Goal: Task Accomplishment & Management: Manage account settings

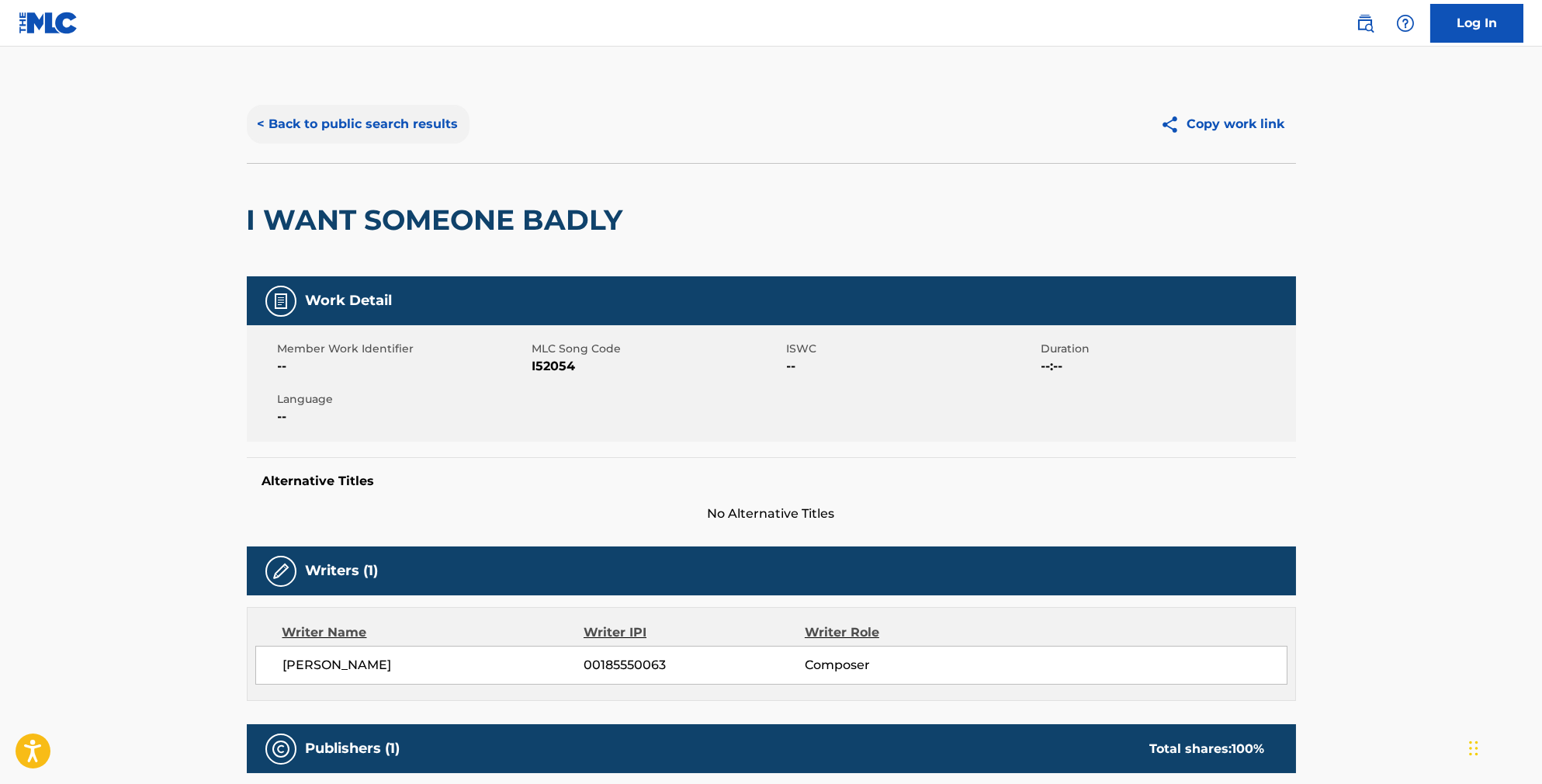
click at [381, 138] on button "< Back to public search results" at bounding box center [358, 123] width 223 height 39
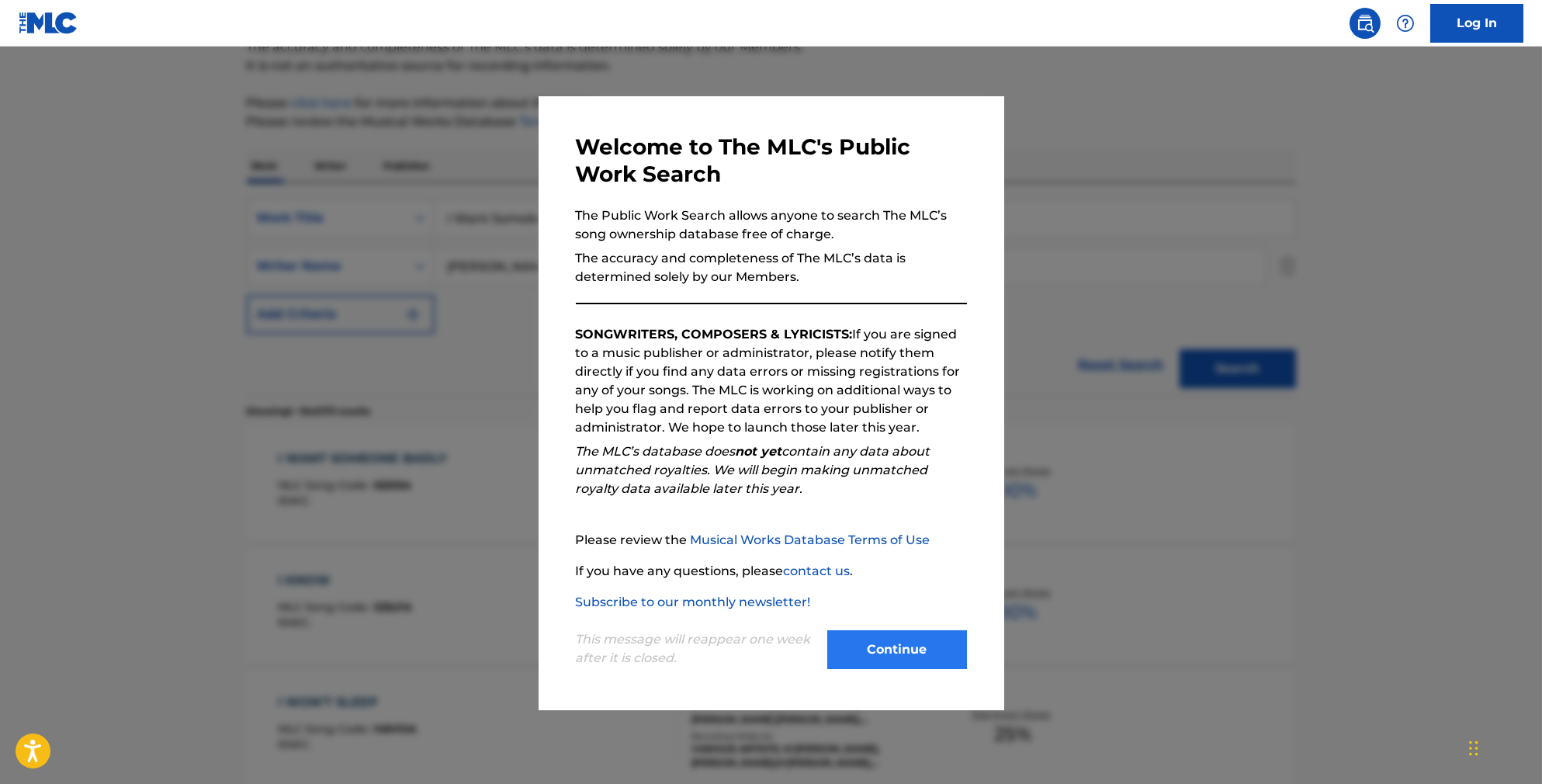
click at [941, 644] on button "Continue" at bounding box center [897, 650] width 140 height 39
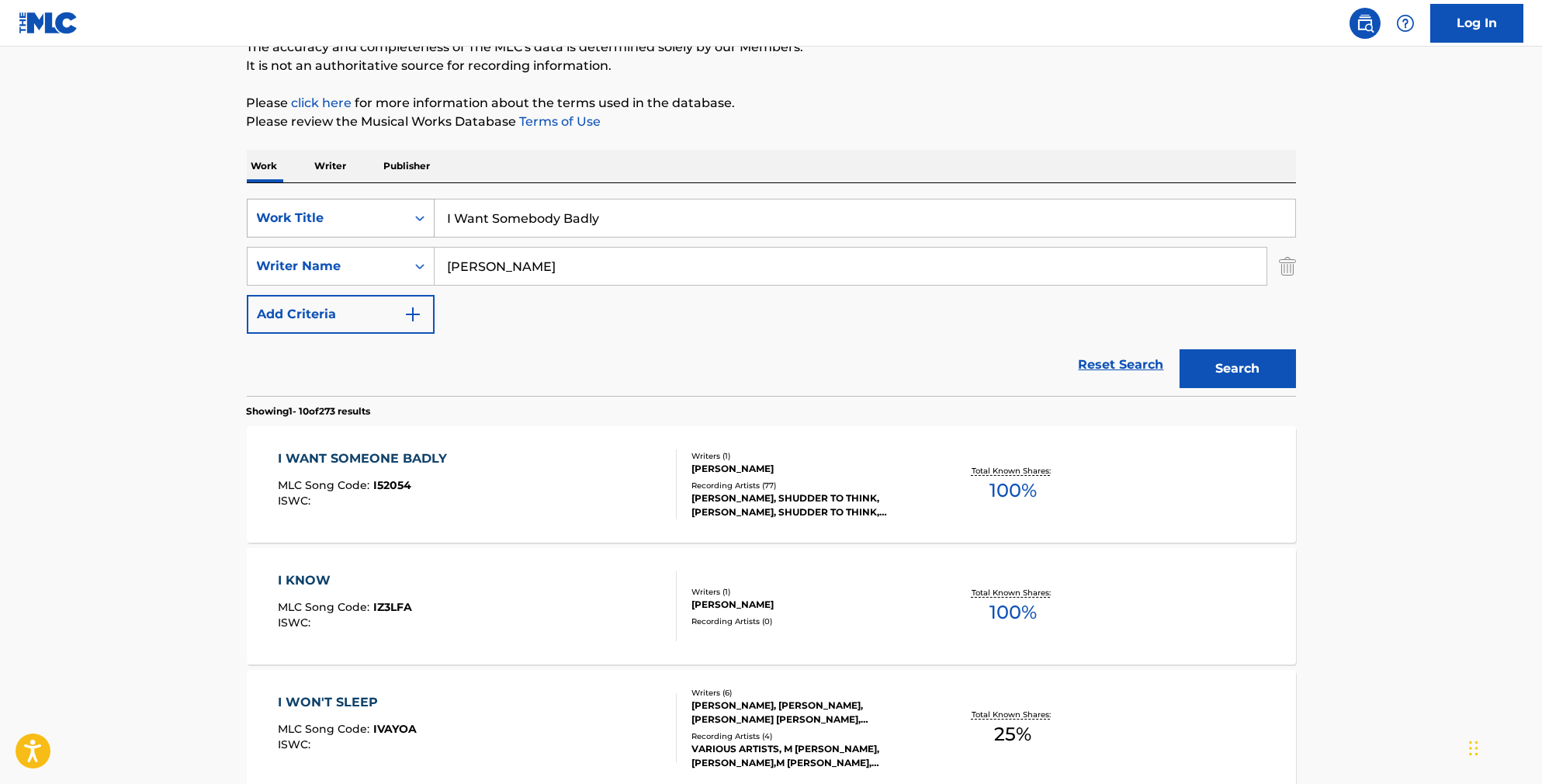
drag, startPoint x: 601, startPoint y: 228, endPoint x: 347, endPoint y: 208, distance: 254.8
click at [347, 208] on div "SearchWithCriteriab841cb5d-9188-4ef1-8b9a-7f8ac0a6e32c Work Title I Want Somebo…" at bounding box center [771, 218] width 1049 height 39
paste input "Find My Wa"
type input "Find My Way"
type input "[PERSON_NAME]"
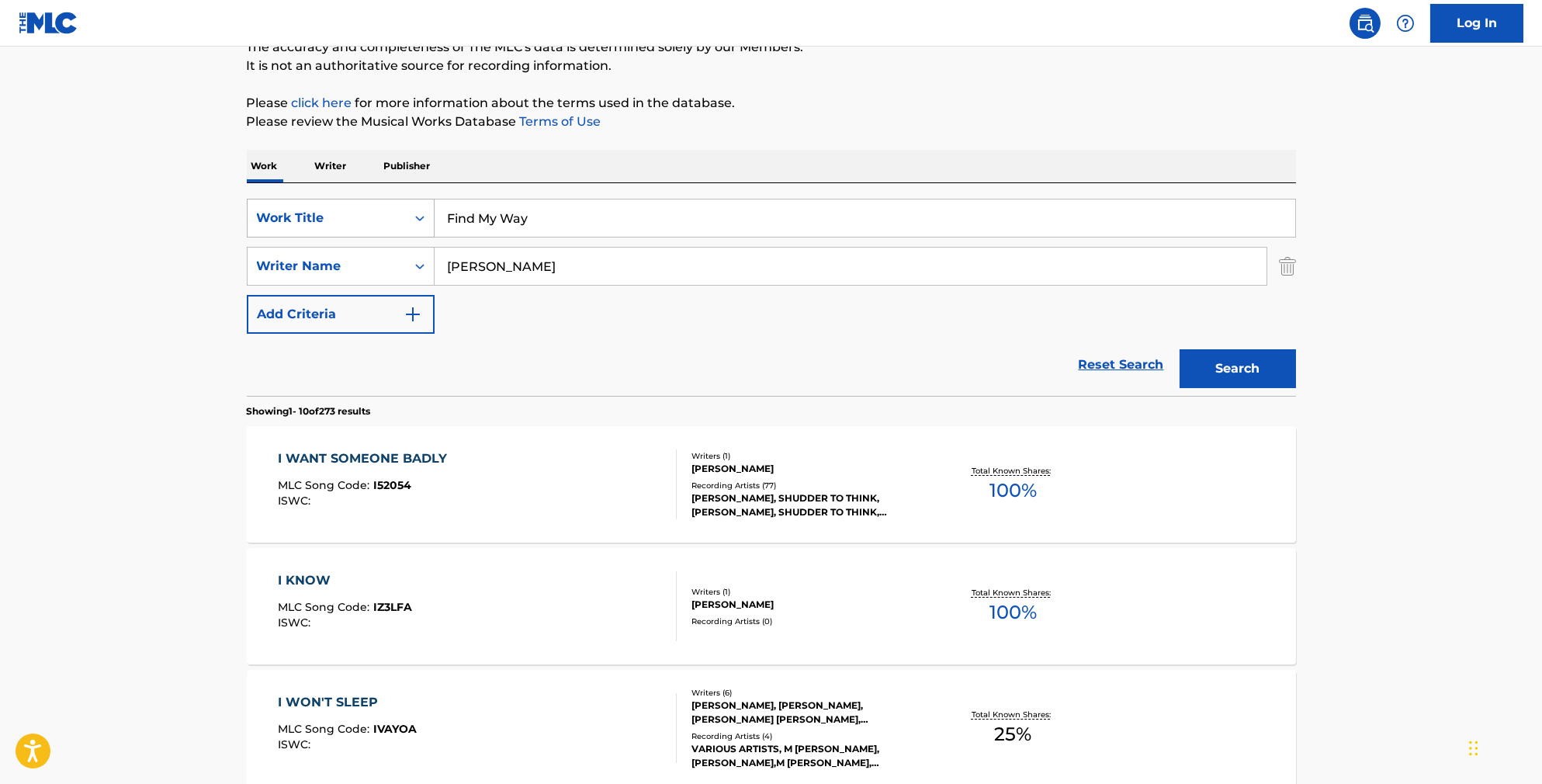
click at [1264, 388] on button "Search" at bounding box center [1237, 368] width 116 height 39
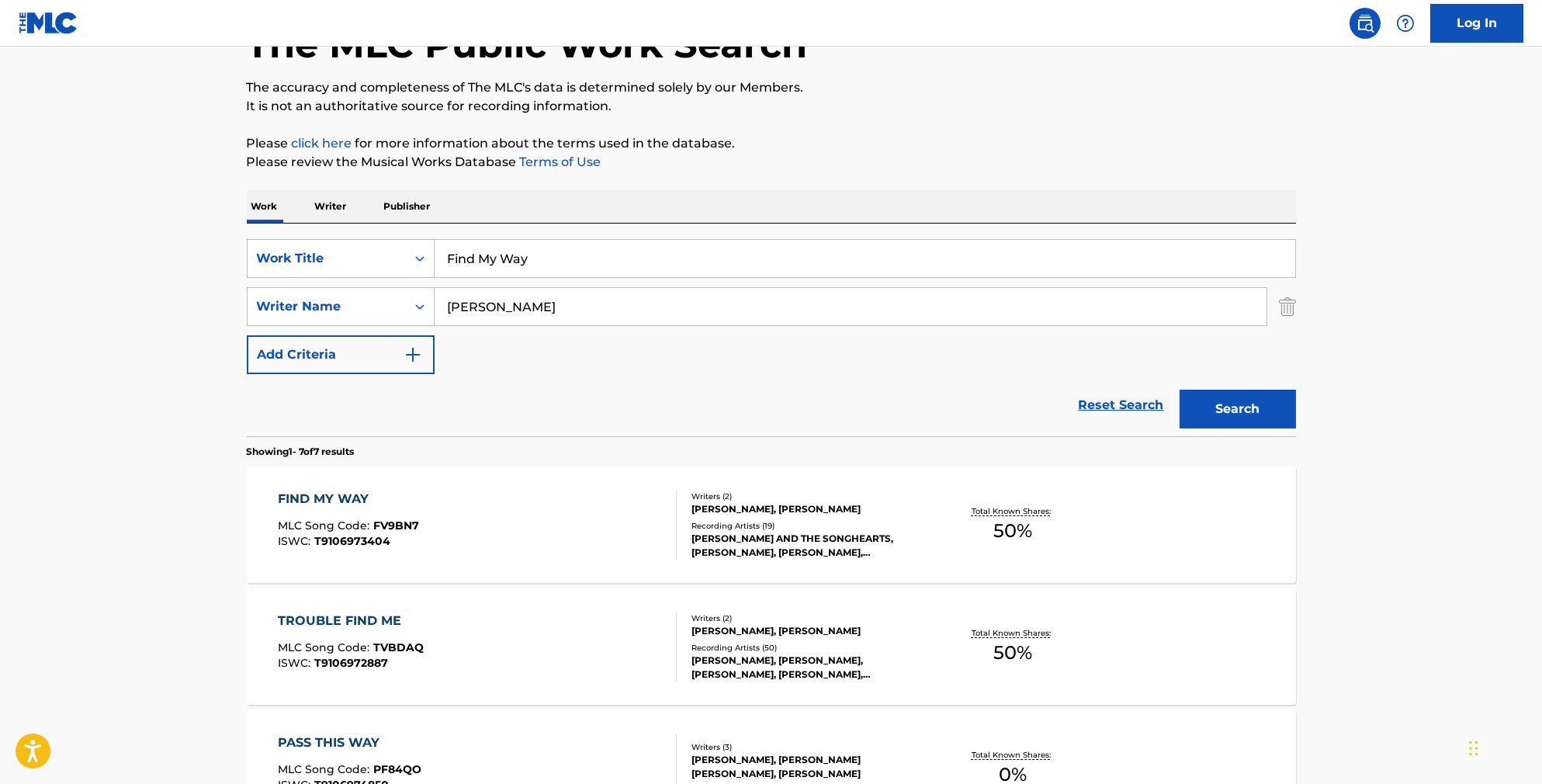
scroll to position [147, 0]
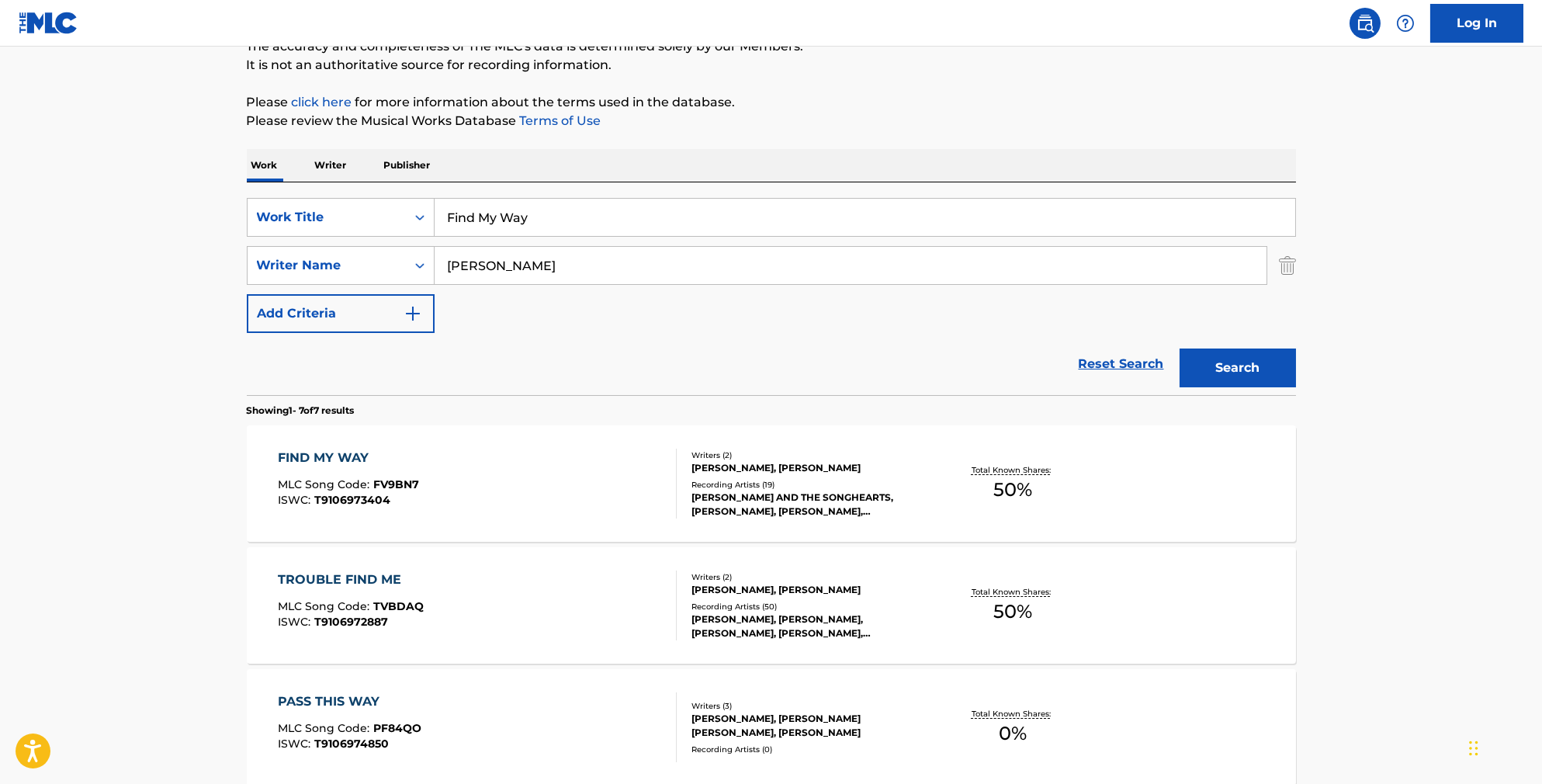
click at [552, 500] on div "FIND MY WAY MLC Song Code : FV9BN7 ISWC : T9106973404" at bounding box center [477, 483] width 399 height 70
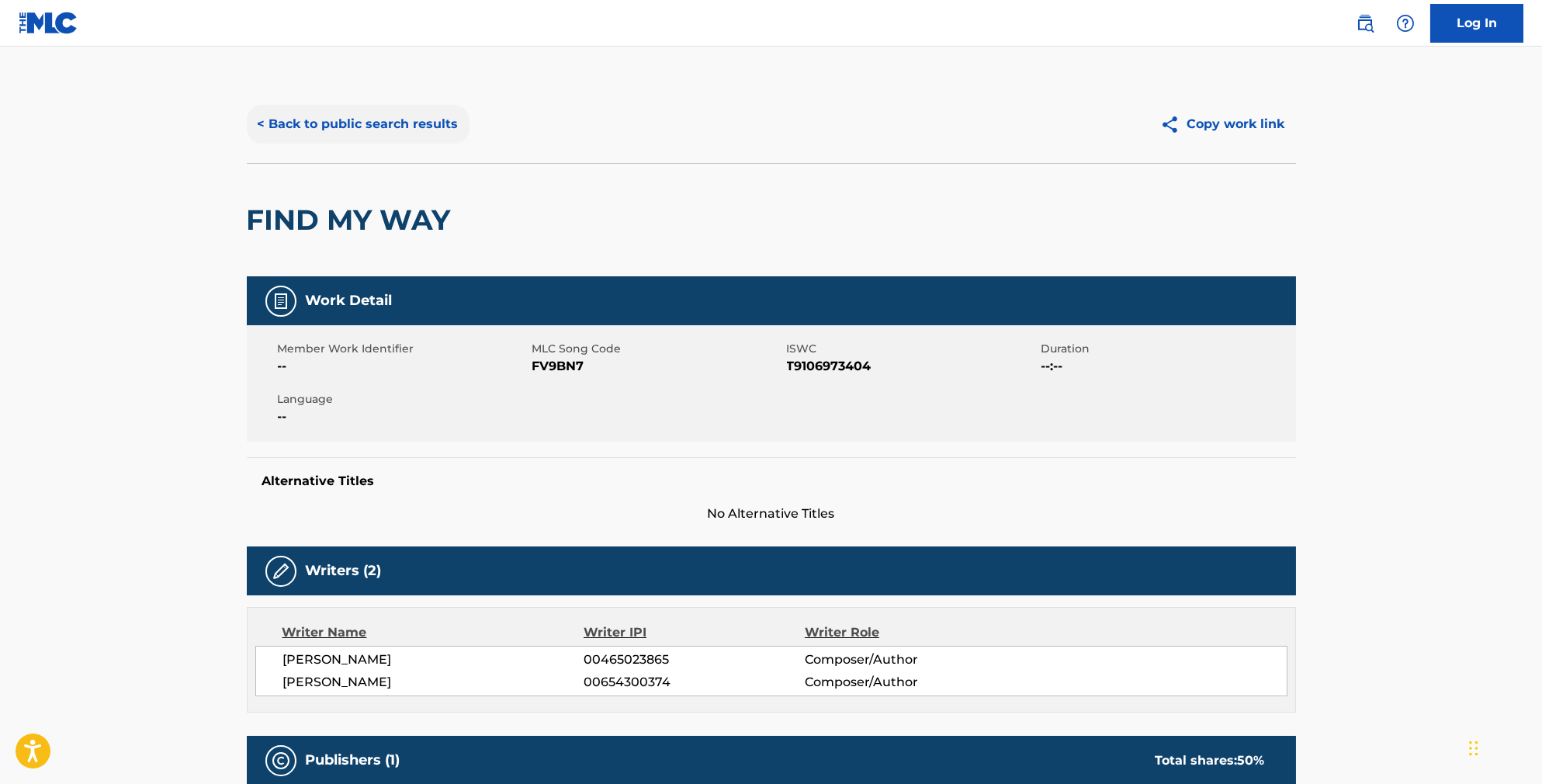
click at [391, 121] on button "< Back to public search results" at bounding box center [358, 123] width 223 height 39
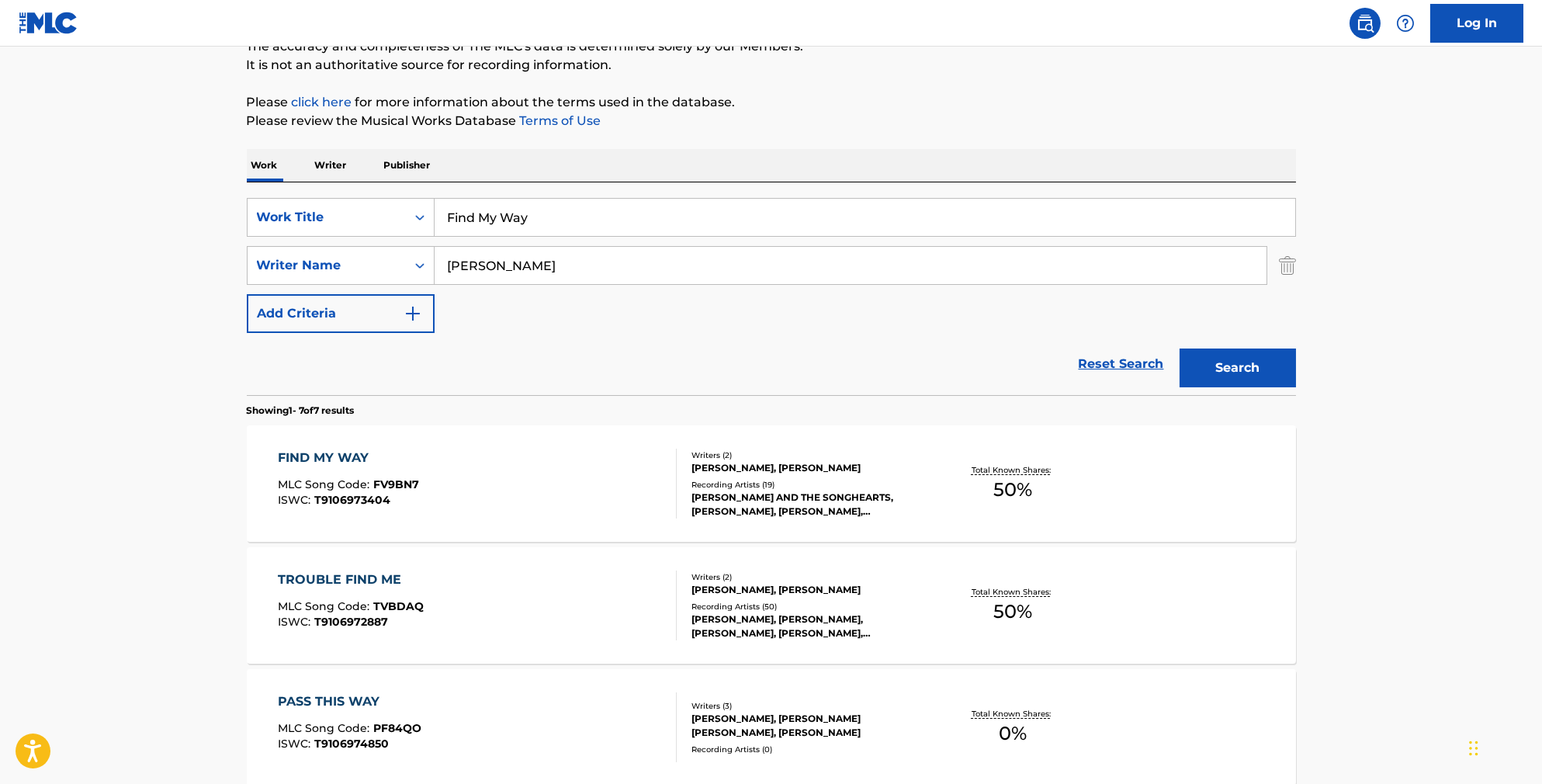
drag, startPoint x: 549, startPoint y: 231, endPoint x: 413, endPoint y: 216, distance: 136.8
click at [434, 216] on input "Find My Way" at bounding box center [865, 217] width 861 height 37
paste input "MIRDS WIXED UP"
type input "MIRDS WIXED UP"
type input "[PERSON_NAME]"
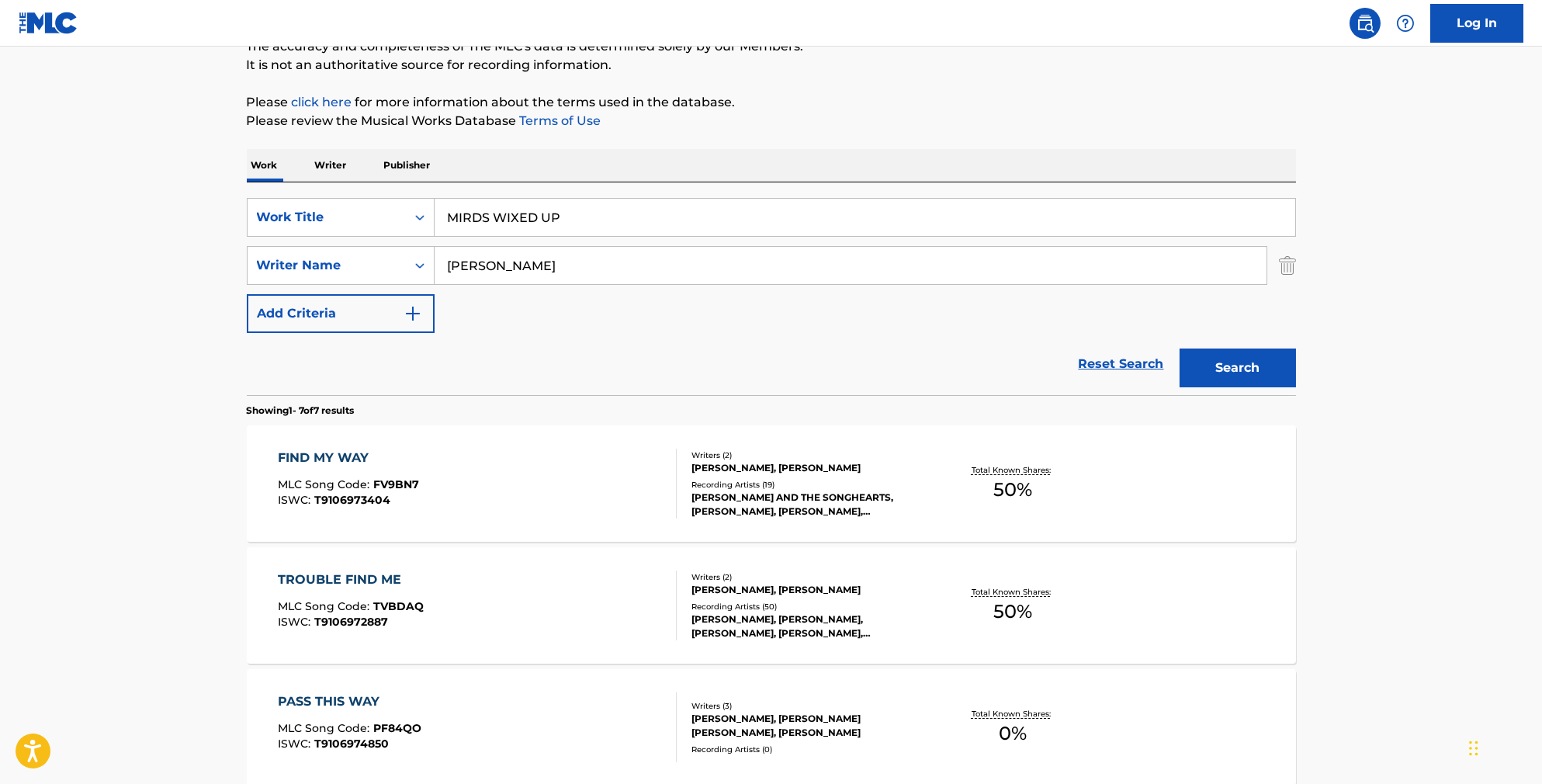
click at [1264, 387] on button "Search" at bounding box center [1237, 367] width 116 height 39
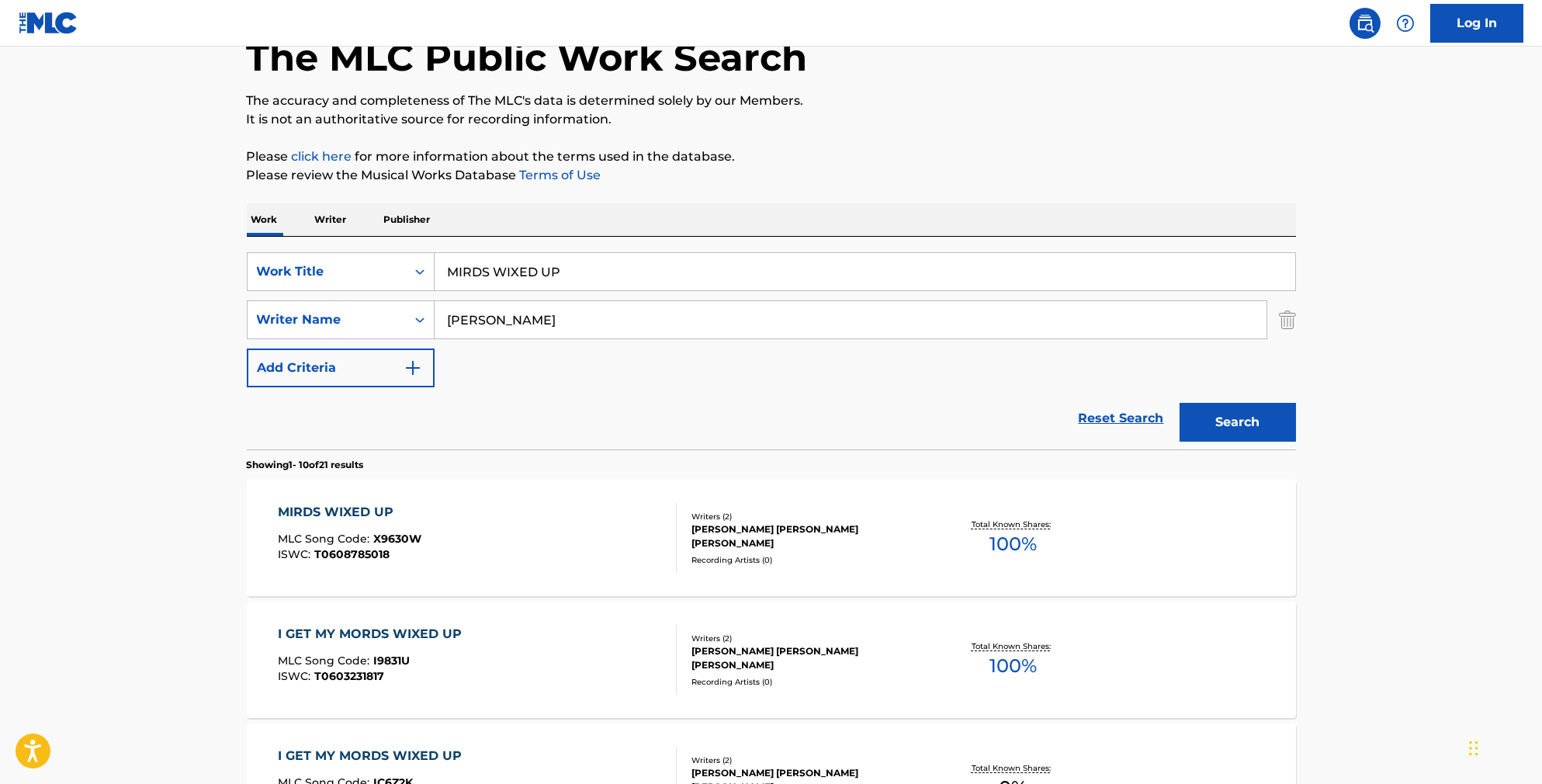
scroll to position [101, 0]
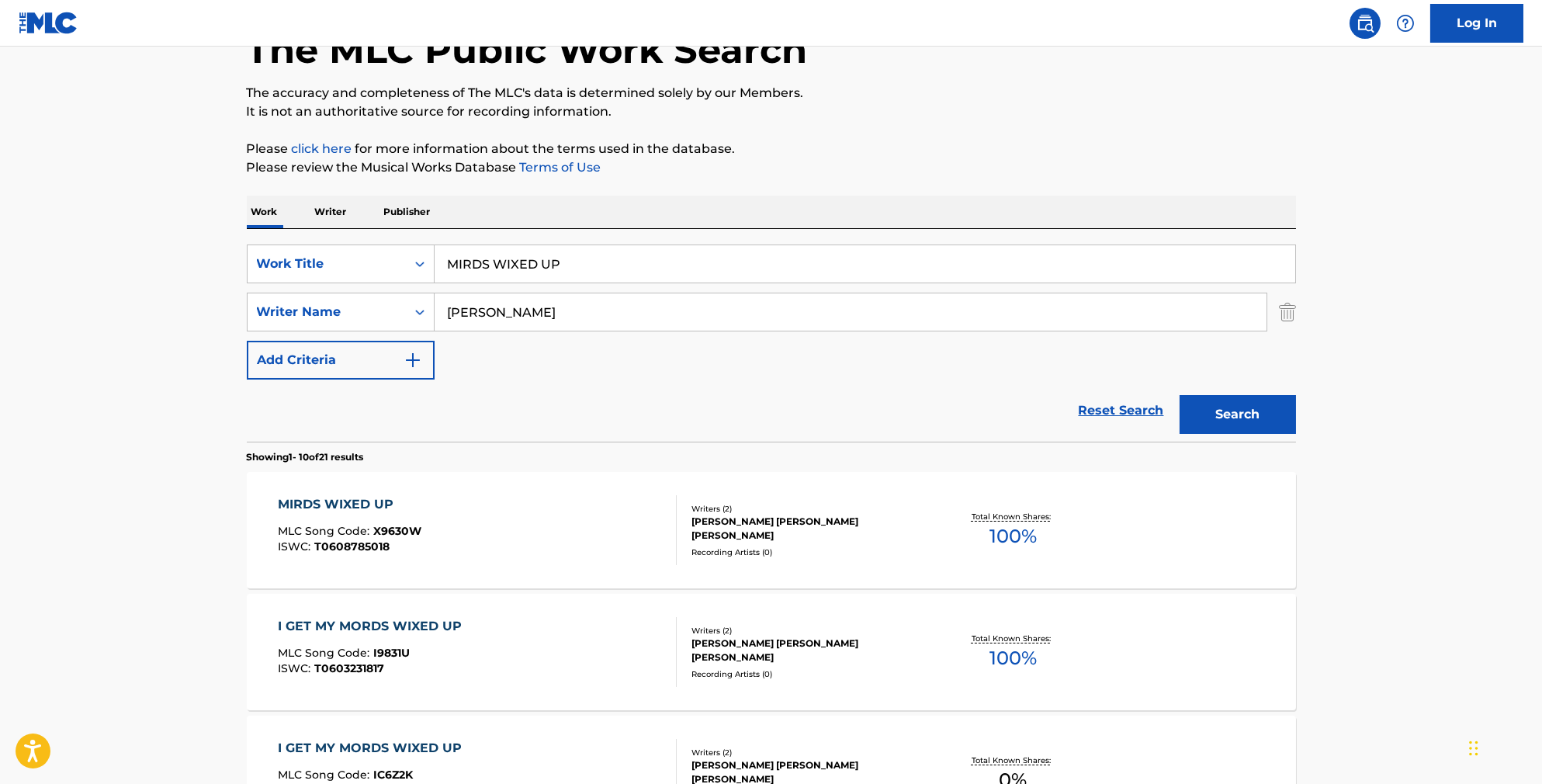
click at [566, 520] on div "MIRDS WIXED UP MLC Song Code : X9630W ISWC : T0608785018" at bounding box center [477, 530] width 399 height 70
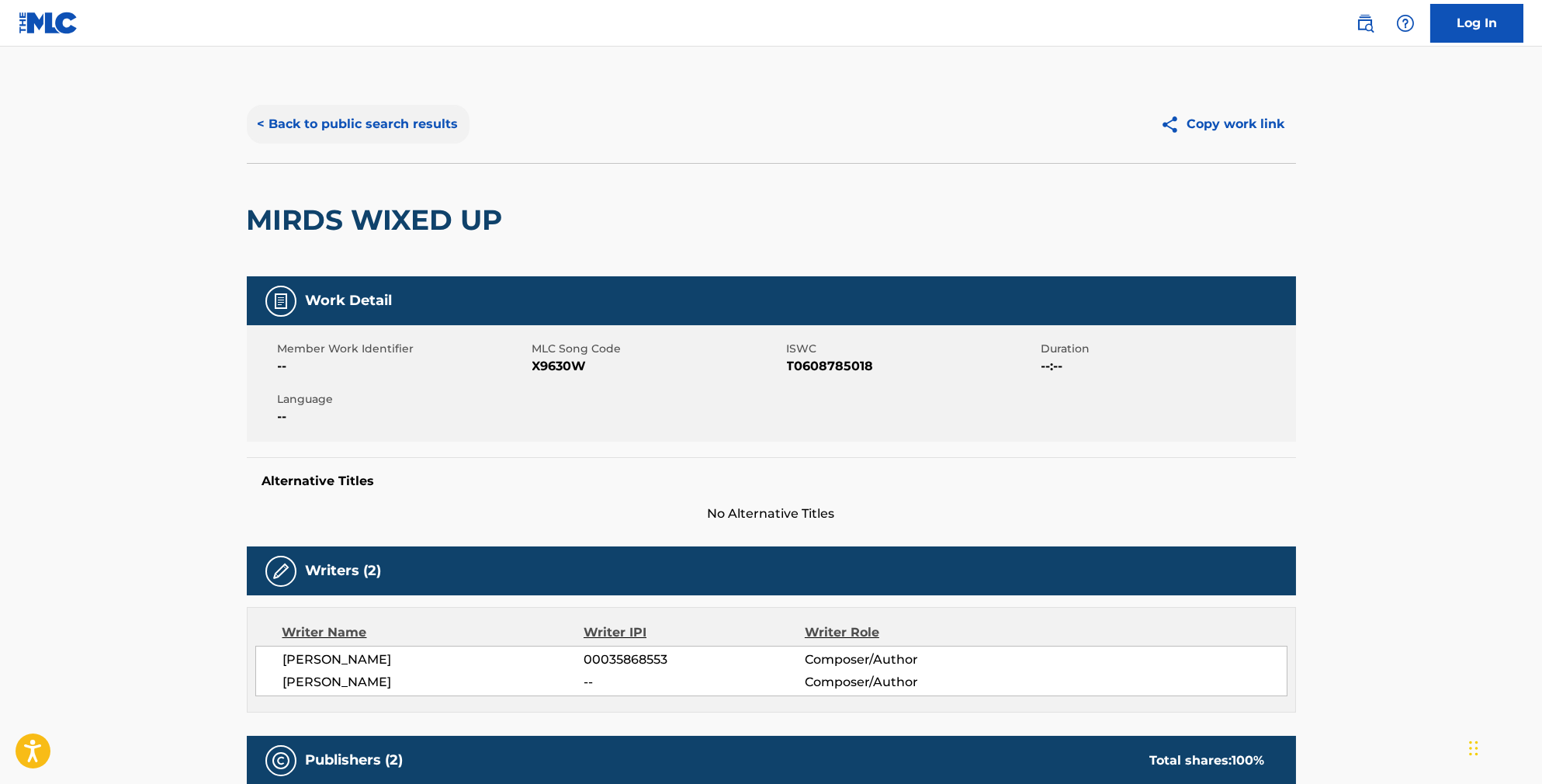
click at [372, 131] on button "< Back to public search results" at bounding box center [358, 123] width 223 height 39
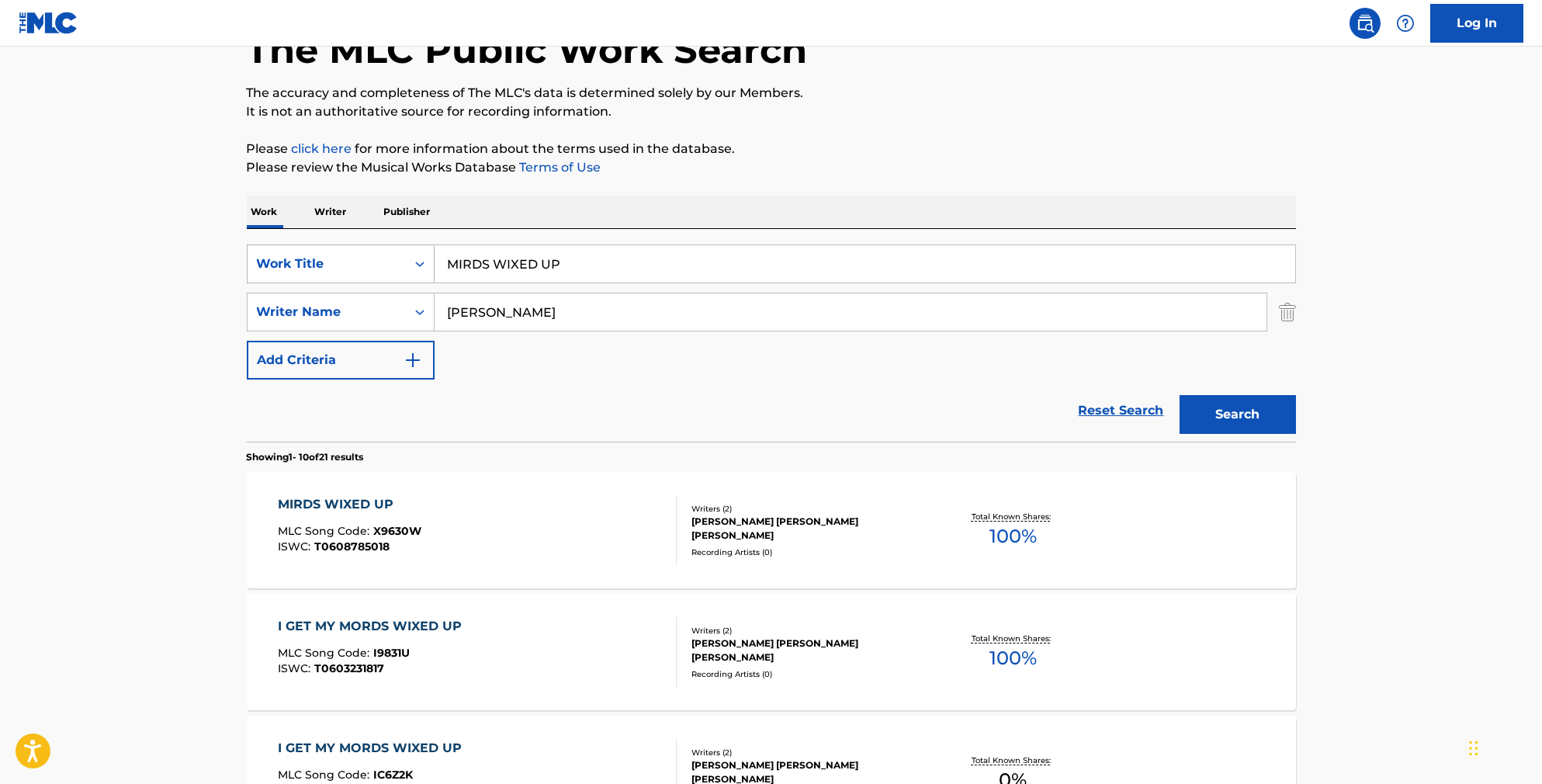
drag, startPoint x: 545, startPoint y: 286, endPoint x: 381, endPoint y: 272, distance: 164.6
click at [381, 272] on div "SearchWithCriteriab841cb5d-9188-4ef1-8b9a-7f8ac0a6e32c Work Title MIRDS WIXED UP" at bounding box center [771, 263] width 1049 height 39
paste input "[PERSON_NAME] WEEKLY NEWS"
type input "[PERSON_NAME] WEEKLY NEWS"
click at [1264, 433] on button "Search" at bounding box center [1237, 414] width 116 height 39
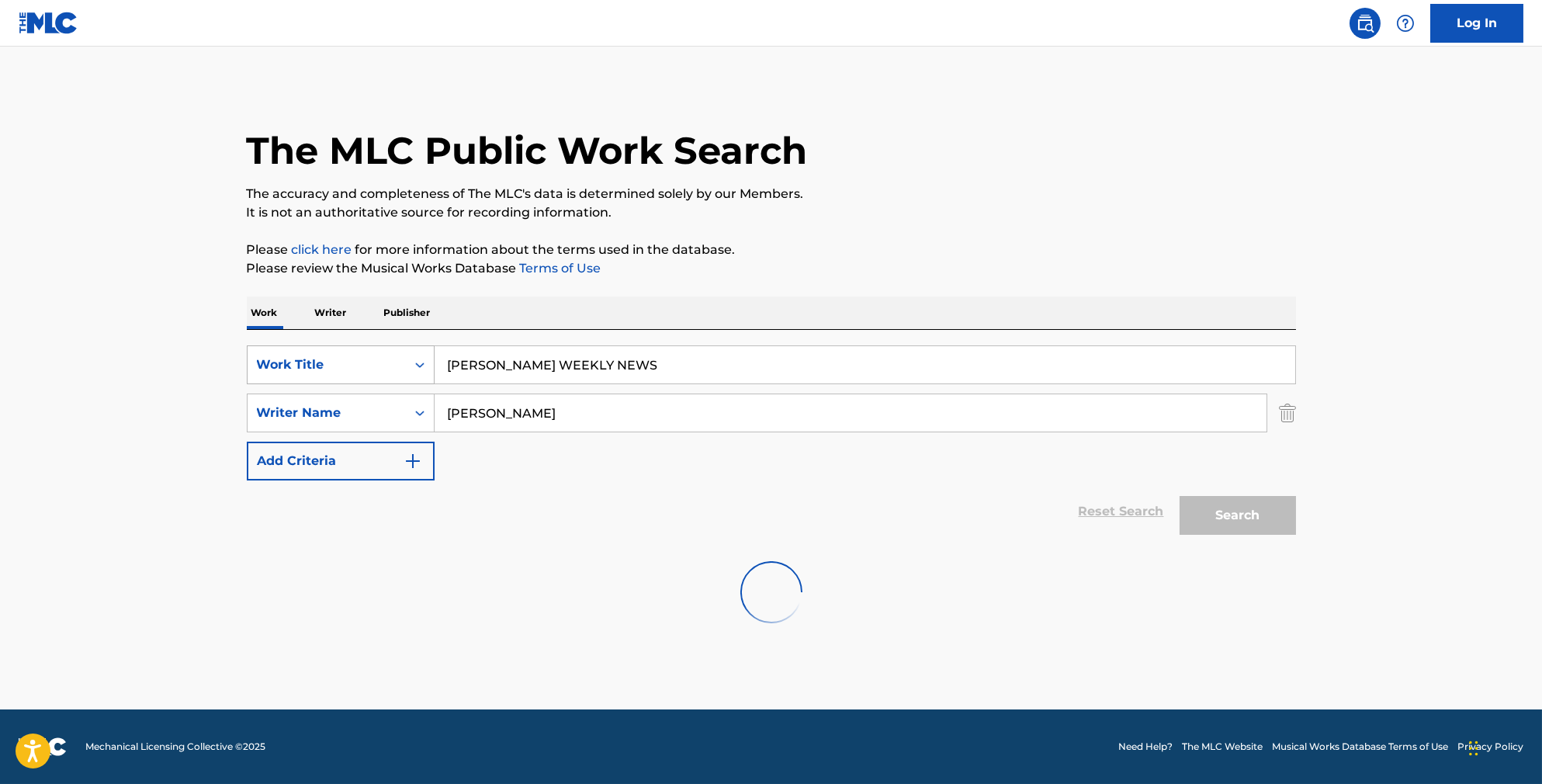
scroll to position [0, 0]
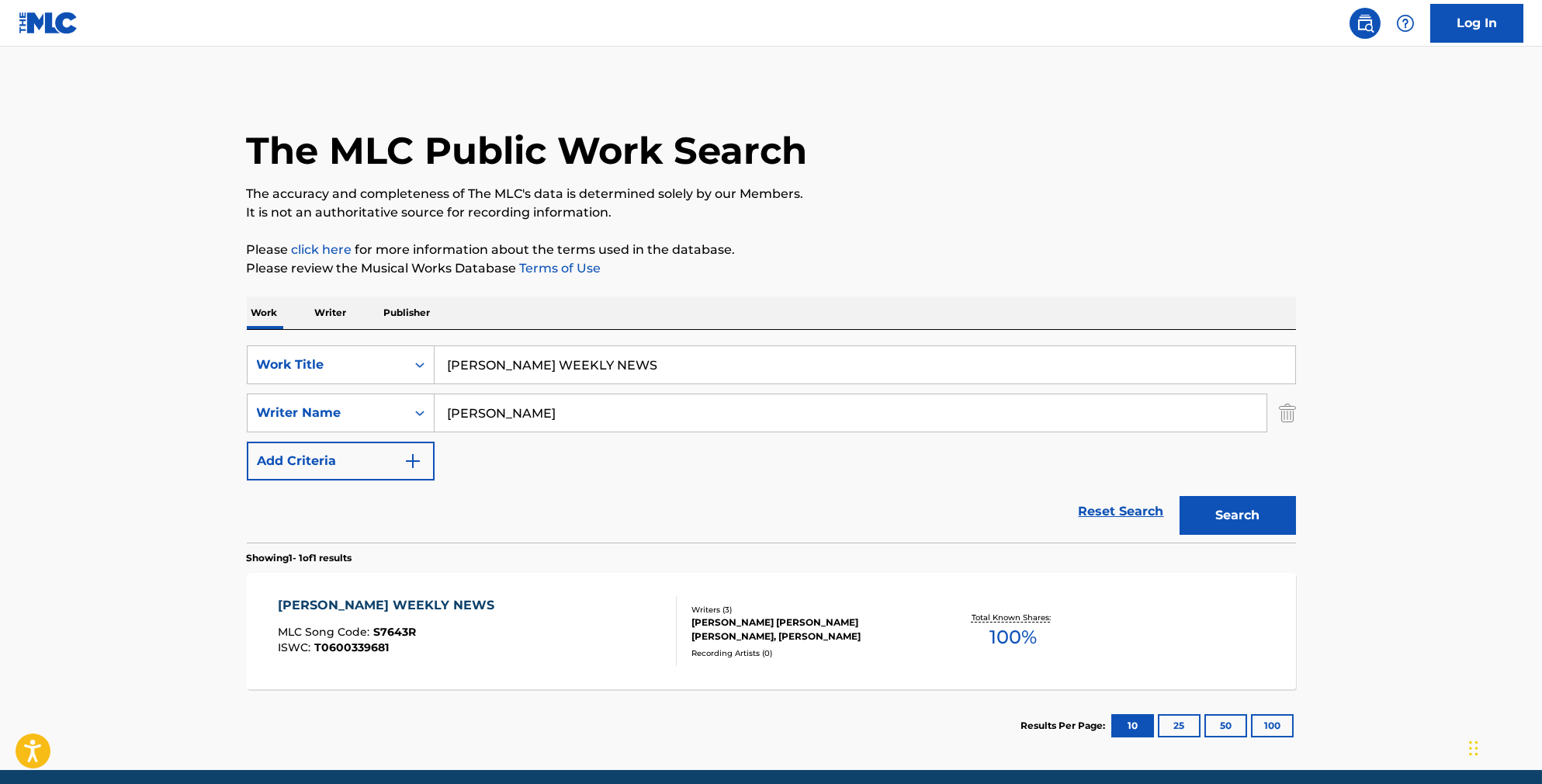
click at [533, 659] on div "[PERSON_NAME] WEEKLY NEWS MLC Song Code : S7643R ISWC : T0600339681" at bounding box center [477, 631] width 399 height 70
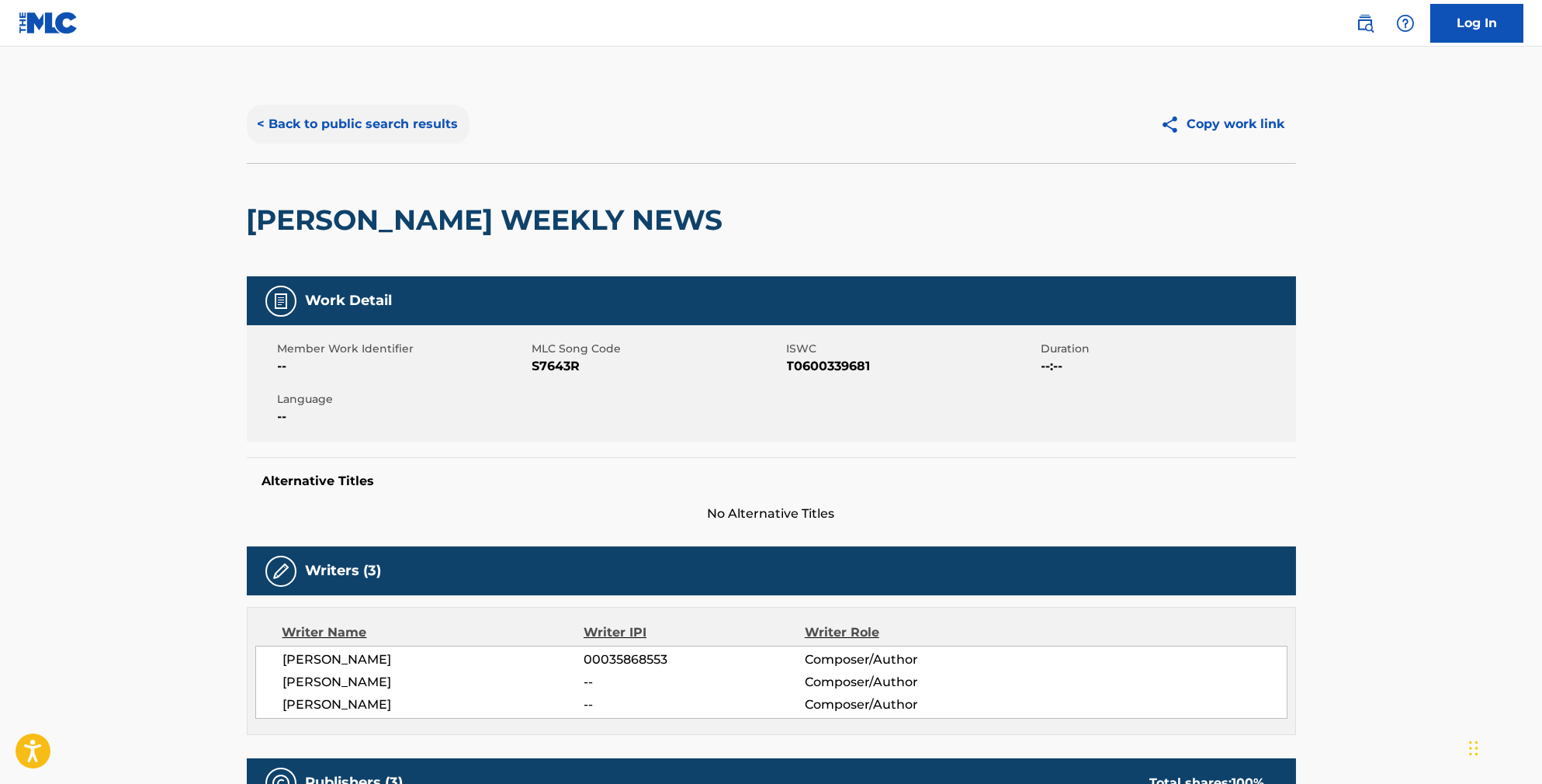
click at [374, 126] on button "< Back to public search results" at bounding box center [358, 123] width 223 height 39
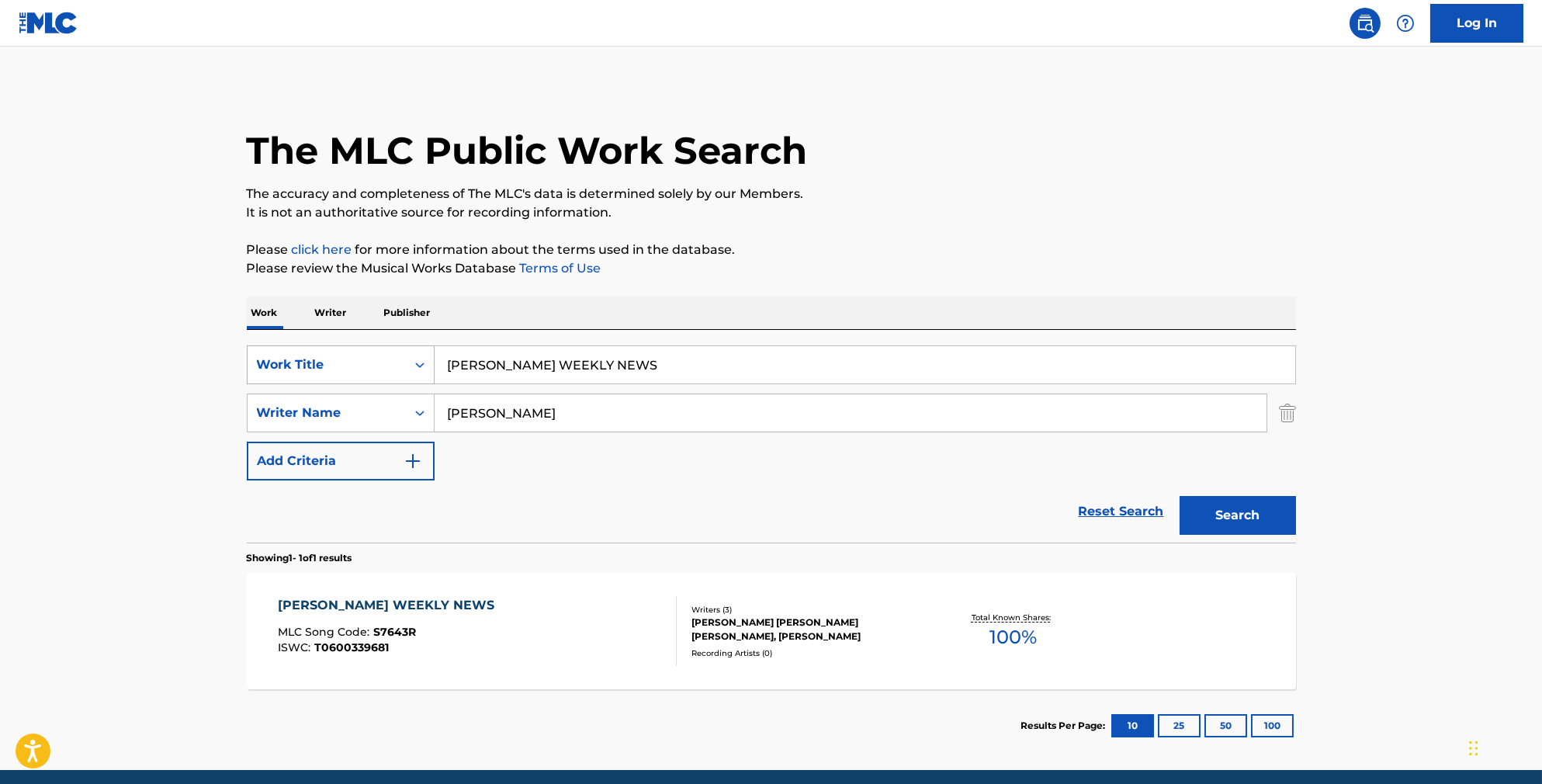
drag, startPoint x: 625, startPoint y: 374, endPoint x: 400, endPoint y: 354, distance: 225.9
click at [400, 358] on div "SearchWithCriteriab841cb5d-9188-4ef1-8b9a-7f8ac0a6e32c Work Title [PERSON_NAME]…" at bounding box center [771, 365] width 1049 height 39
paste input "AFTER THE RAIN"
type input "AFTER THE RAIN"
type input "[PERSON_NAME]"
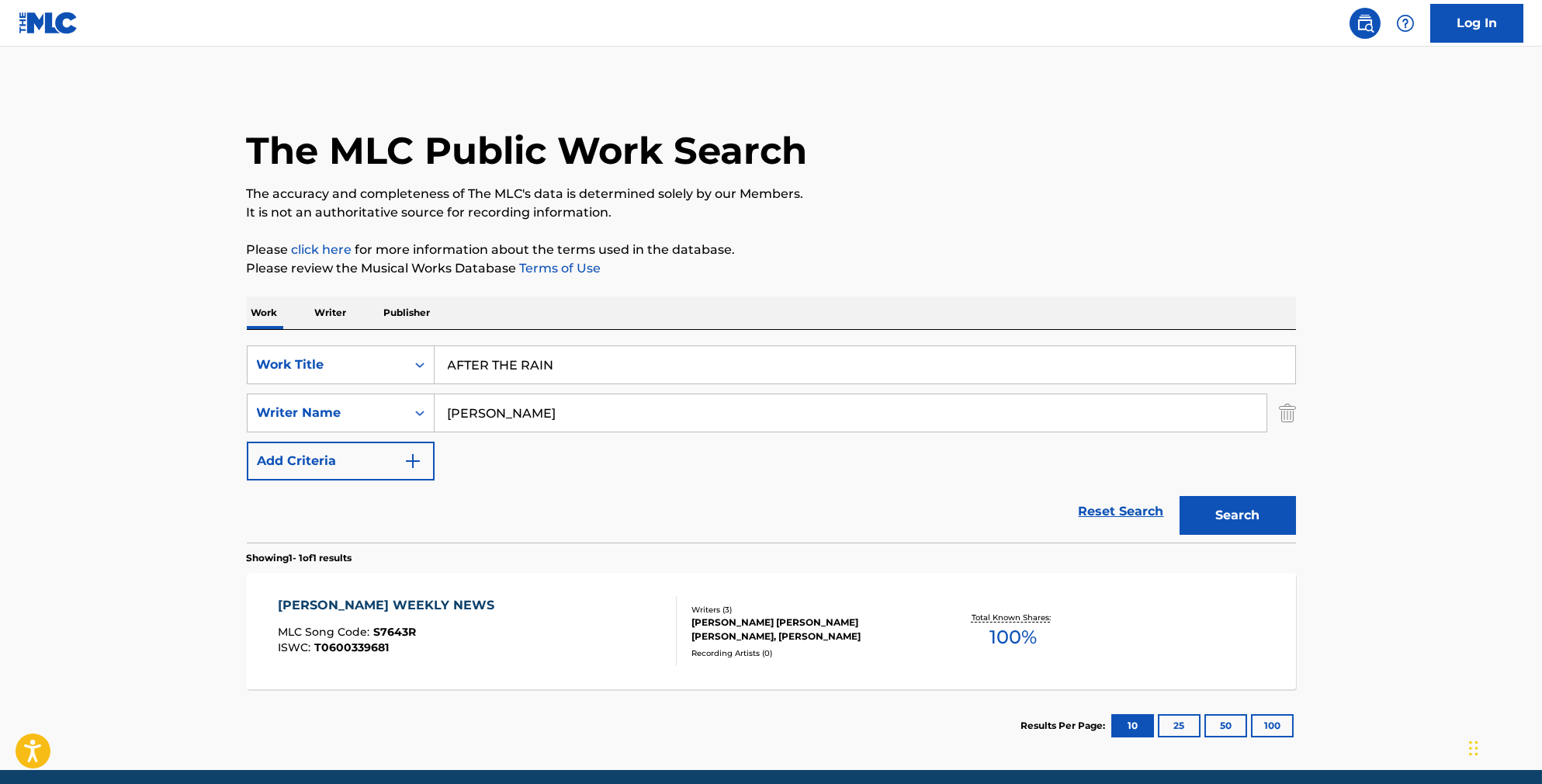
click at [1264, 535] on button "Search" at bounding box center [1237, 515] width 116 height 39
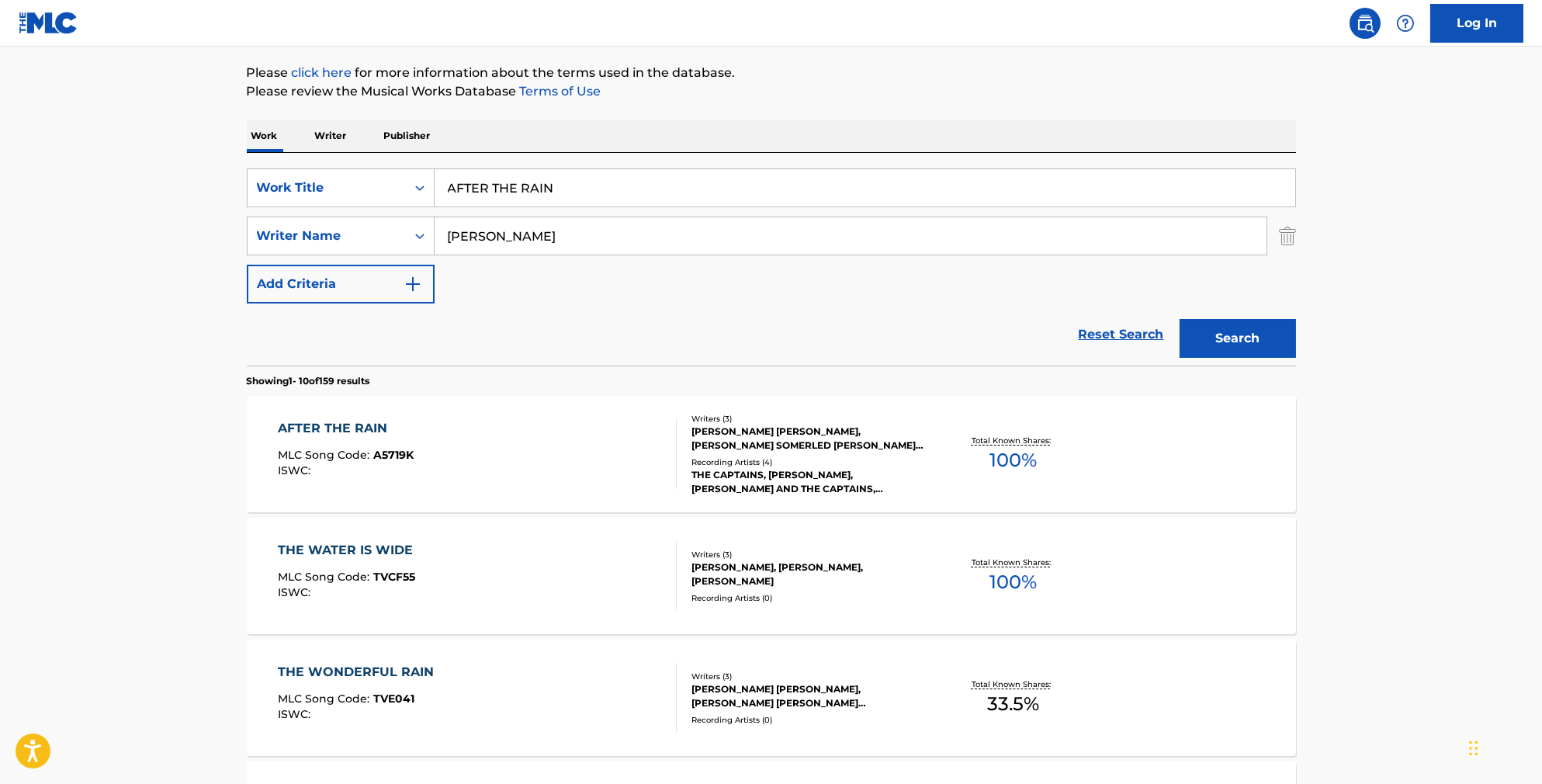
scroll to position [197, 0]
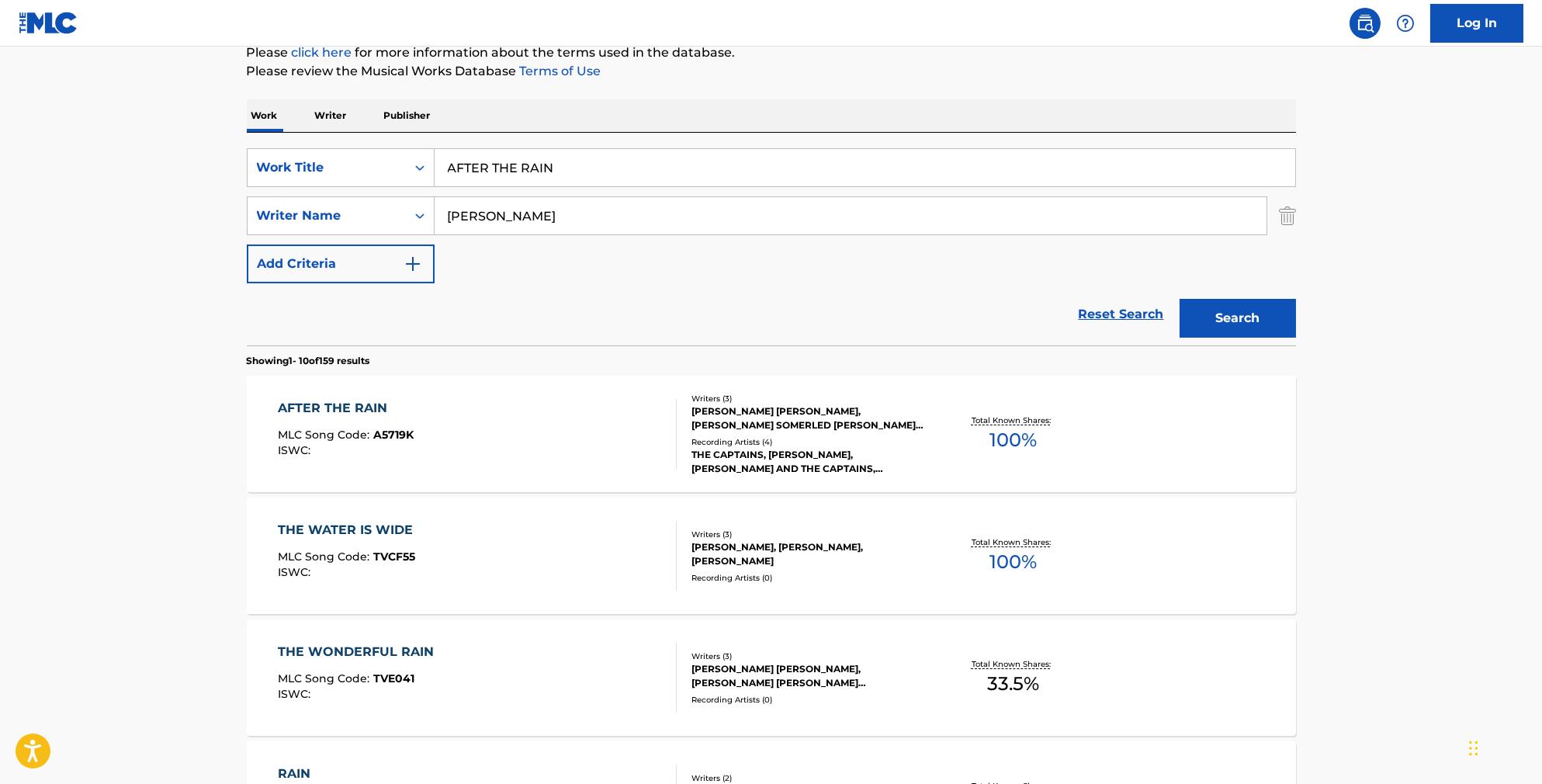
click at [572, 441] on div "AFTER THE RAIN MLC Song Code : A5719K ISWC :" at bounding box center [477, 434] width 399 height 70
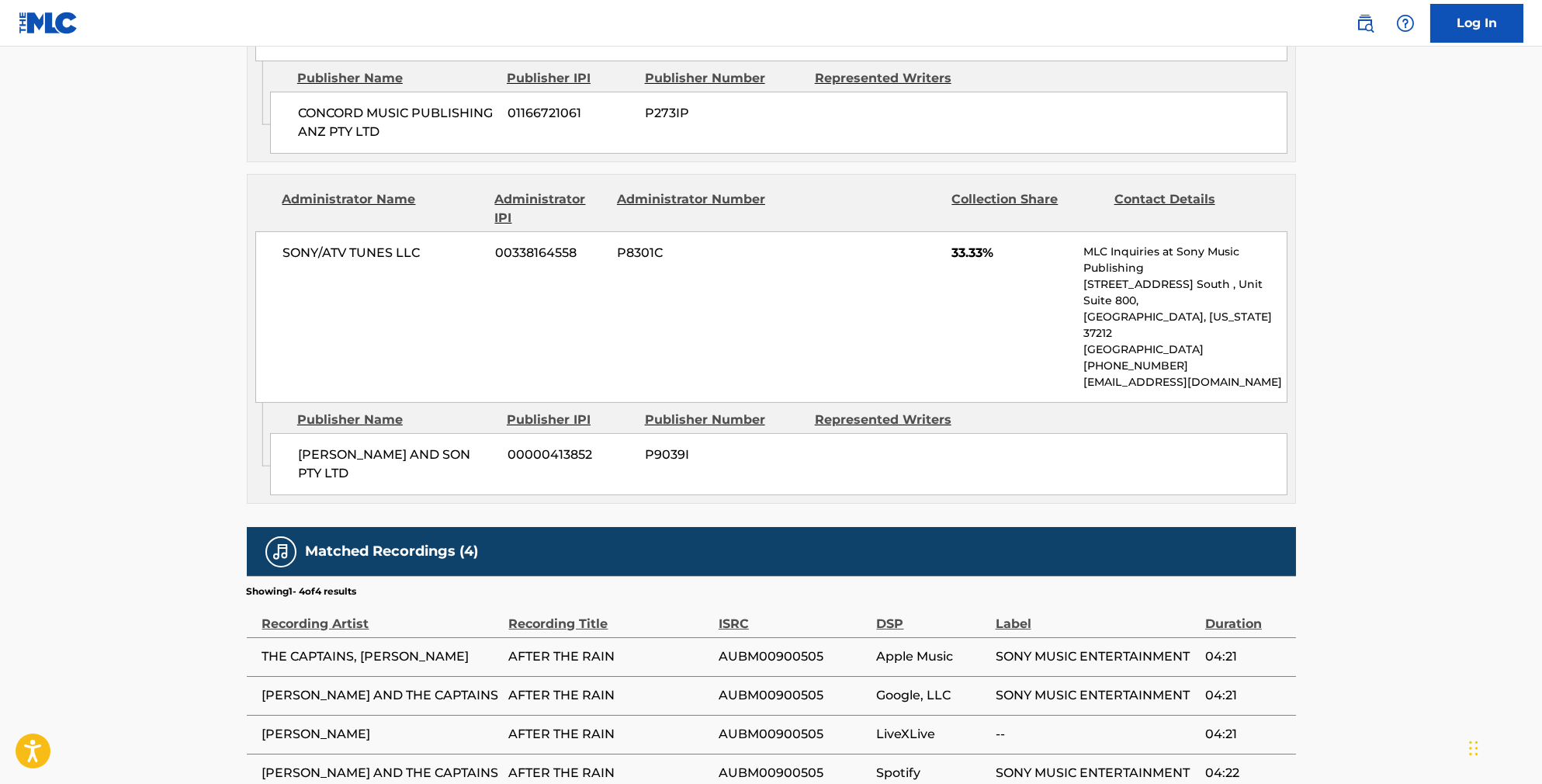
scroll to position [1278, 0]
drag, startPoint x: 829, startPoint y: 660, endPoint x: 721, endPoint y: 661, distance: 108.0
click at [721, 764] on span "AUBM00900505" at bounding box center [794, 774] width 150 height 19
click at [845, 764] on span "AUBM00900505" at bounding box center [794, 774] width 150 height 19
drag, startPoint x: 818, startPoint y: 657, endPoint x: 715, endPoint y: 661, distance: 103.1
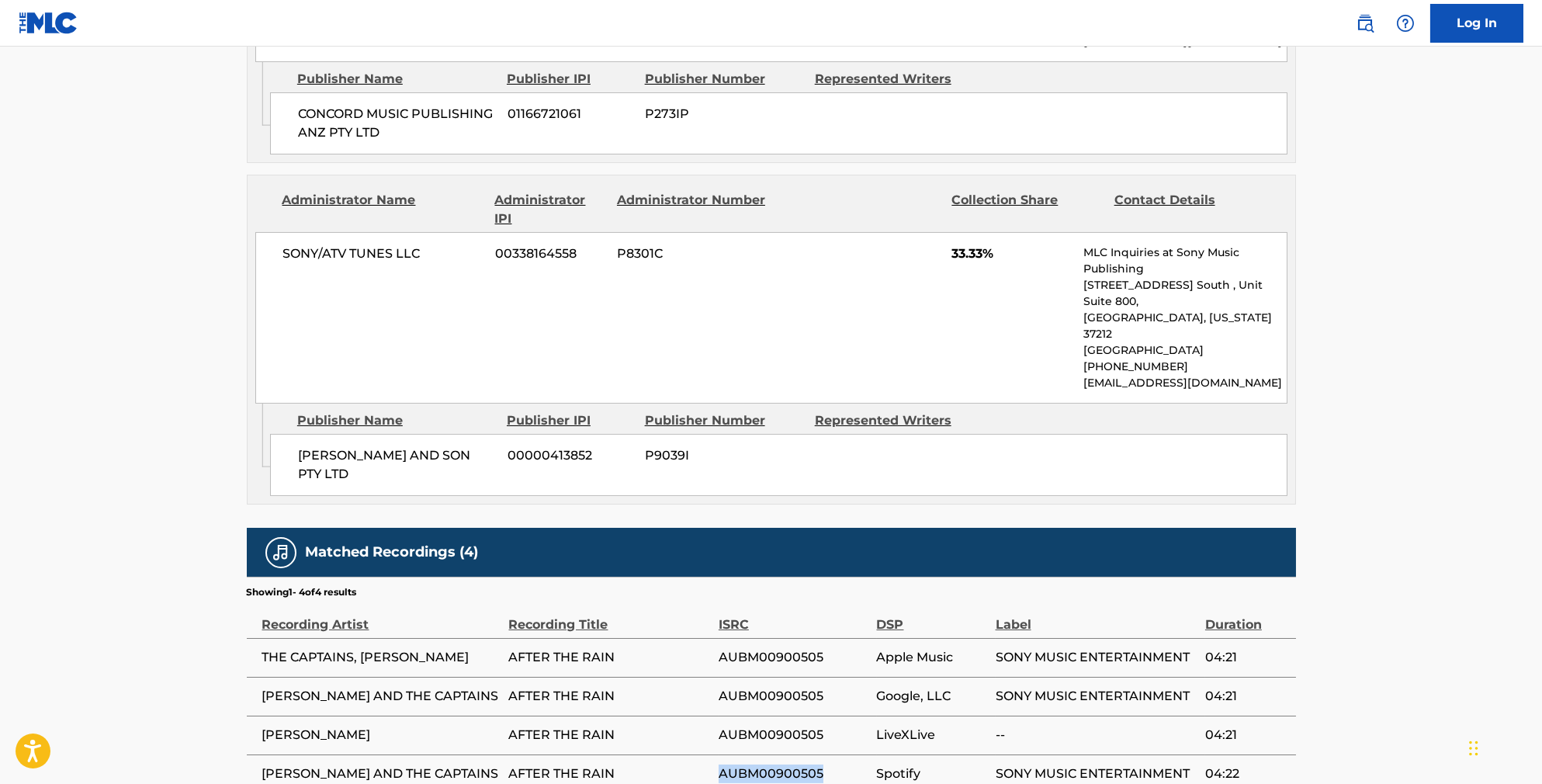
click at [718, 764] on span "AUBM00900505" at bounding box center [794, 774] width 150 height 19
copy span "AUBM00900505"
drag, startPoint x: 463, startPoint y: 660, endPoint x: 224, endPoint y: 661, distance: 239.0
click at [247, 754] on td "[PERSON_NAME] AND THE CAPTAINS" at bounding box center [378, 773] width 263 height 39
copy span "[PERSON_NAME] AND THE CAPTAINS"
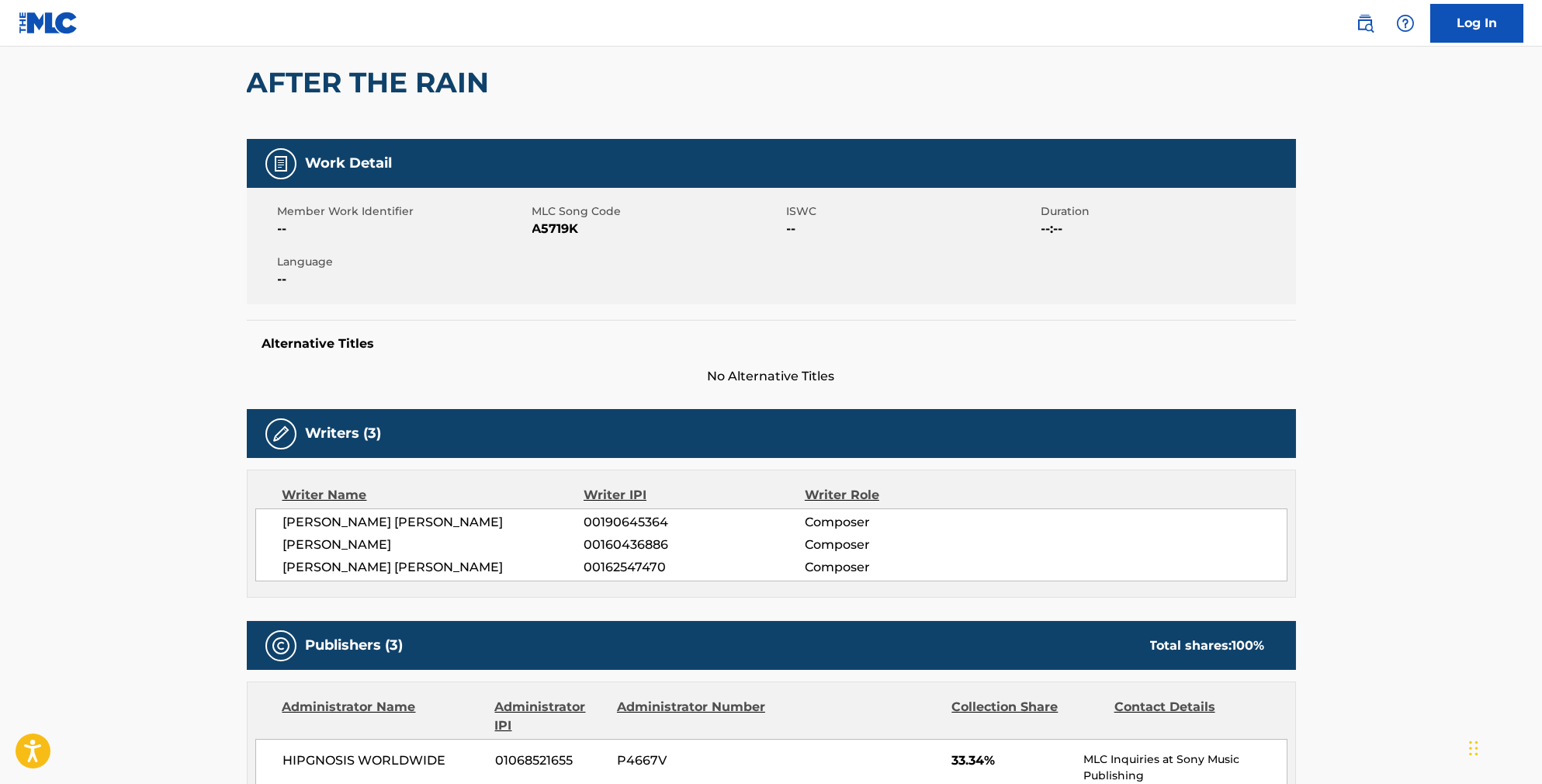
scroll to position [100, 0]
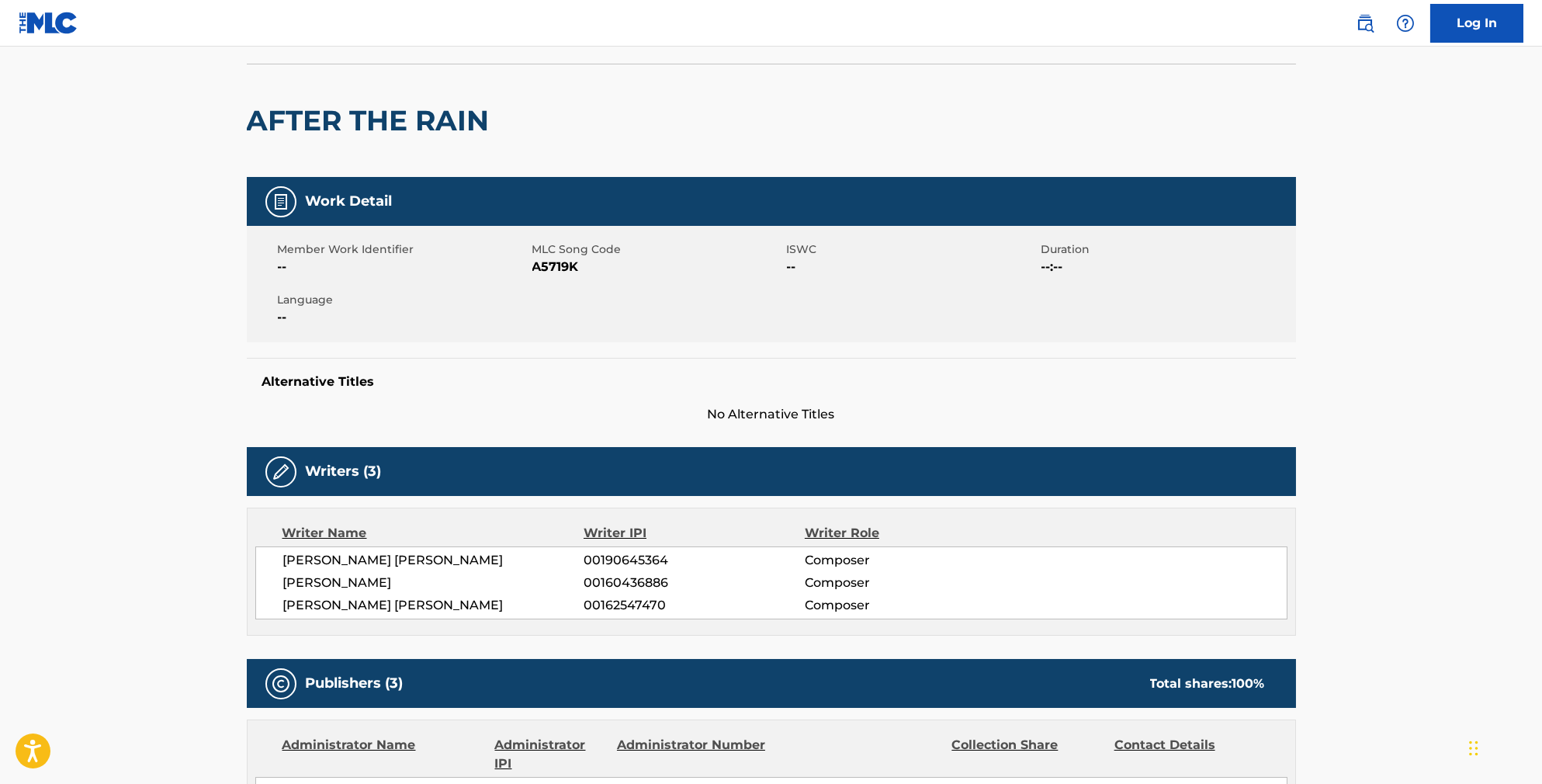
click at [572, 299] on div "Member Work Identifier -- MLC Song Code A5719K ISWC -- Duration --:-- Language …" at bounding box center [771, 283] width 1049 height 116
drag, startPoint x: 571, startPoint y: 282, endPoint x: 519, endPoint y: 285, distance: 52.1
click at [532, 276] on span "A5719K" at bounding box center [657, 267] width 251 height 19
copy span "A5719K"
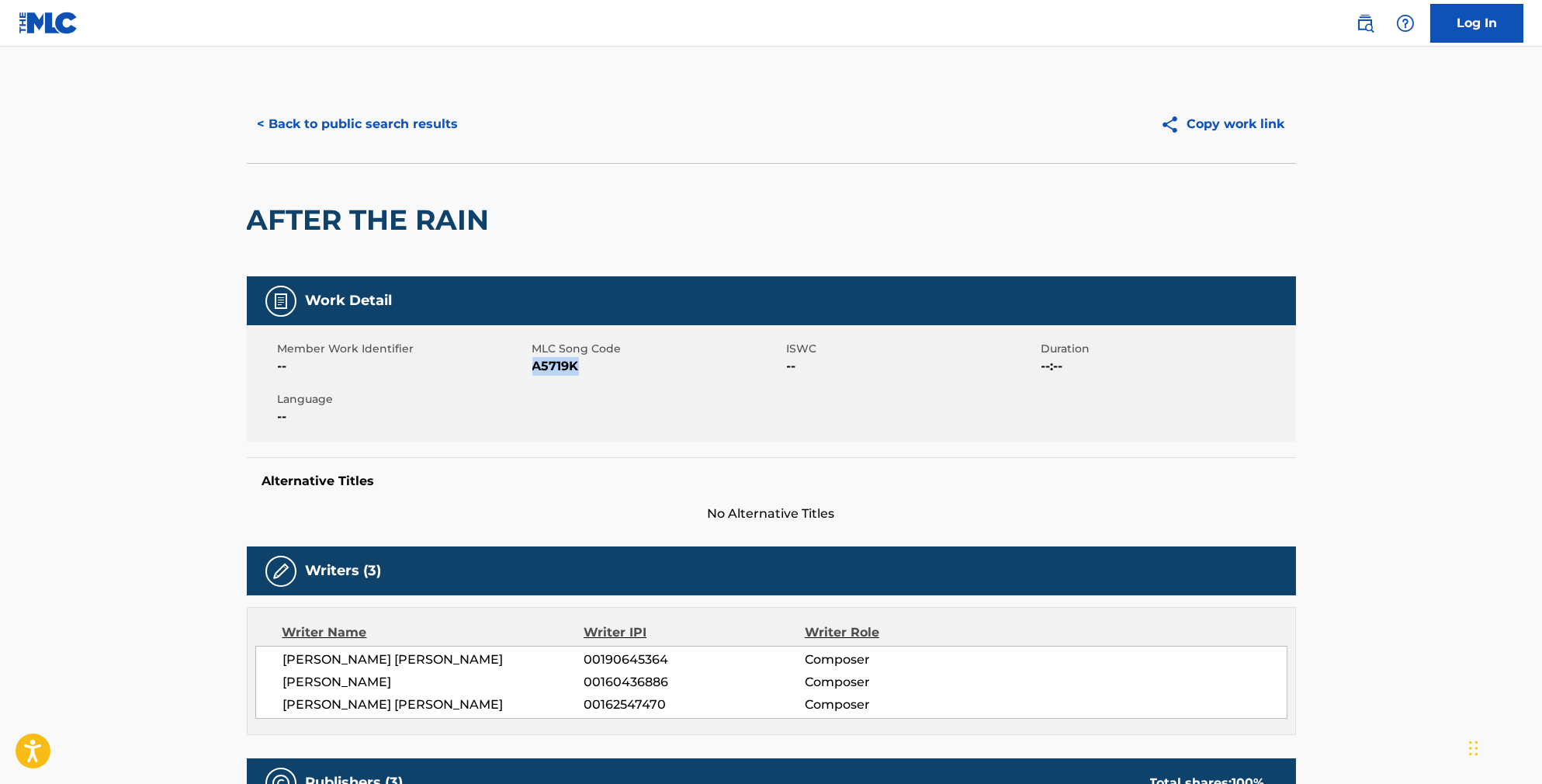
scroll to position [0, 0]
click at [388, 133] on button "< Back to public search results" at bounding box center [358, 123] width 223 height 39
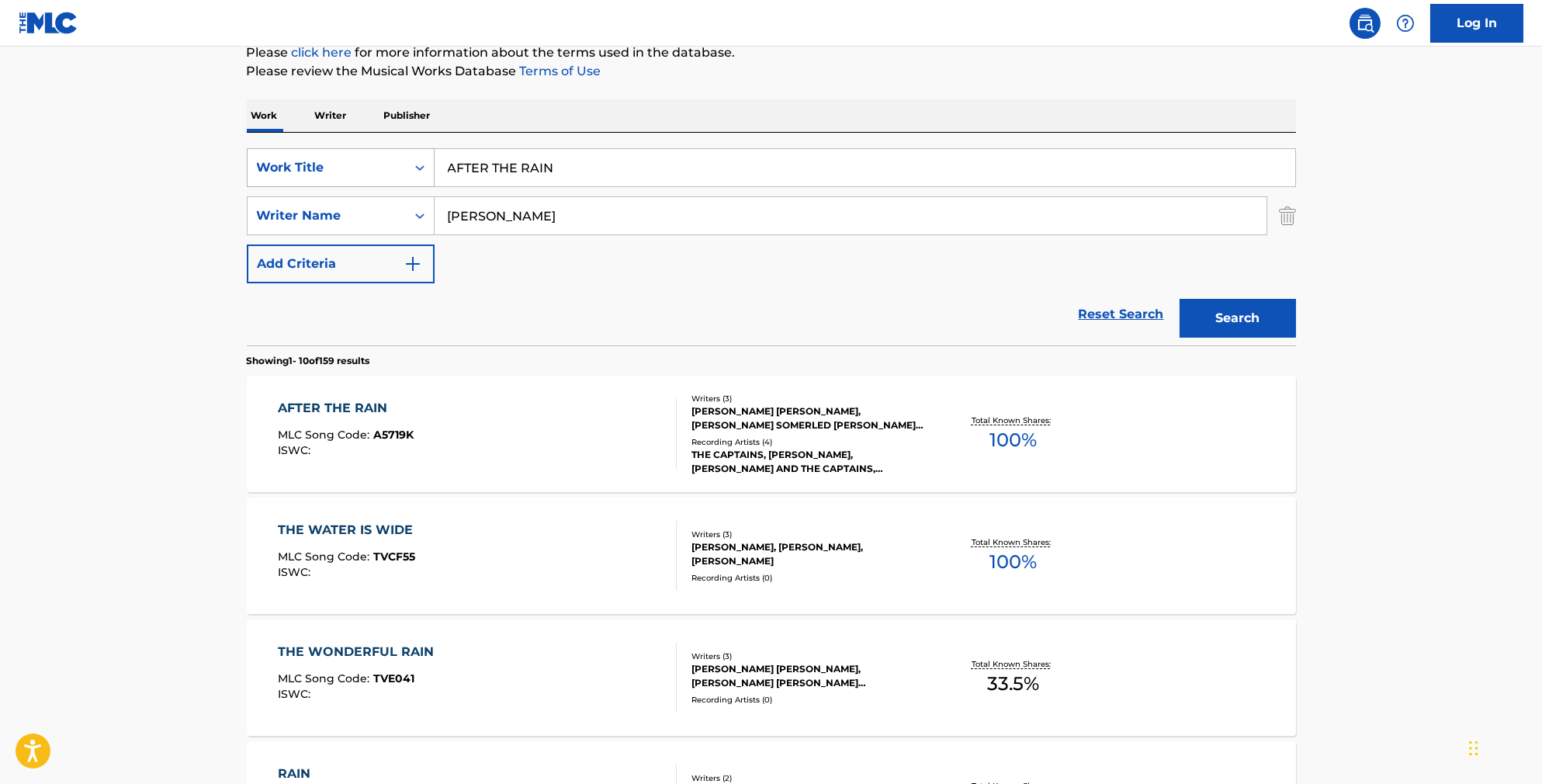
drag, startPoint x: 558, startPoint y: 174, endPoint x: 360, endPoint y: 163, distance: 198.3
click at [361, 163] on div "SearchWithCriteriab841cb5d-9188-4ef1-8b9a-7f8ac0a6e32c Work Title AFTER THE RAIN" at bounding box center [771, 167] width 1049 height 39
type input "heading out"
type input "[PERSON_NAME]"
click at [1264, 338] on button "Search" at bounding box center [1237, 318] width 116 height 39
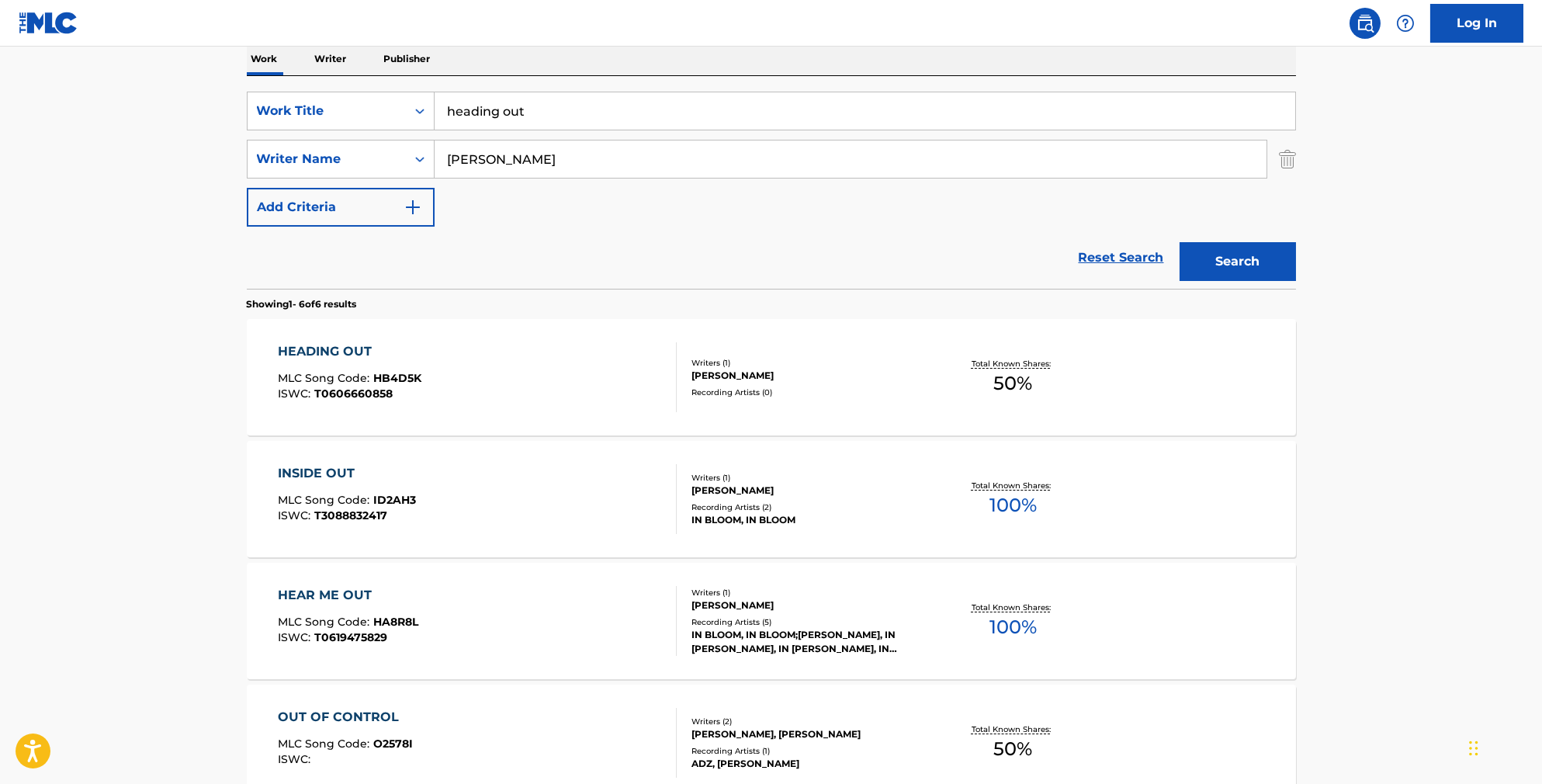
scroll to position [255, 0]
click at [617, 402] on div "HEADING OUT MLC Song Code : HB4D5K ISWC : T0606660858" at bounding box center [477, 377] width 399 height 70
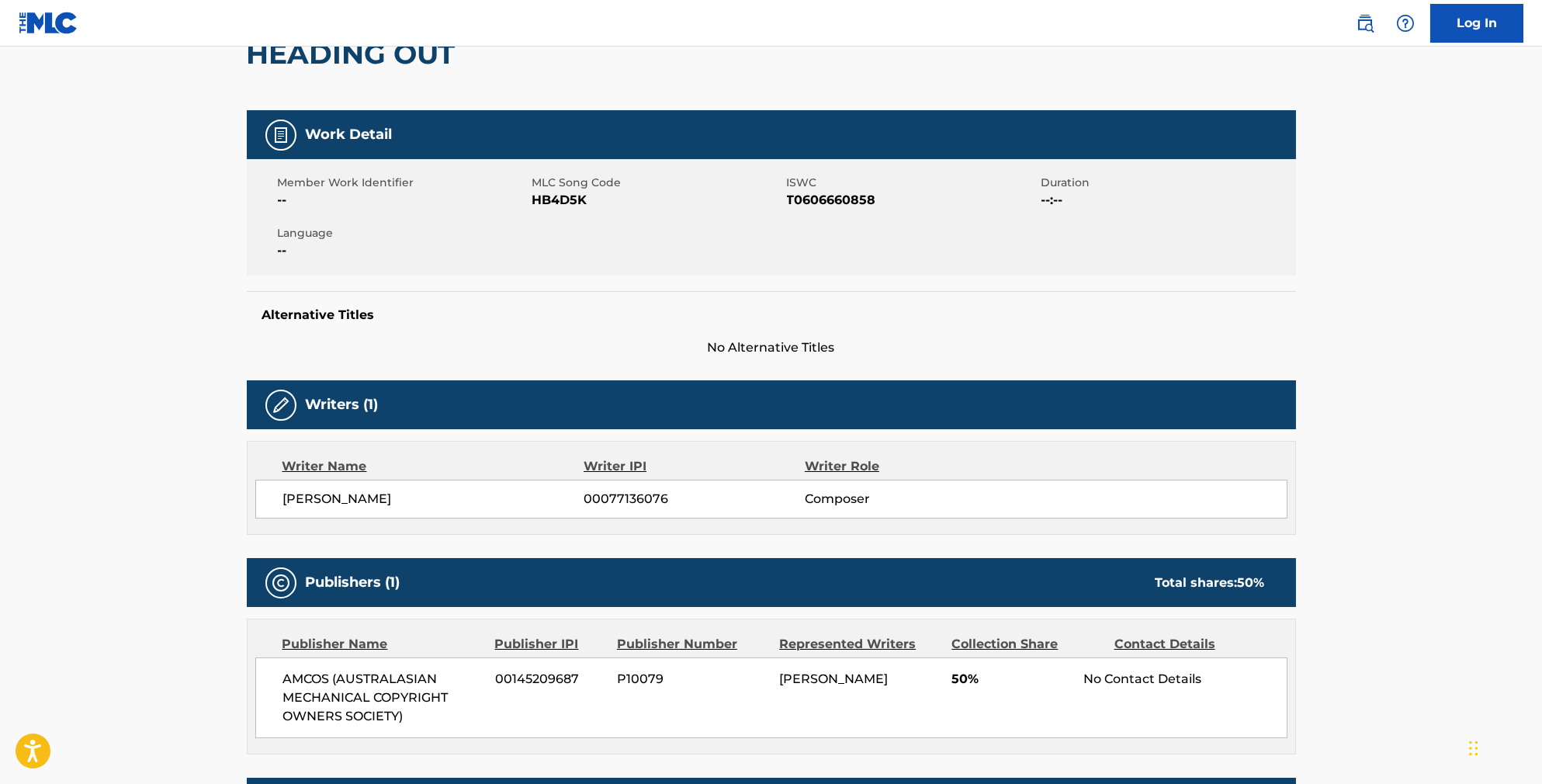
scroll to position [138, 0]
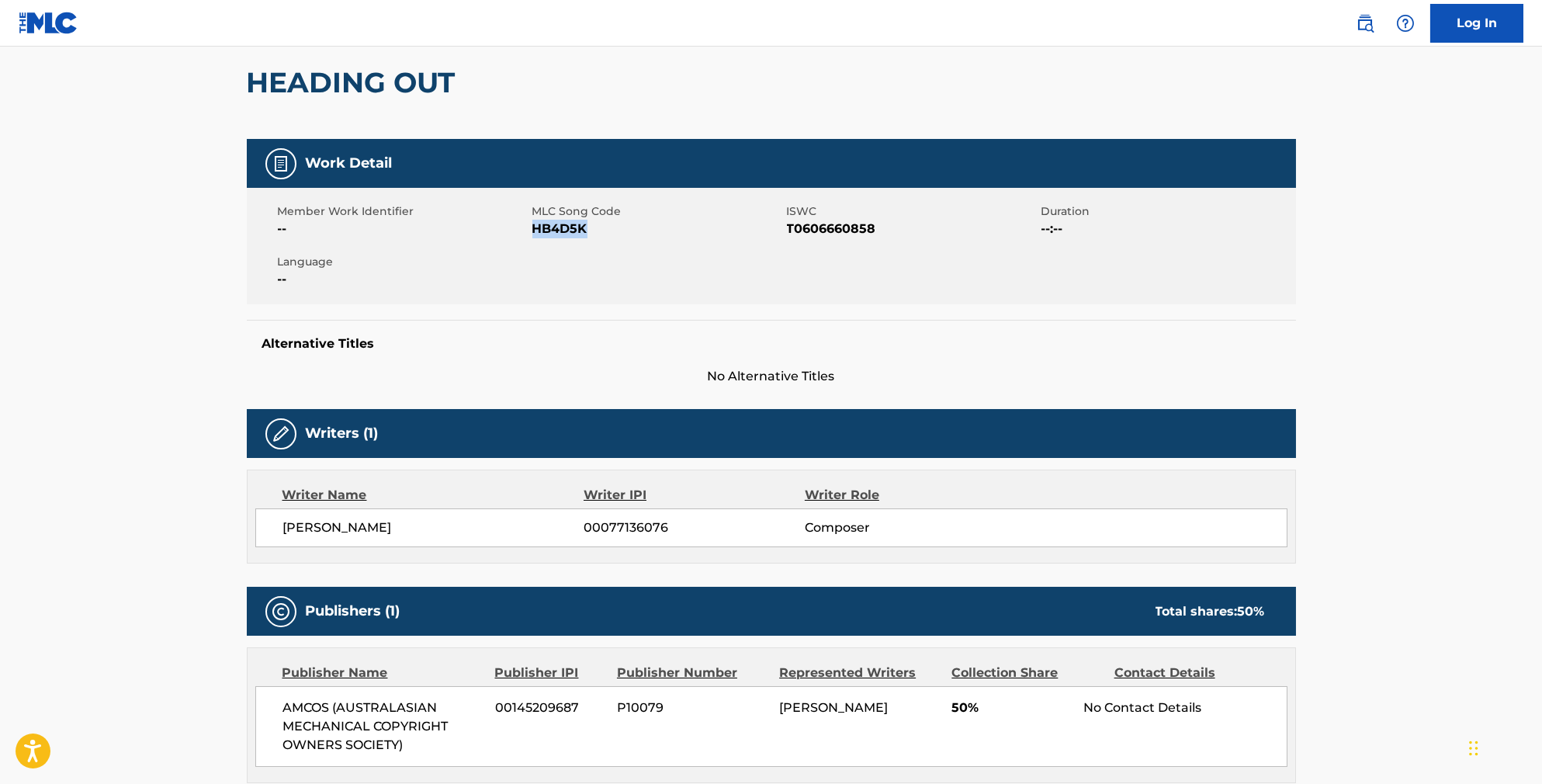
drag, startPoint x: 577, startPoint y: 247, endPoint x: 518, endPoint y: 241, distance: 59.3
click at [532, 238] on span "HB4D5K" at bounding box center [657, 229] width 251 height 19
copy span "HB4D5K"
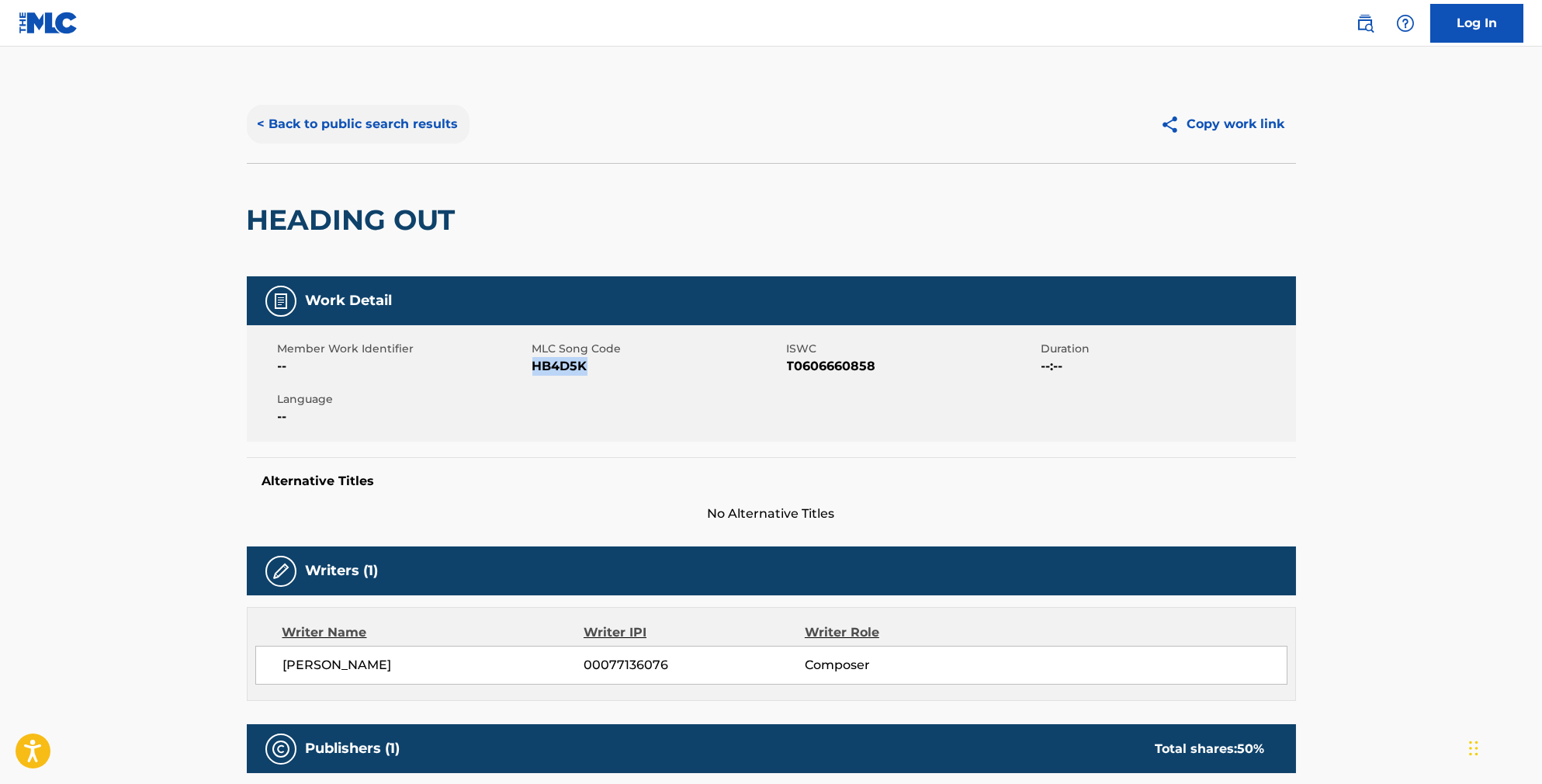
scroll to position [0, 0]
click at [358, 143] on button "< Back to public search results" at bounding box center [358, 123] width 223 height 39
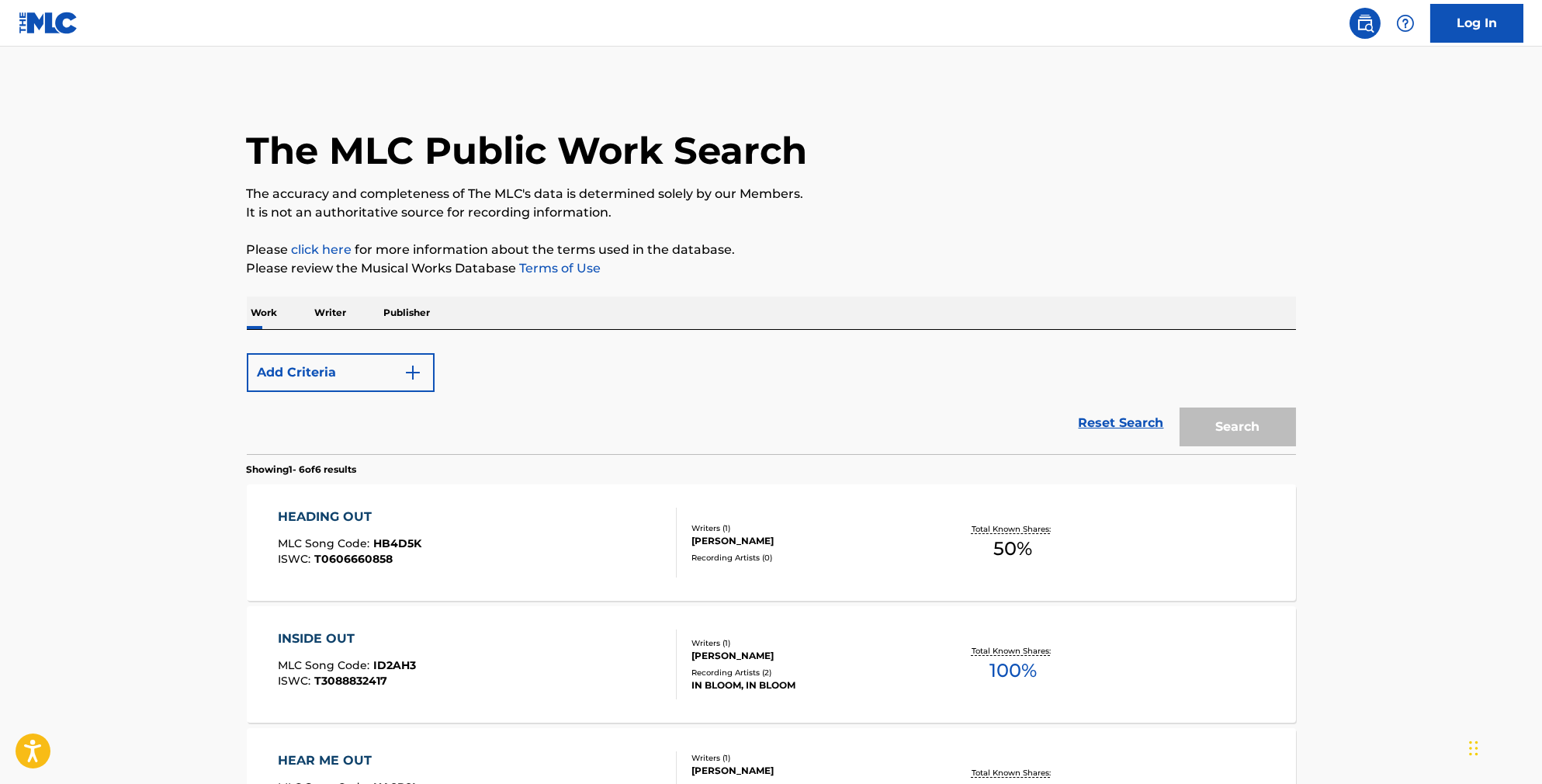
scroll to position [255, 0]
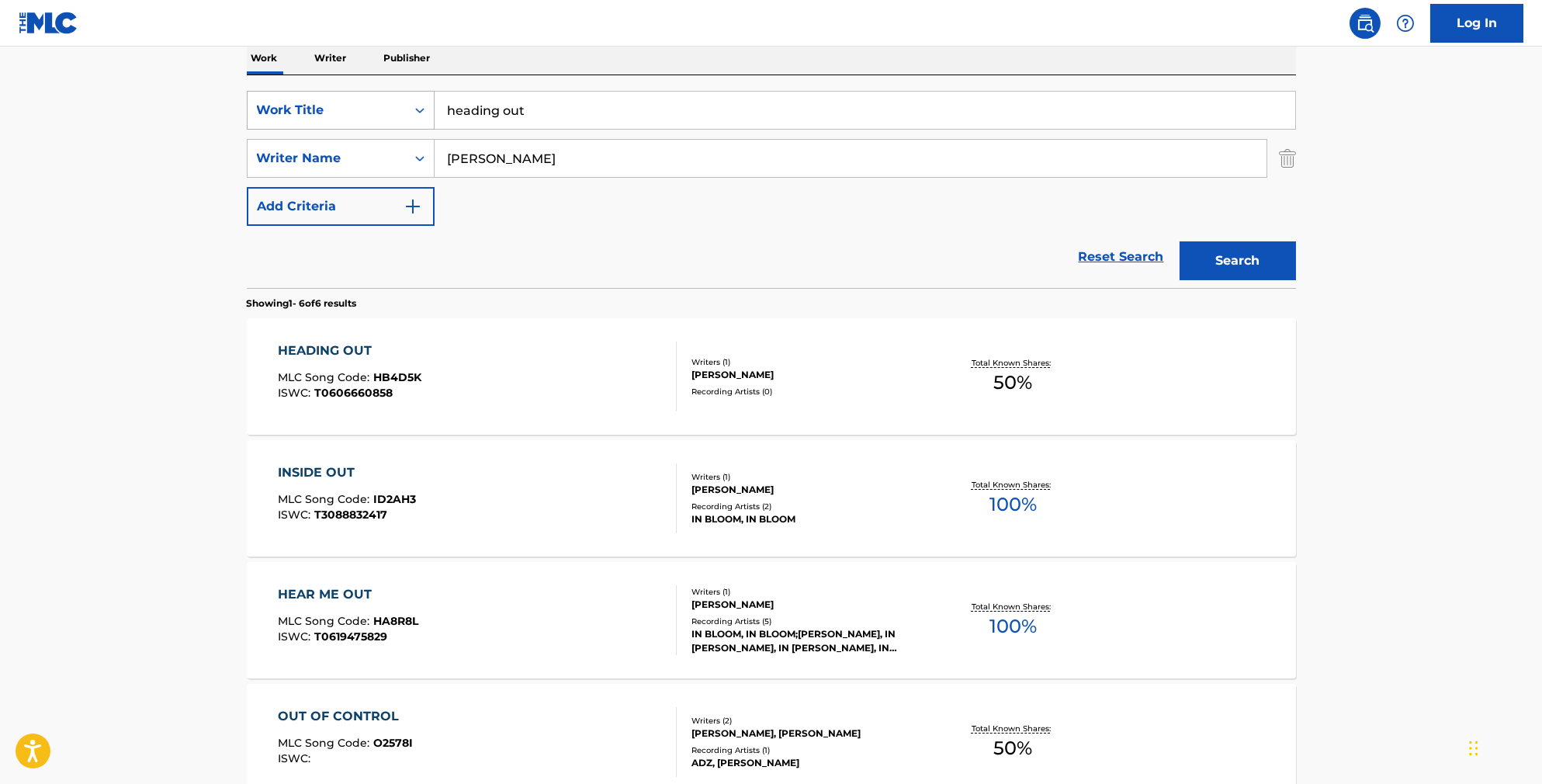
drag, startPoint x: 532, startPoint y: 123, endPoint x: 354, endPoint y: 110, distance: 178.5
click at [355, 112] on div "SearchWithCriteriab841cb5d-9188-4ef1-8b9a-7f8ac0a6e32c Work Title heading out" at bounding box center [771, 110] width 1049 height 39
type input "afternoon love"
type input "jamaux"
click at [1264, 280] on button "Search" at bounding box center [1237, 260] width 116 height 39
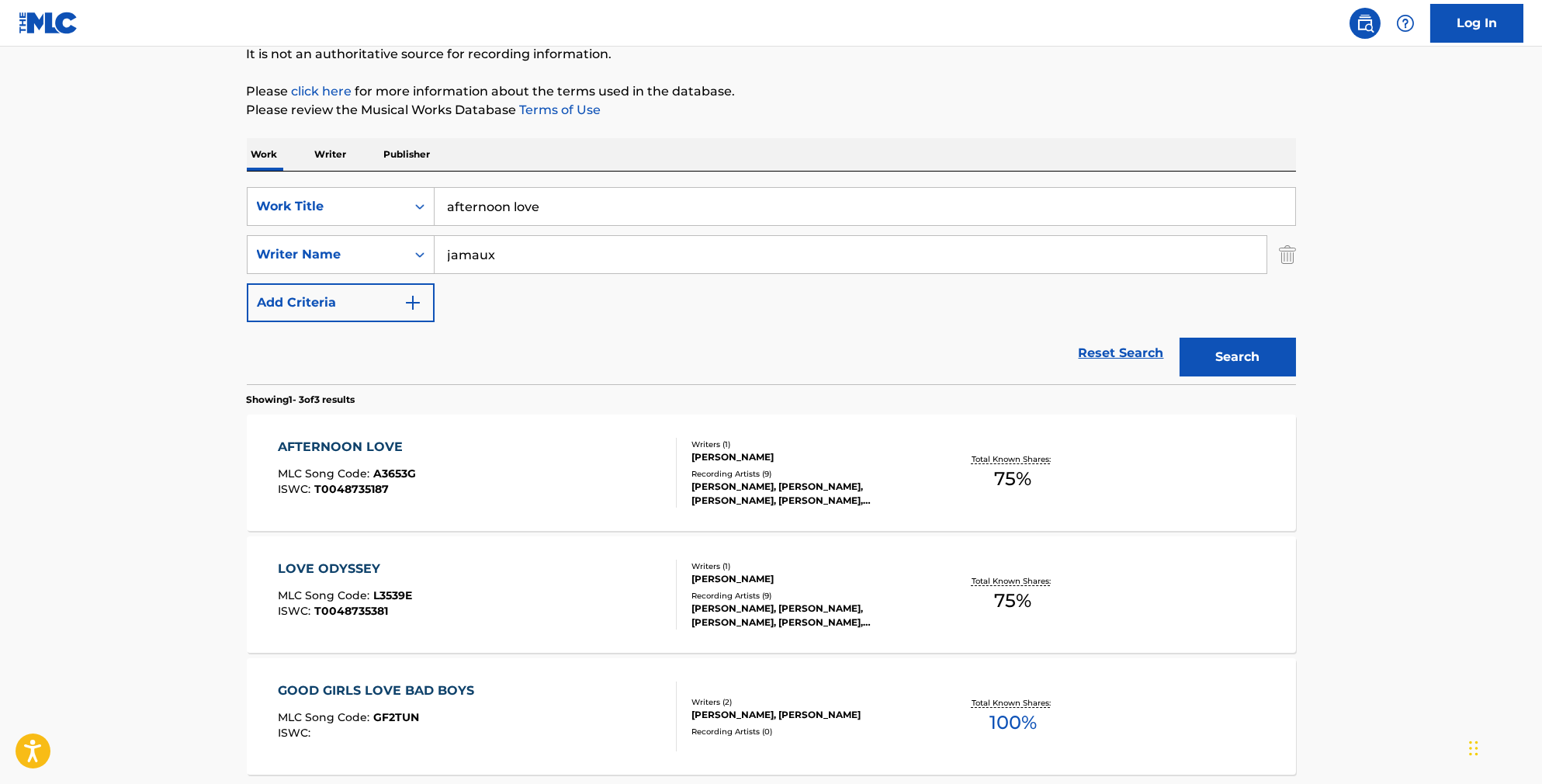
scroll to position [183, 0]
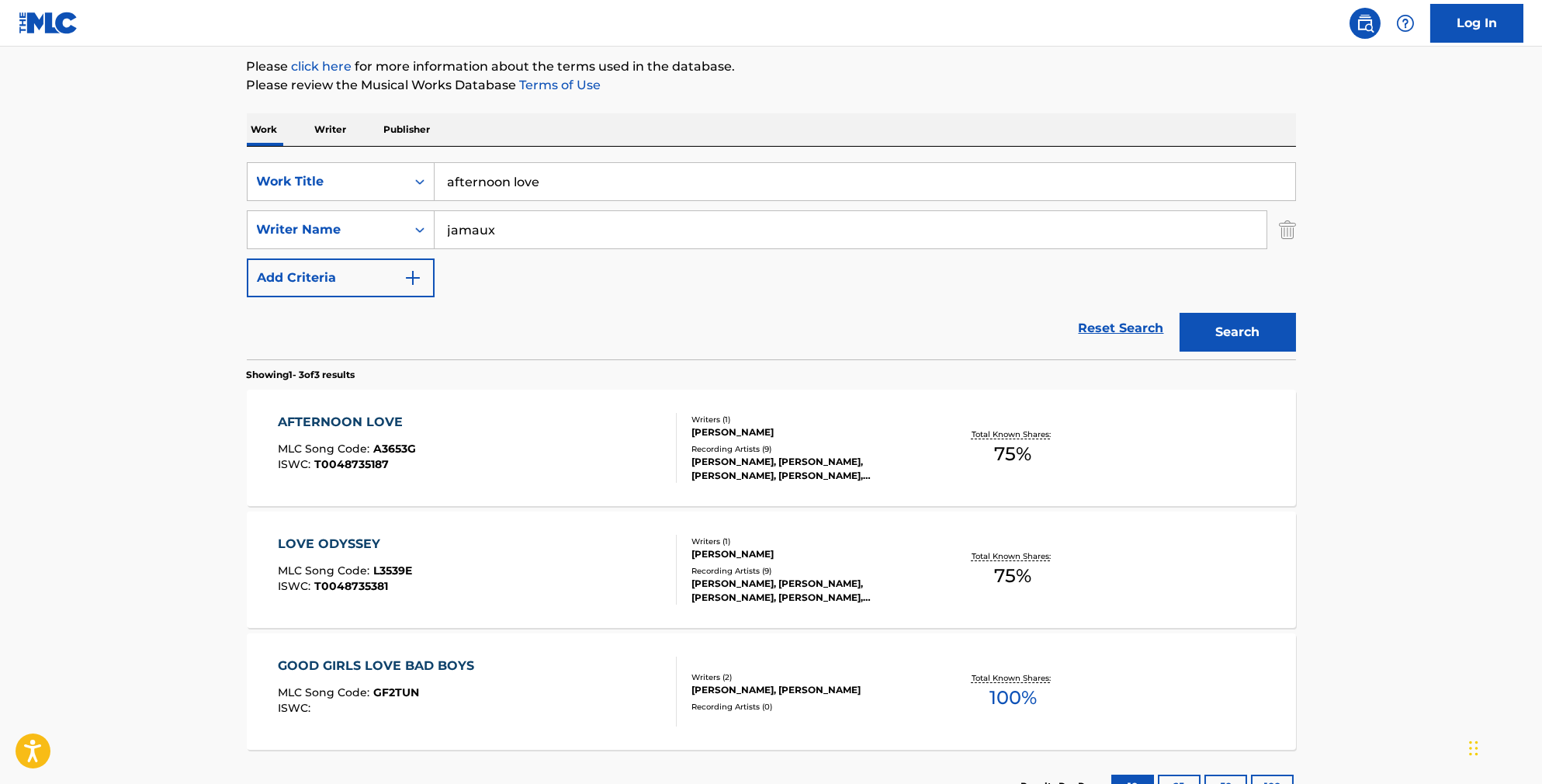
click at [590, 452] on div "AFTERNOON LOVE MLC Song Code : A3653G ISWC : T0048735187" at bounding box center [477, 448] width 399 height 70
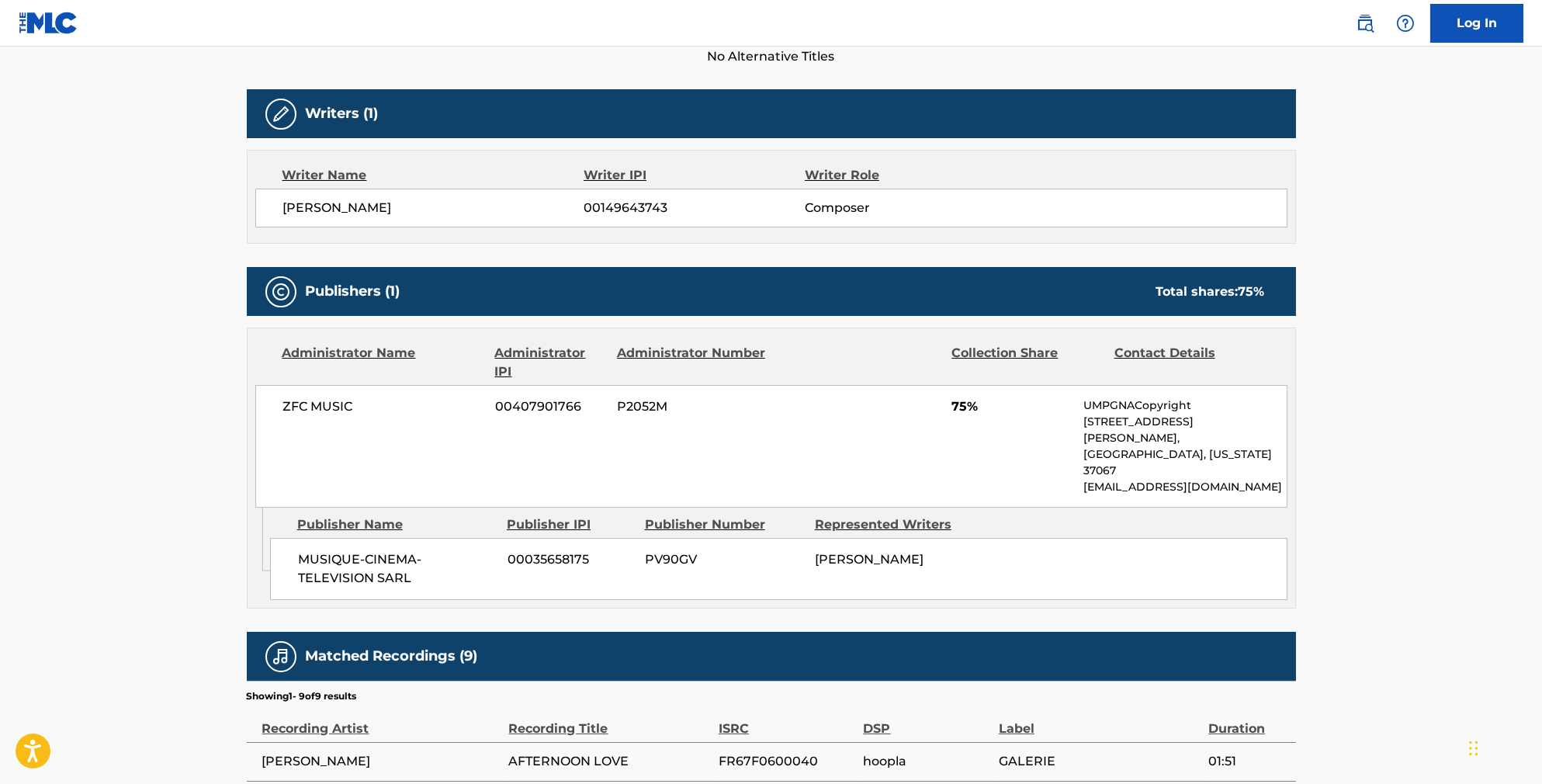
scroll to position [456, 0]
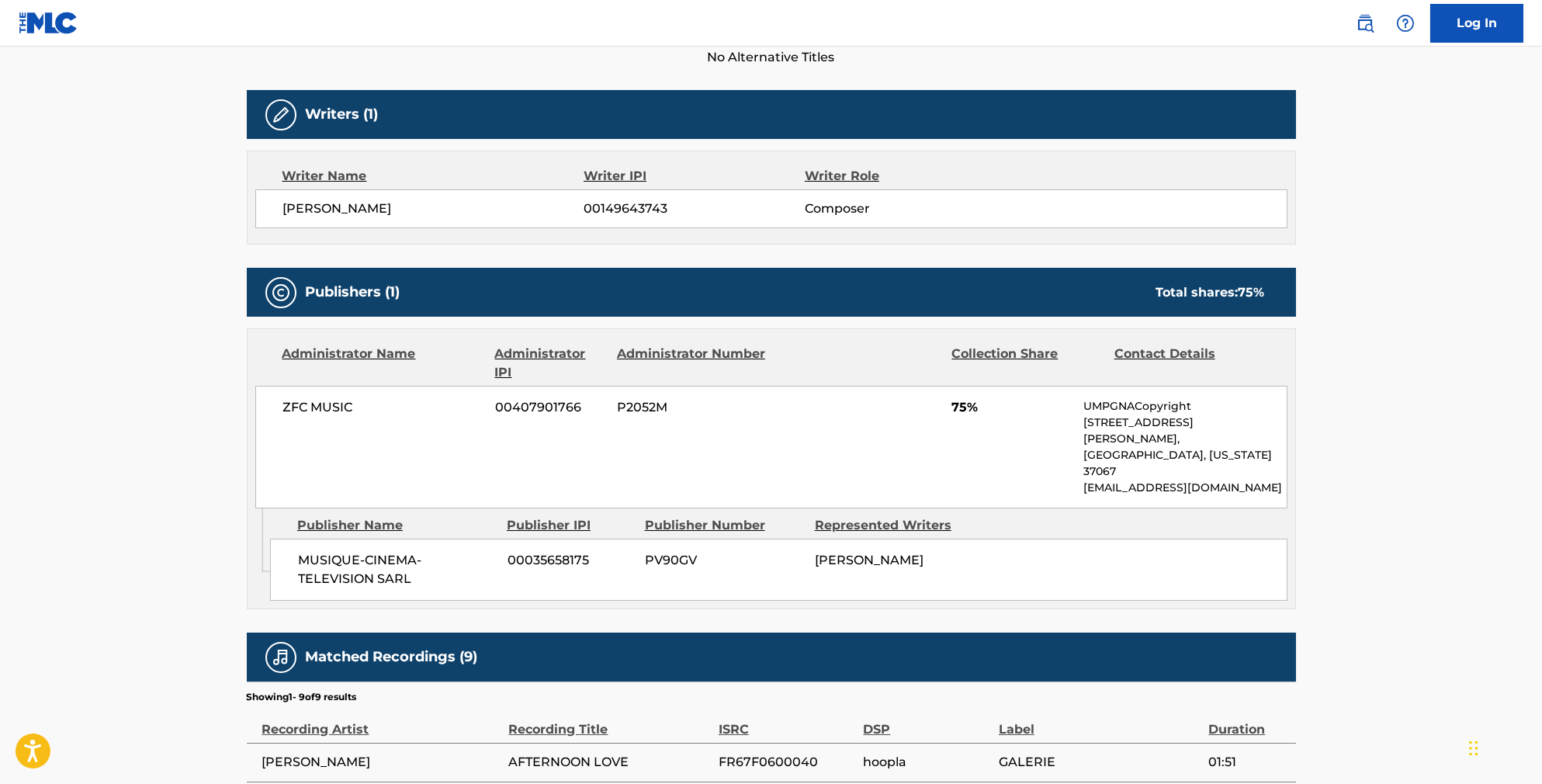
scroll to position [183, 0]
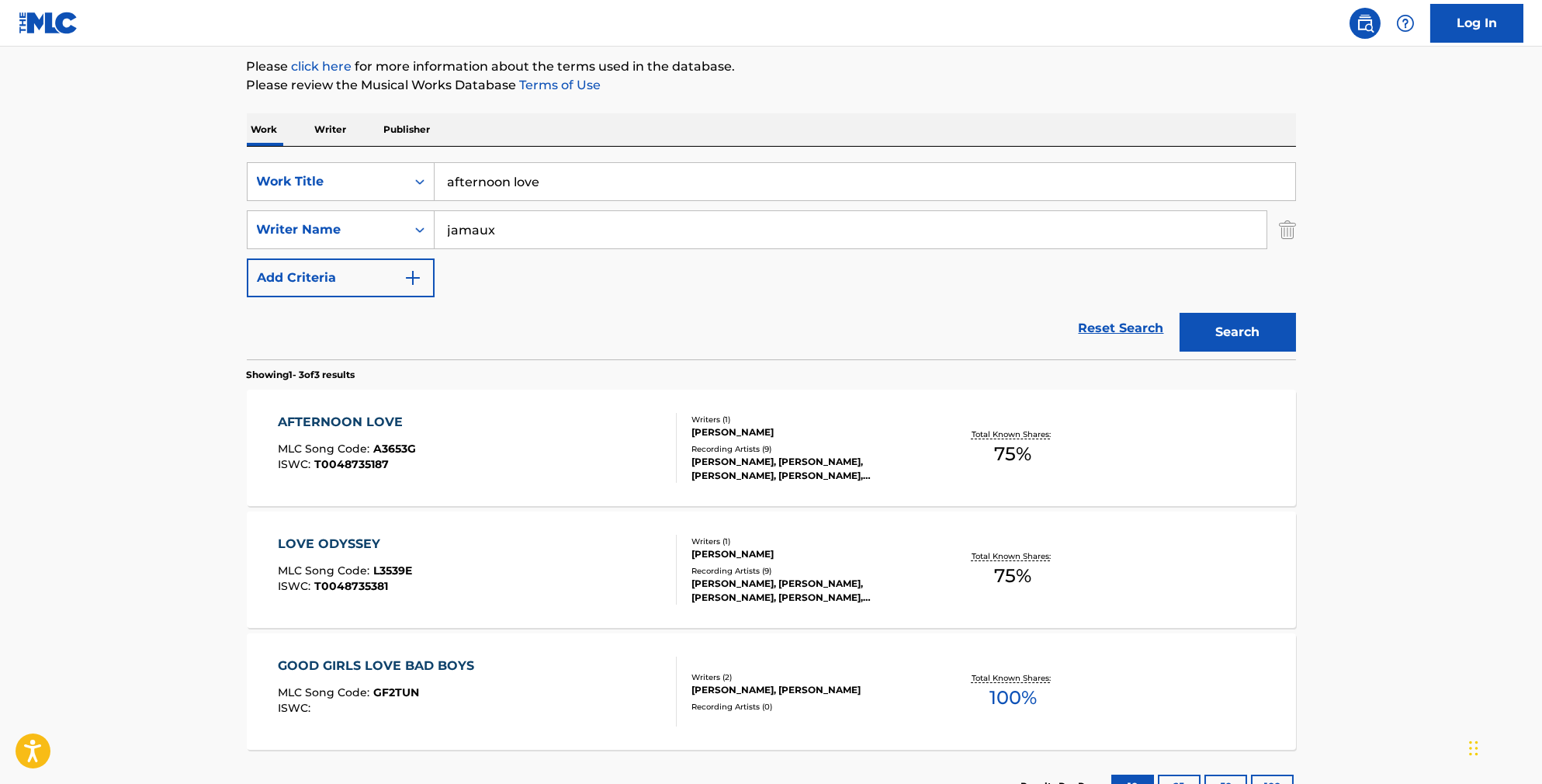
click at [537, 469] on div "AFTERNOON LOVE MLC Song Code : A3653G ISWC : T0048735187" at bounding box center [477, 448] width 399 height 70
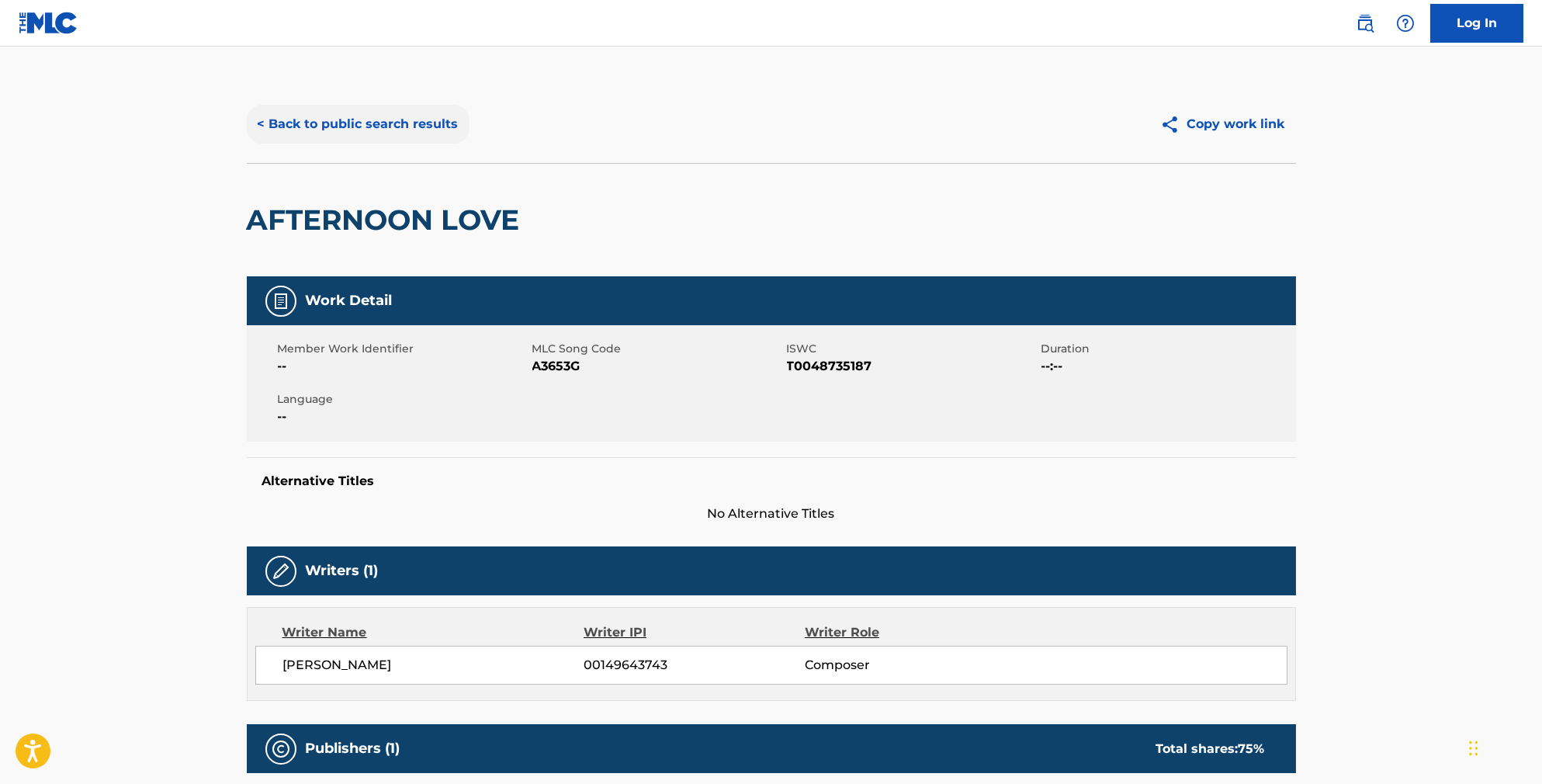
click at [369, 127] on button "< Back to public search results" at bounding box center [358, 123] width 223 height 39
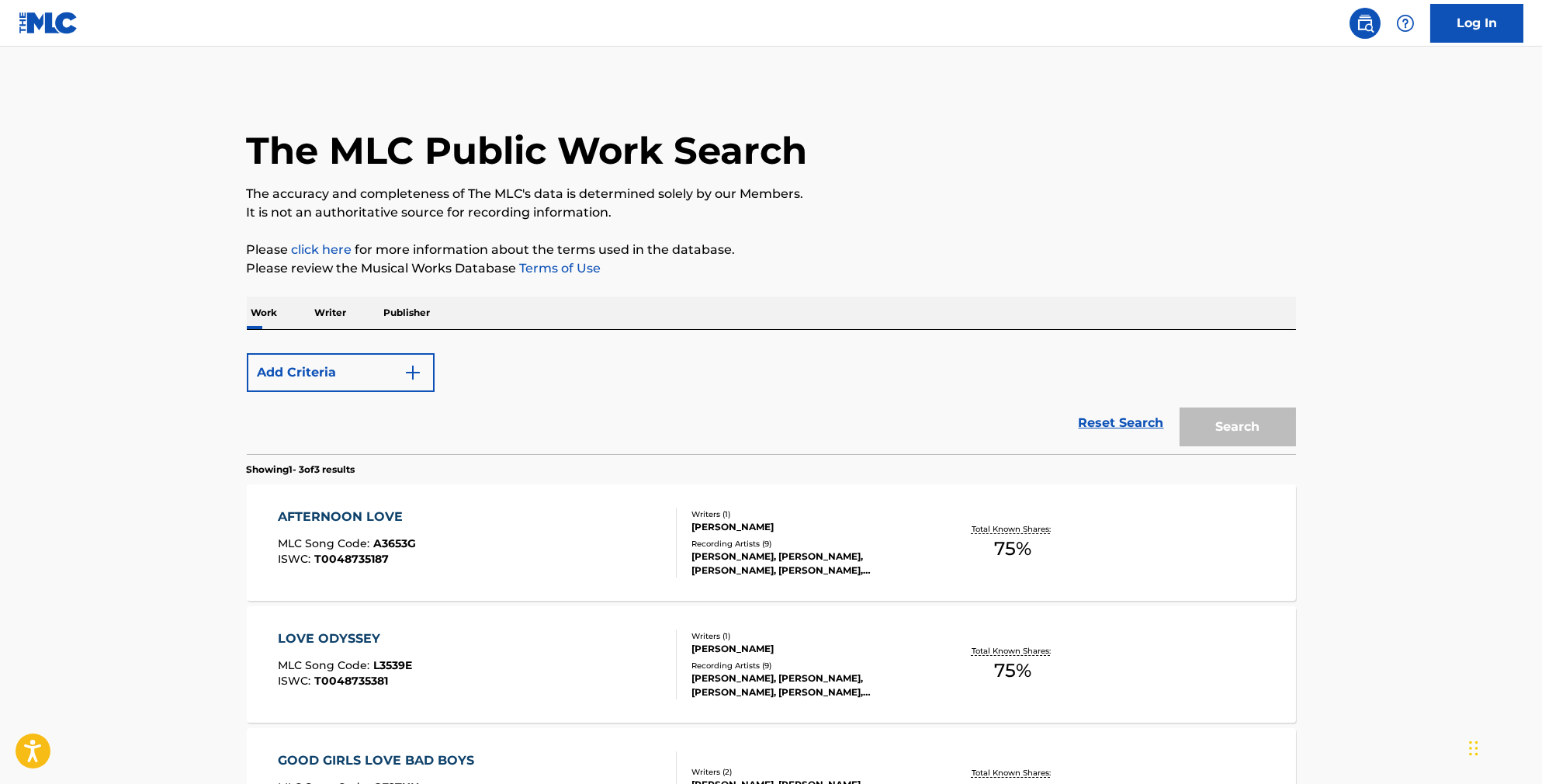
scroll to position [183, 0]
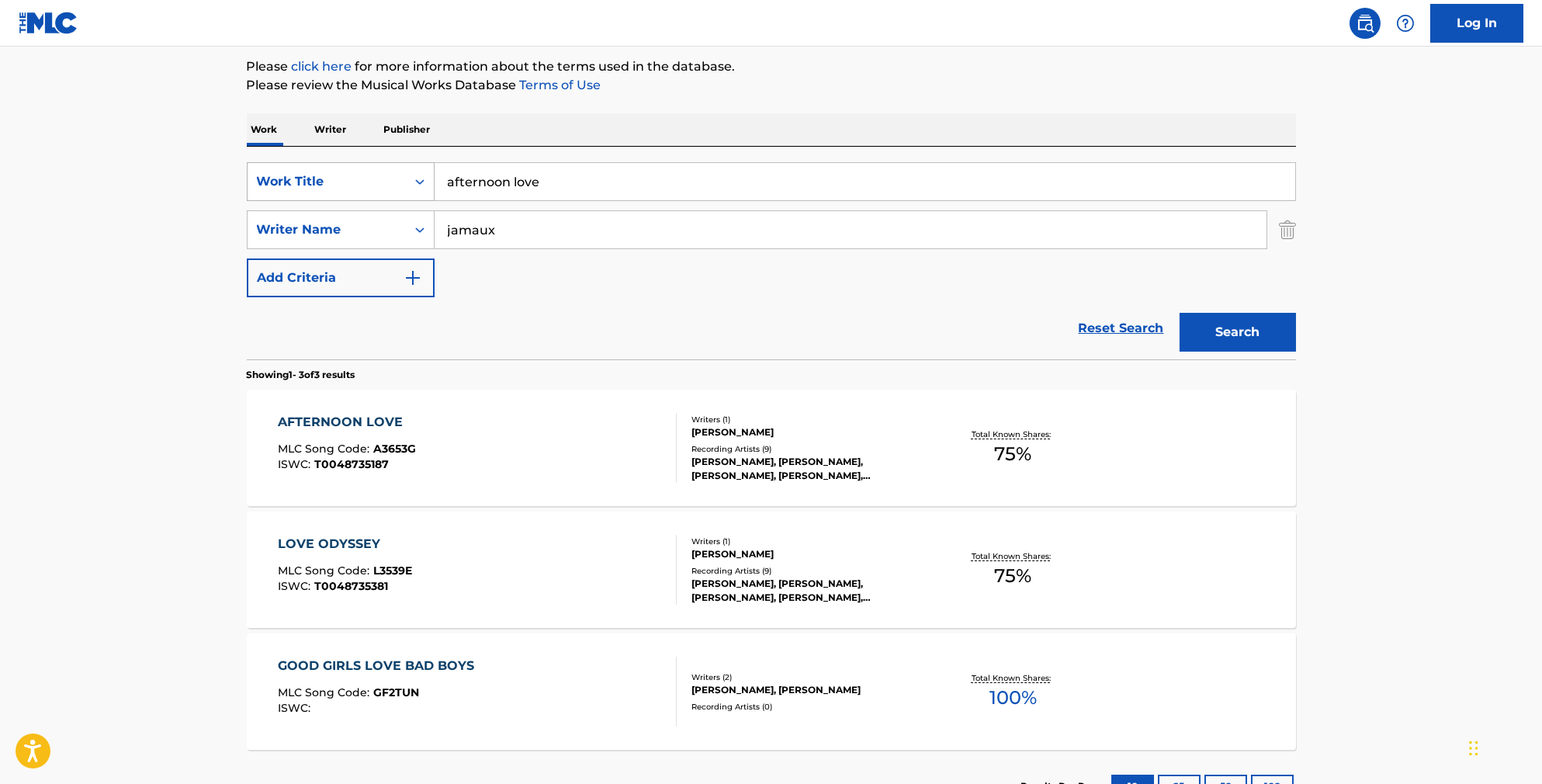
drag, startPoint x: 536, startPoint y: 195, endPoint x: 335, endPoint y: 172, distance: 202.3
click at [335, 172] on div "SearchWithCriteriab841cb5d-9188-4ef1-8b9a-7f8ac0a6e32c Work Title afternoon love" at bounding box center [771, 181] width 1049 height 39
type input "all to myself"
click at [1264, 351] on button "Search" at bounding box center [1237, 331] width 116 height 39
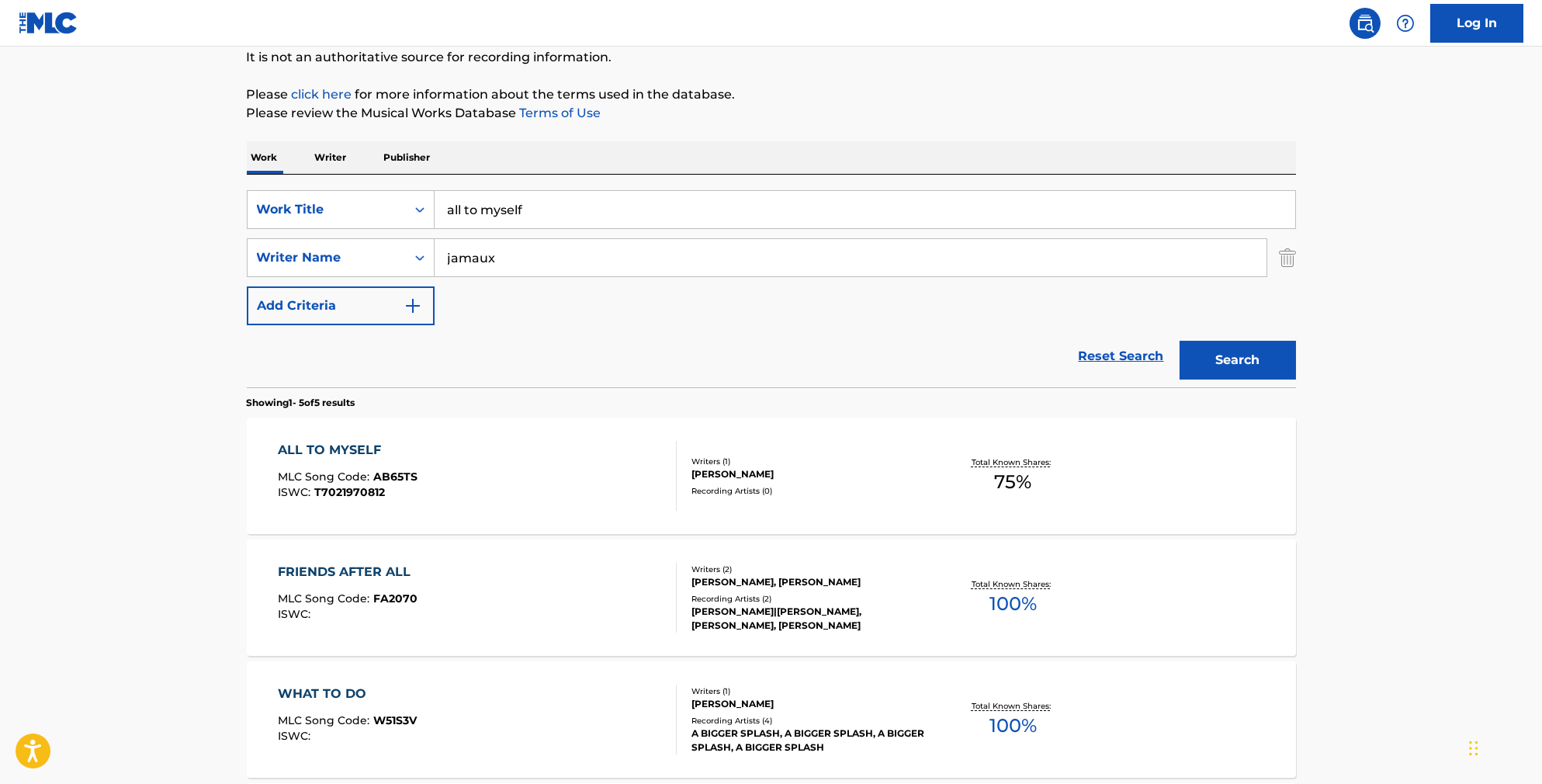
scroll to position [229, 0]
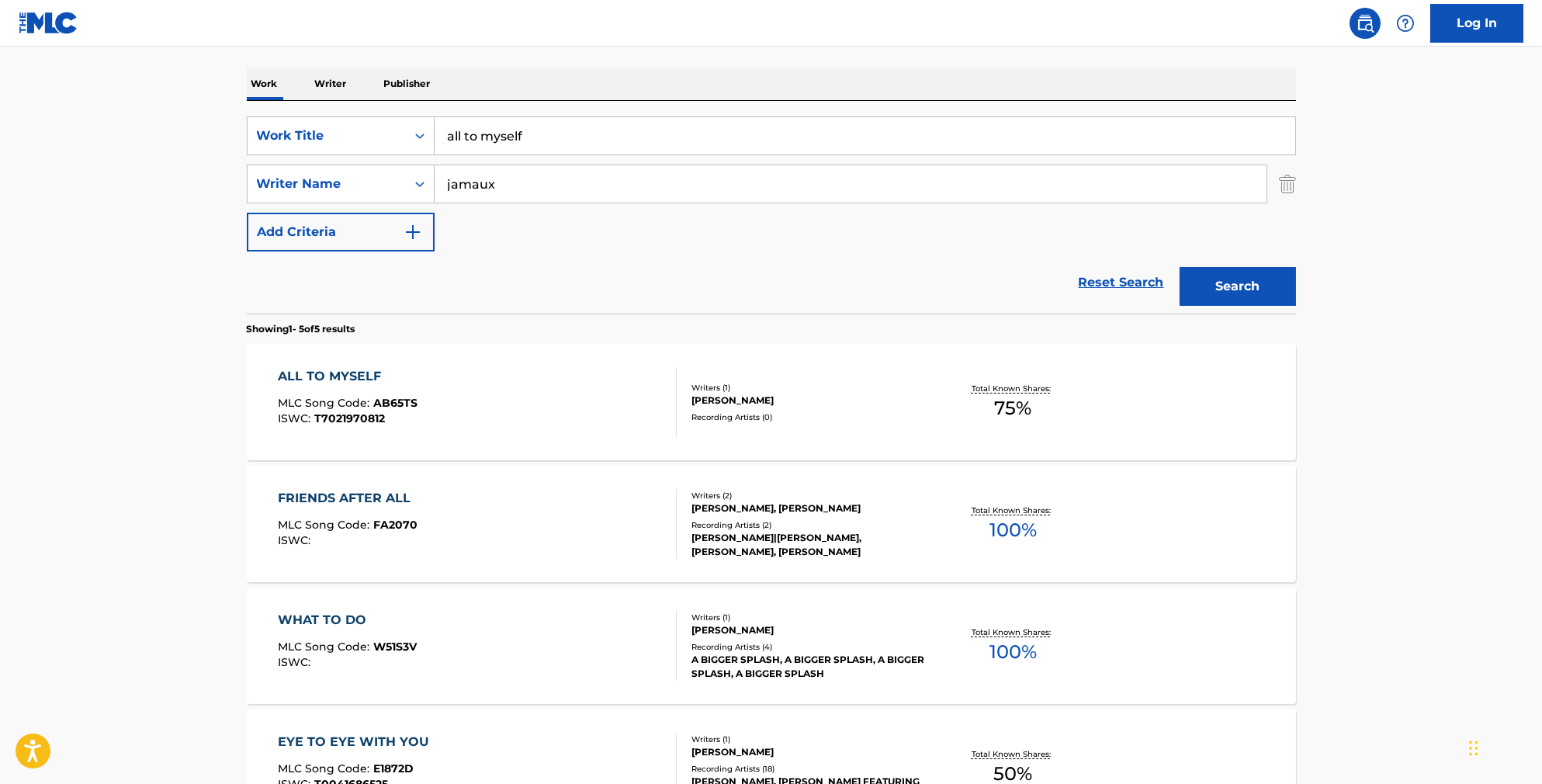
click at [566, 397] on div "ALL TO MYSELF MLC Song Code : AB65TS ISWC : T7021970812" at bounding box center [477, 402] width 399 height 70
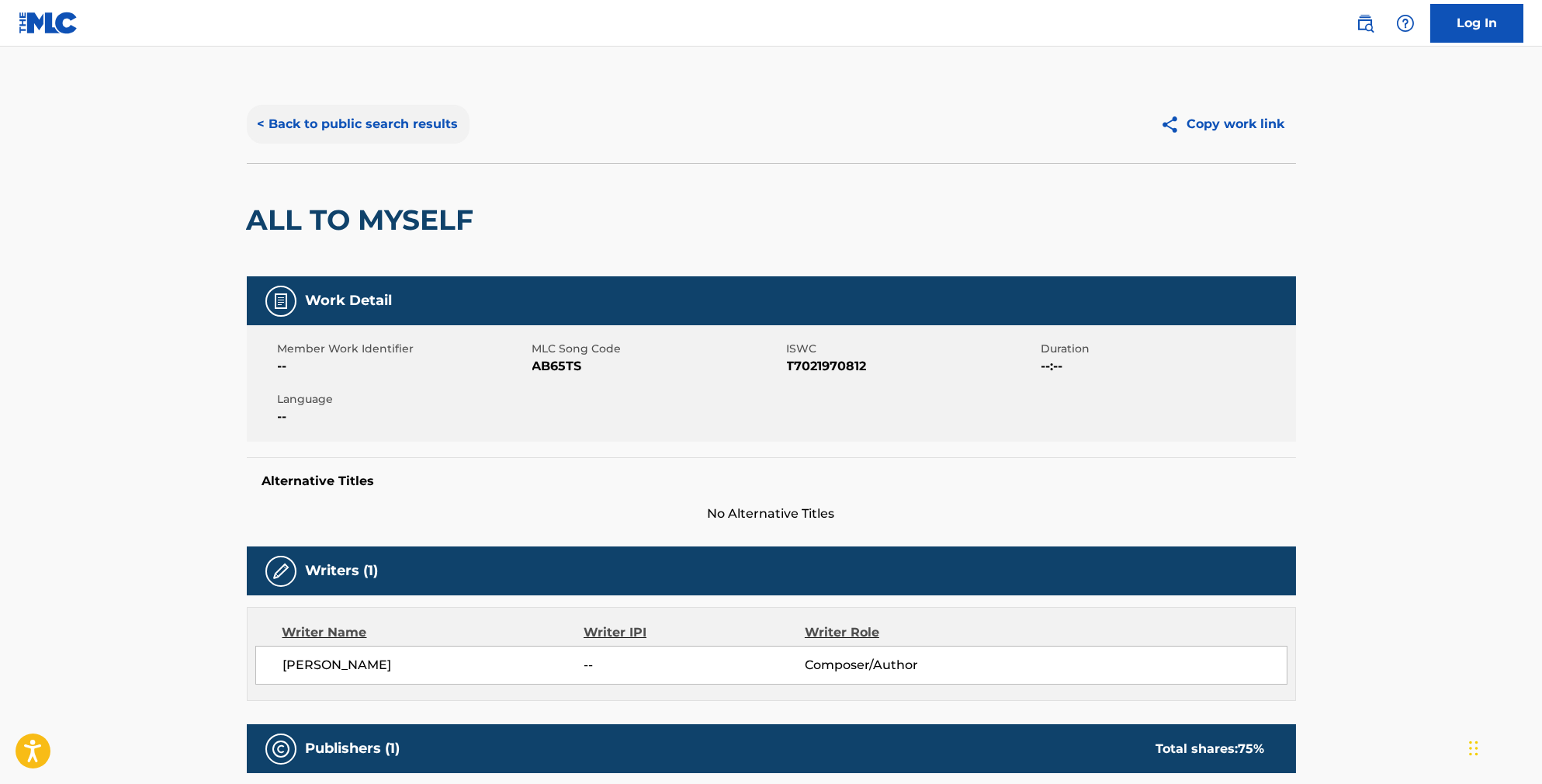
click at [375, 134] on button "< Back to public search results" at bounding box center [358, 123] width 223 height 39
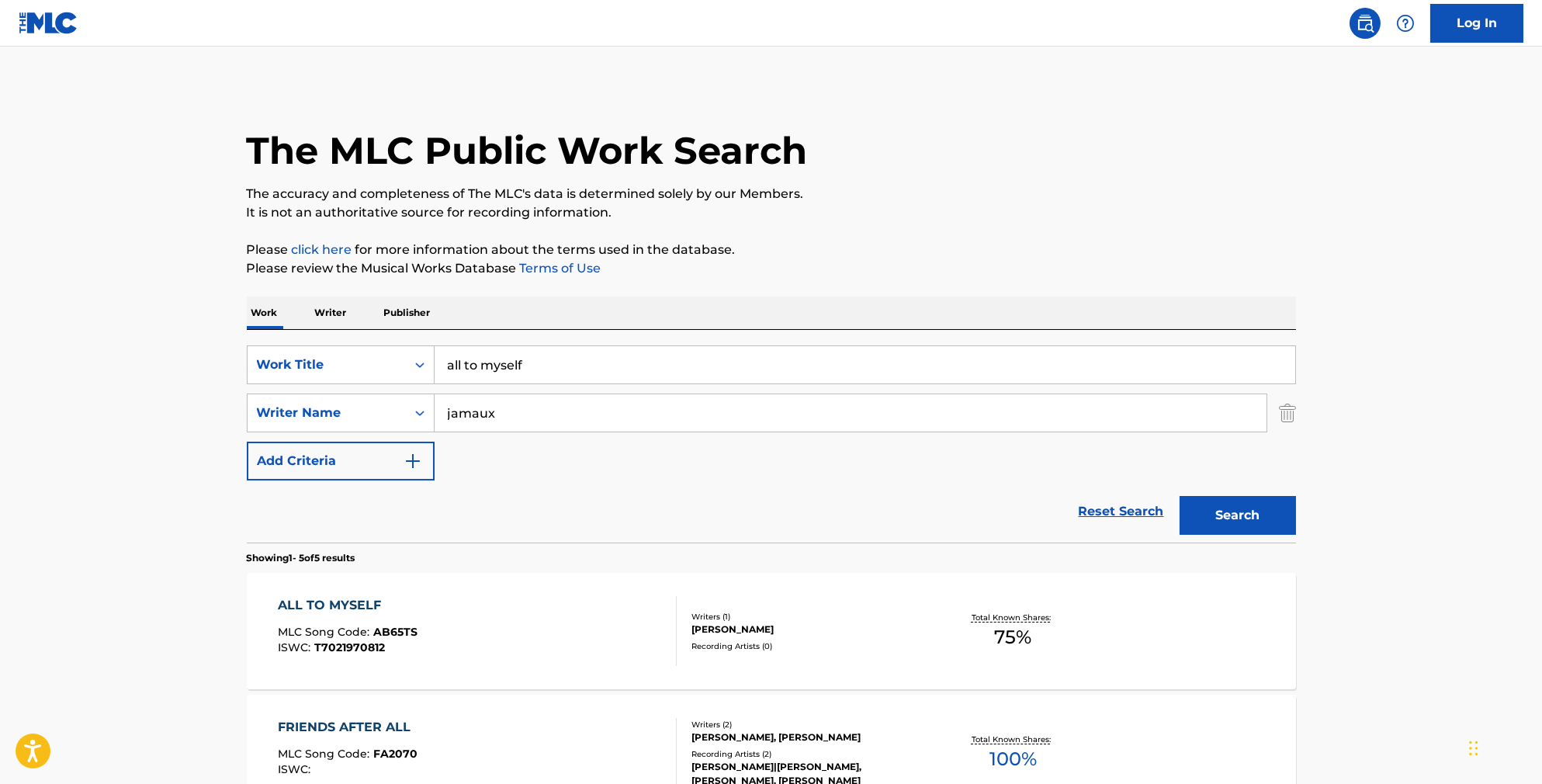
scroll to position [229, 0]
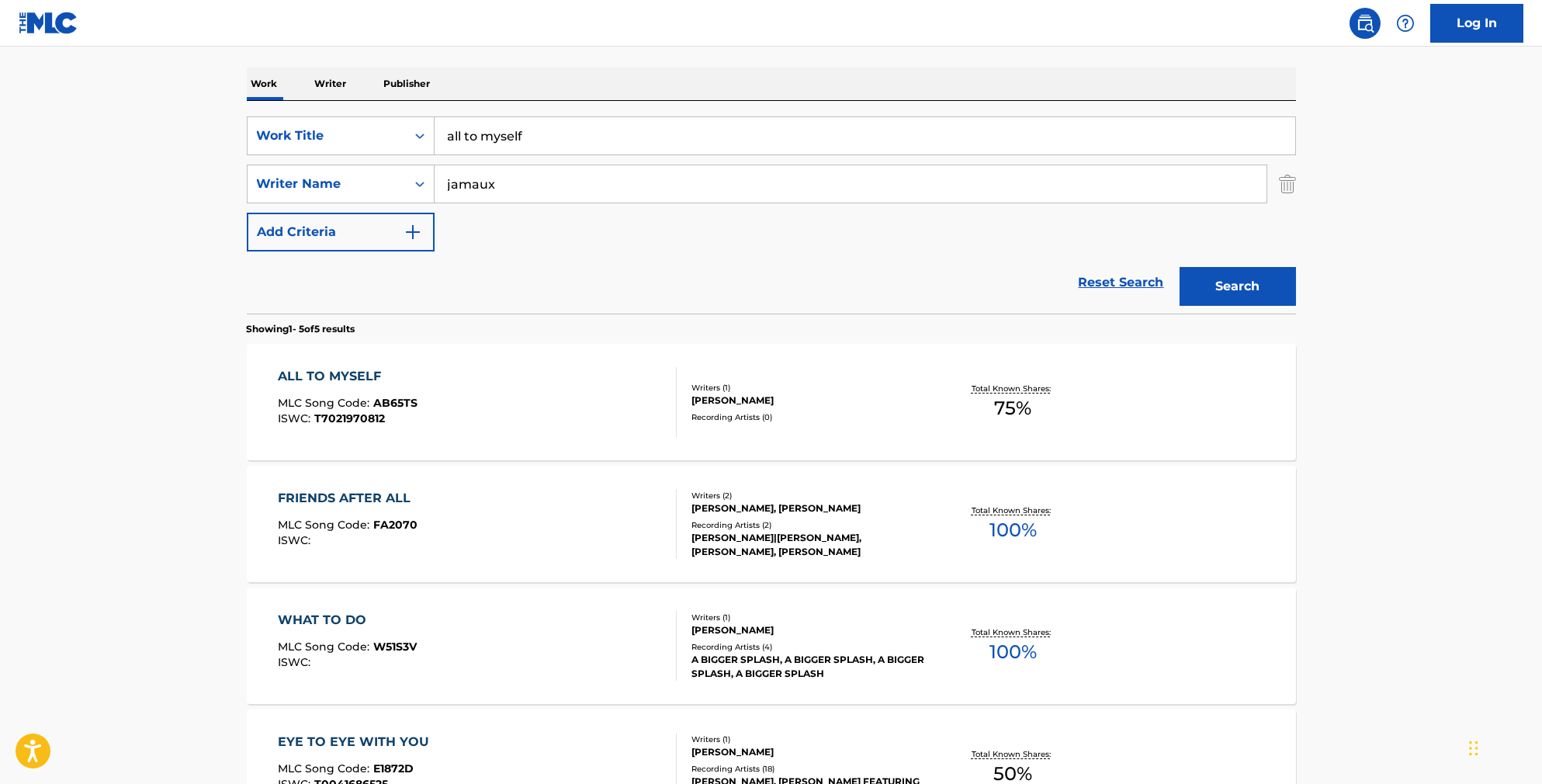
click at [536, 136] on input "all to myself" at bounding box center [865, 135] width 861 height 37
drag, startPoint x: 535, startPoint y: 150, endPoint x: 361, endPoint y: 119, distance: 176.7
click at [361, 119] on div "SearchWithCriteriab841cb5d-9188-4ef1-8b9a-7f8ac0a6e32c Work Title all to myself…" at bounding box center [771, 207] width 1049 height 213
type input "motorway"
click at [1264, 305] on button "Search" at bounding box center [1237, 286] width 116 height 39
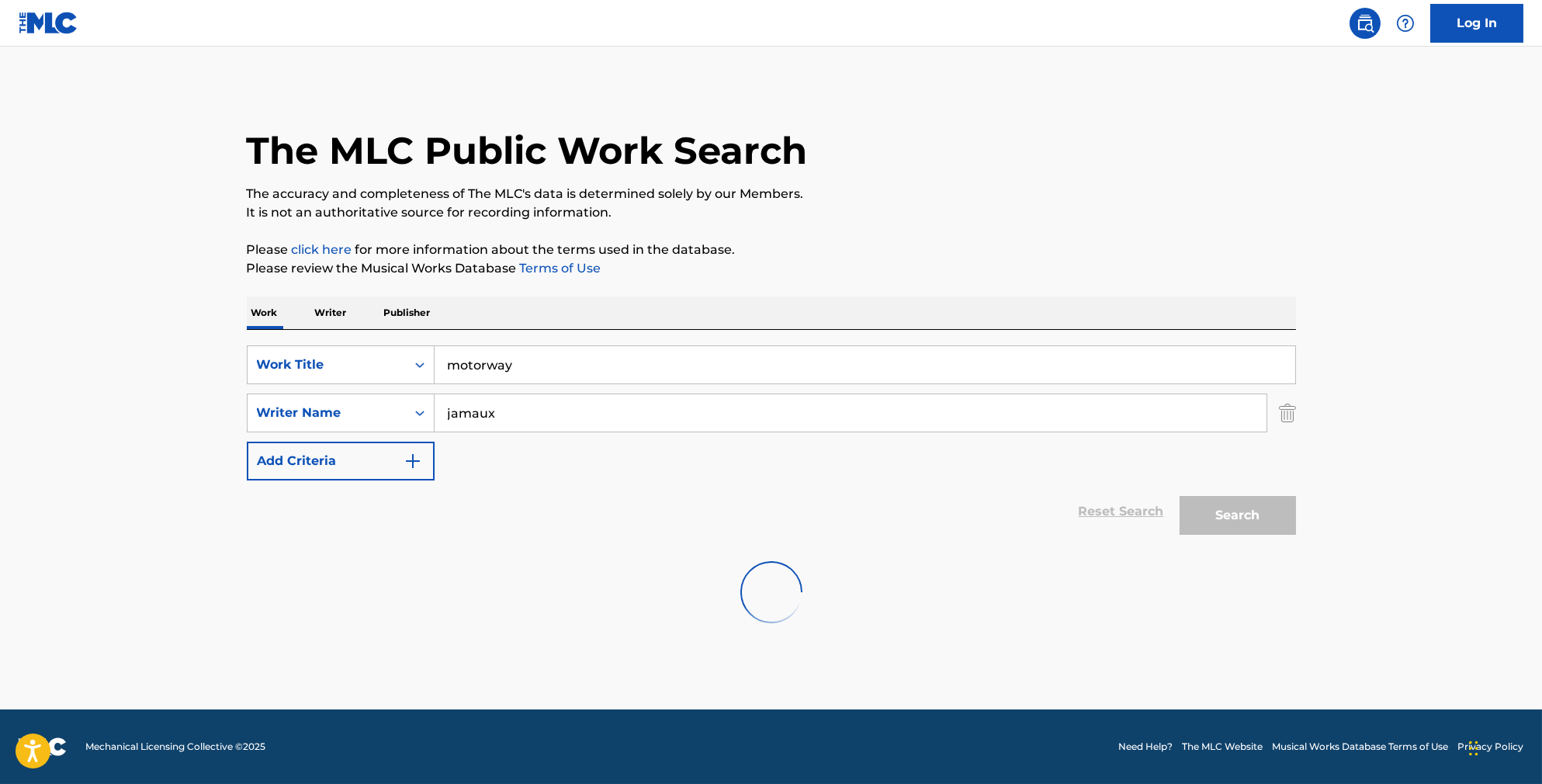
scroll to position [0, 0]
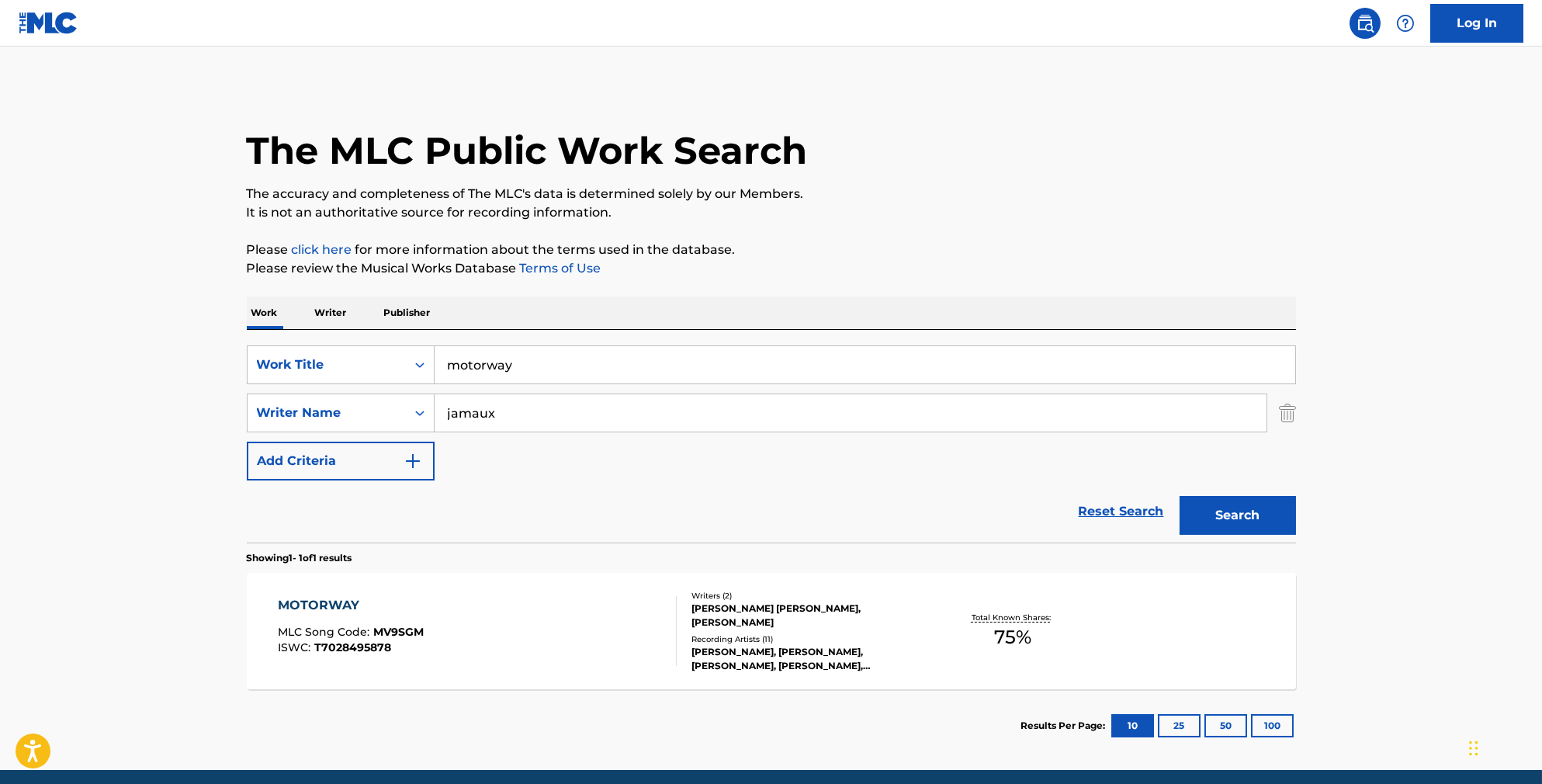
click at [593, 666] on div "MOTORWAY MLC Song Code : MV9SGM ISWC : T7028495878" at bounding box center [477, 631] width 399 height 70
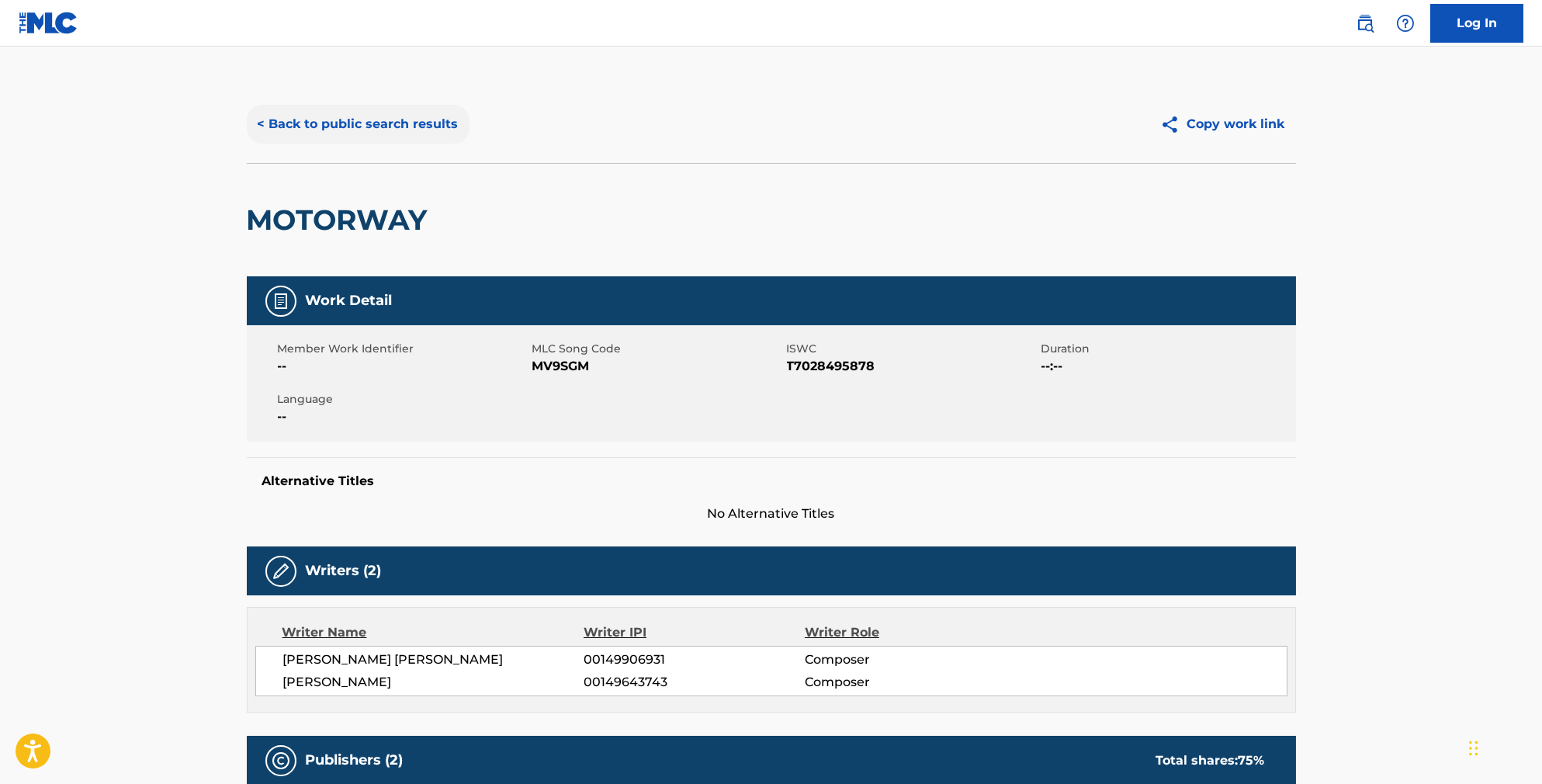
click at [362, 128] on button "< Back to public search results" at bounding box center [358, 123] width 223 height 39
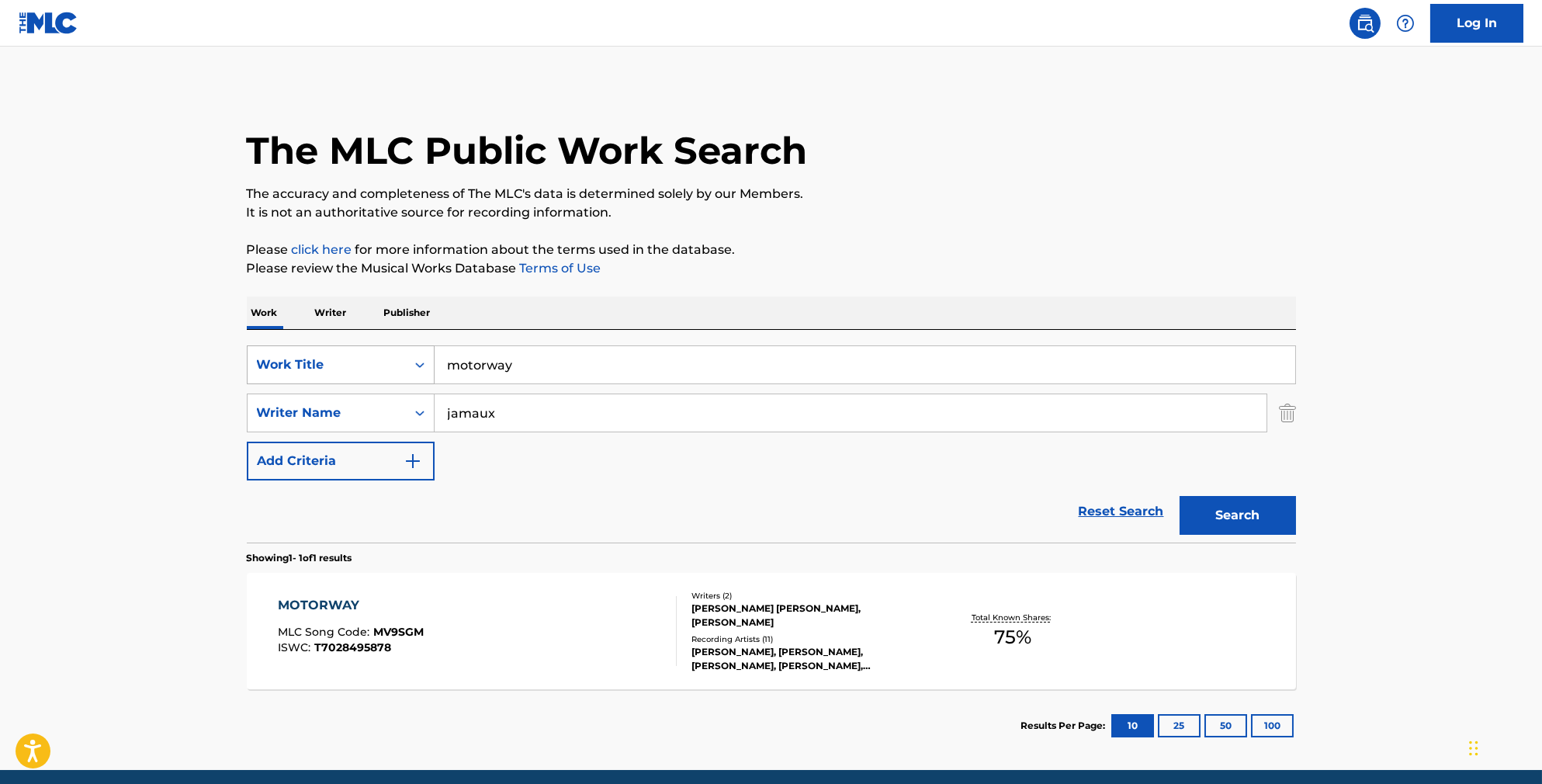
drag, startPoint x: 509, startPoint y: 381, endPoint x: 361, endPoint y: 358, distance: 149.8
click at [363, 360] on div "SearchWithCriteriab841cb5d-9188-4ef1-8b9a-7f8ac0a6e32c Work Title c" at bounding box center [771, 365] width 1049 height 39
type input "a"
type input "caresse"
click at [1264, 535] on button "Search" at bounding box center [1237, 515] width 116 height 39
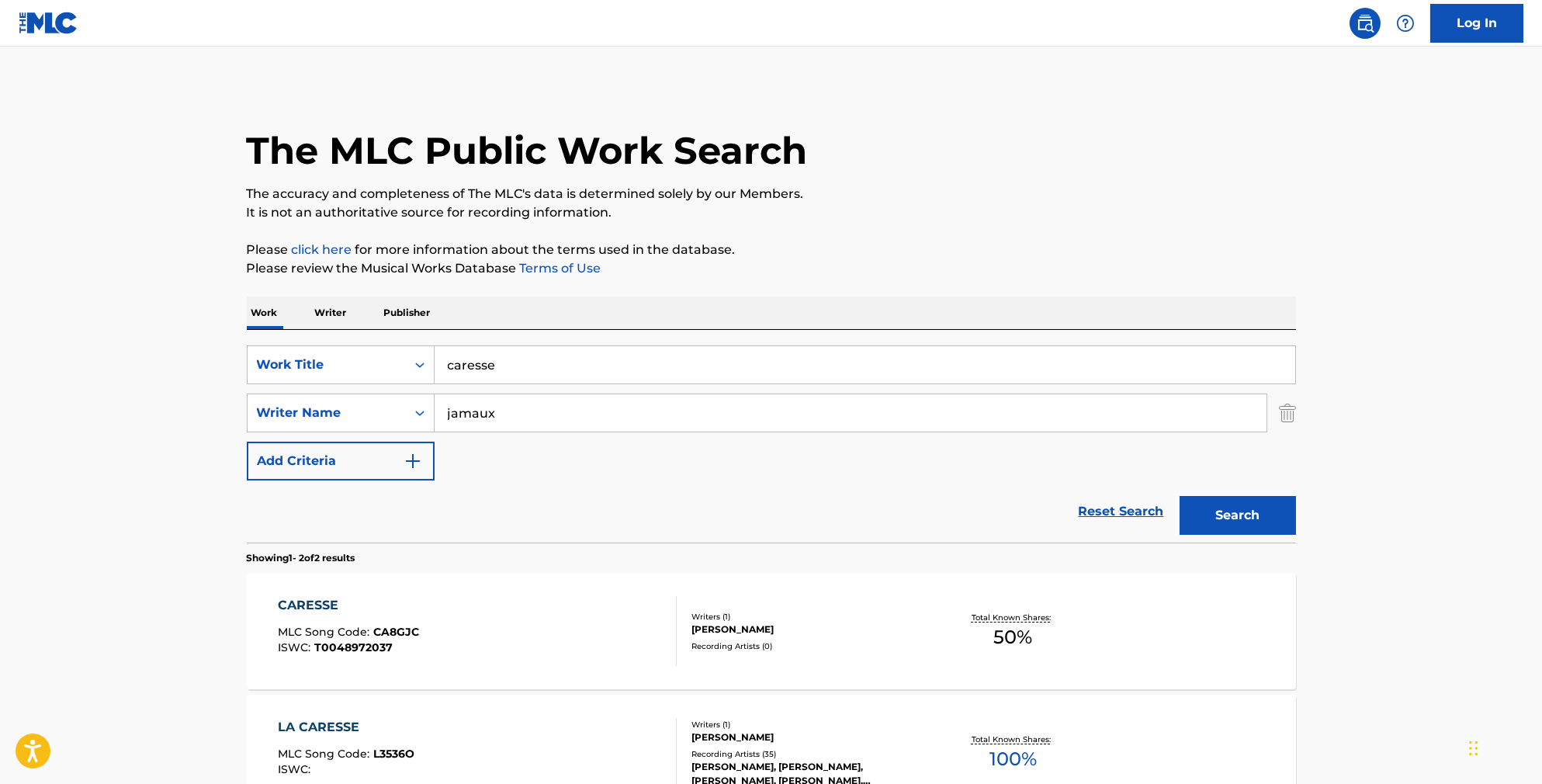
click at [597, 619] on div "CARESSE MLC Song Code : CA8GJC ISWC : T0048972037" at bounding box center [477, 631] width 399 height 70
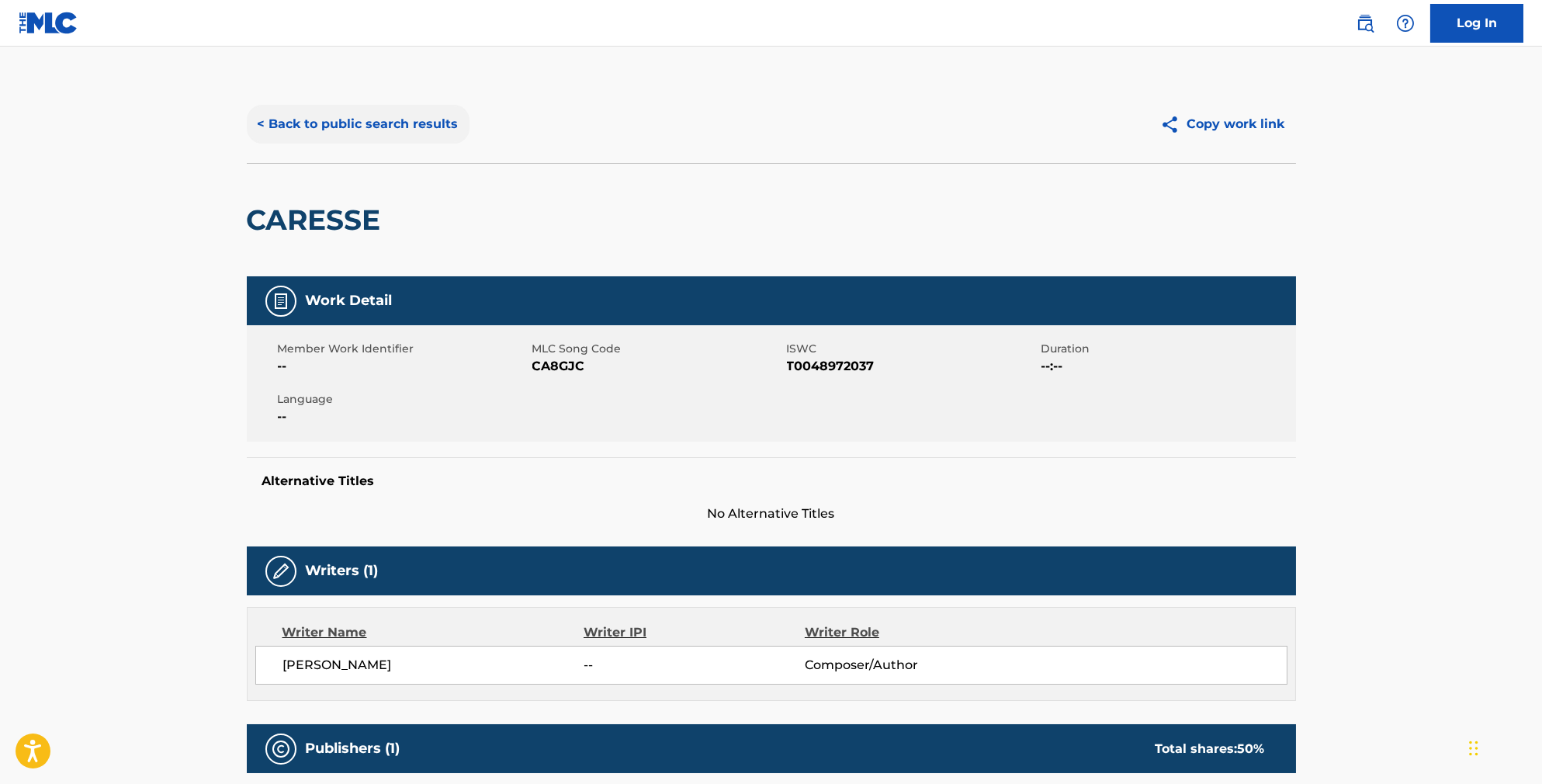
scroll to position [-1, 0]
click at [381, 138] on button "< Back to public search results" at bounding box center [358, 123] width 223 height 39
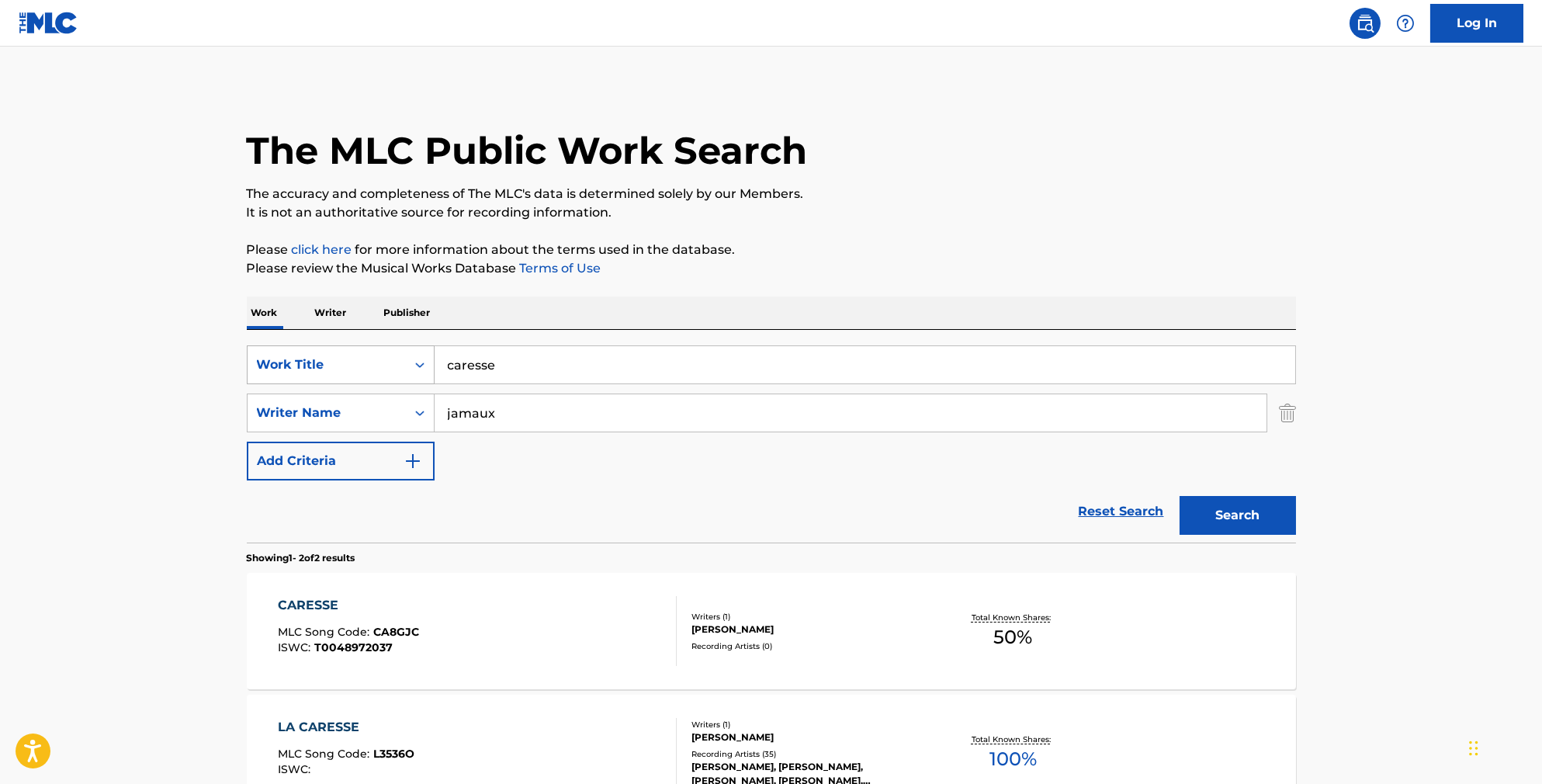
drag, startPoint x: 534, startPoint y: 380, endPoint x: 356, endPoint y: 354, distance: 179.9
click at [358, 354] on div "SearchWithCriteriab841cb5d-9188-4ef1-8b9a-7f8ac0a6e32c Work Title caresse" at bounding box center [771, 365] width 1049 height 39
paste input "Take My Phone Away"
type input "Take My Phone Away"
type input "[PERSON_NAME]"
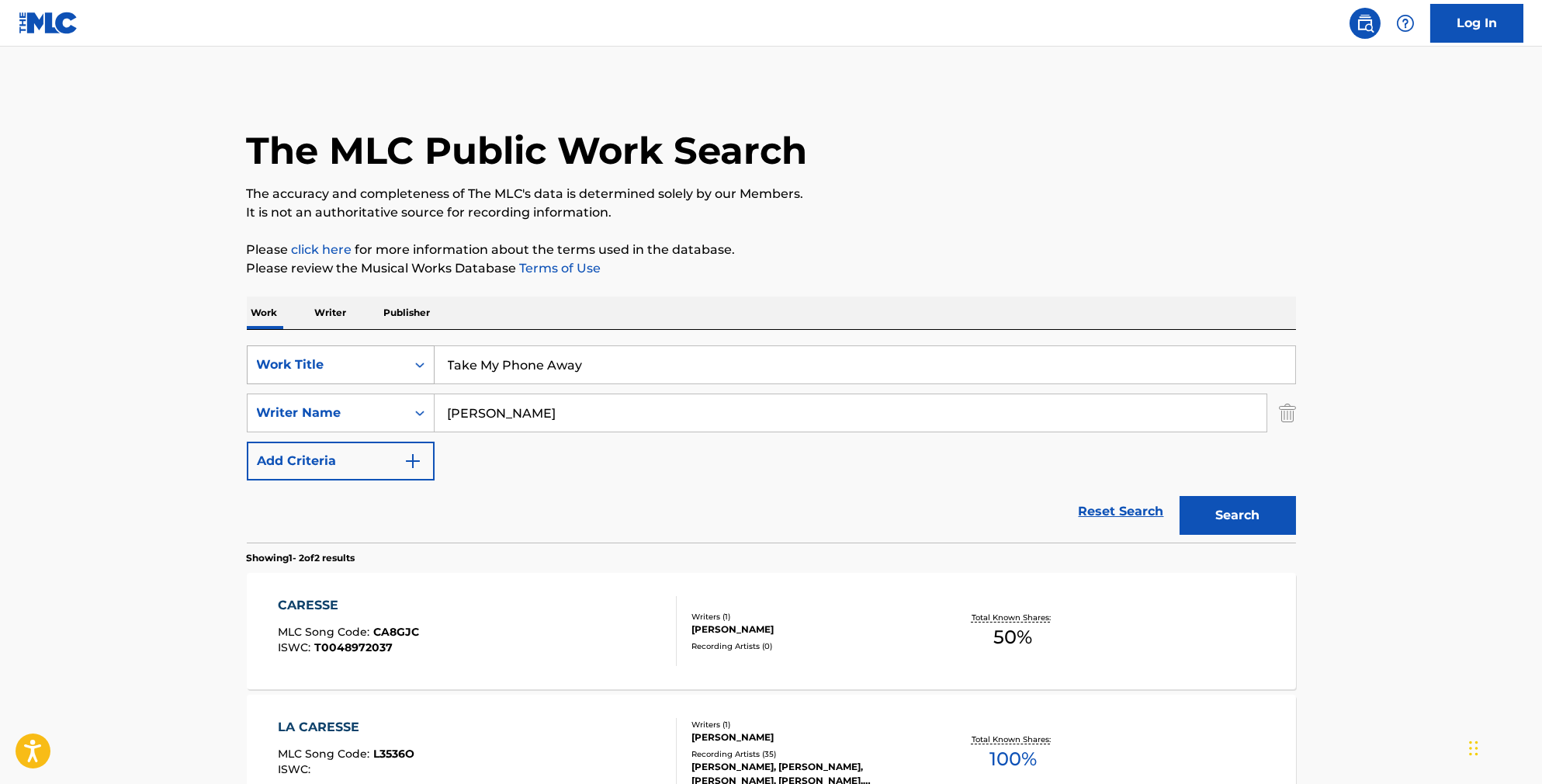
click at [1264, 535] on button "Search" at bounding box center [1237, 515] width 116 height 39
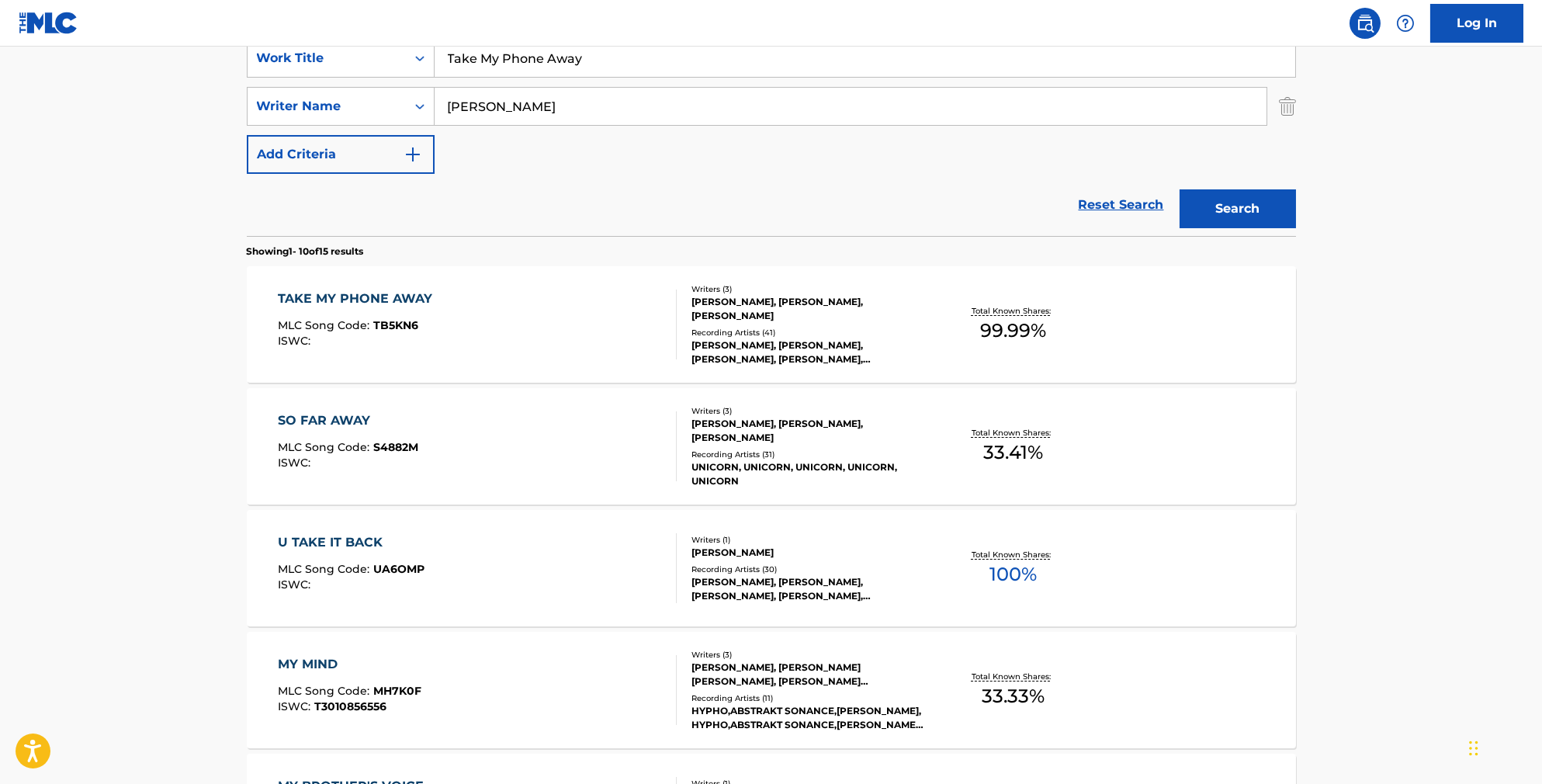
scroll to position [316, 0]
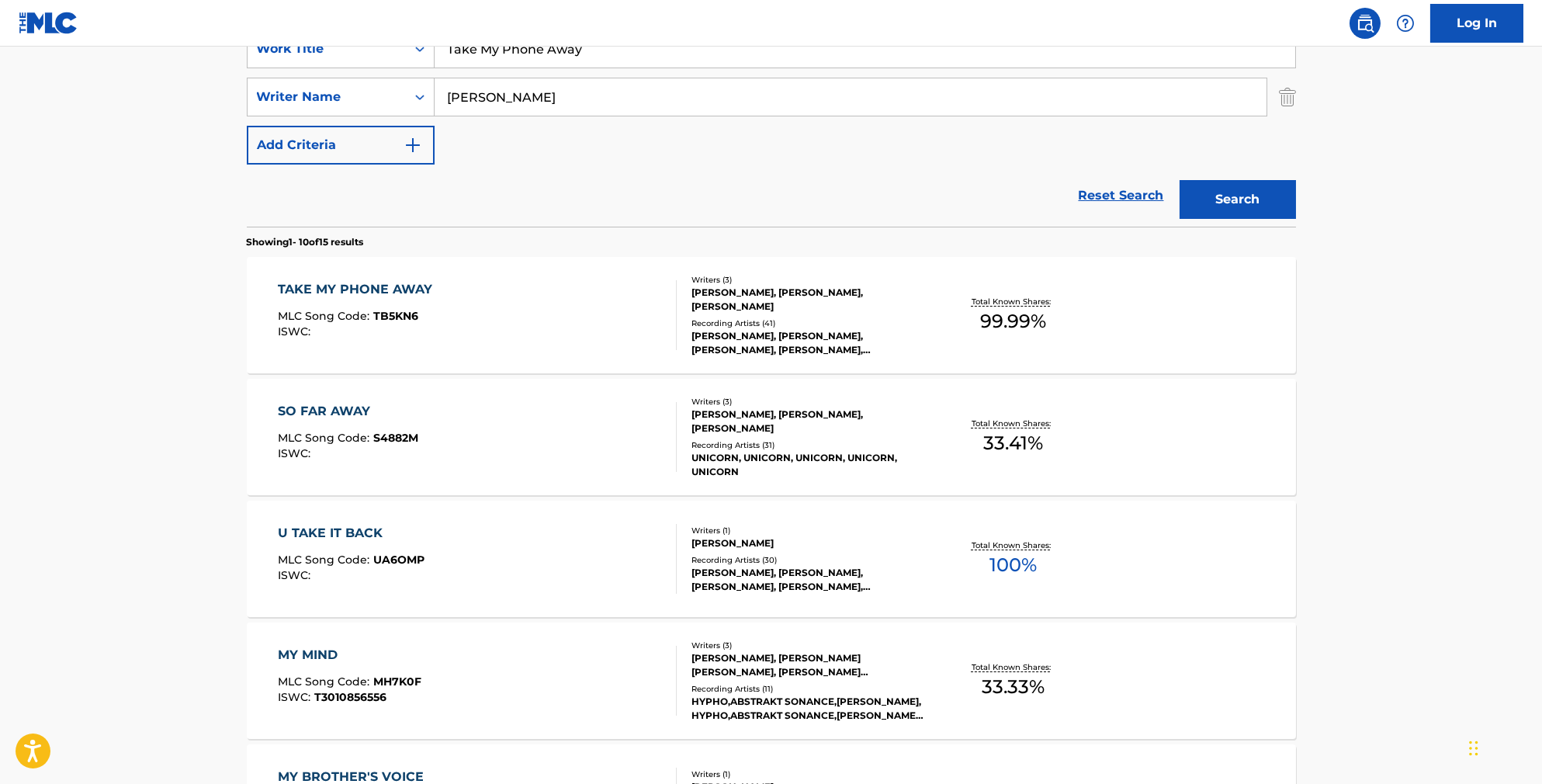
click at [555, 324] on div "TAKE MY PHONE AWAY MLC Song Code : TB5KN6 ISWC :" at bounding box center [477, 315] width 399 height 70
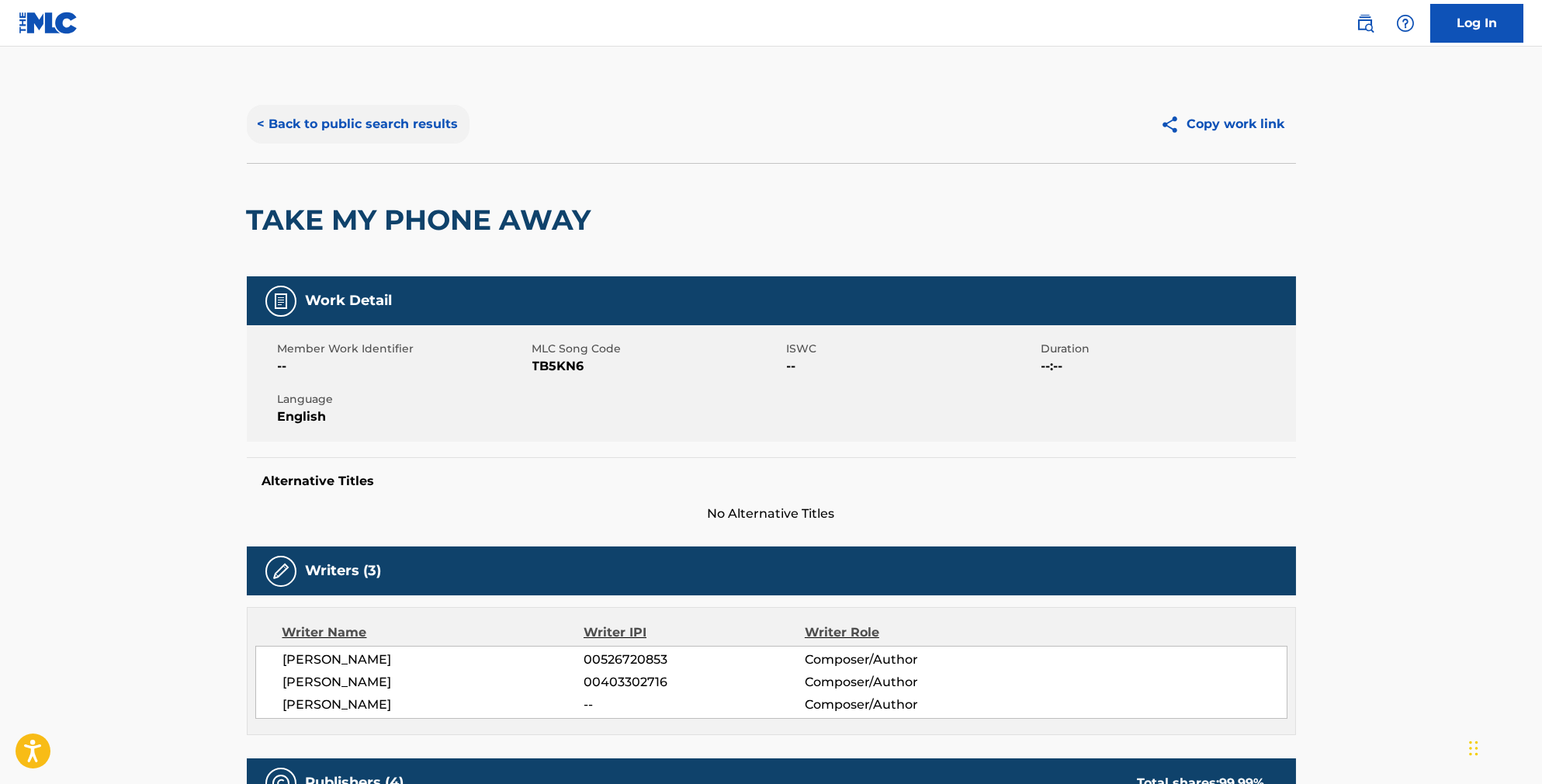
click at [363, 130] on button "< Back to public search results" at bounding box center [358, 123] width 223 height 39
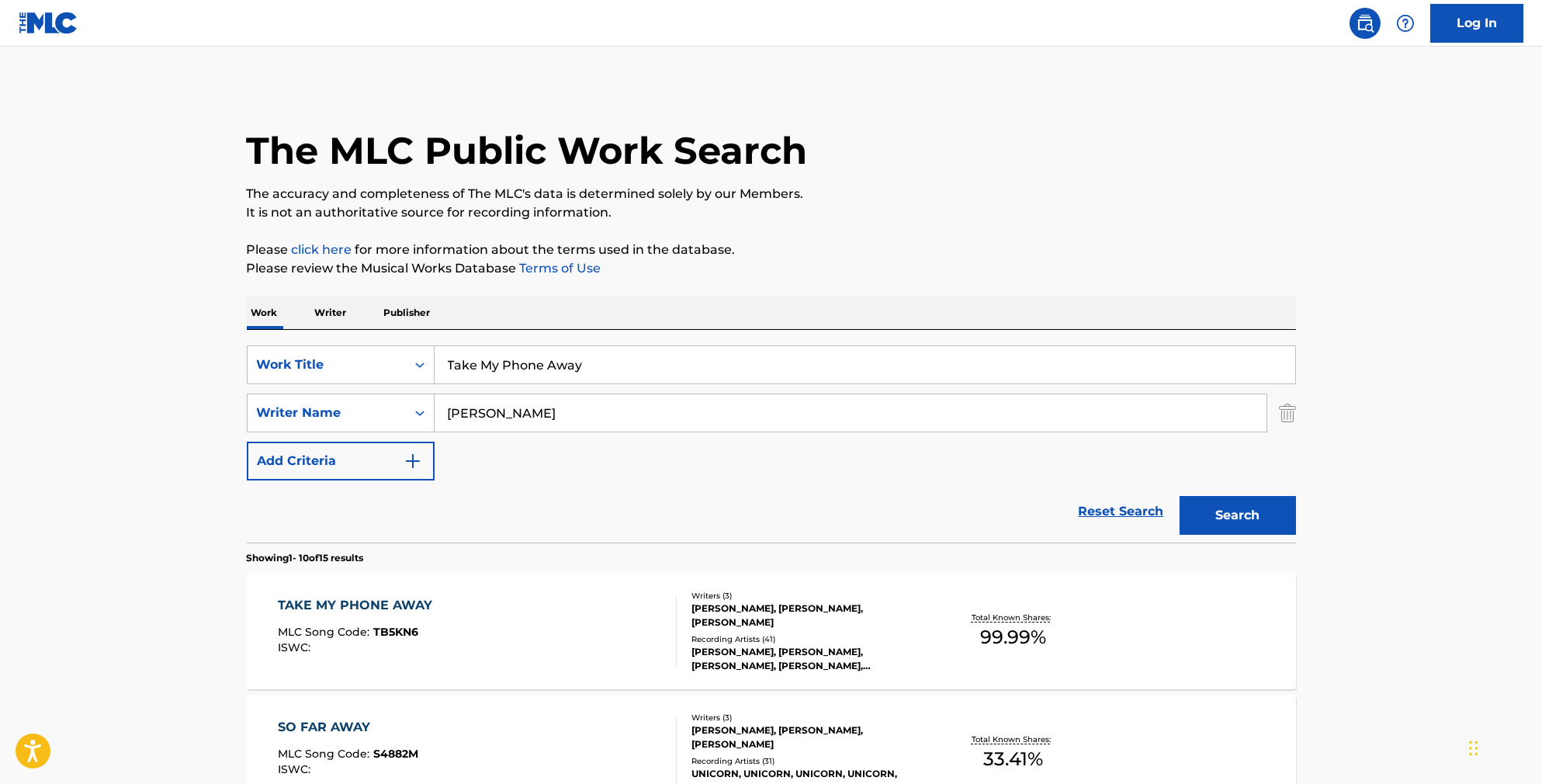
drag, startPoint x: 601, startPoint y: 381, endPoint x: 316, endPoint y: 348, distance: 286.9
click at [317, 348] on div "SearchWithCriteriab841cb5d-9188-4ef1-8b9a-7f8ac0a6e32c Work Title Take My Phone…" at bounding box center [771, 436] width 1049 height 213
type input "gobinday"
type input "khalsa"
click at [1264, 535] on button "Search" at bounding box center [1237, 515] width 116 height 39
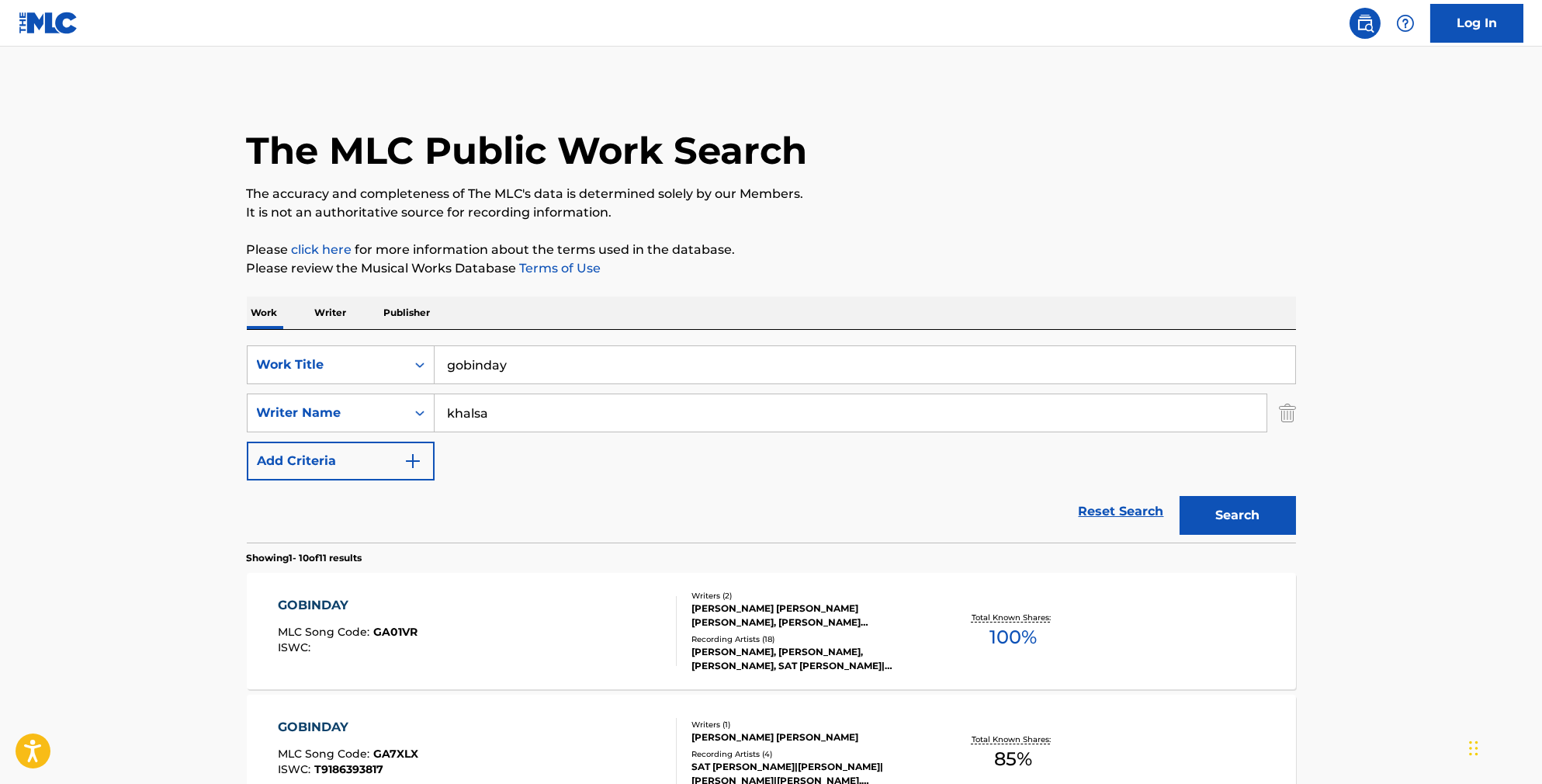
click at [612, 642] on div "GOBINDAY MLC Song Code : GA01VR ISWC :" at bounding box center [477, 631] width 399 height 70
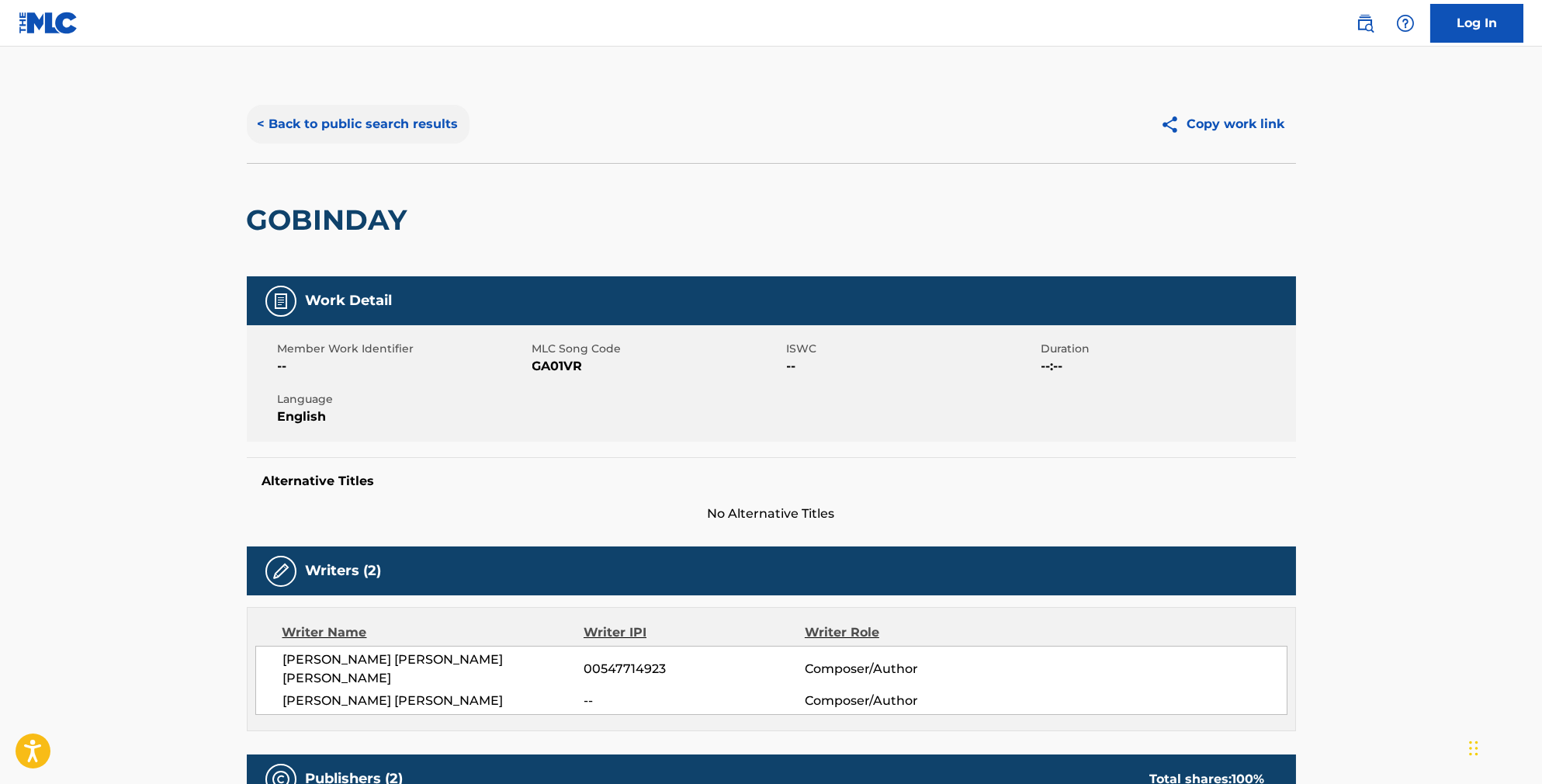
click at [379, 142] on button "< Back to public search results" at bounding box center [358, 123] width 223 height 39
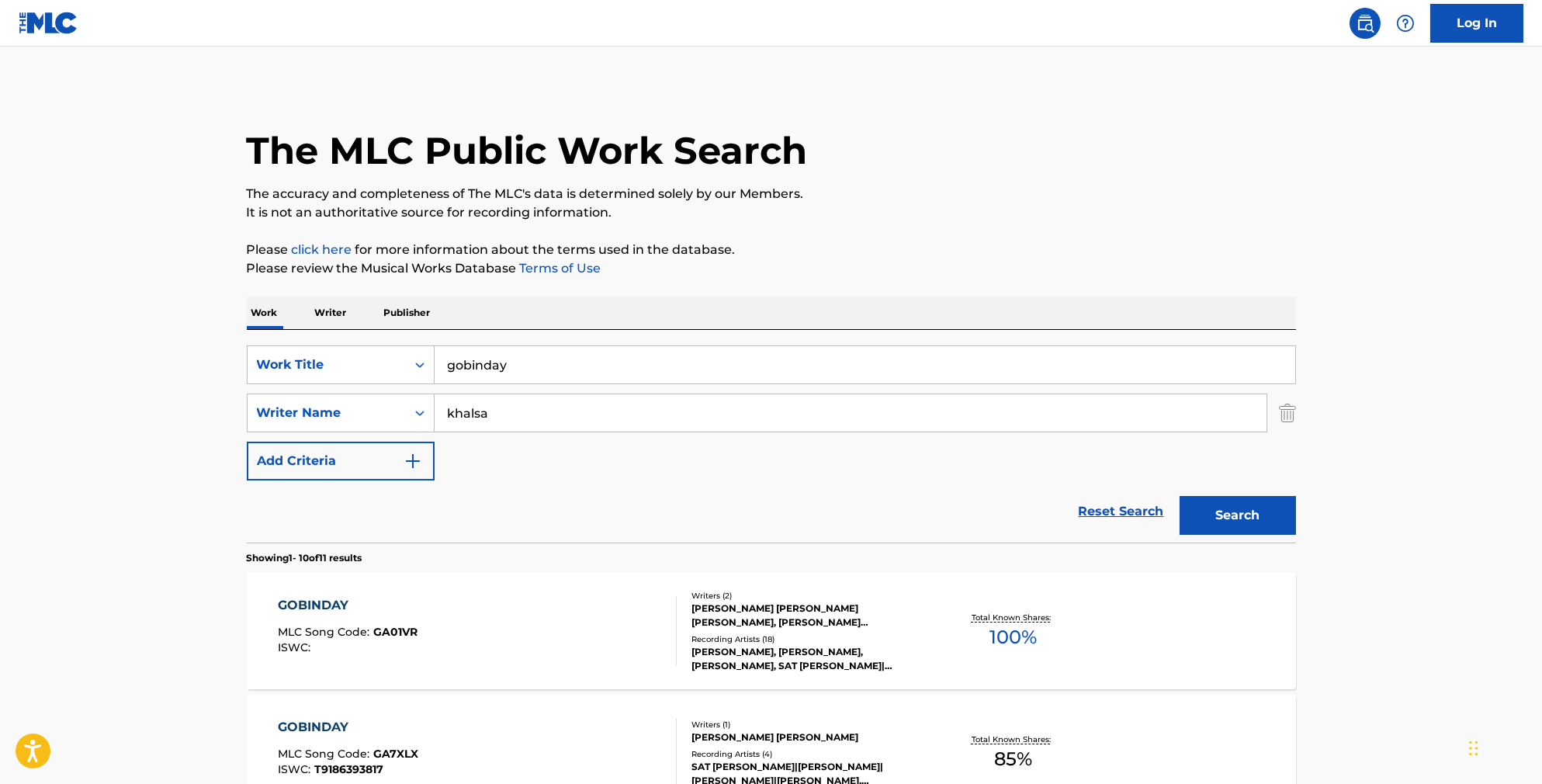
drag, startPoint x: 533, startPoint y: 392, endPoint x: 345, endPoint y: 346, distance: 193.5
click at [345, 346] on div "SearchWithCriteriab841cb5d-9188-4ef1-8b9a-7f8ac0a6e32c Work Title gobinday Sear…" at bounding box center [771, 436] width 1049 height 213
type input "dust"
type input "[PERSON_NAME]"
click at [1264, 535] on button "Search" at bounding box center [1237, 515] width 116 height 39
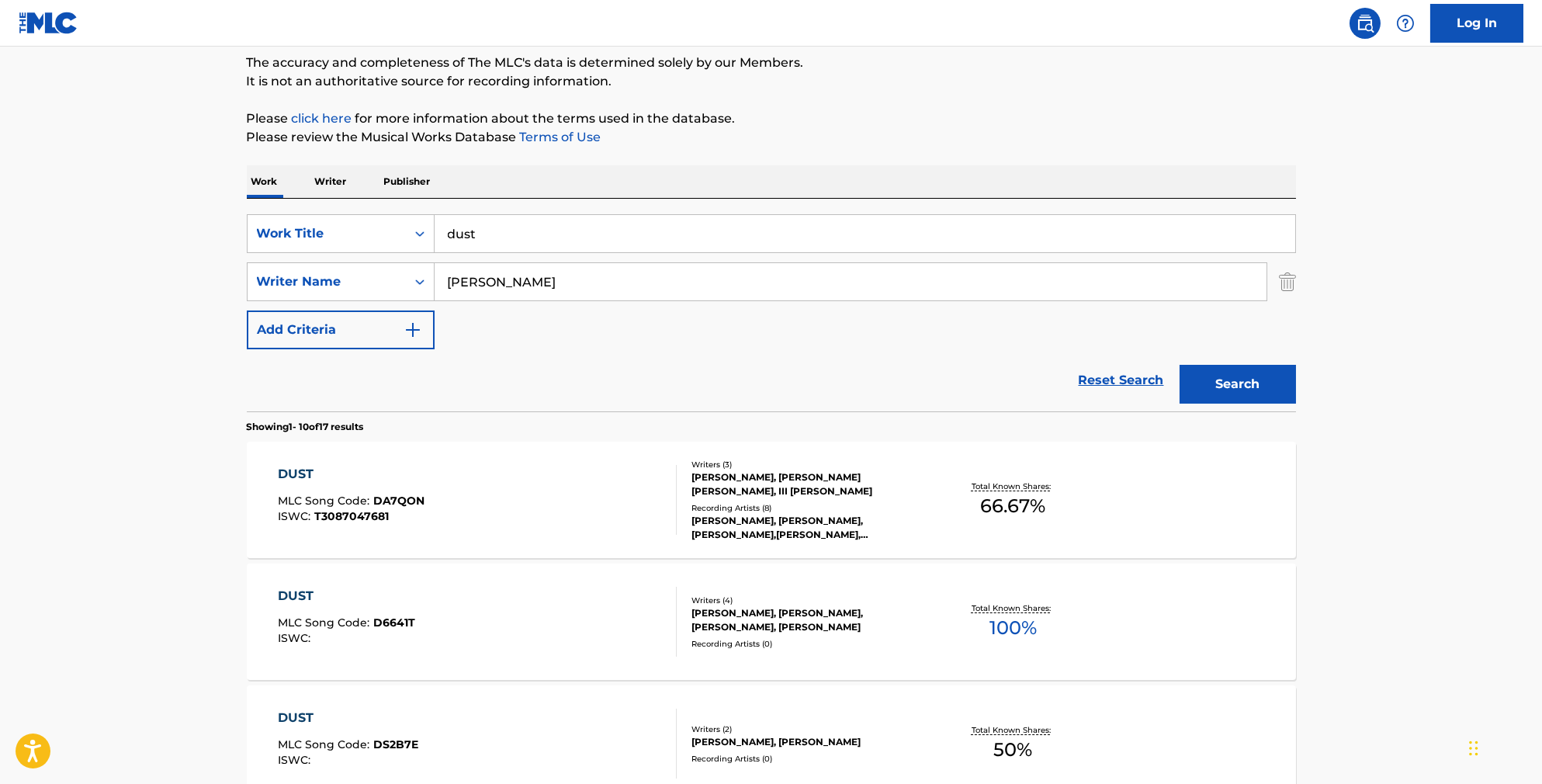
scroll to position [172, 0]
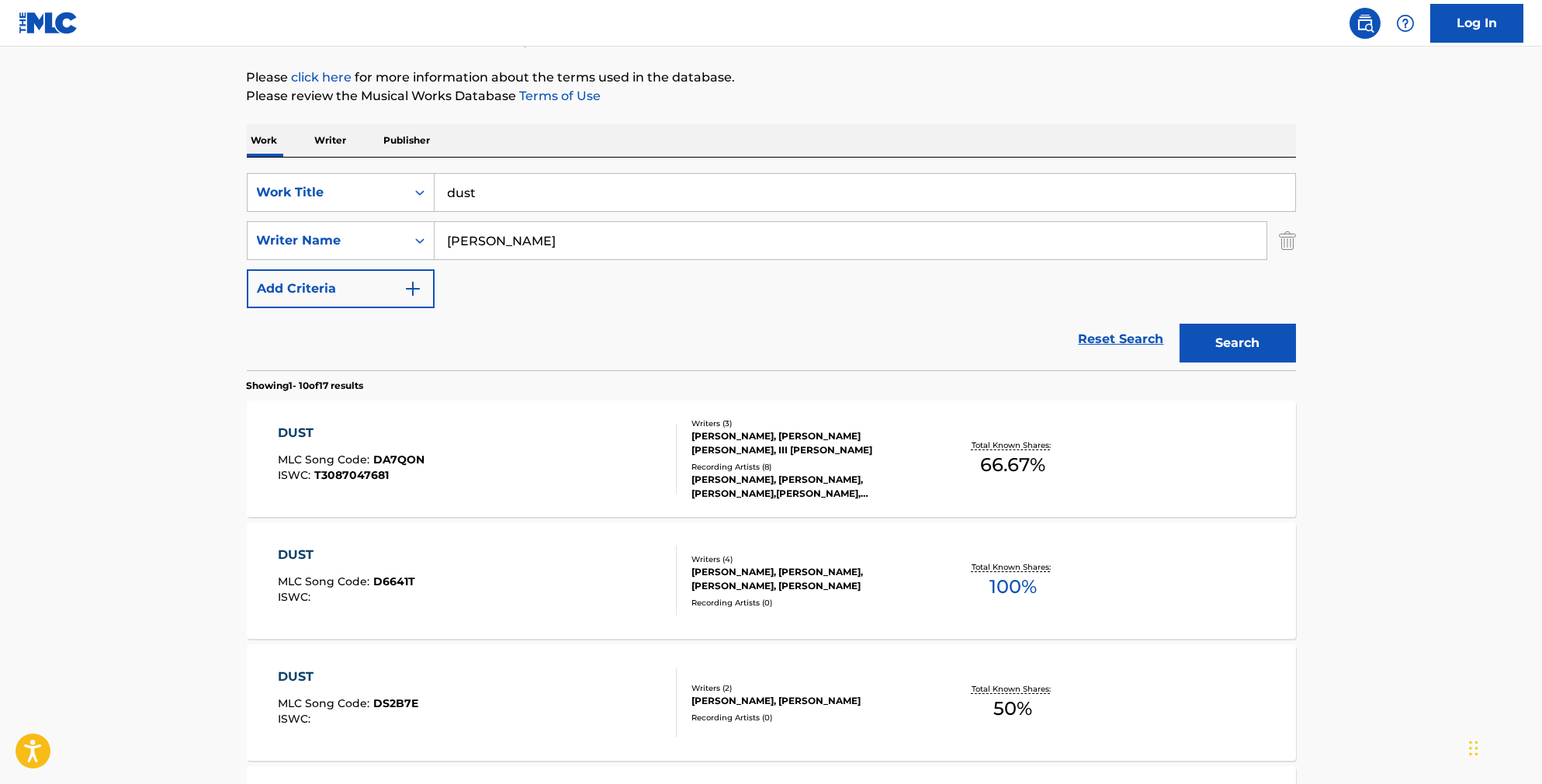
click at [589, 483] on div "DUST MLC Song Code : DA7QON ISWC : T3087047681" at bounding box center [477, 459] width 399 height 70
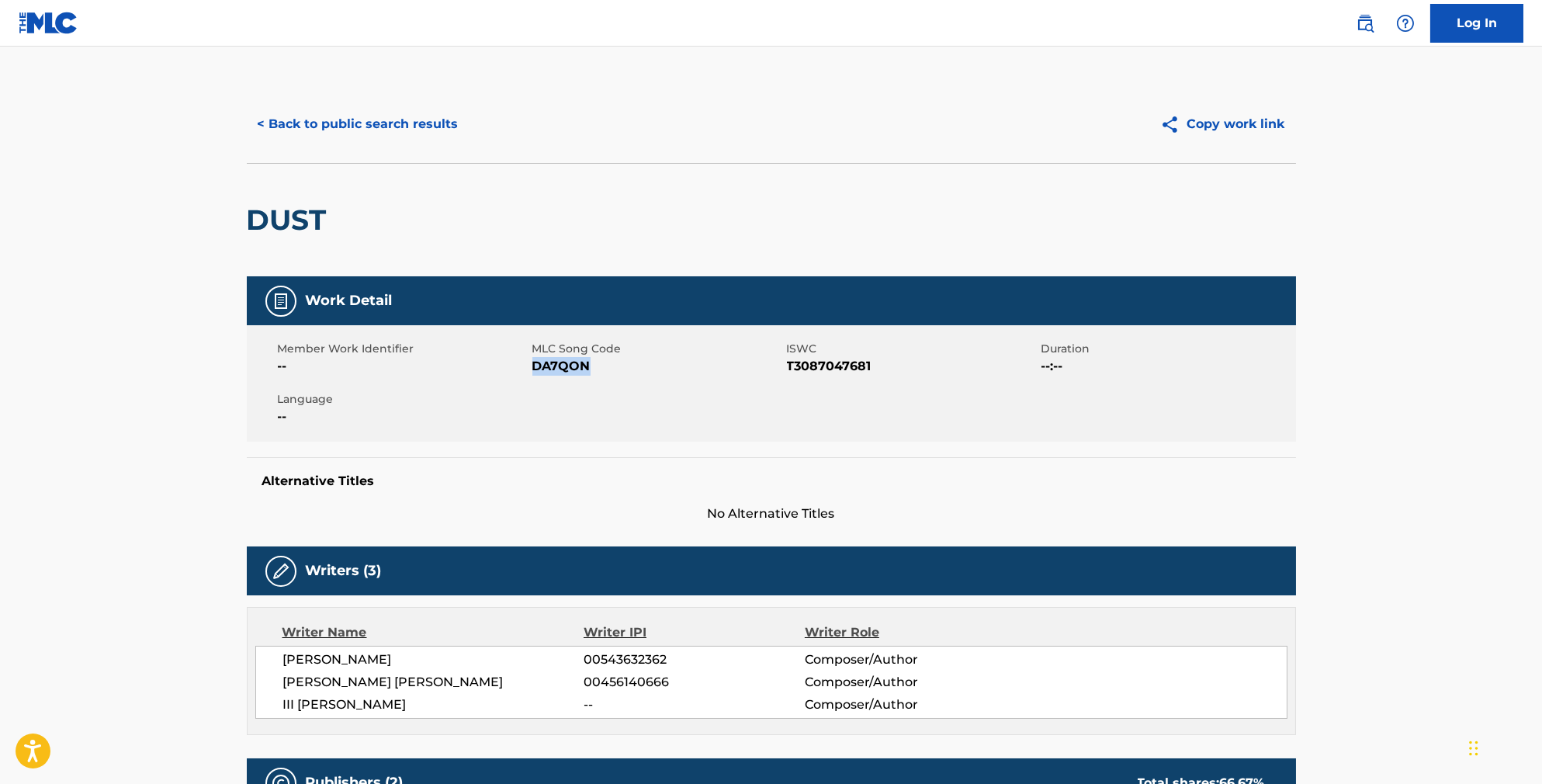
drag, startPoint x: 581, startPoint y: 386, endPoint x: 519, endPoint y: 387, distance: 62.0
click at [532, 376] on span "DA7QON" at bounding box center [657, 366] width 251 height 19
copy span "DA7QON"
click at [393, 142] on button "< Back to public search results" at bounding box center [358, 123] width 223 height 39
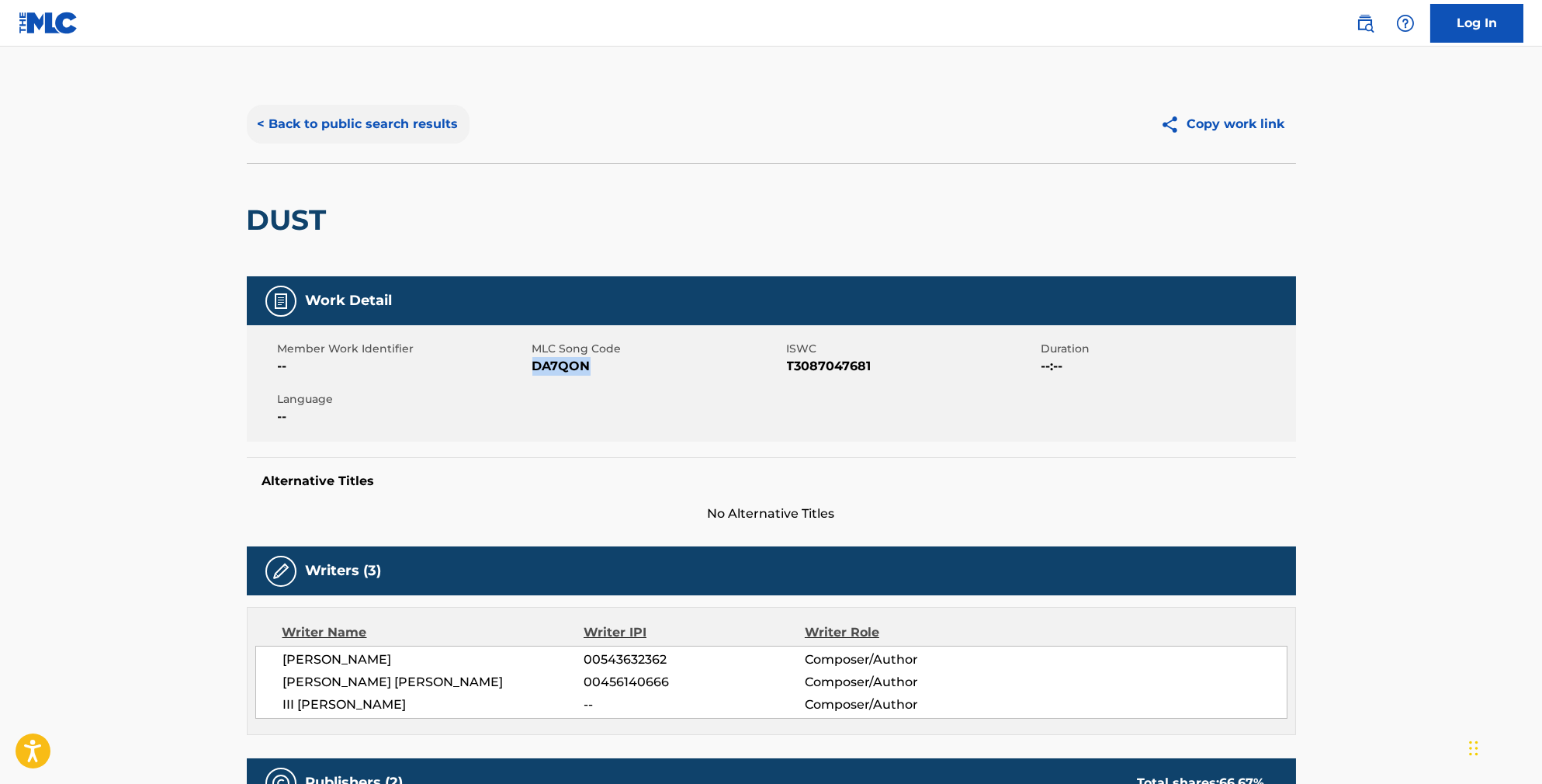
scroll to position [172, 0]
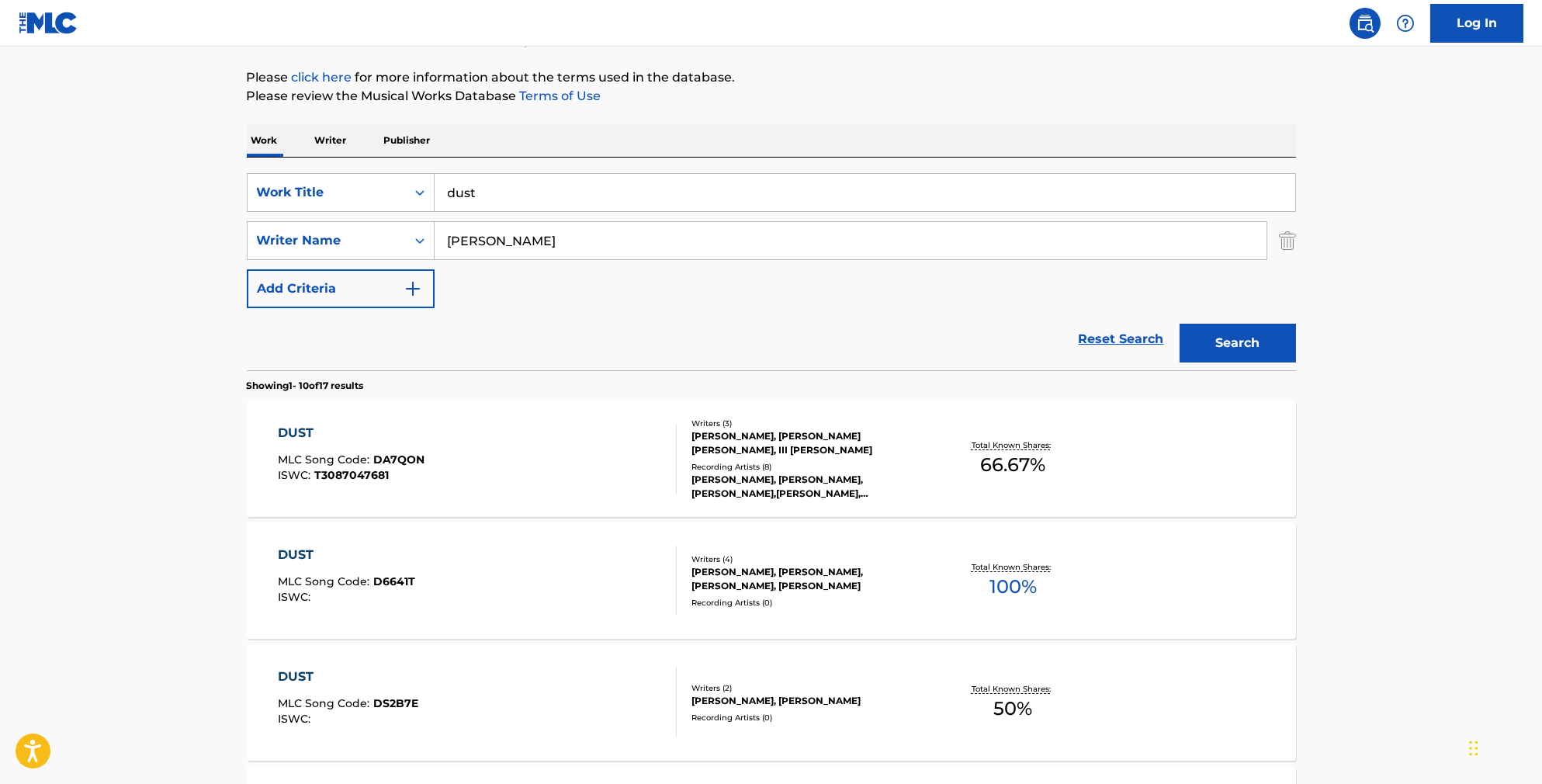
drag, startPoint x: 506, startPoint y: 199, endPoint x: 419, endPoint y: 185, distance: 88.1
click at [434, 187] on input "dust" at bounding box center [865, 192] width 861 height 37
type input "shut out"
click at [1264, 362] on button "Search" at bounding box center [1237, 343] width 116 height 39
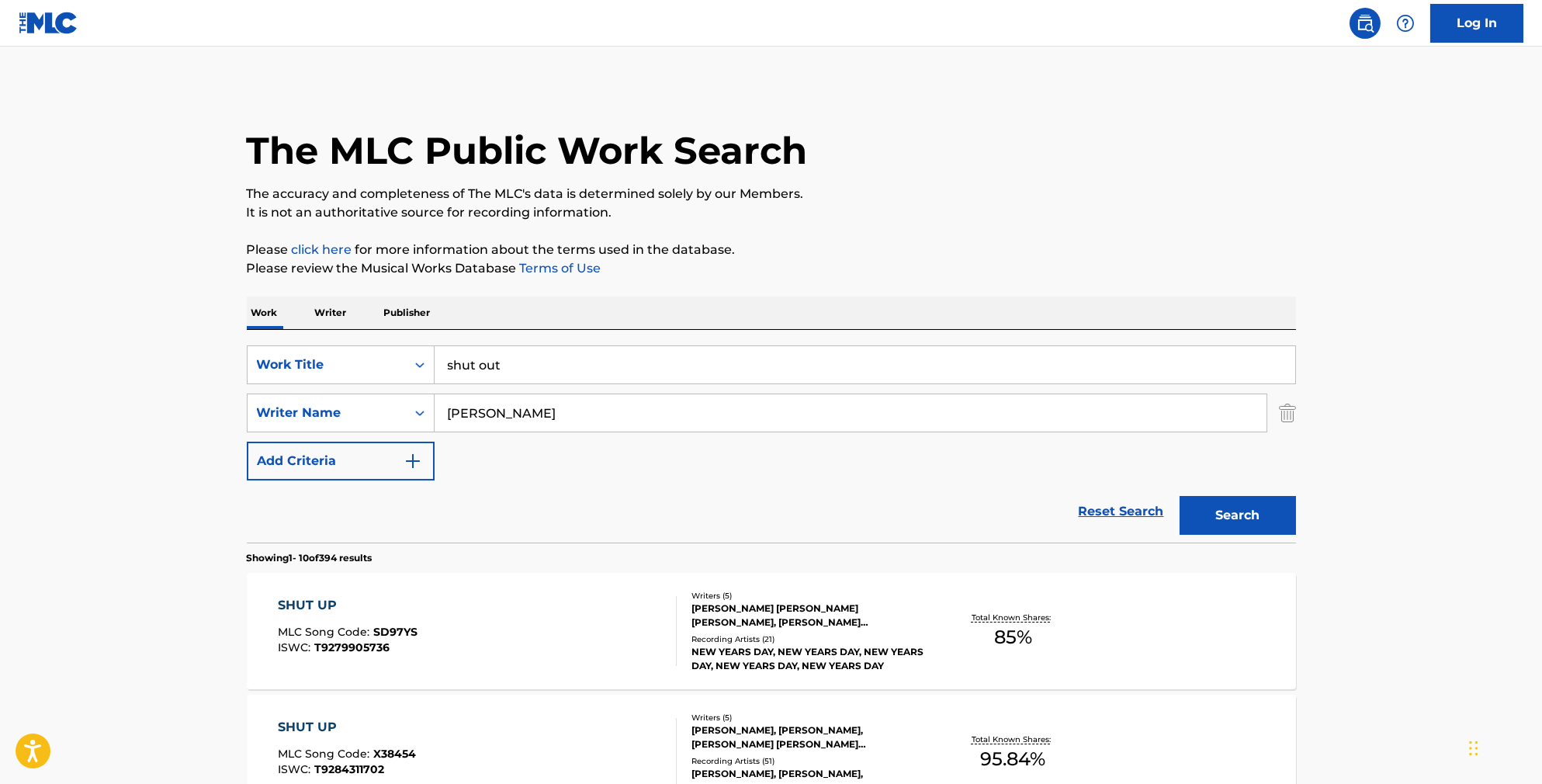
scroll to position [0, 0]
drag, startPoint x: 498, startPoint y: 413, endPoint x: 403, endPoint y: 413, distance: 95.0
click at [406, 413] on div "SearchWithCriteria6bb5910a-ddde-4d57-aaec-71c0498e43ac Writer Name [PERSON_NAME]" at bounding box center [771, 412] width 1049 height 39
drag, startPoint x: 485, startPoint y: 431, endPoint x: 402, endPoint y: 416, distance: 84.3
click at [402, 416] on div "SearchWithCriteria6bb5910a-ddde-4d57-aaec-71c0498e43ac Writer Name [PERSON_NAME]" at bounding box center [771, 412] width 1049 height 39
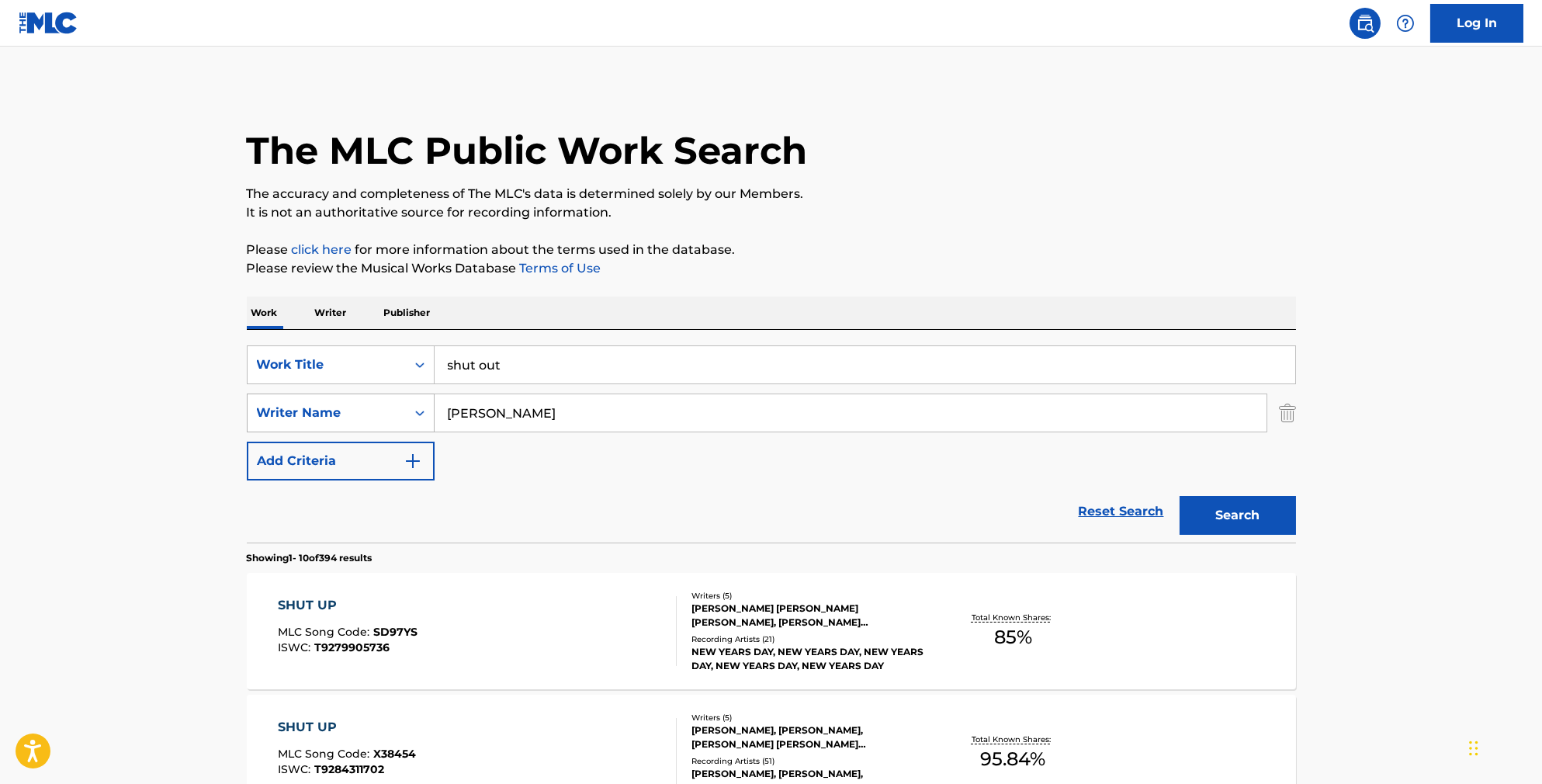
click at [1264, 535] on button "Search" at bounding box center [1237, 515] width 116 height 39
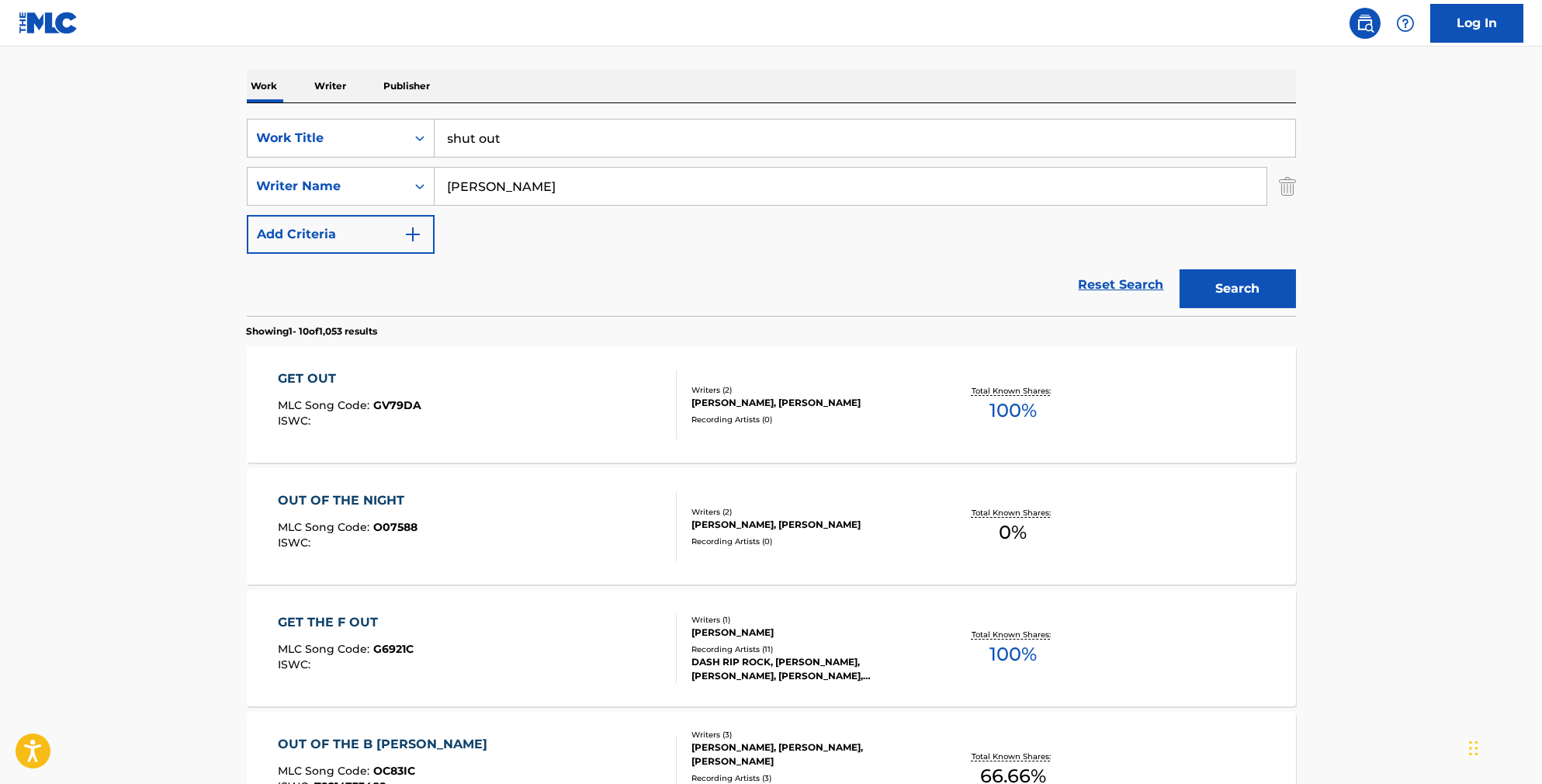
scroll to position [74, 0]
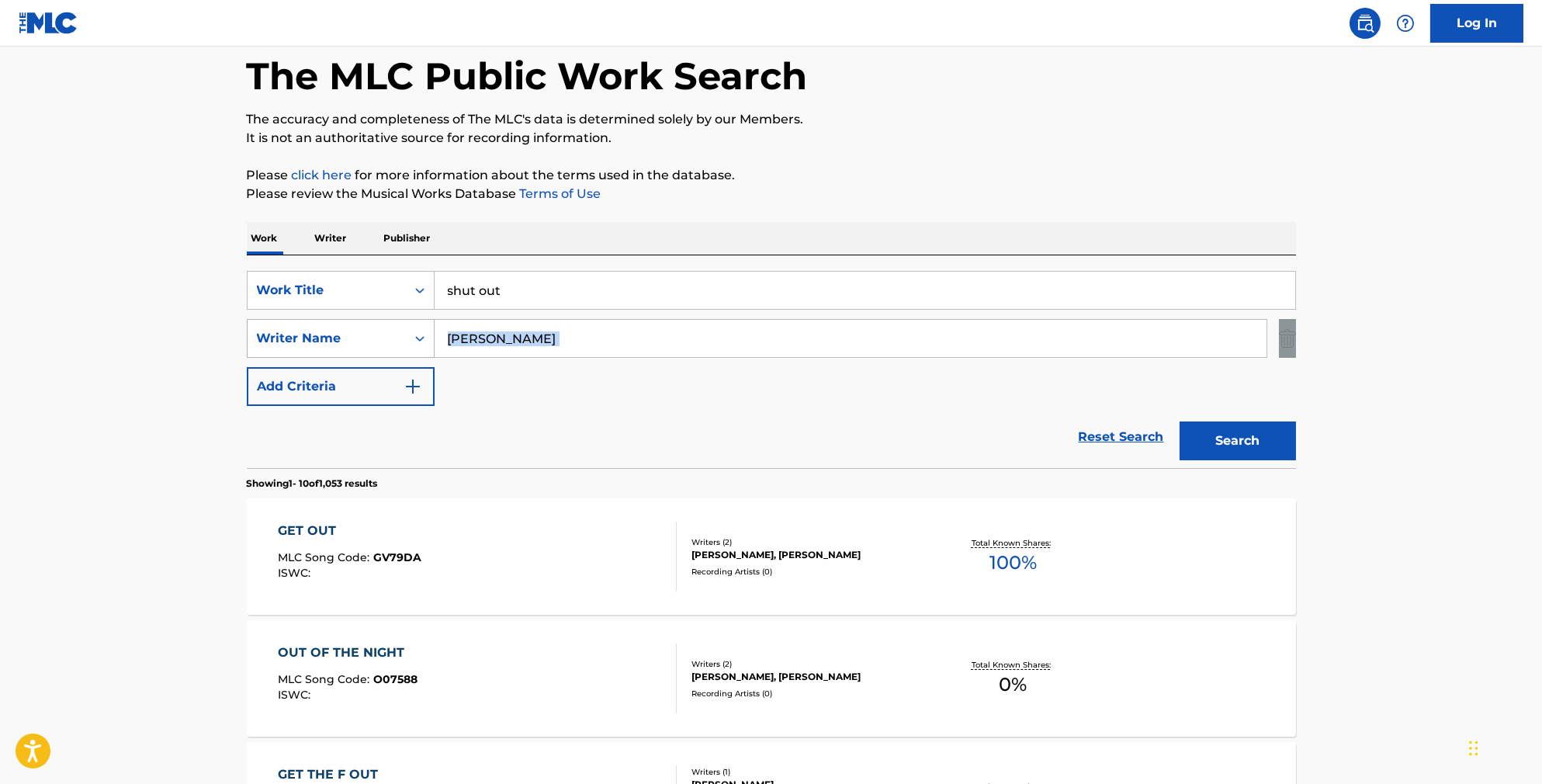
drag, startPoint x: 482, startPoint y: 347, endPoint x: 407, endPoint y: 333, distance: 76.3
click at [407, 333] on div "SearchWithCriteriab841cb5d-9188-4ef1-8b9a-7f8ac0a6e32c Work Title shut out Sear…" at bounding box center [771, 338] width 1049 height 135
click at [488, 356] on input "[PERSON_NAME]" at bounding box center [851, 338] width 832 height 37
drag, startPoint x: 482, startPoint y: 355, endPoint x: 399, endPoint y: 339, distance: 84.5
click at [399, 339] on div "SearchWithCriteria6bb5910a-ddde-4d57-aaec-71c0498e43ac Writer Name [PERSON_NAME]" at bounding box center [771, 338] width 1049 height 39
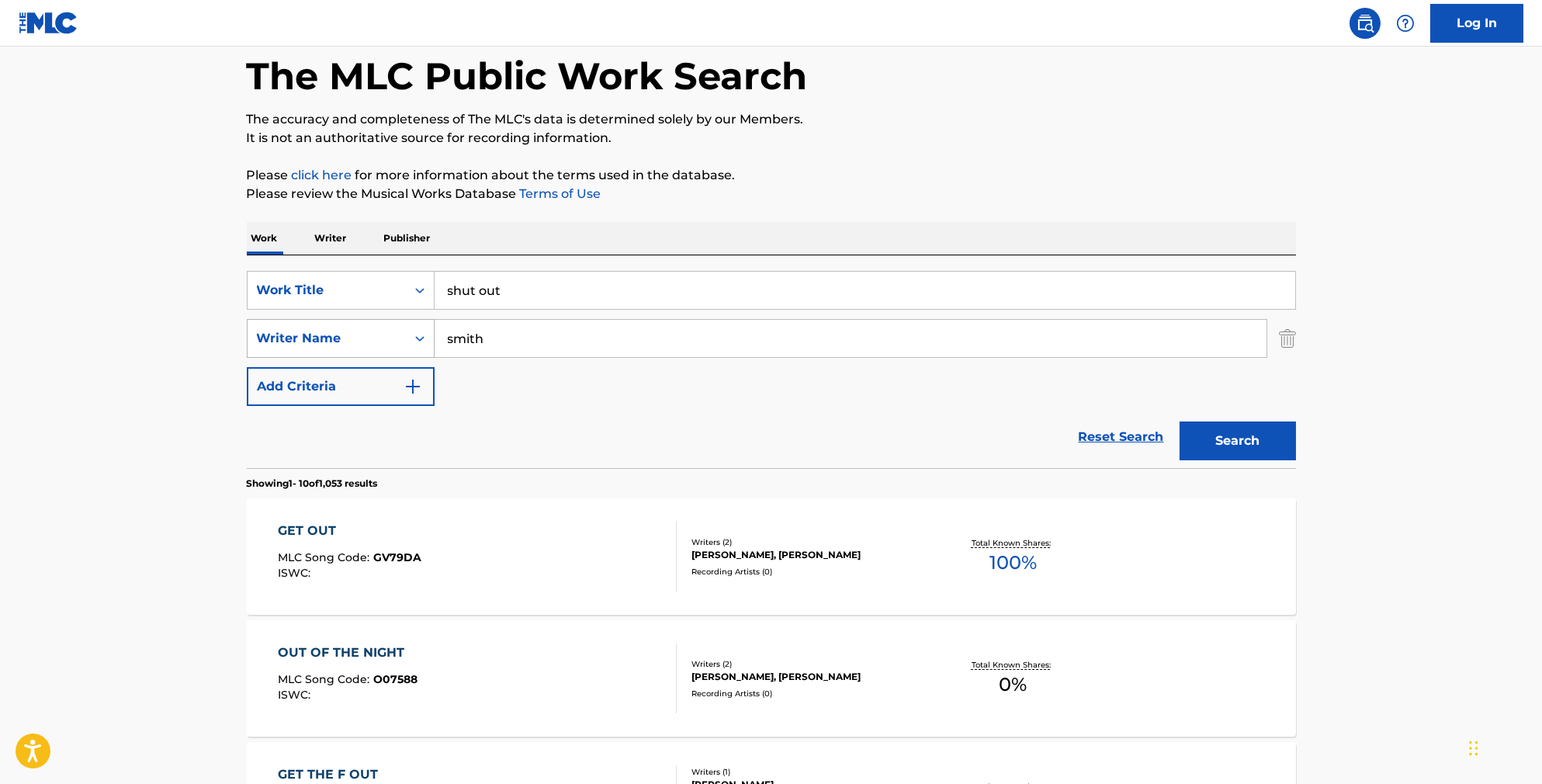
type input "smith"
click at [1264, 460] on button "Search" at bounding box center [1237, 441] width 116 height 39
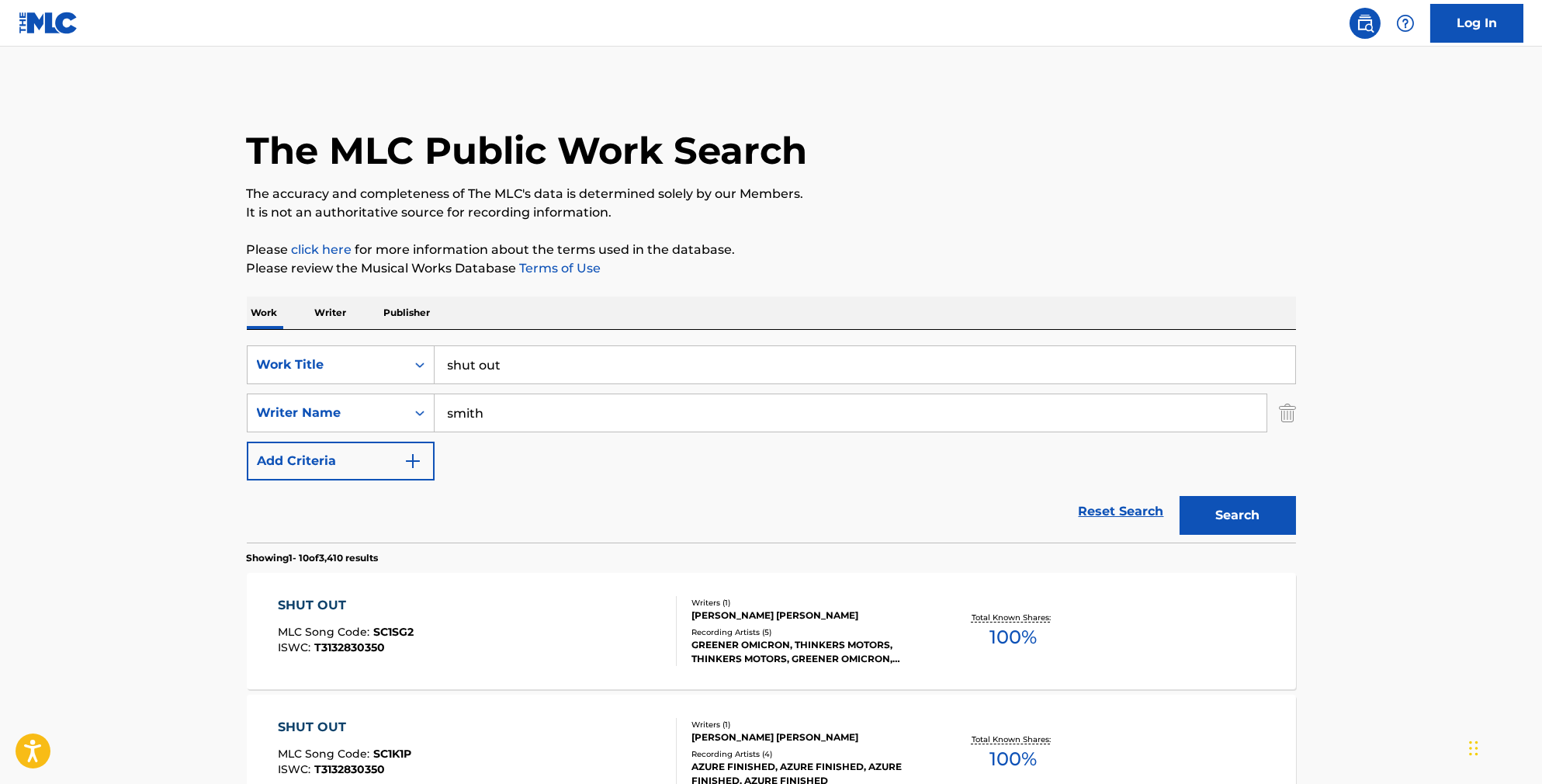
scroll to position [0, 0]
drag, startPoint x: 494, startPoint y: 379, endPoint x: 345, endPoint y: 372, distance: 149.2
click at [345, 372] on div "SearchWithCriteriab841cb5d-9188-4ef1-8b9a-7f8ac0a6e32c Work Title shut out" at bounding box center [771, 365] width 1049 height 39
paste input "Getting Away with Murder"
type input "Getting Away with Murder"
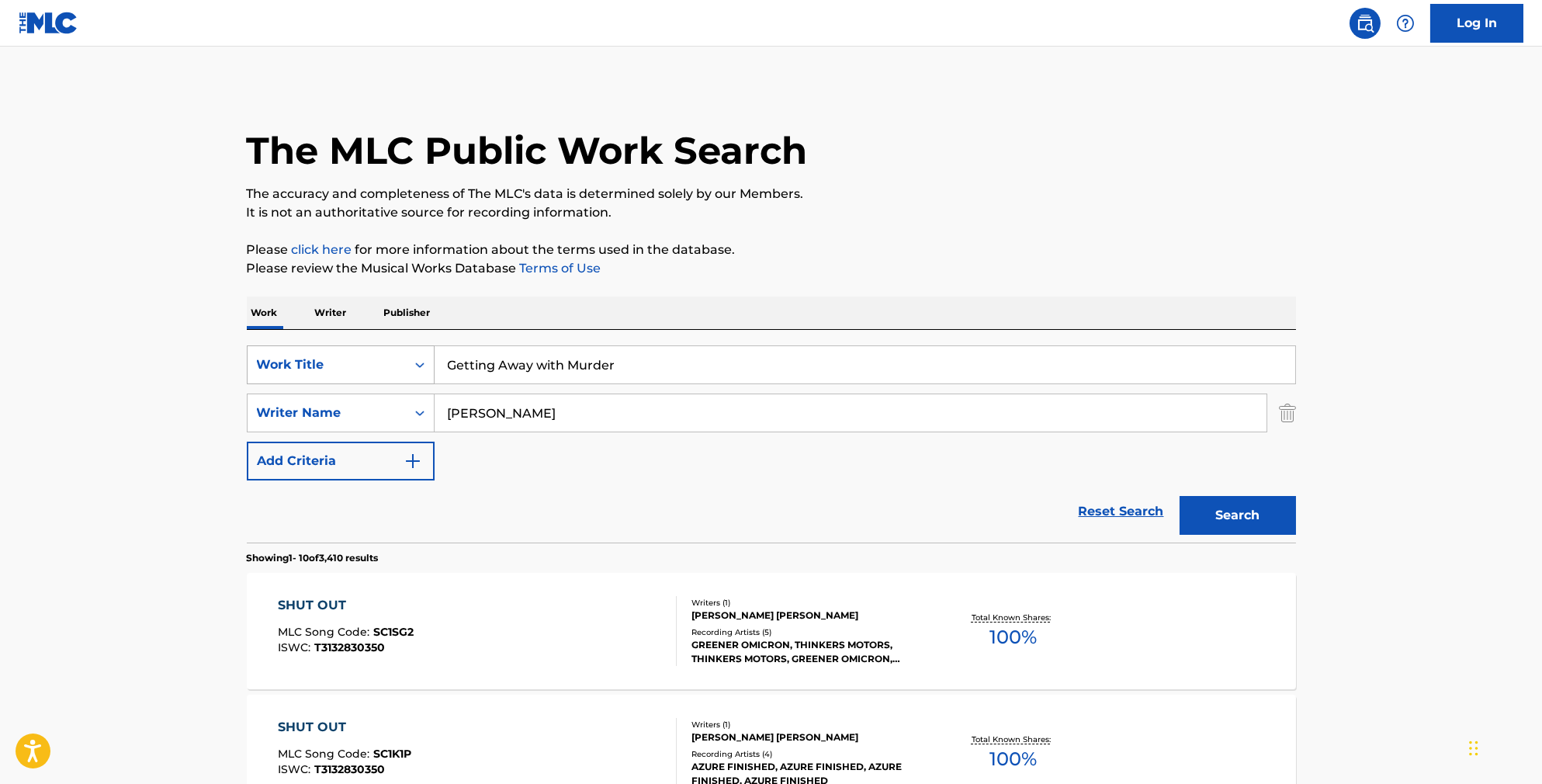
type input "[PERSON_NAME]"
click at [1264, 535] on button "Search" at bounding box center [1237, 515] width 116 height 39
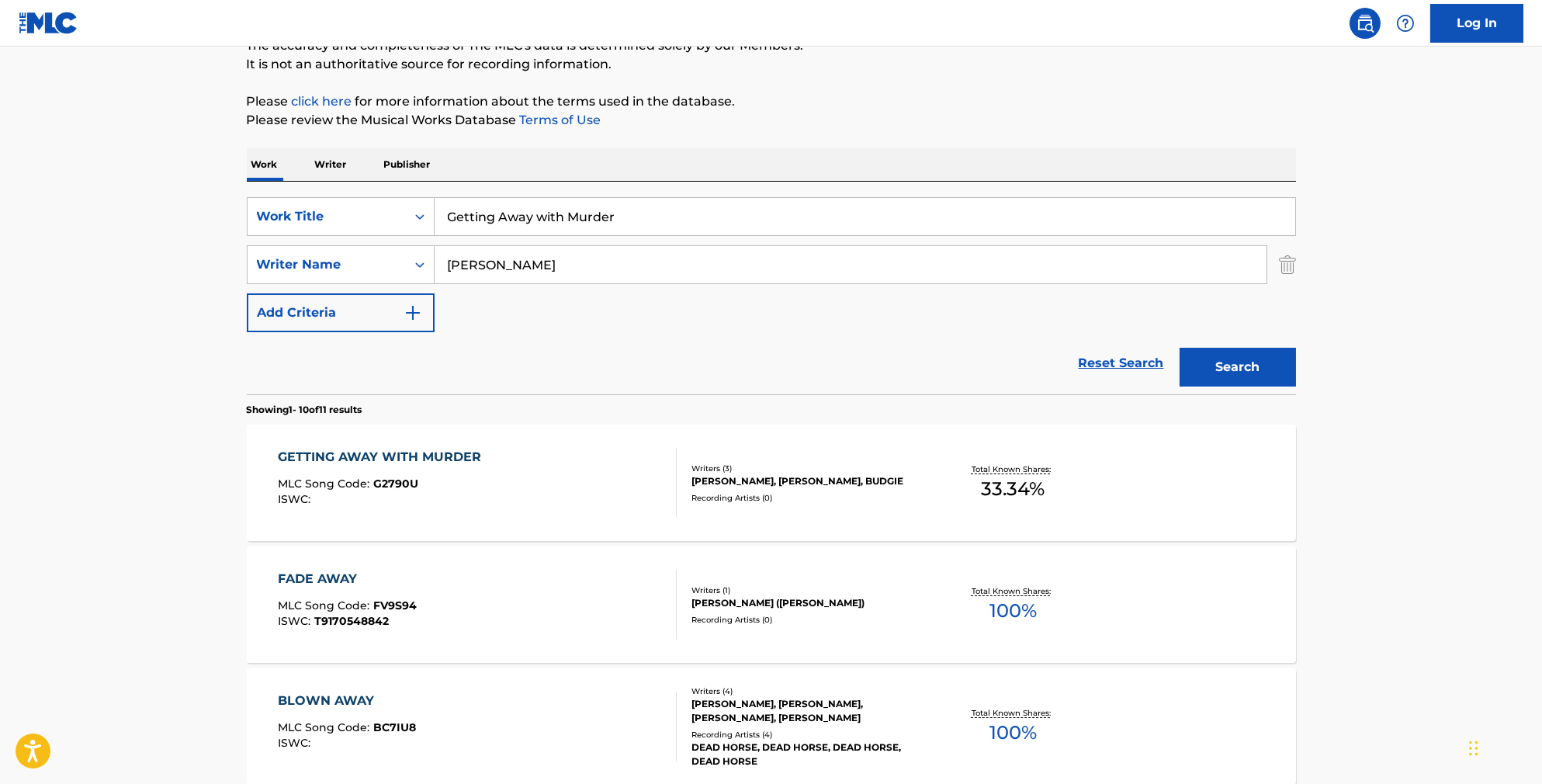
scroll to position [202, 0]
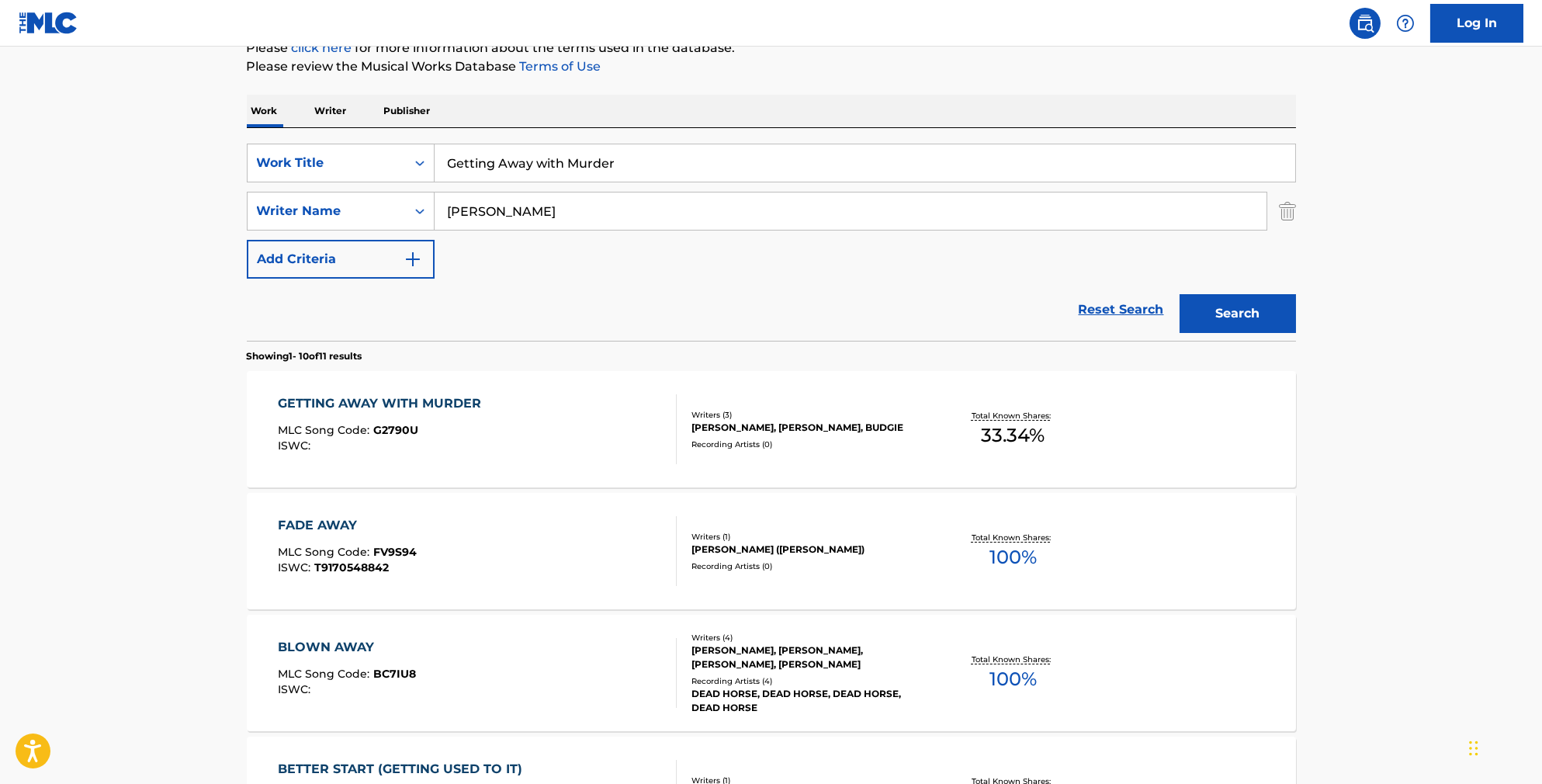
click at [604, 463] on div "GETTING AWAY WITH MURDER MLC Song Code : G2790U ISWC :" at bounding box center [477, 429] width 399 height 70
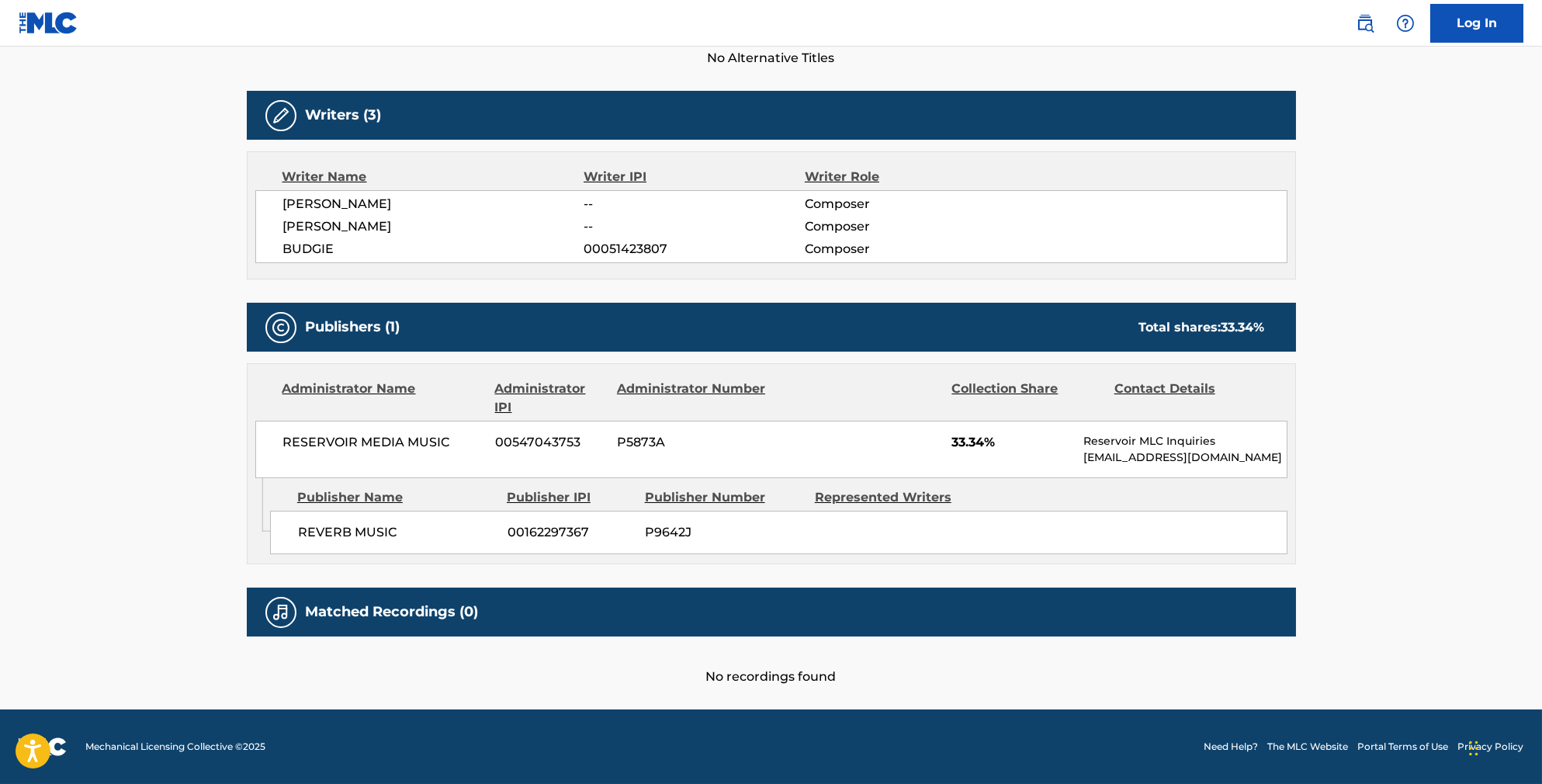
scroll to position [478, 0]
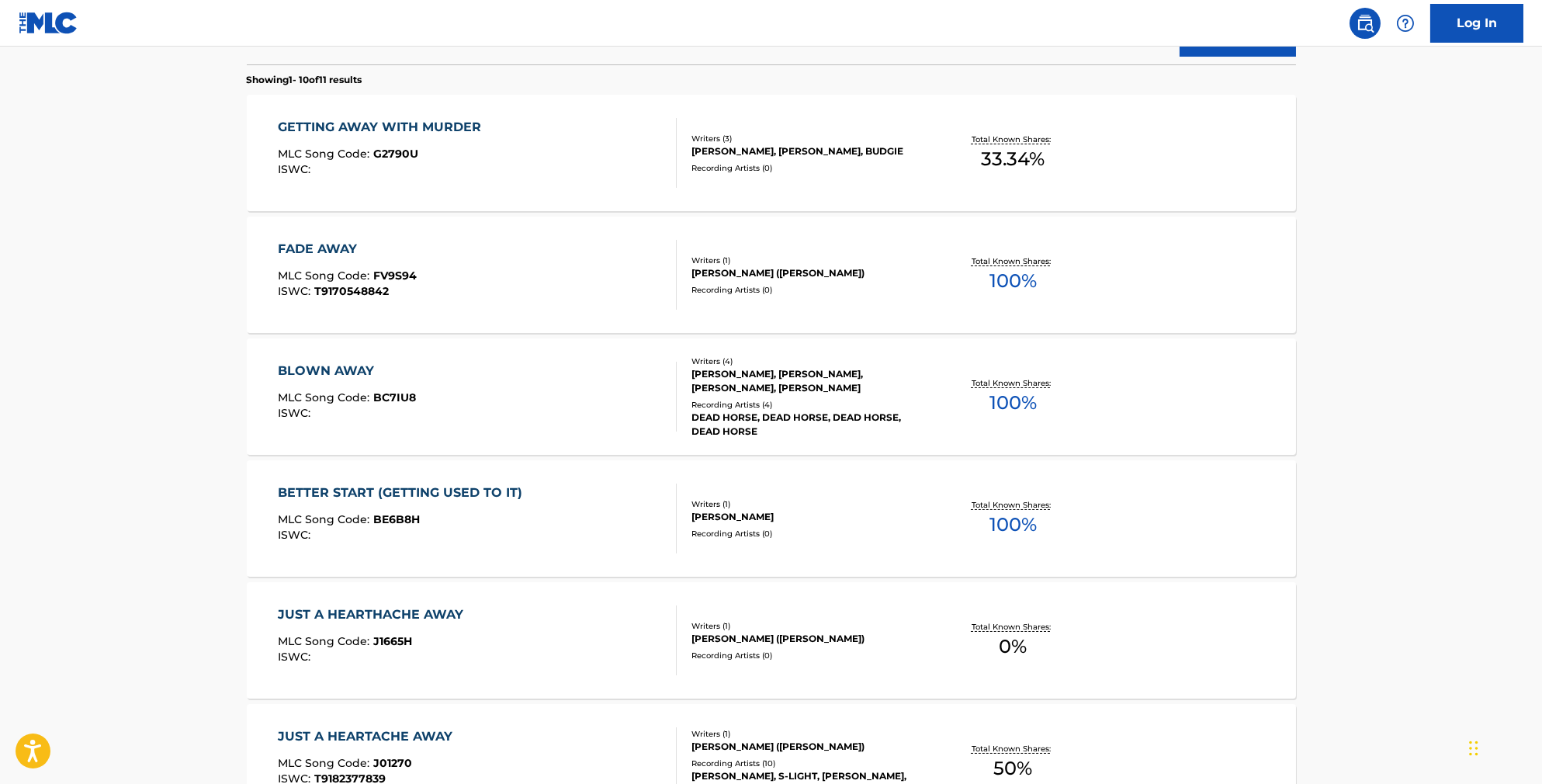
scroll to position [202, 0]
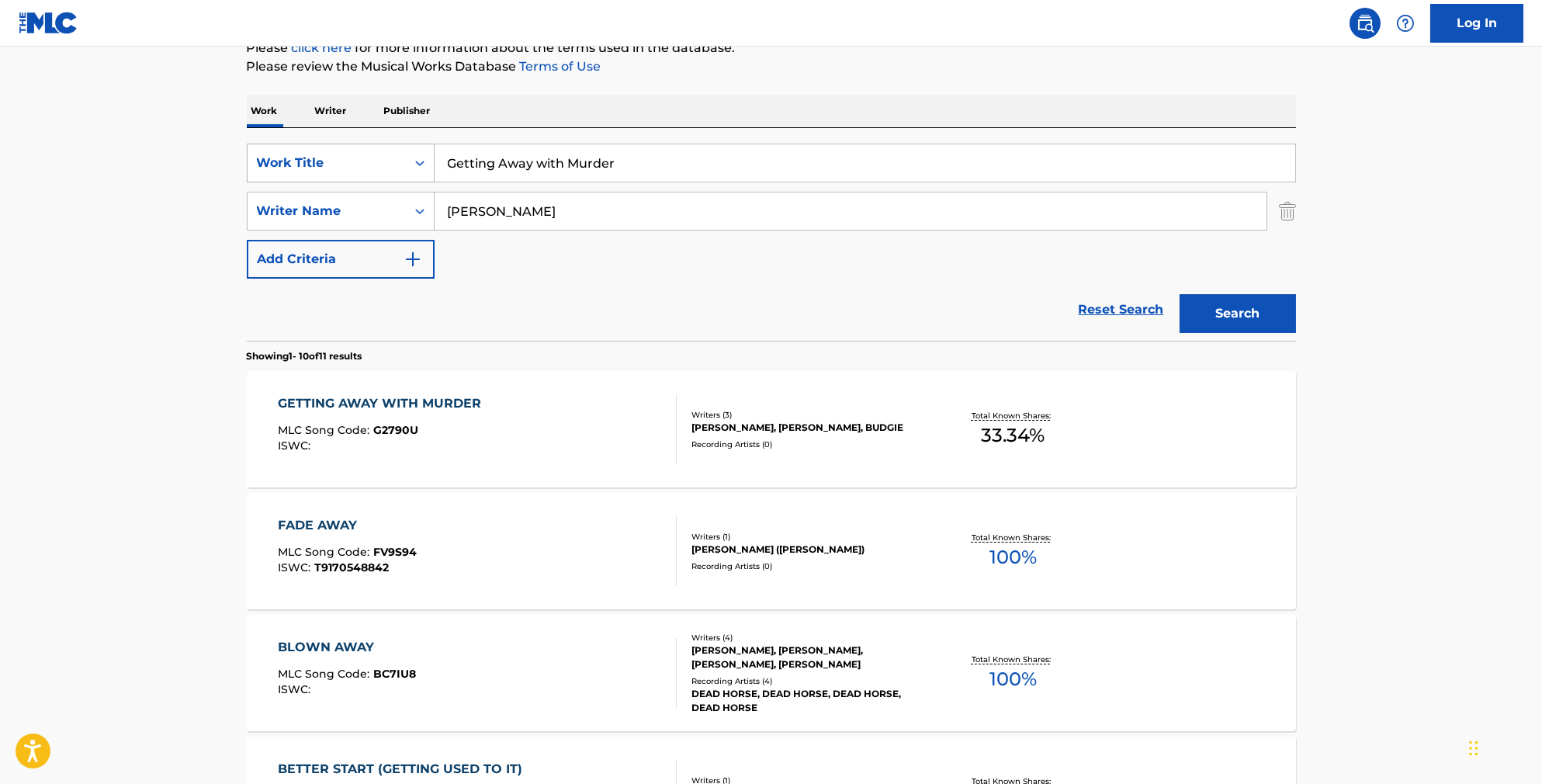
drag, startPoint x: 611, startPoint y: 183, endPoint x: 341, endPoint y: 168, distance: 270.4
click at [341, 168] on div "SearchWithCriteriab841cb5d-9188-4ef1-8b9a-7f8ac0a6e32c Work Title Getting Away …" at bounding box center [771, 162] width 1049 height 39
paste input "Nowhere Is Home"
type input "Nowhere Is Home"
click at [1264, 333] on button "Search" at bounding box center [1237, 313] width 116 height 39
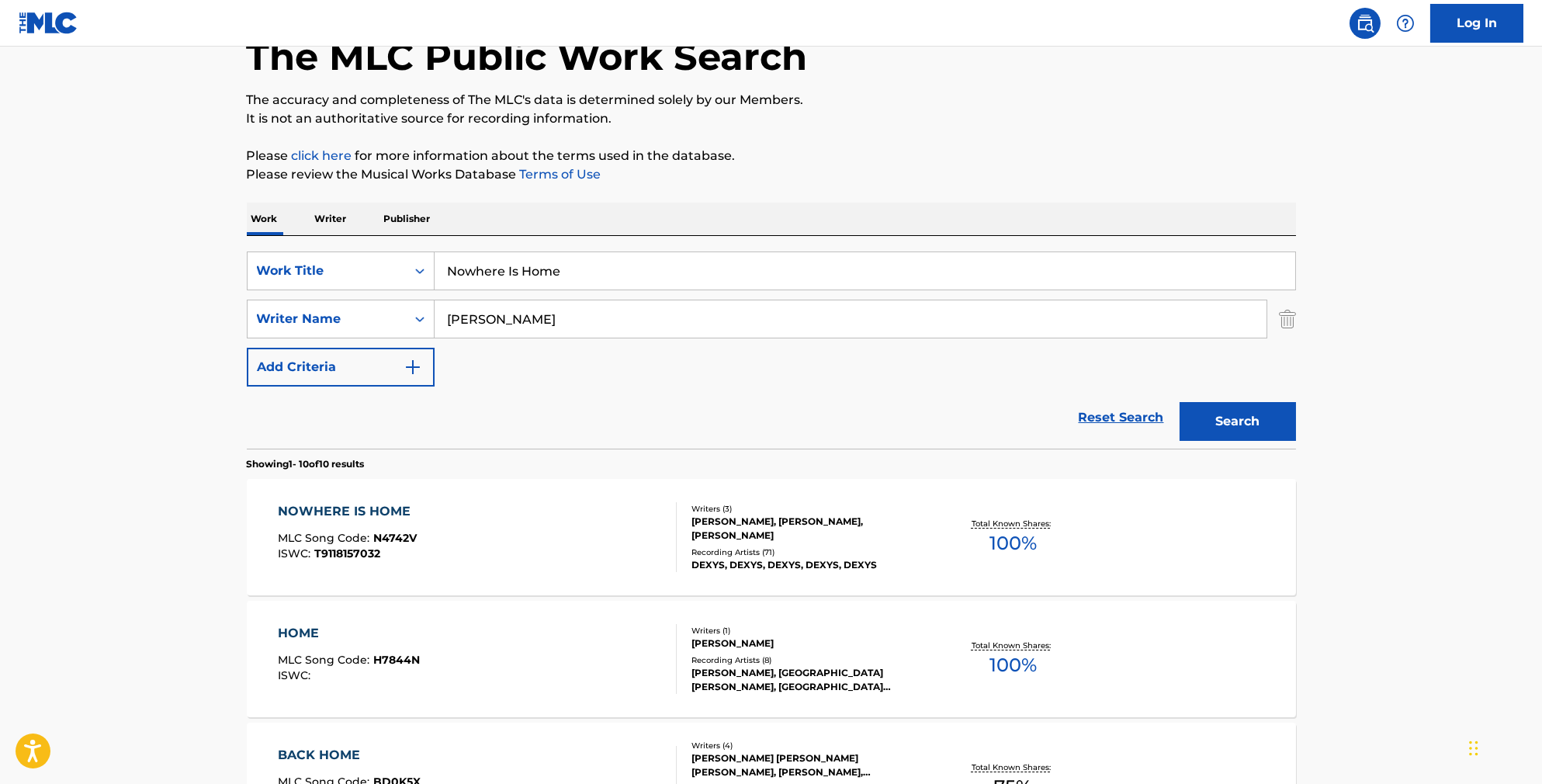
scroll to position [100, 0]
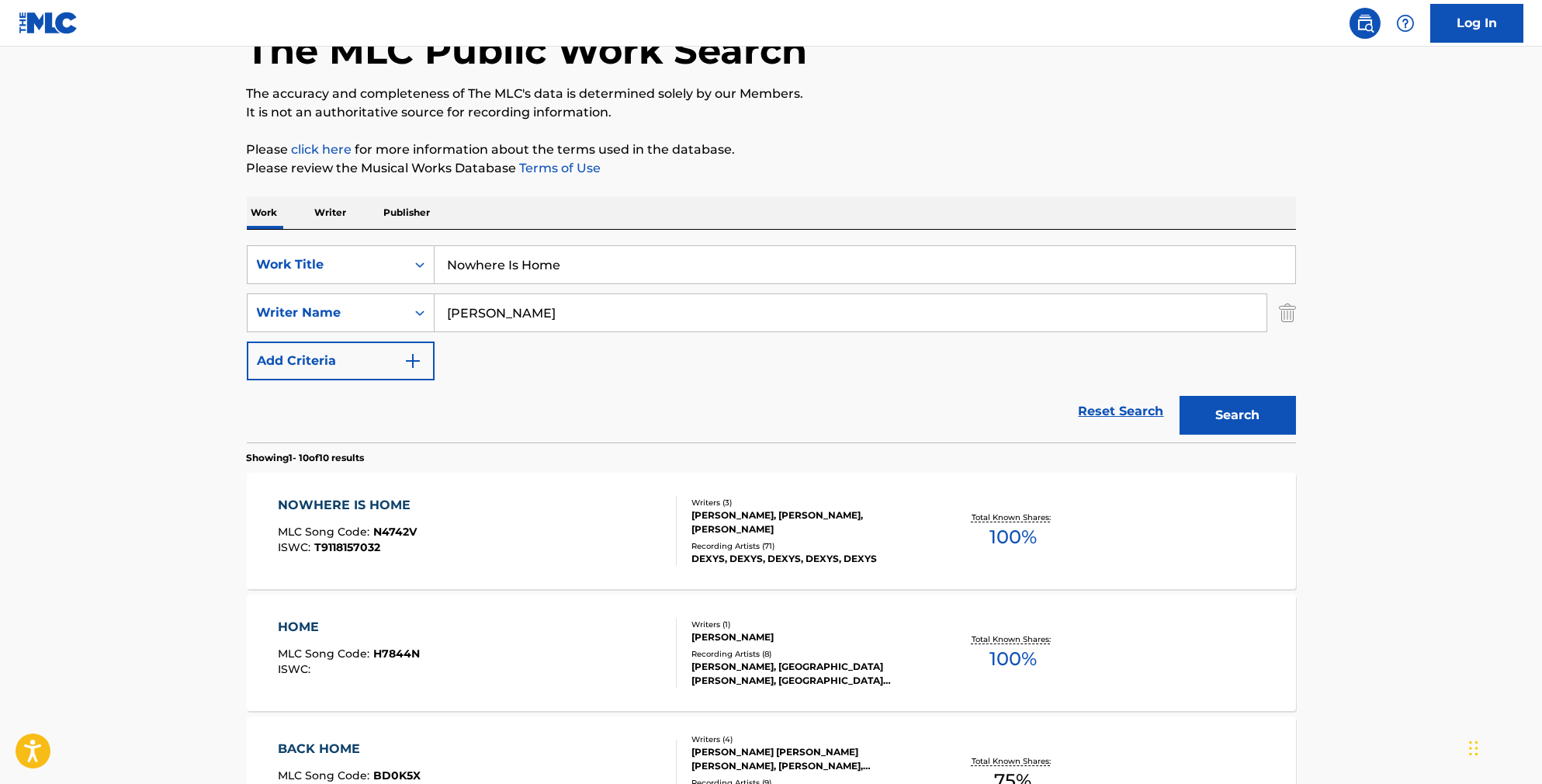
click at [560, 551] on div "NOWHERE IS HOME MLC Song Code : N4742V ISWC : T9118157032" at bounding box center [477, 531] width 399 height 70
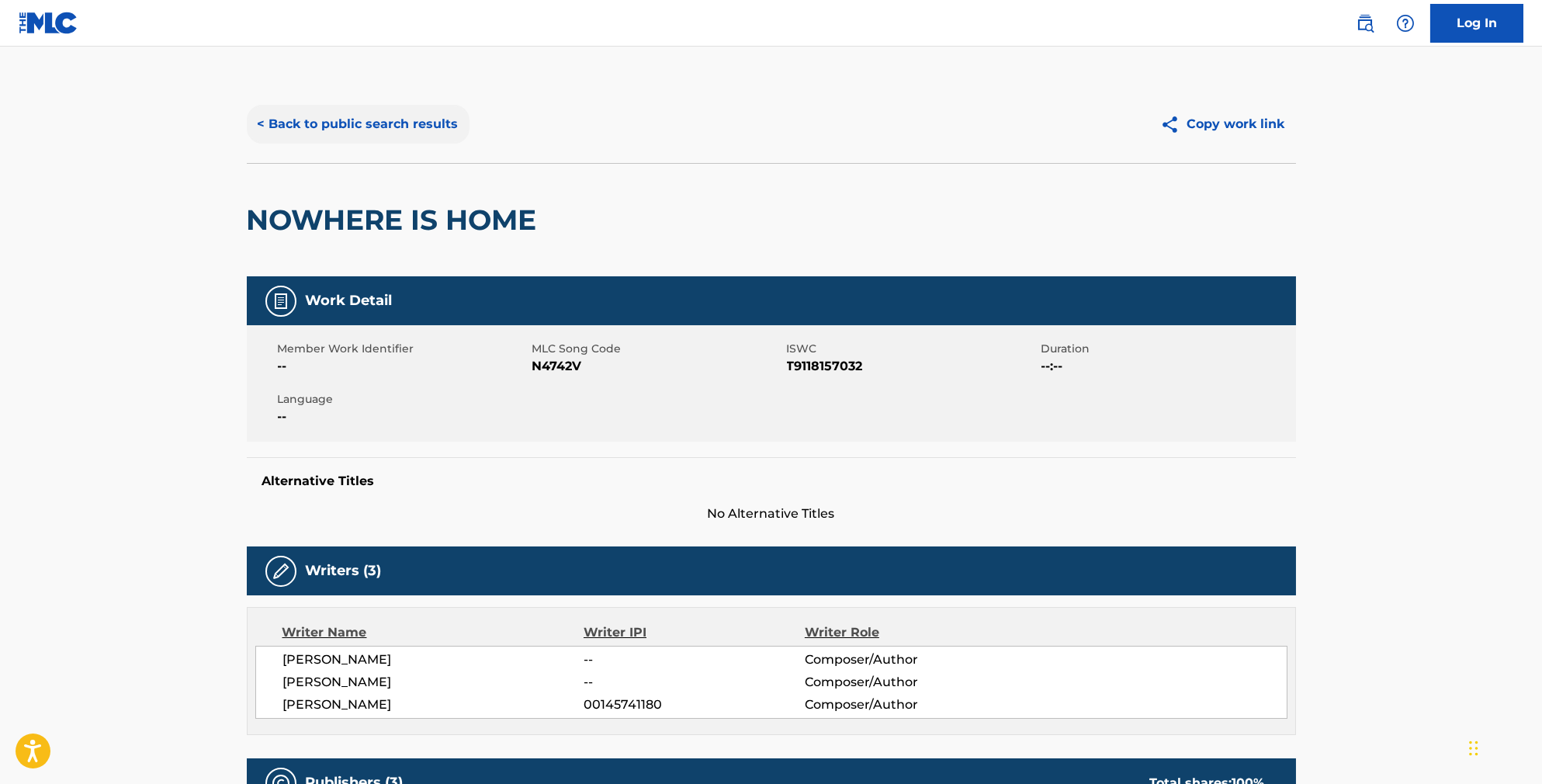
click at [364, 136] on button "< Back to public search results" at bounding box center [358, 123] width 223 height 39
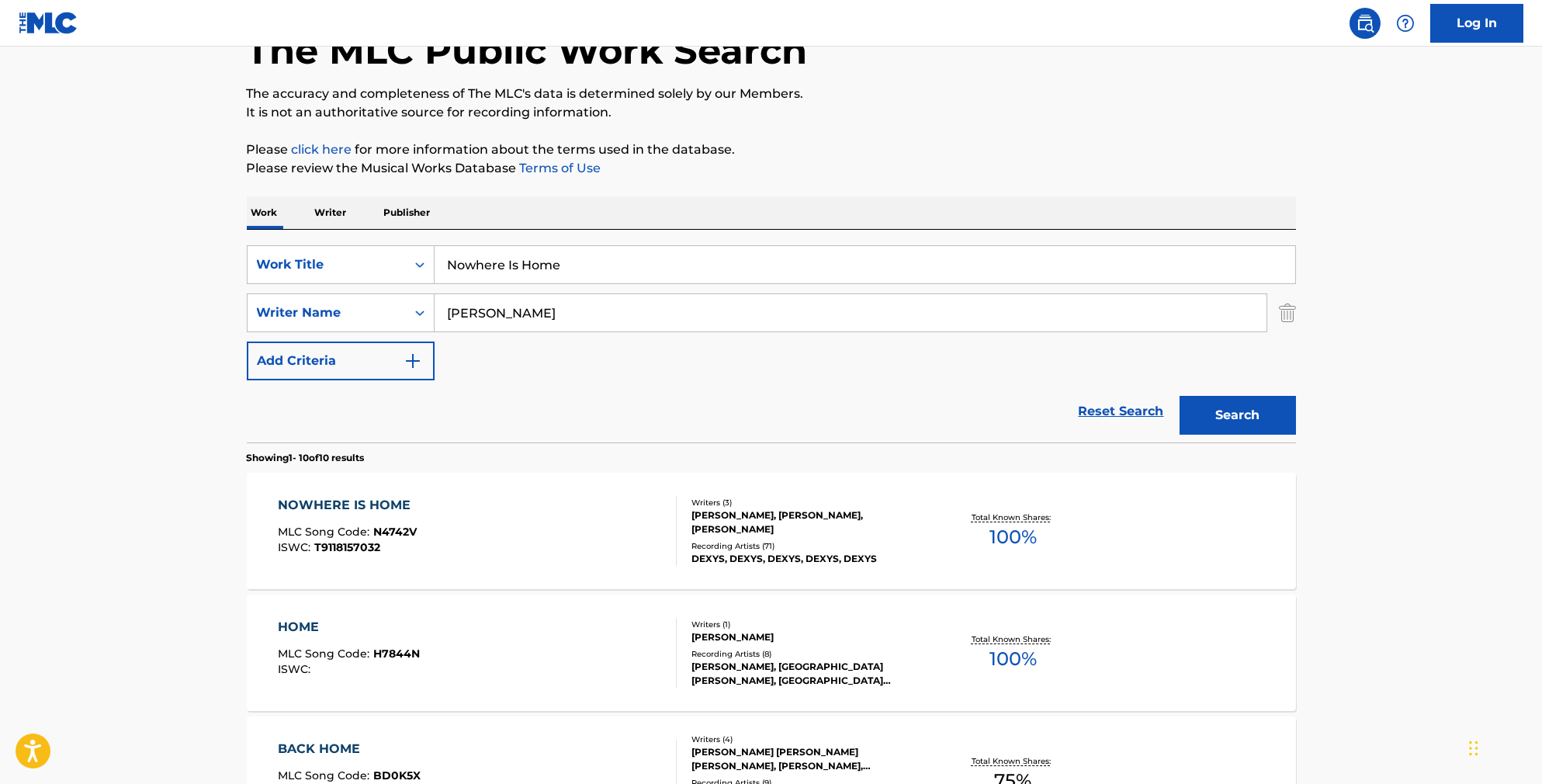
drag, startPoint x: 557, startPoint y: 271, endPoint x: 399, endPoint y: 250, distance: 159.4
click at [400, 251] on div "SearchWithCriteriab841cb5d-9188-4ef1-8b9a-7f8ac0a6e32c Work Title Nowhere Is Ho…" at bounding box center [771, 335] width 1049 height 213
paste input "Sad Meal for One"
type input "Sad Meal for One"
click at [1264, 434] on button "Search" at bounding box center [1237, 415] width 116 height 39
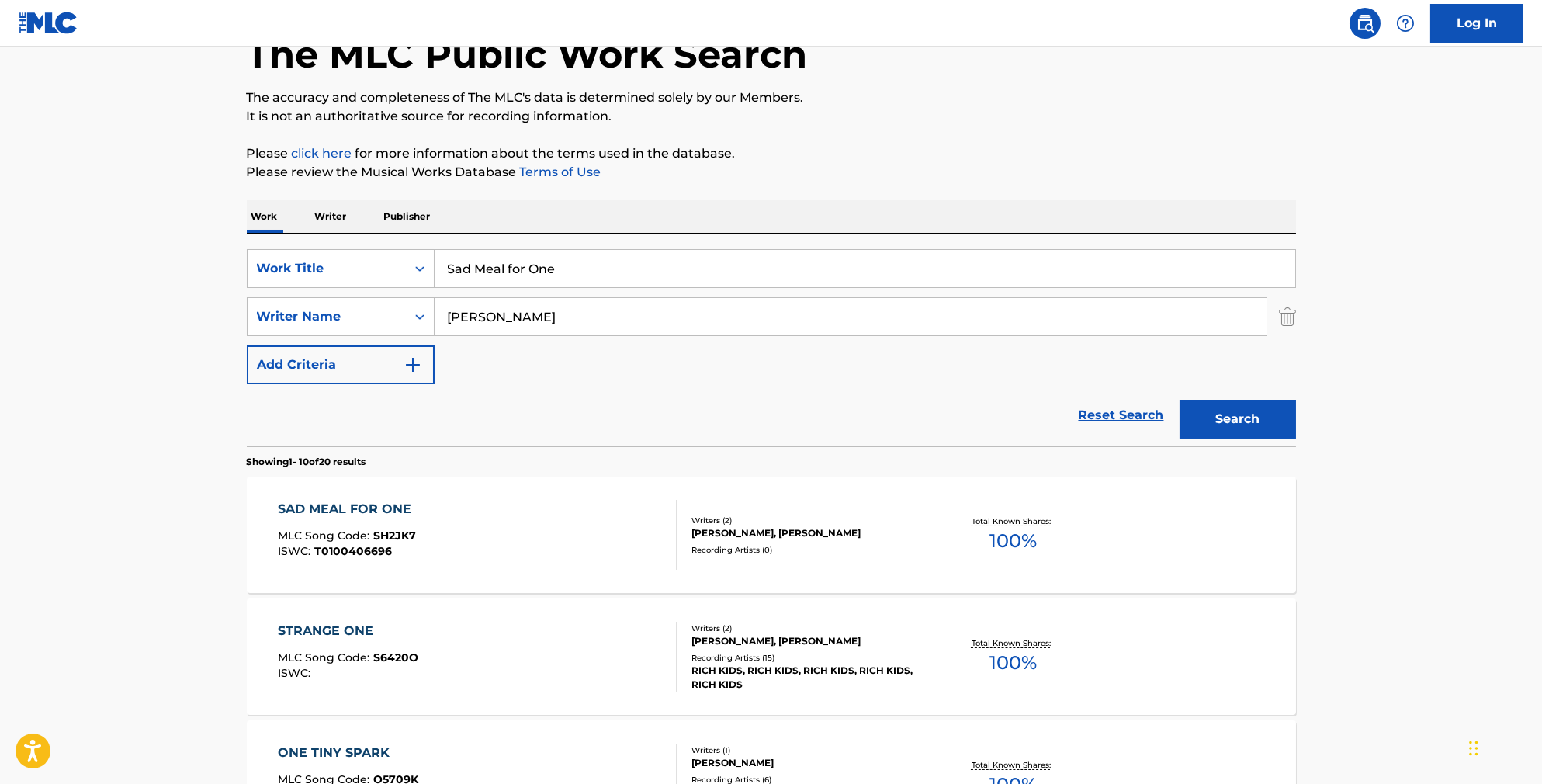
scroll to position [134, 0]
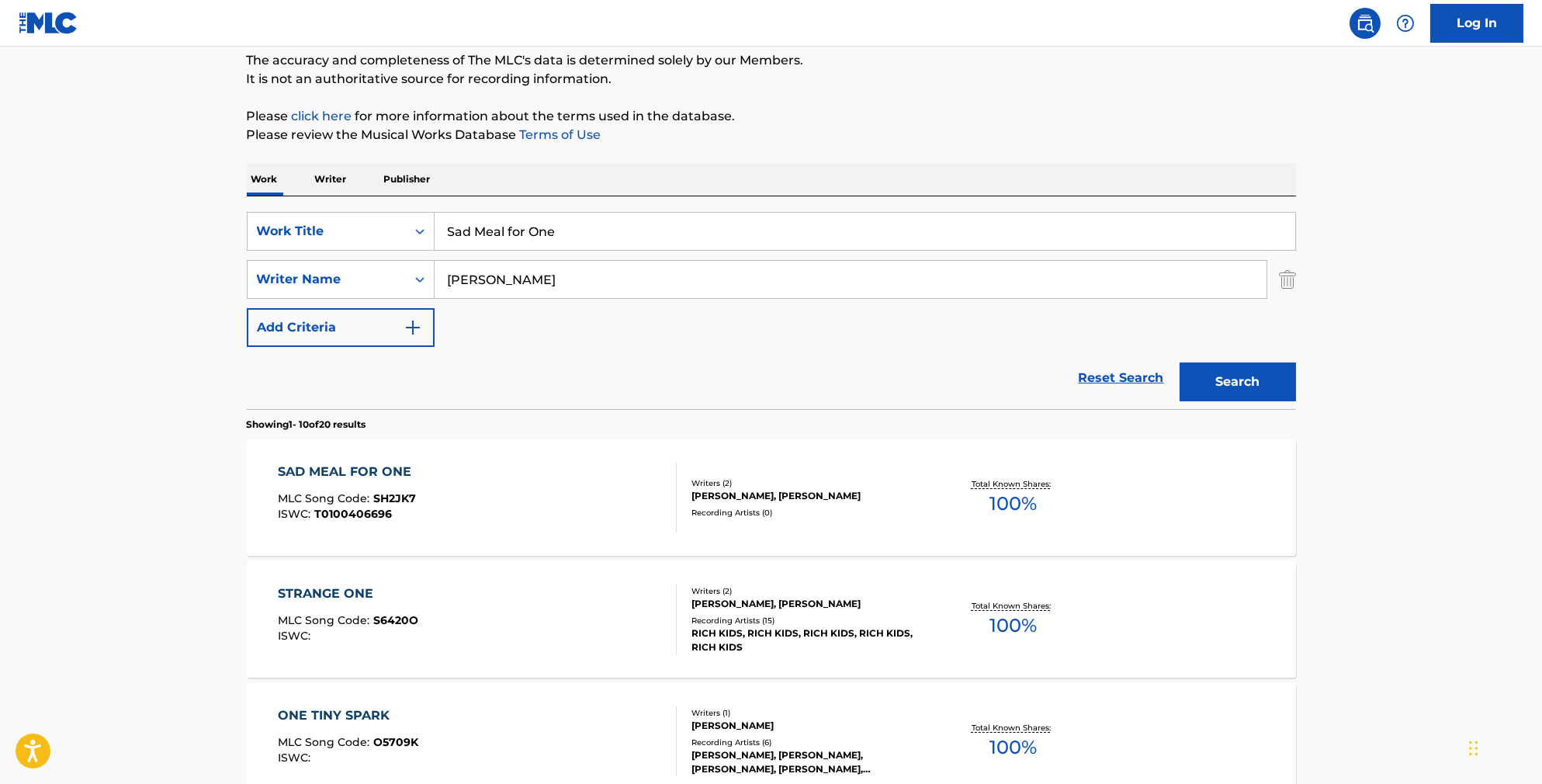
click at [604, 482] on div "SAD MEAL FOR ONE MLC Song Code : SH2JK7 ISWC : T0100406696" at bounding box center [477, 498] width 399 height 70
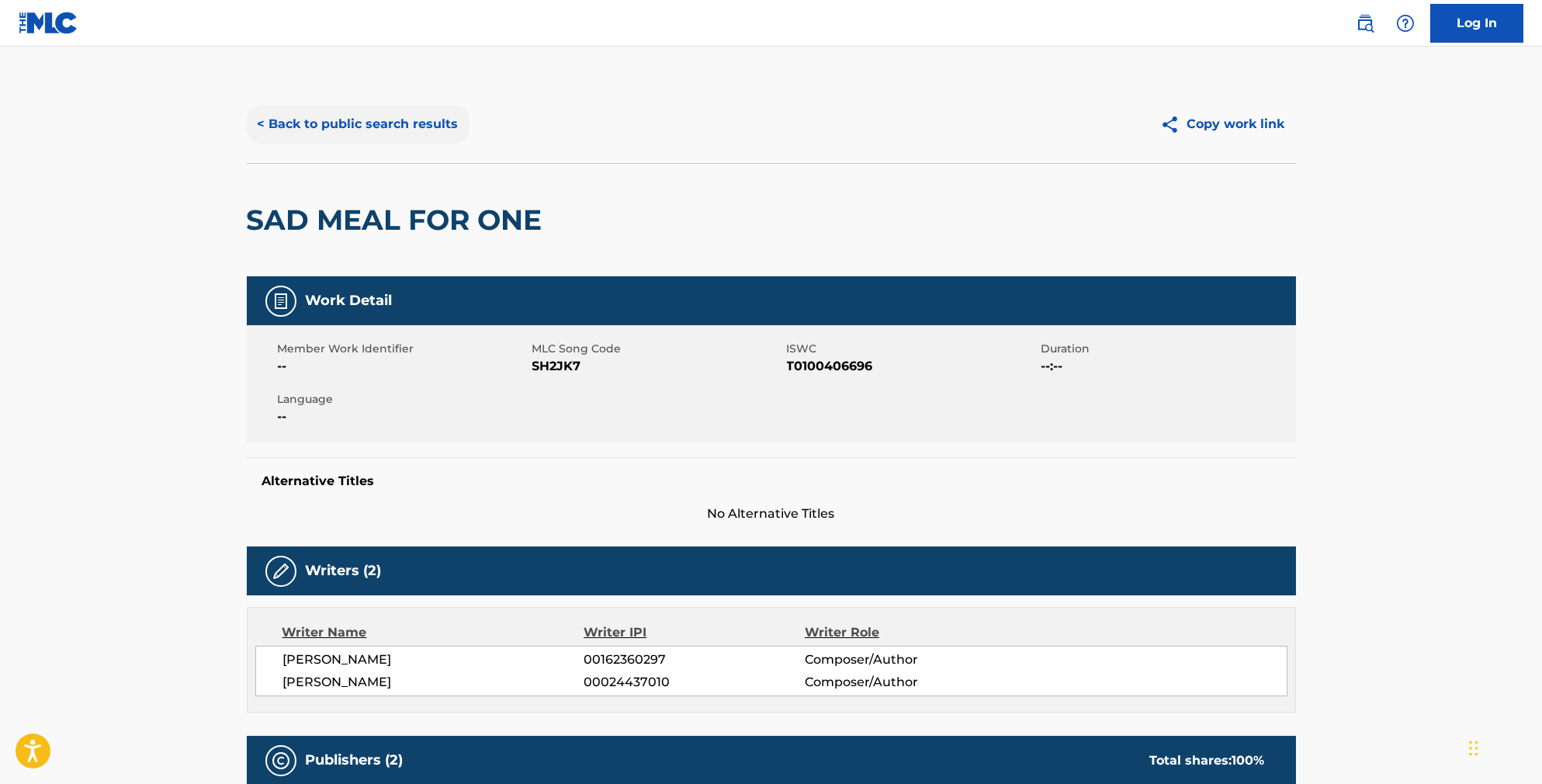
click at [397, 131] on button "< Back to public search results" at bounding box center [358, 123] width 223 height 39
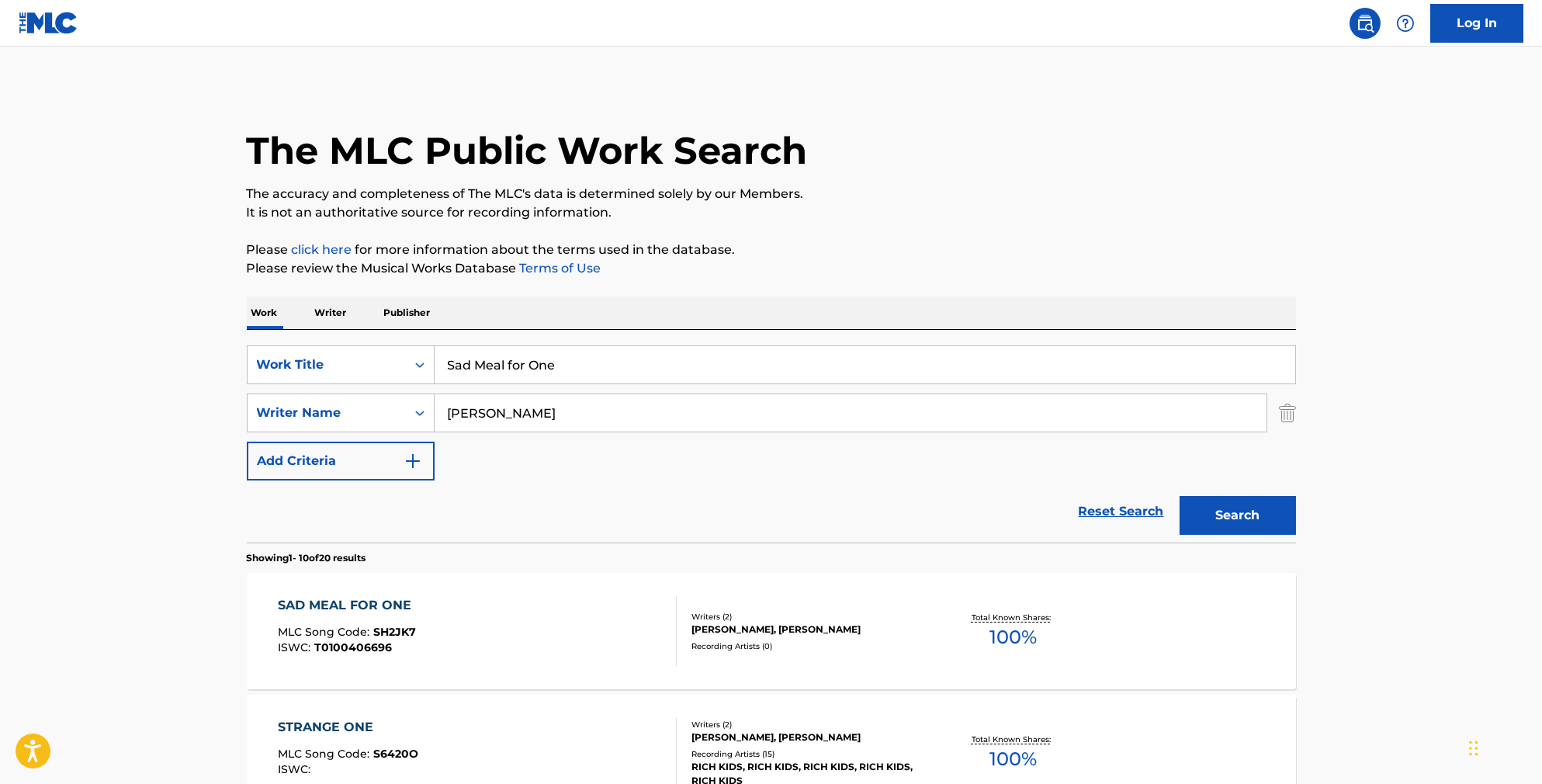
scroll to position [134, 0]
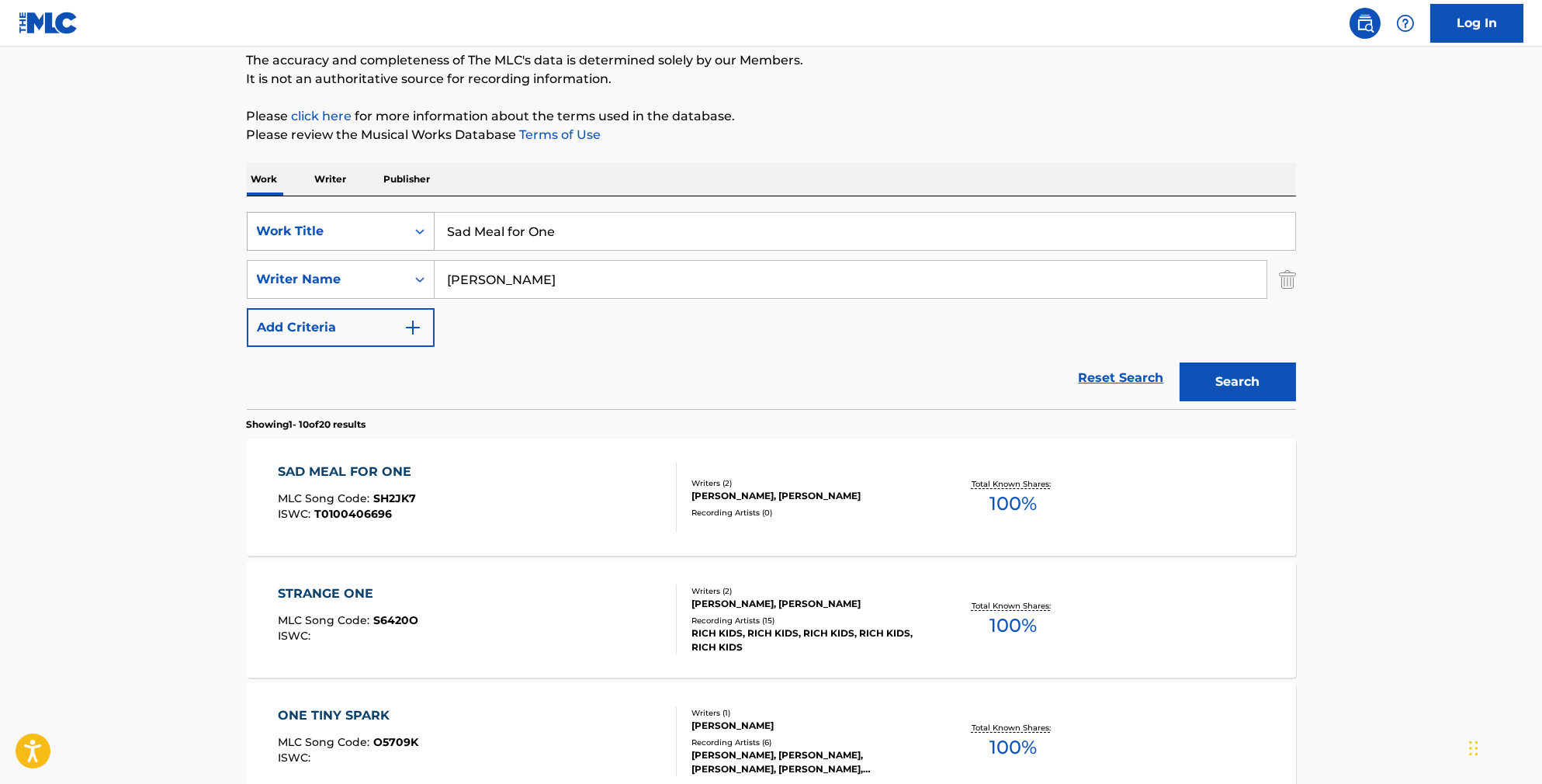
drag, startPoint x: 554, startPoint y: 238, endPoint x: 273, endPoint y: 233, distance: 281.0
click at [273, 233] on div "SearchWithCriteriab841cb5d-9188-4ef1-8b9a-7f8ac0a6e32c Work Title Sad Meal for …" at bounding box center [771, 231] width 1049 height 39
paste input "Getting Away with Murder"
type input "Getting Away with Murder"
click at [1264, 400] on button "Search" at bounding box center [1237, 381] width 116 height 39
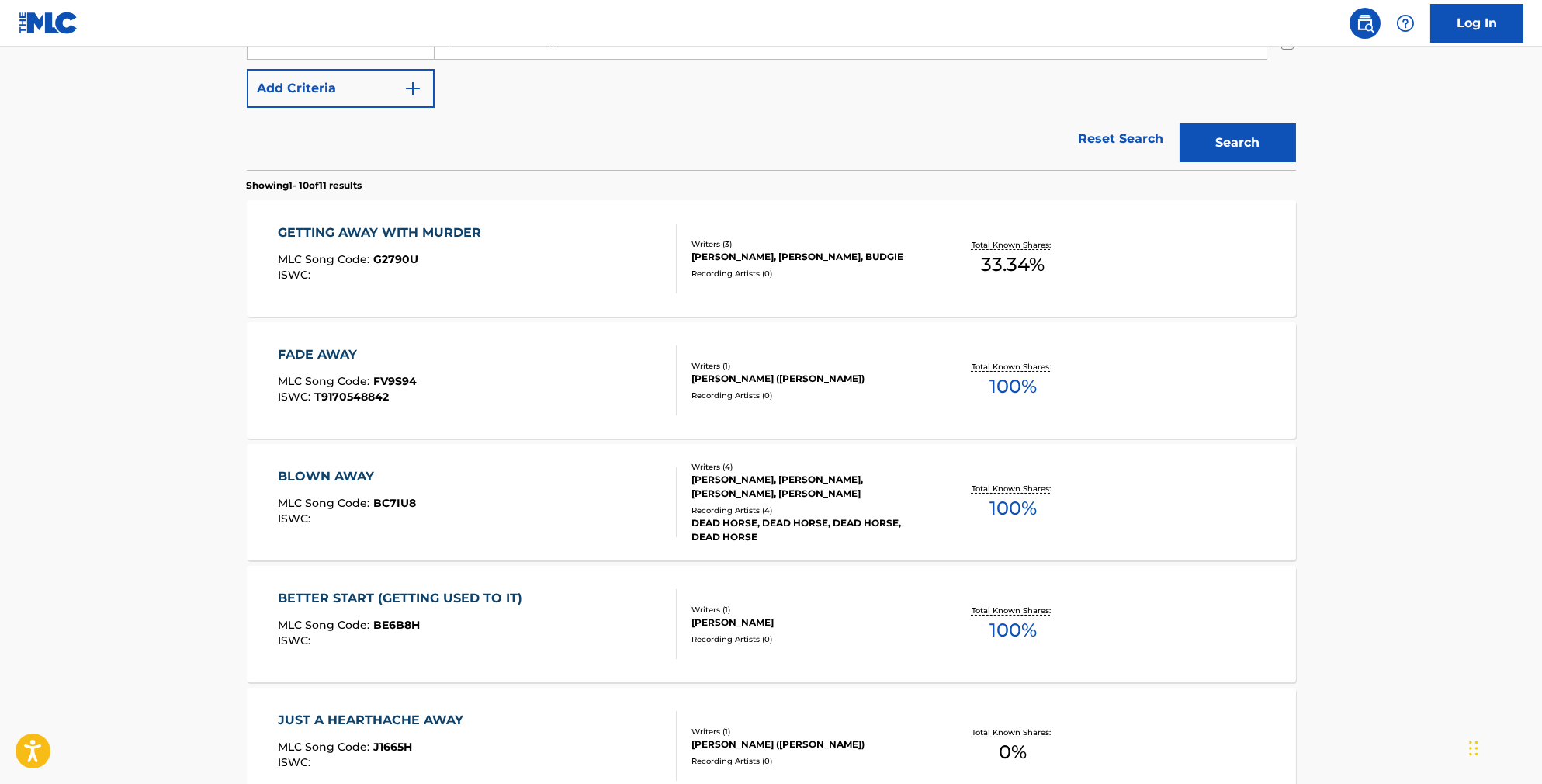
scroll to position [373, 0]
click at [479, 252] on div "GETTING AWAY WITH MURDER MLC Song Code : G2790U ISWC :" at bounding box center [477, 258] width 399 height 70
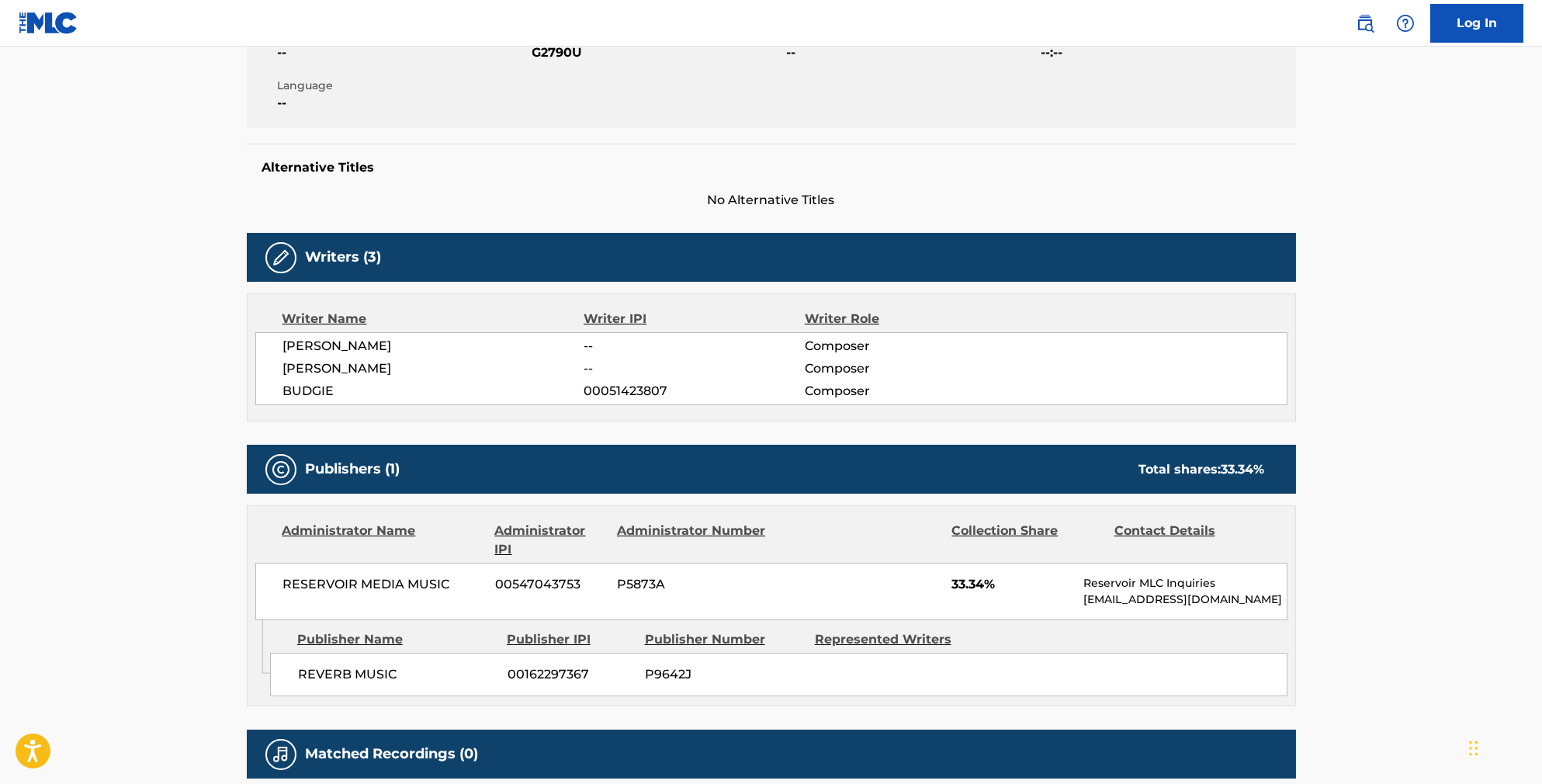
scroll to position [314, 0]
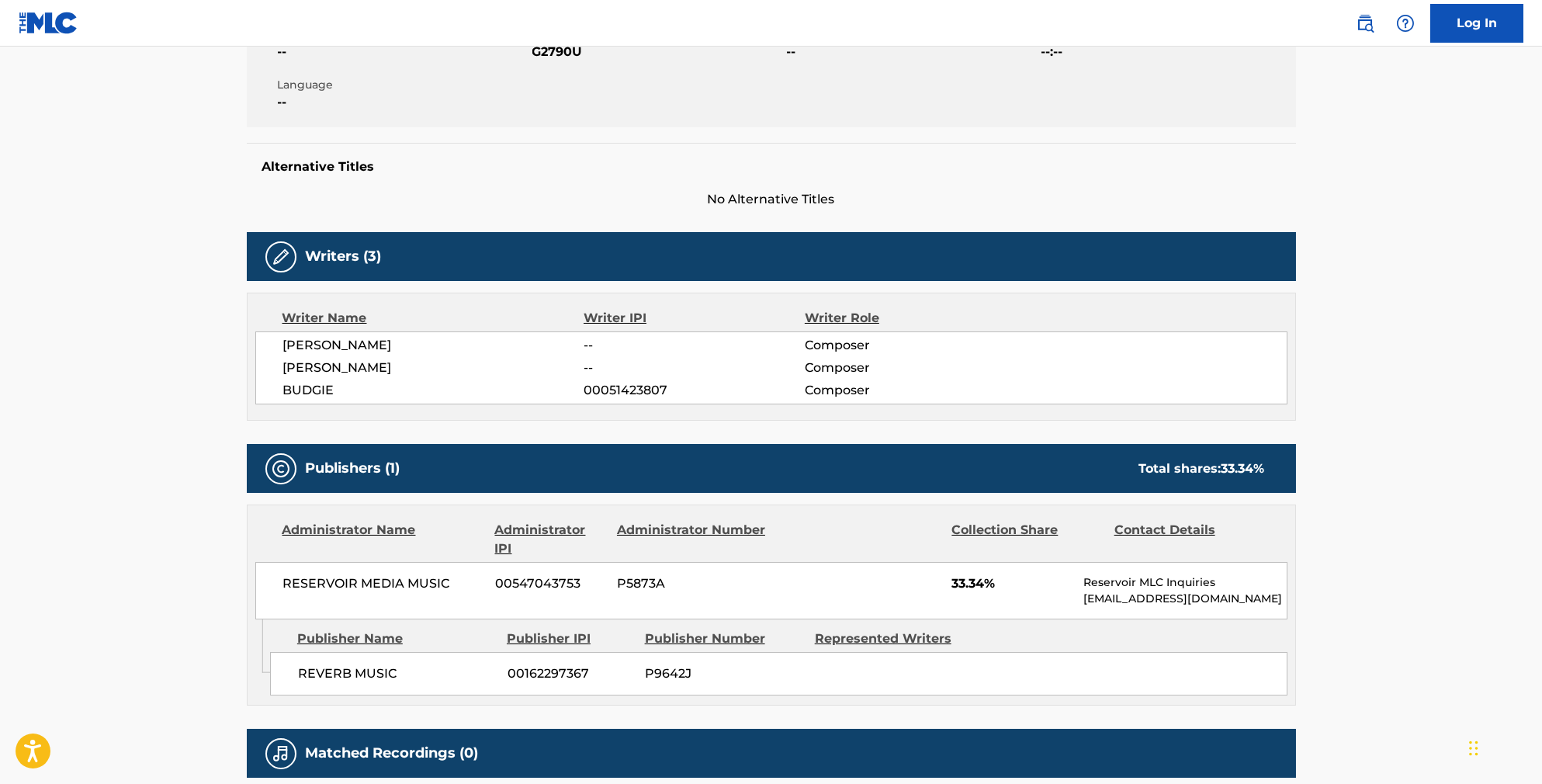
click at [477, 256] on div "Writers (3)" at bounding box center [771, 256] width 1049 height 49
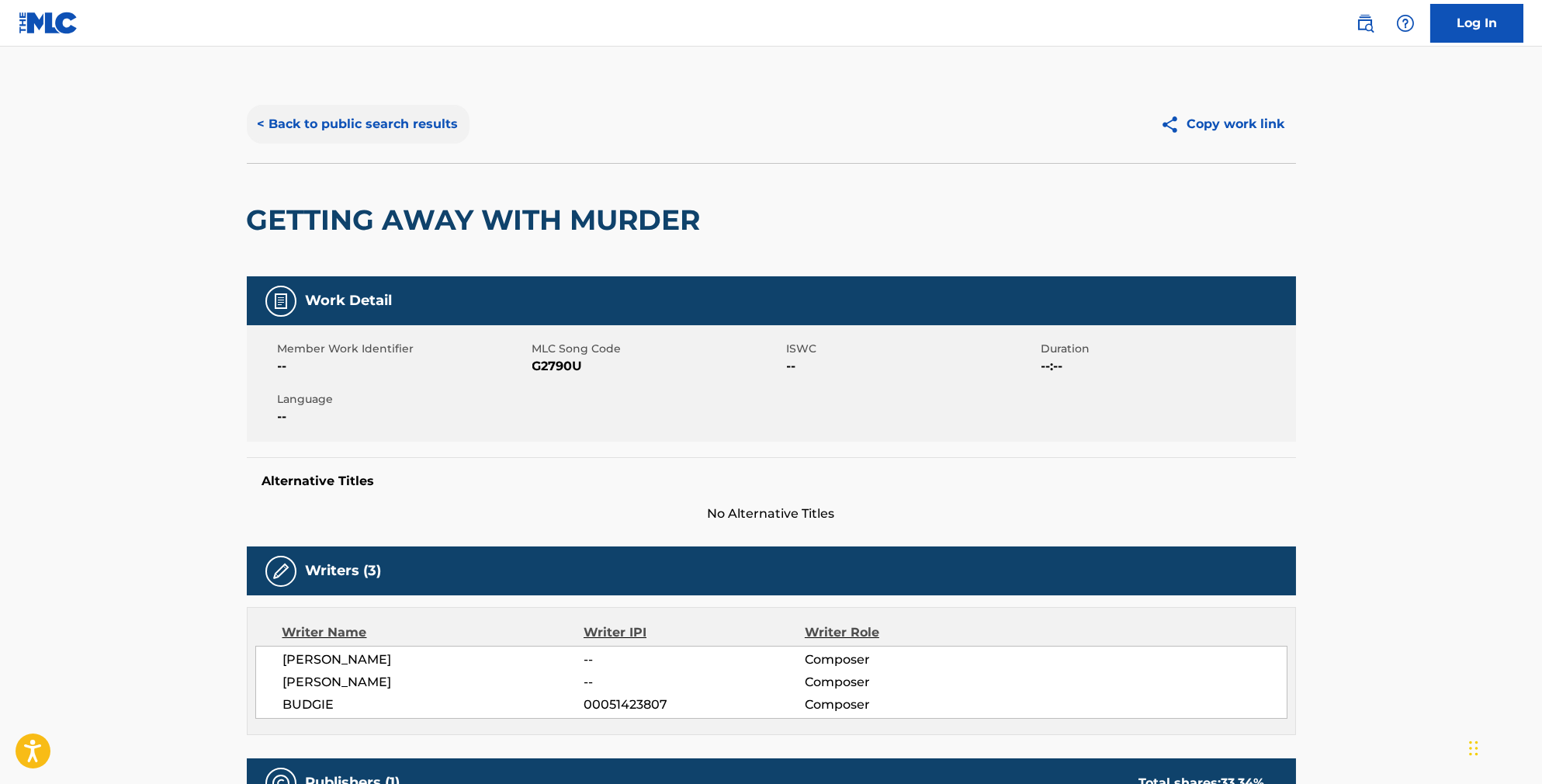
scroll to position [0, 0]
click at [388, 134] on button "< Back to public search results" at bounding box center [358, 123] width 223 height 39
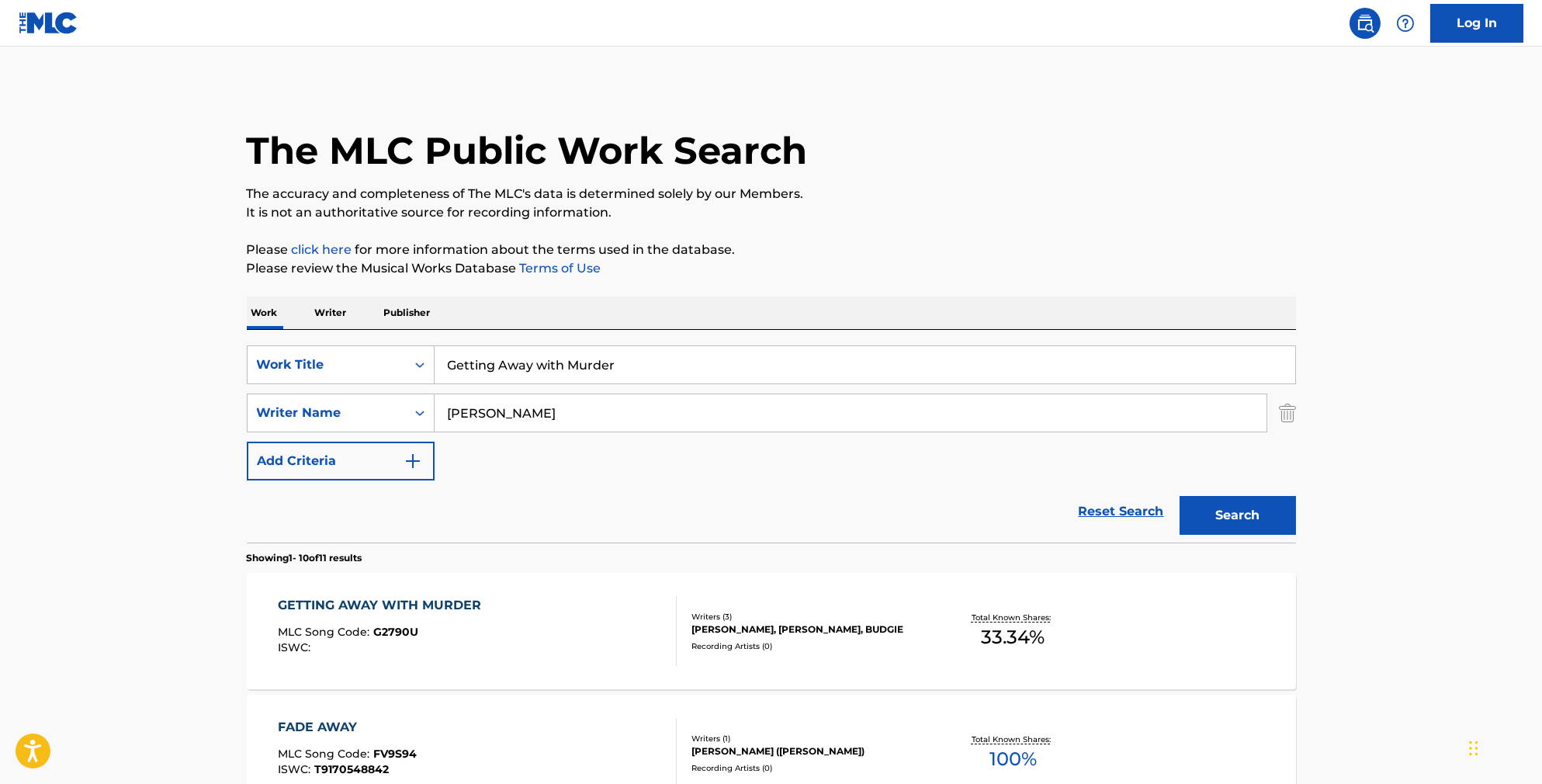
drag, startPoint x: 492, startPoint y: 354, endPoint x: 415, endPoint y: 350, distance: 77.1
click at [415, 350] on div "SearchWithCriteriab841cb5d-9188-4ef1-8b9a-7f8ac0a6e32c Work Title Getting Away …" at bounding box center [771, 436] width 1049 height 213
drag, startPoint x: 627, startPoint y: 373, endPoint x: 354, endPoint y: 332, distance: 276.1
click at [354, 365] on div "SearchWithCriteriab841cb5d-9188-4ef1-8b9a-7f8ac0a6e32c Work Title Getting Away …" at bounding box center [771, 365] width 1049 height 39
type input "good stuff"
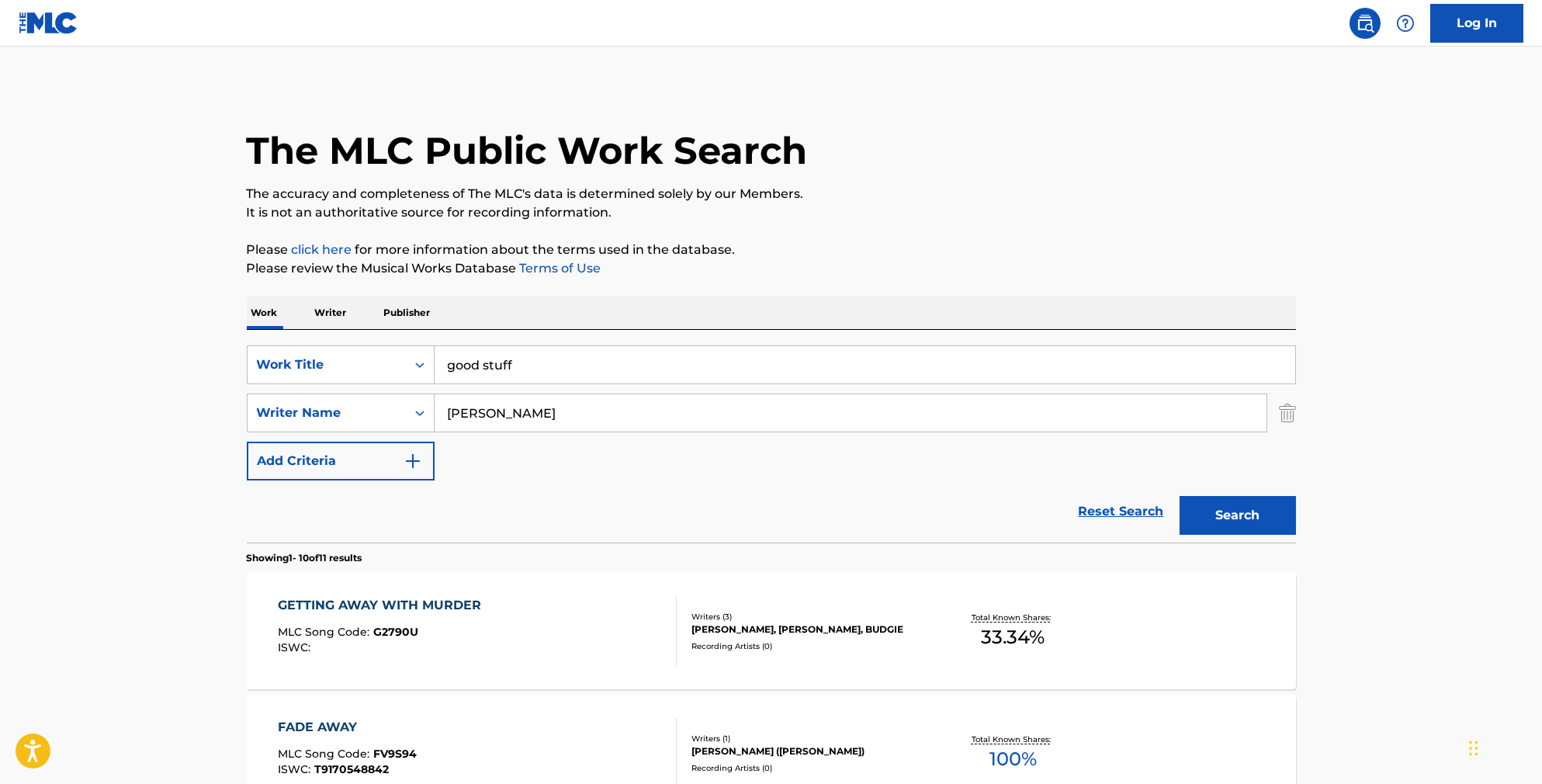
type input "[PERSON_NAME]"
click at [1264, 535] on button "Search" at bounding box center [1237, 515] width 116 height 39
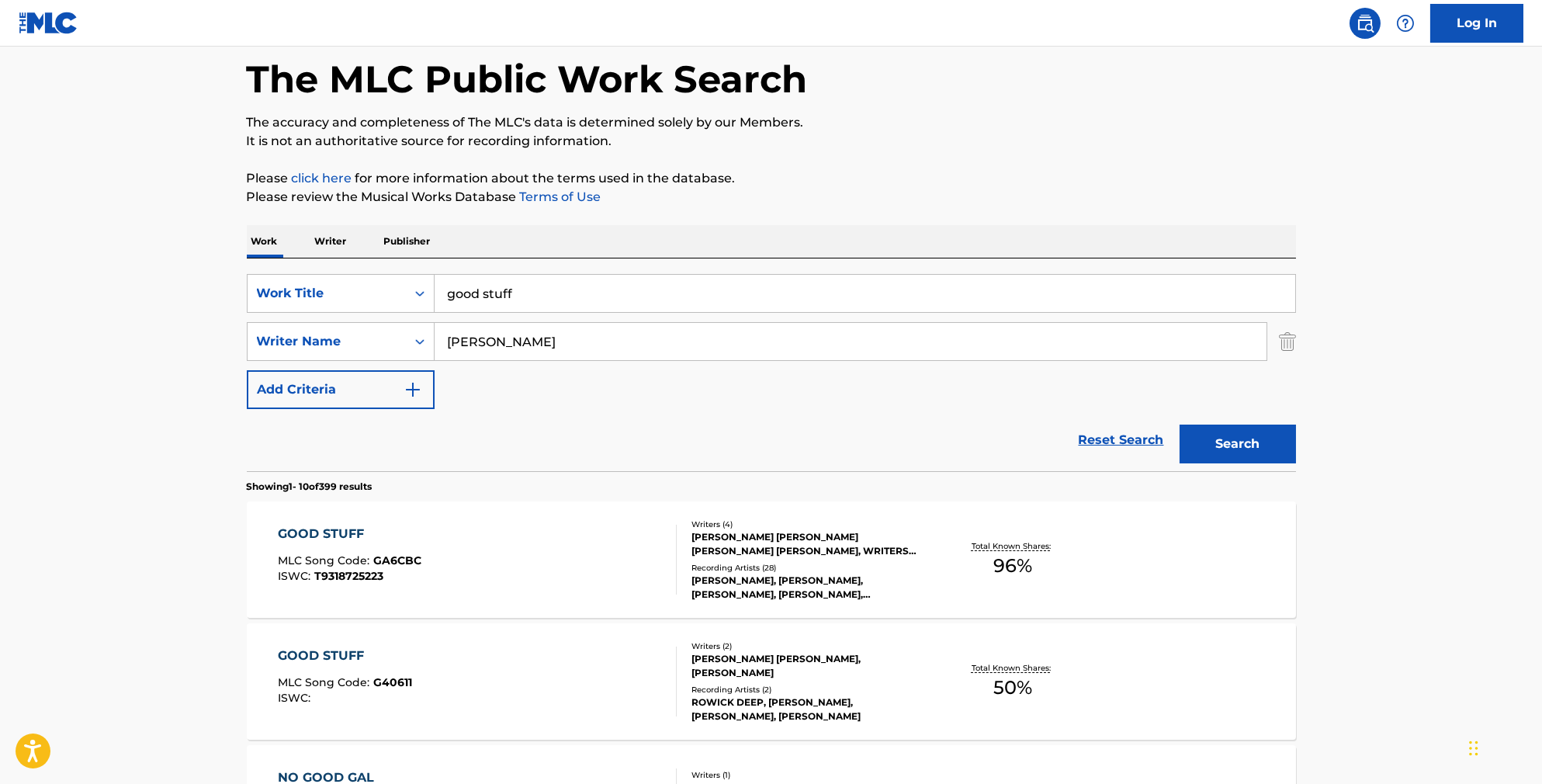
scroll to position [74, 0]
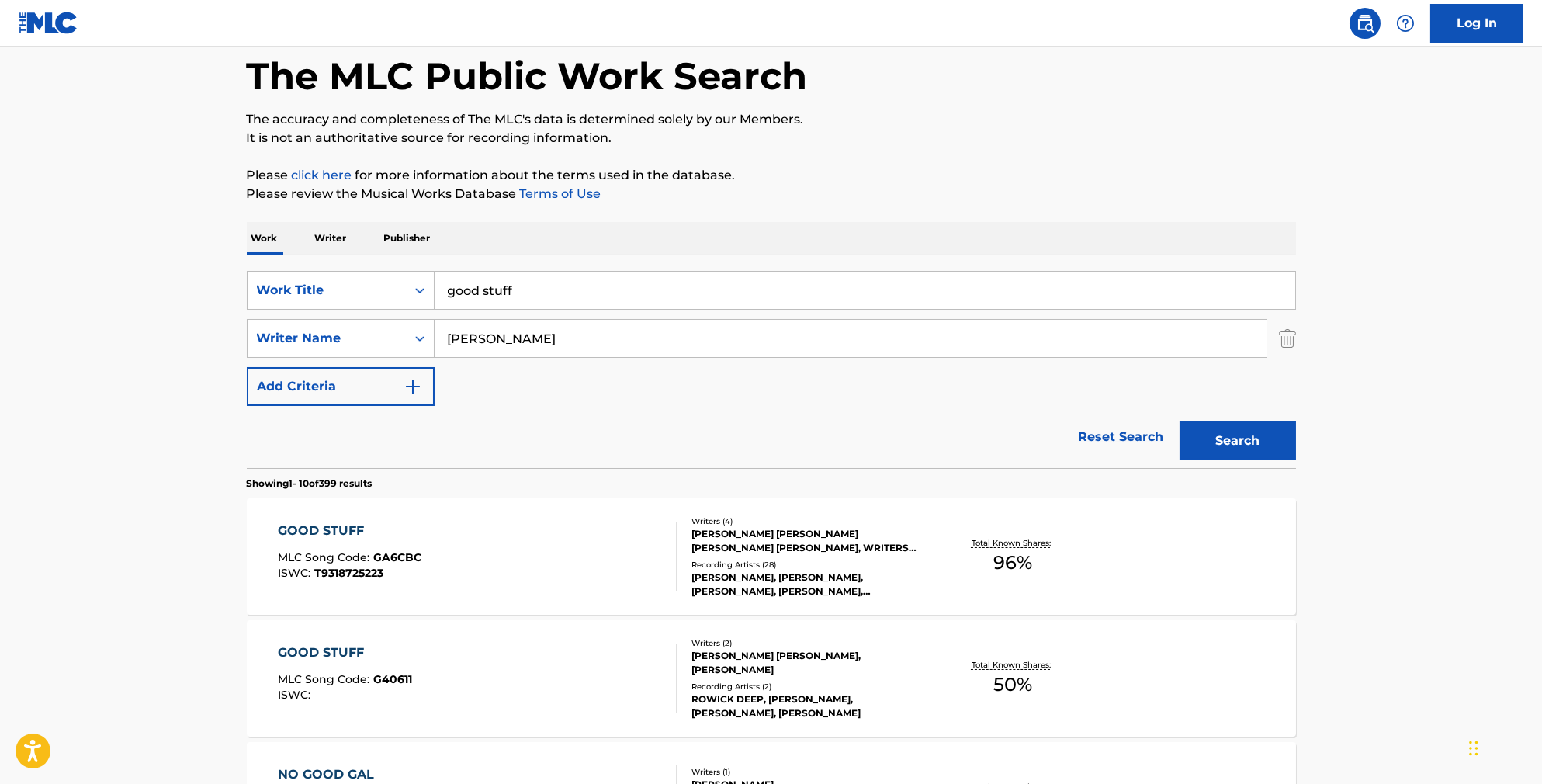
click at [529, 573] on div "GOOD STUFF MLC Song Code : GA6CBC ISWC : T9318725223" at bounding box center [477, 556] width 399 height 70
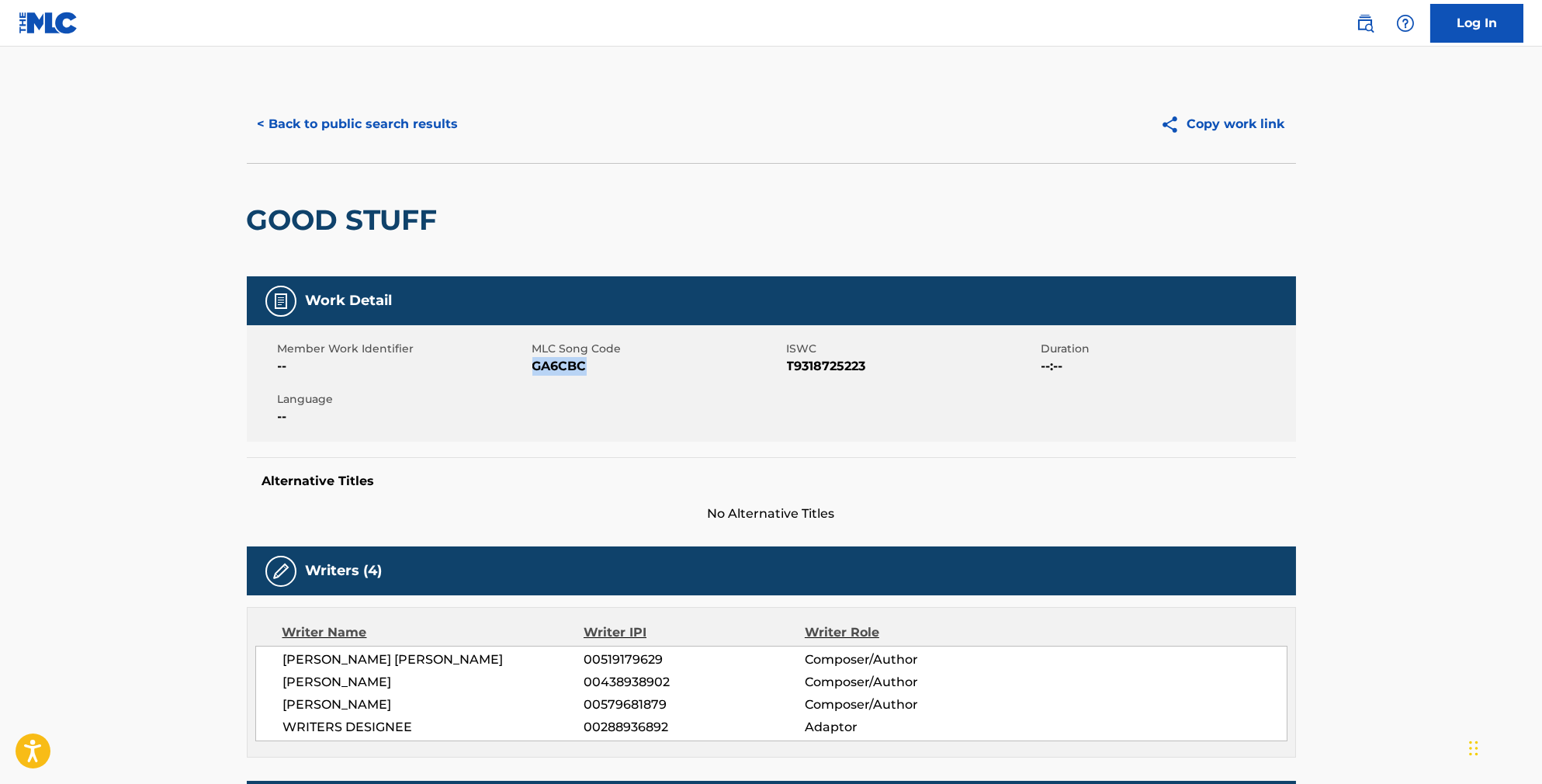
drag, startPoint x: 586, startPoint y: 385, endPoint x: 519, endPoint y: 380, distance: 67.2
click at [532, 376] on span "GA6CBC" at bounding box center [657, 366] width 251 height 19
copy span "GA6CBC"
click at [363, 142] on button "< Back to public search results" at bounding box center [358, 123] width 223 height 39
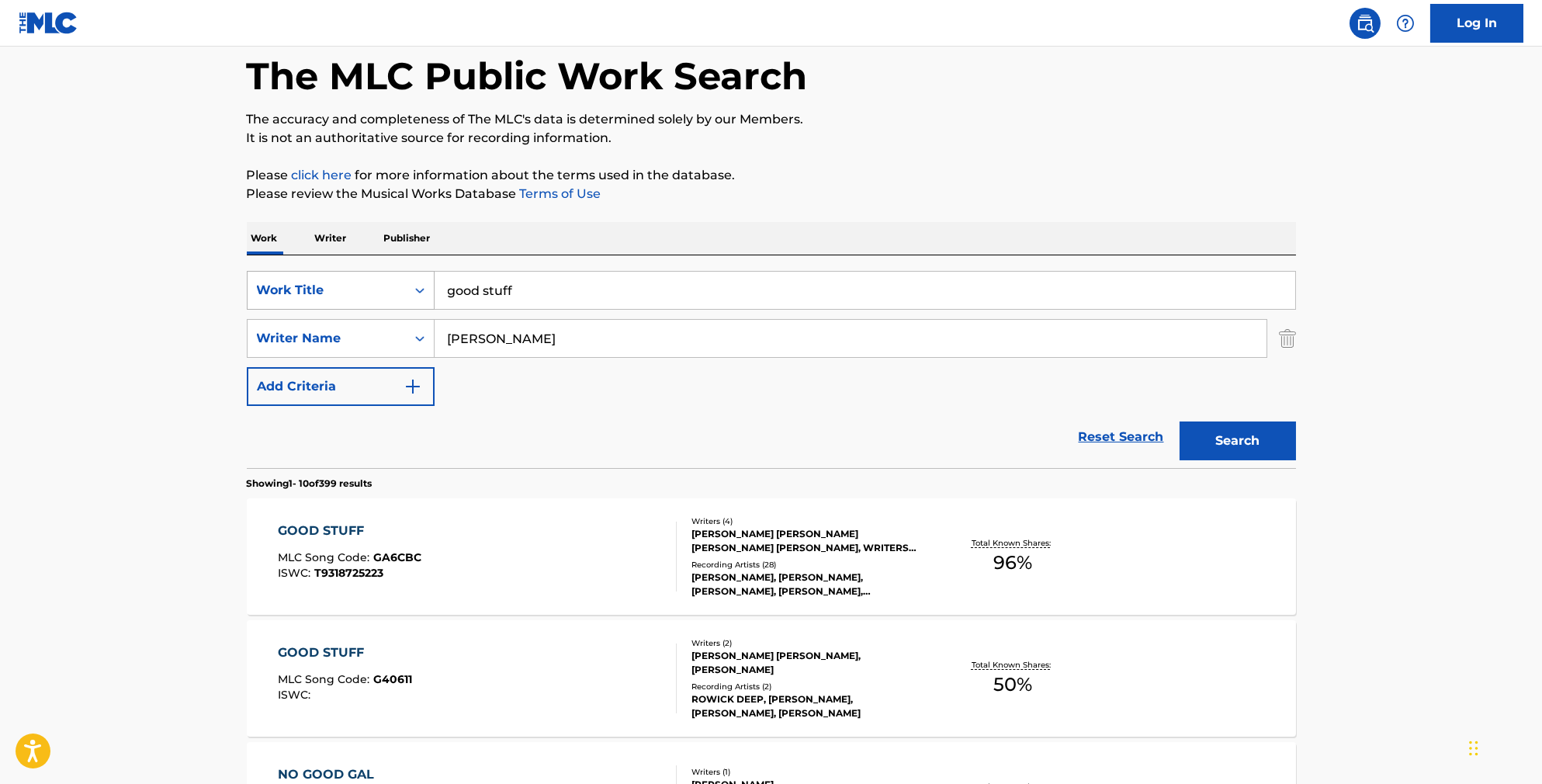
drag, startPoint x: 517, startPoint y: 294, endPoint x: 378, endPoint y: 287, distance: 139.2
click at [378, 288] on div "SearchWithCriteriab841cb5d-9188-4ef1-8b9a-7f8ac0a6e32c Work Title good stuff" at bounding box center [771, 290] width 1049 height 39
drag, startPoint x: 509, startPoint y: 301, endPoint x: 393, endPoint y: 297, distance: 116.1
click at [393, 297] on div "SearchWithCriteriab841cb5d-9188-4ef1-8b9a-7f8ac0a6e32c Work Title good stuff" at bounding box center [771, 290] width 1049 height 39
type input "pancakes"
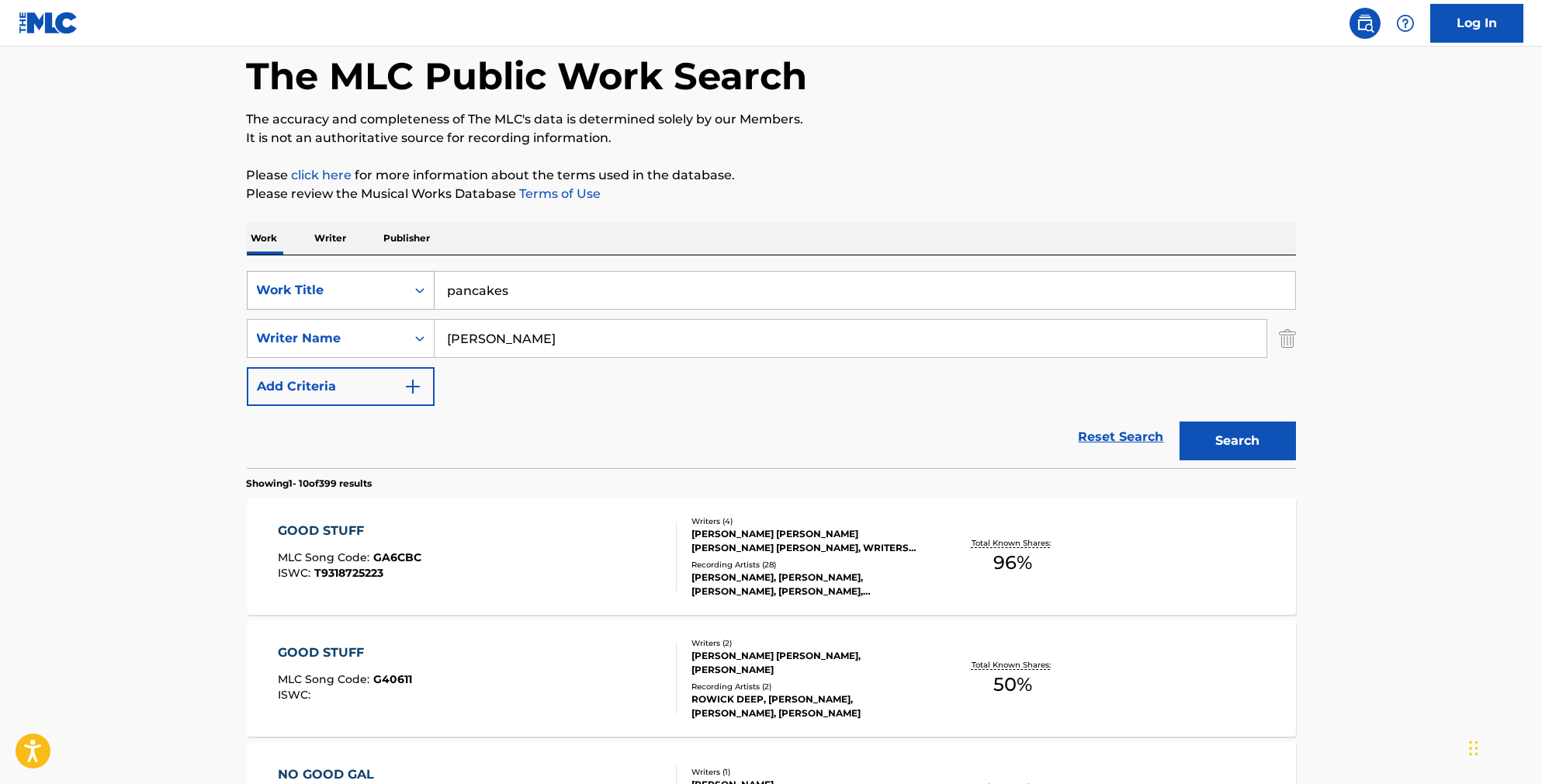
type input "[PERSON_NAME]"
click at [1264, 460] on button "Search" at bounding box center [1237, 441] width 116 height 39
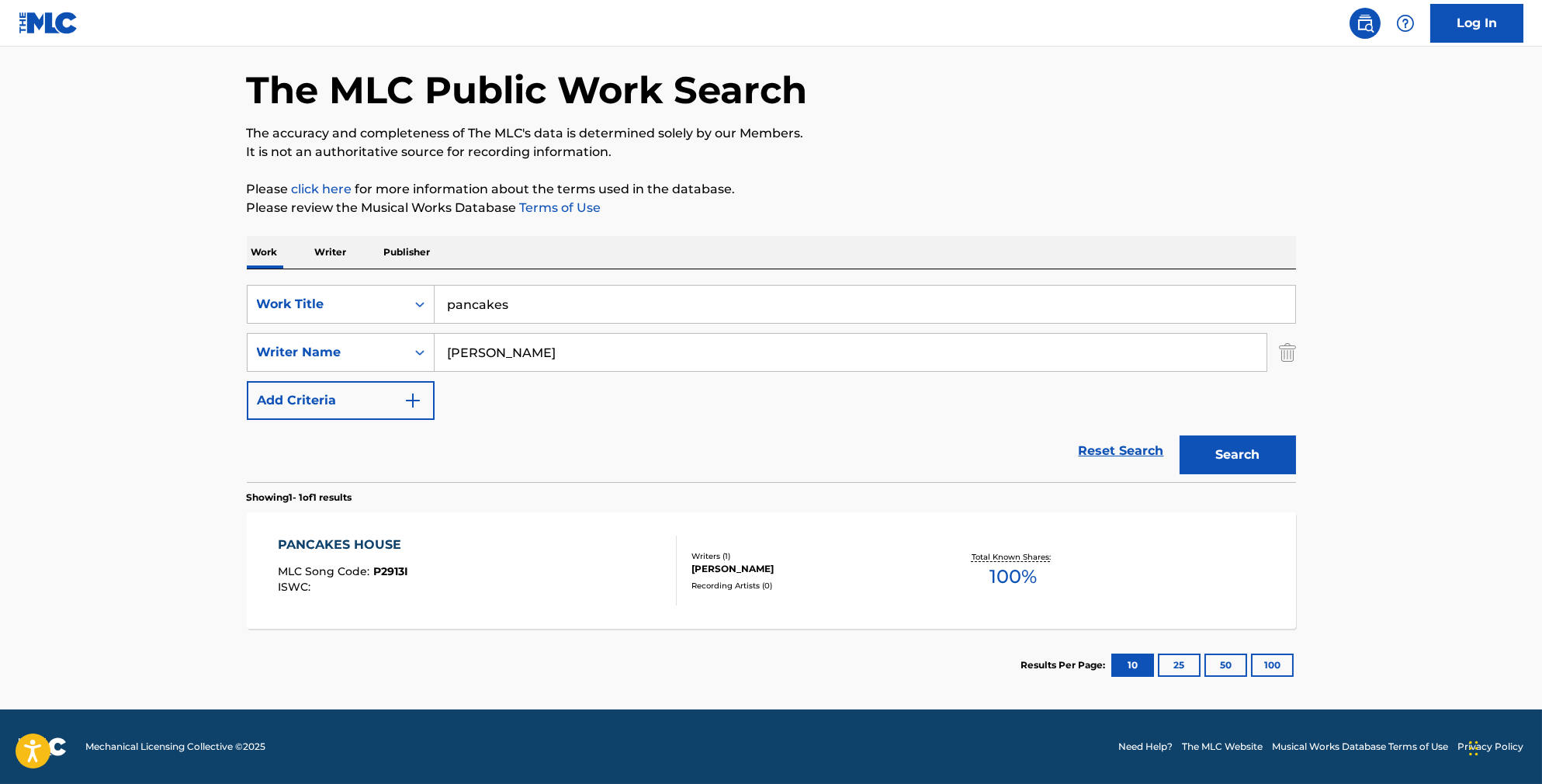
scroll to position [73, 0]
click at [539, 574] on div "PANCAKES HOUSE MLC Song Code : P2913I ISWC :" at bounding box center [477, 570] width 399 height 70
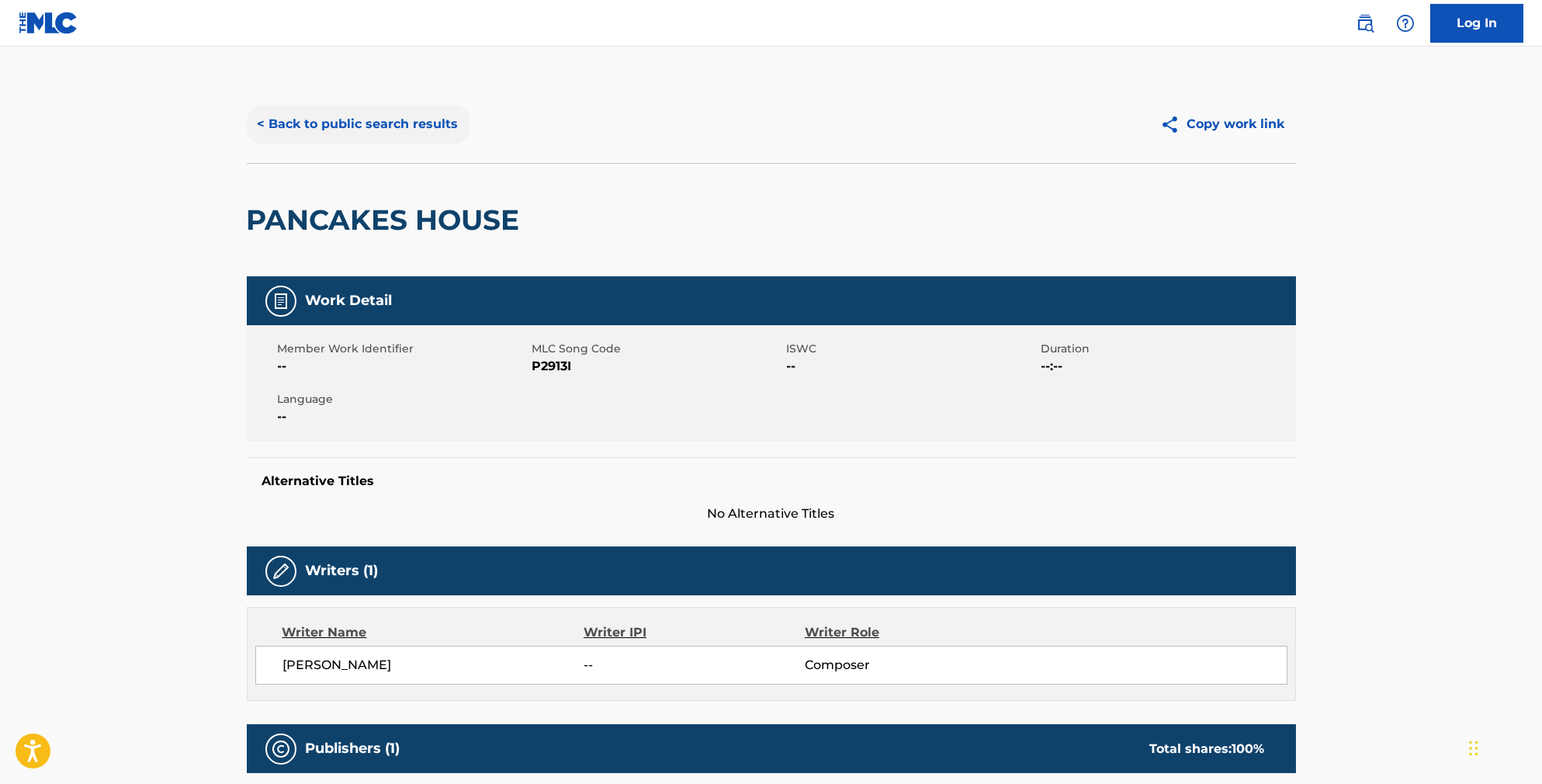
click at [373, 138] on button "< Back to public search results" at bounding box center [358, 123] width 223 height 39
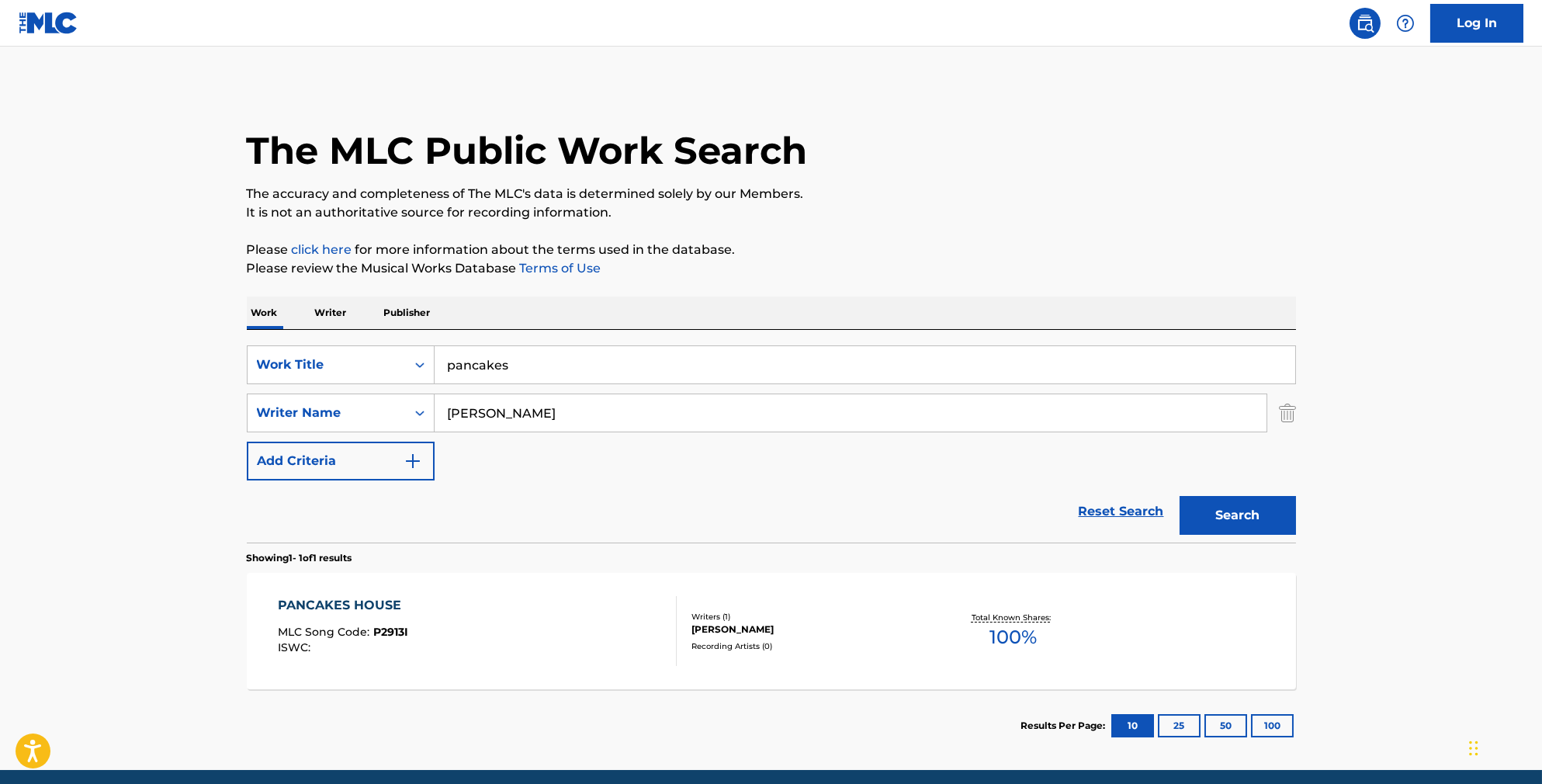
click at [387, 324] on p "Publisher" at bounding box center [407, 312] width 56 height 32
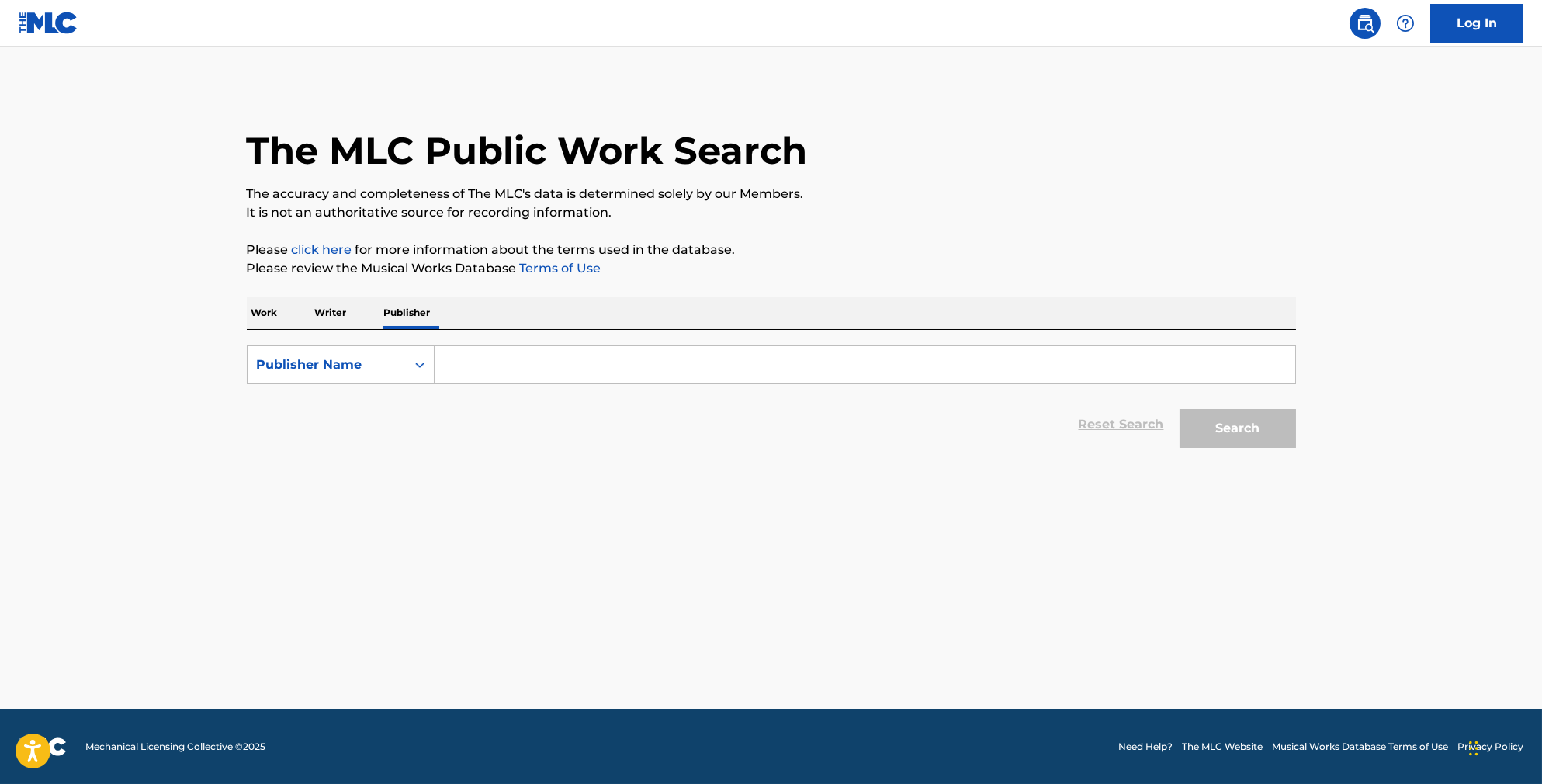
click at [464, 377] on input "Search Form" at bounding box center [865, 364] width 861 height 37
type input "[PERSON_NAME] music"
click at [1291, 436] on button "Search" at bounding box center [1237, 428] width 116 height 39
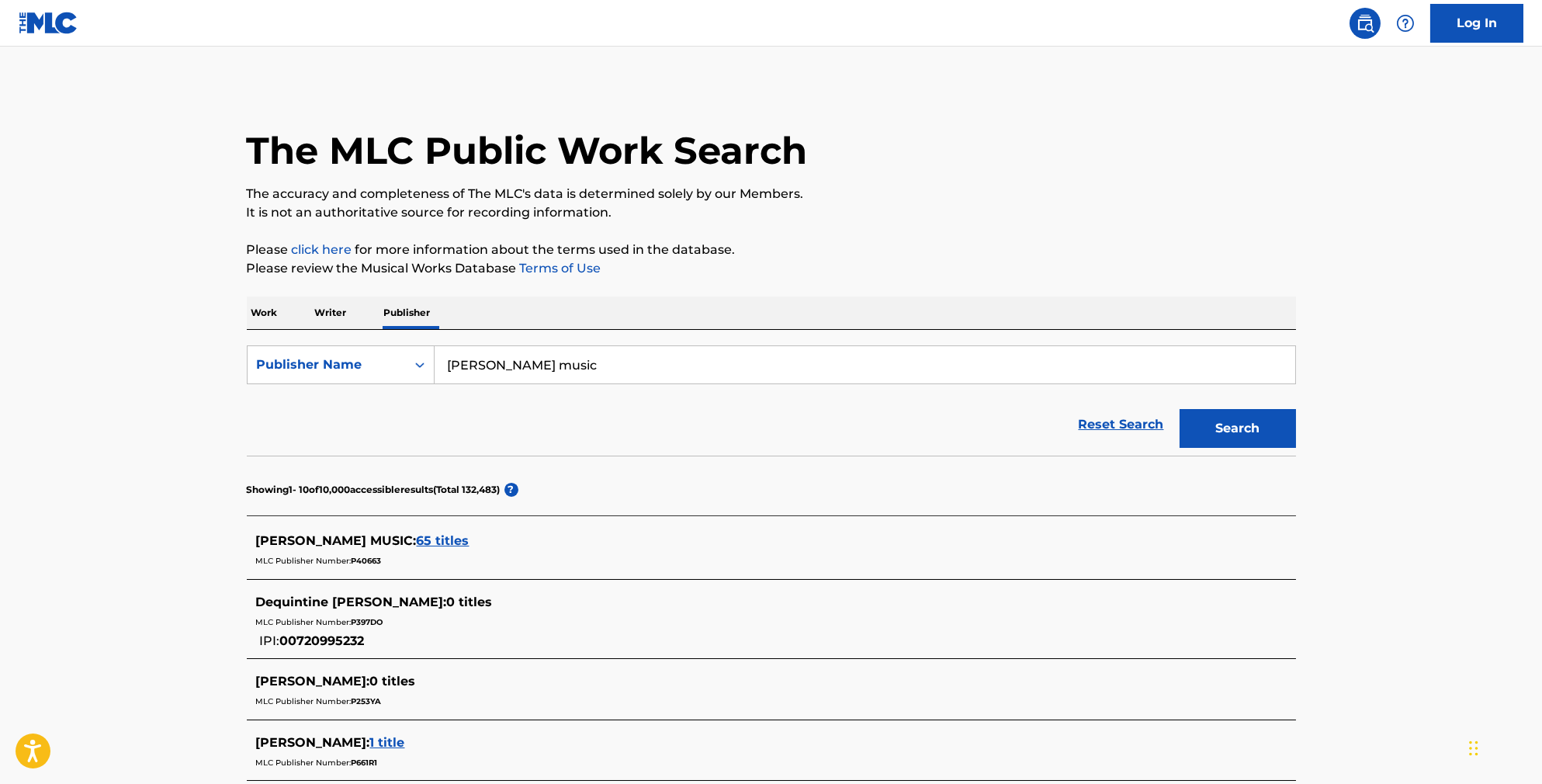
click at [389, 550] on div "[PERSON_NAME] MUSIC : 65 titles" at bounding box center [752, 541] width 991 height 19
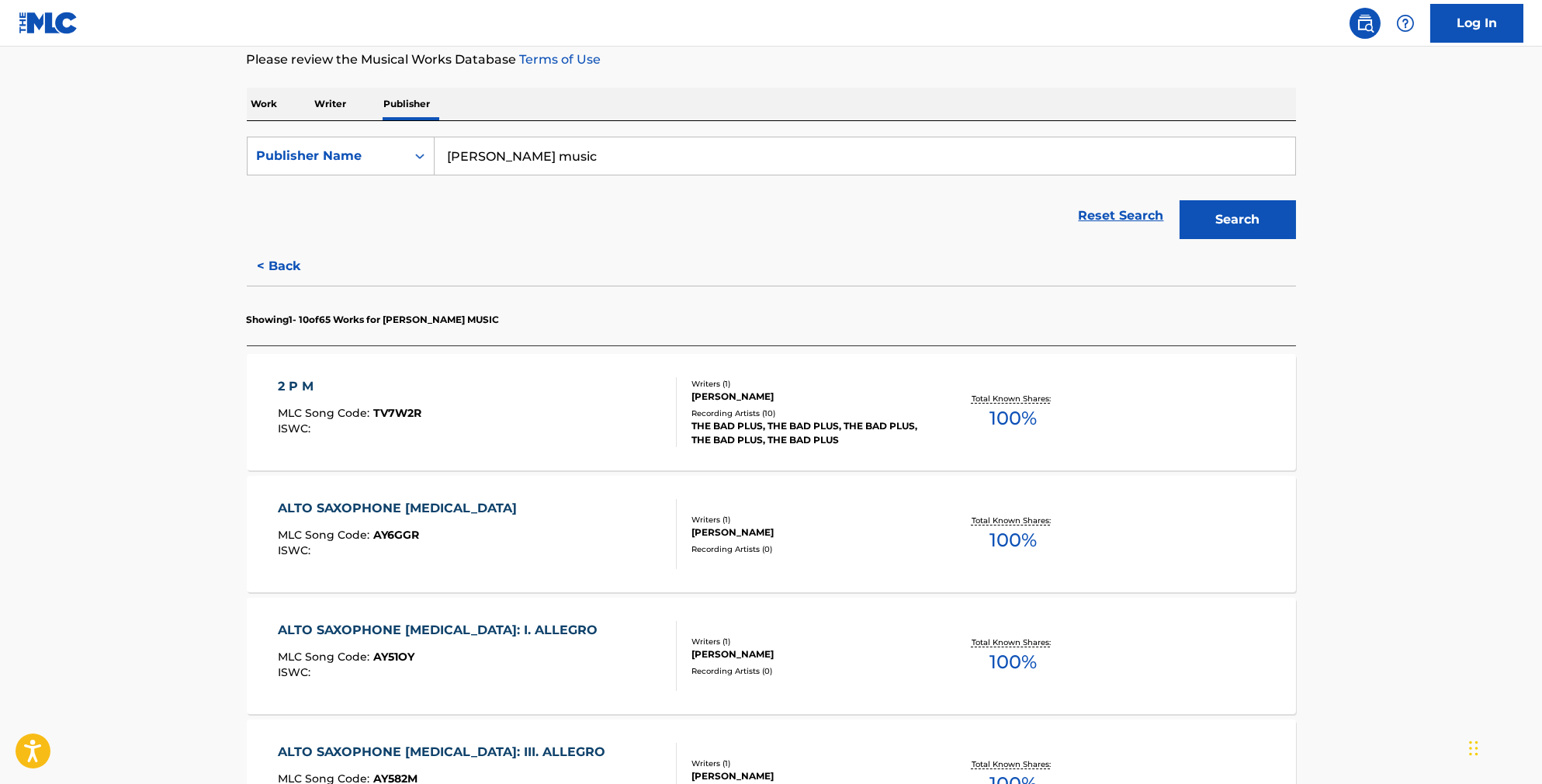
scroll to position [249, 0]
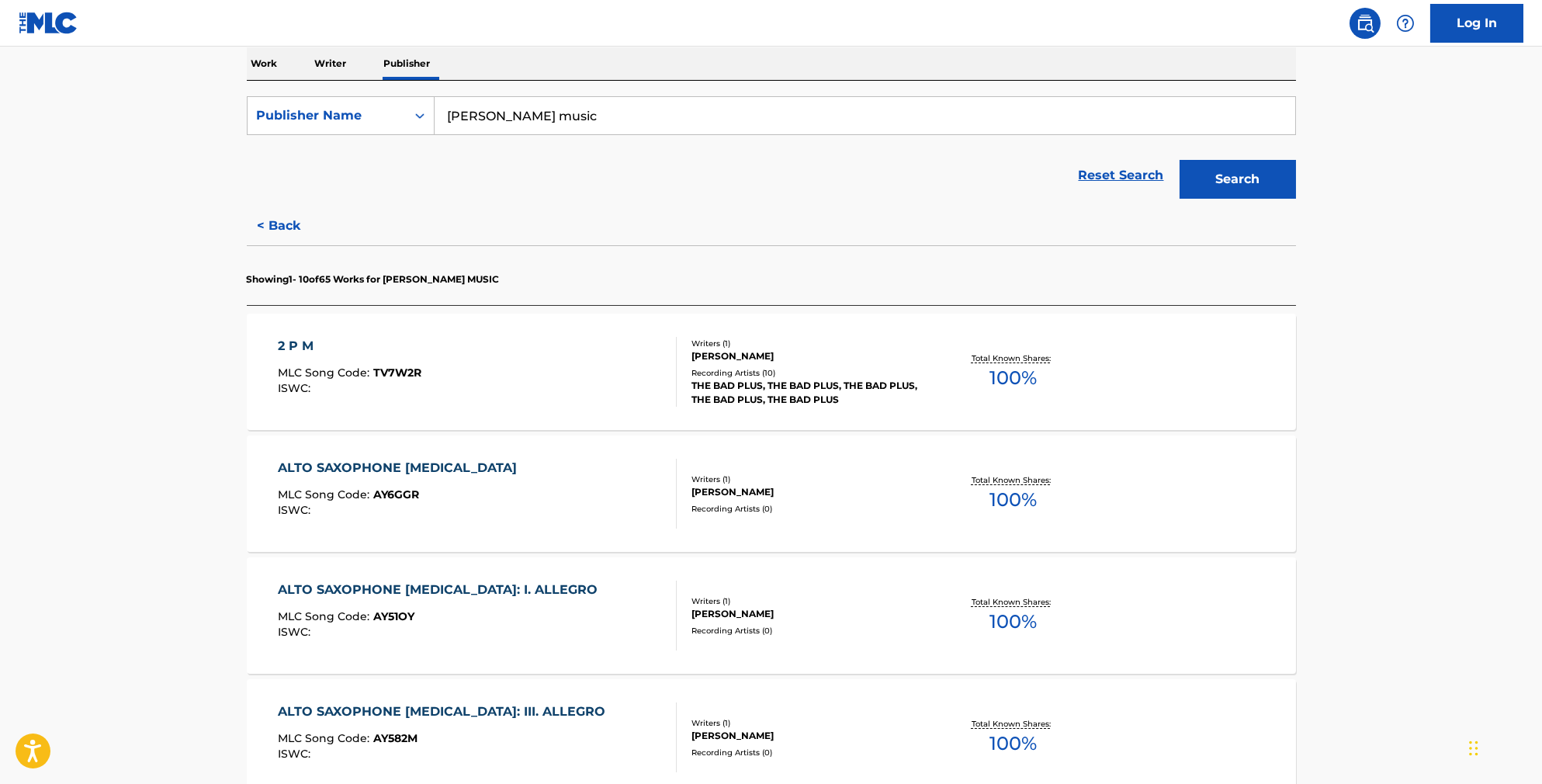
click at [938, 430] on div "2 P M MLC Song Code : TV7W2R ISWC : Writers ( 1 ) [PERSON_NAME] Recording Artis…" at bounding box center [771, 371] width 1049 height 116
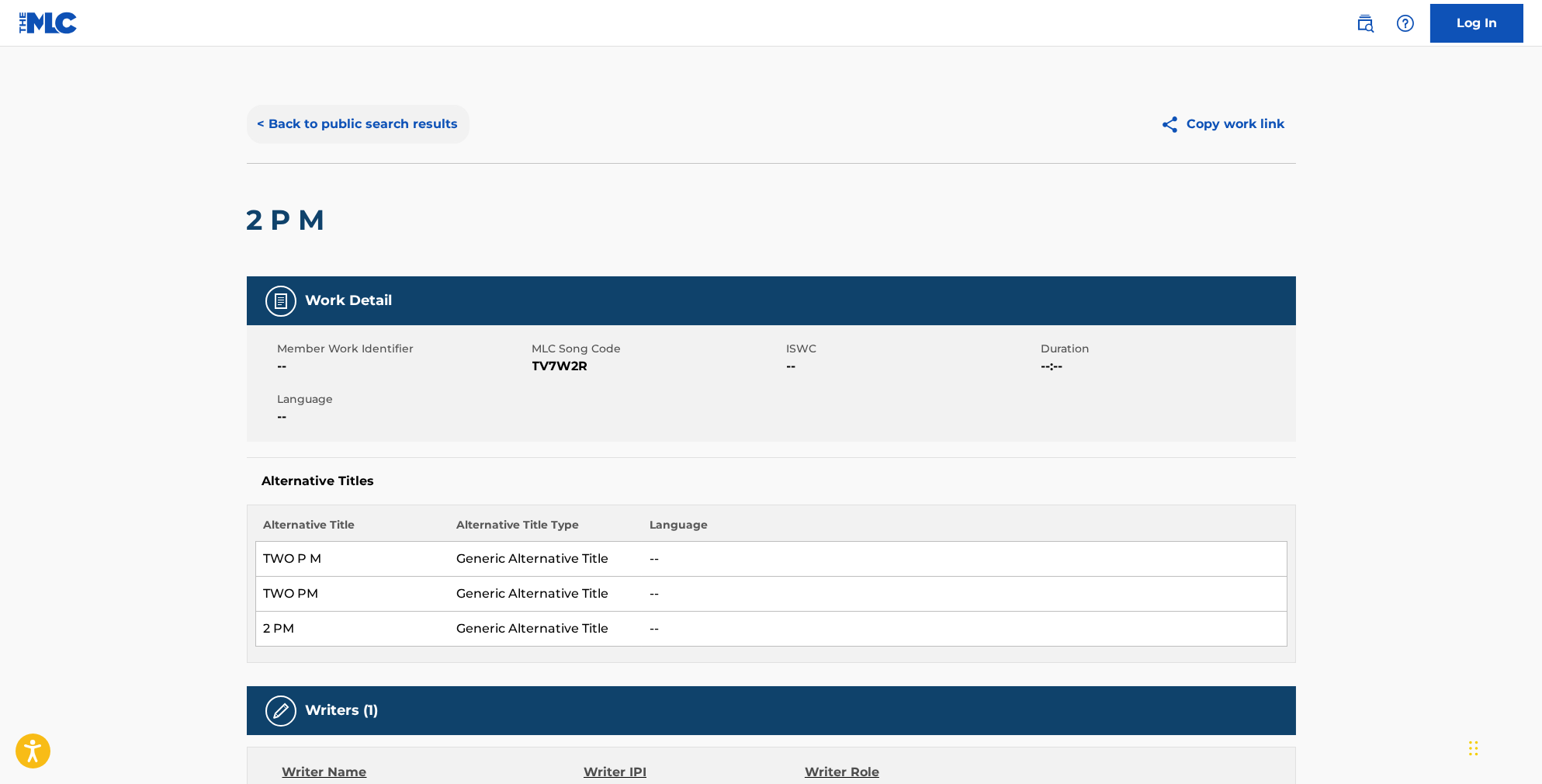
click at [400, 120] on button "< Back to public search results" at bounding box center [358, 123] width 223 height 39
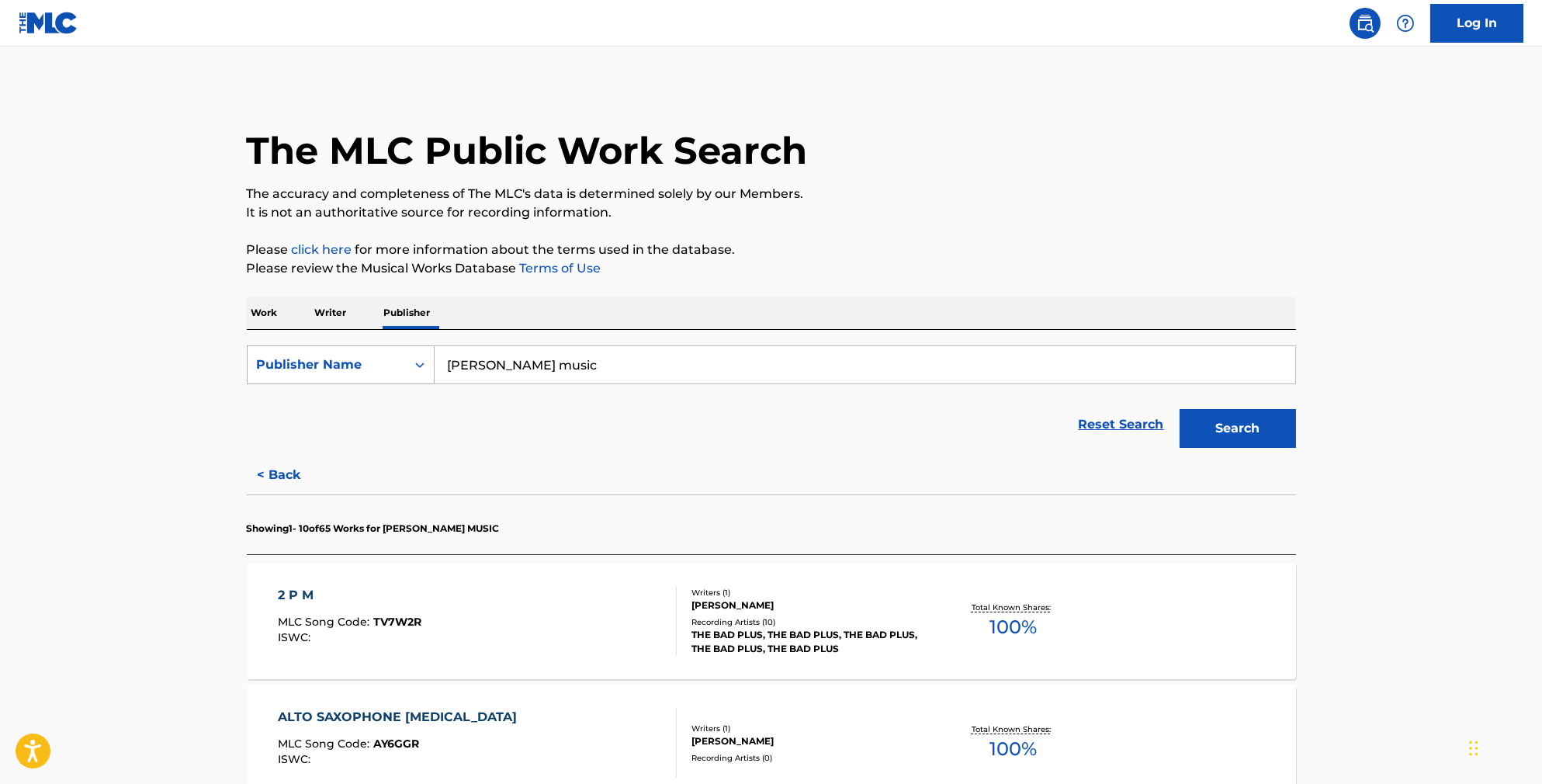
drag, startPoint x: 542, startPoint y: 377, endPoint x: 385, endPoint y: 369, distance: 157.2
click at [385, 369] on div "SearchWithCriteriacd89feaf-a392-4a32-b9b7-ddba4bf11c78 Publisher Name [PERSON_N…" at bounding box center [771, 365] width 1049 height 39
type input "s"
type input "red brick songs"
click at [1264, 442] on button "Search" at bounding box center [1237, 428] width 116 height 39
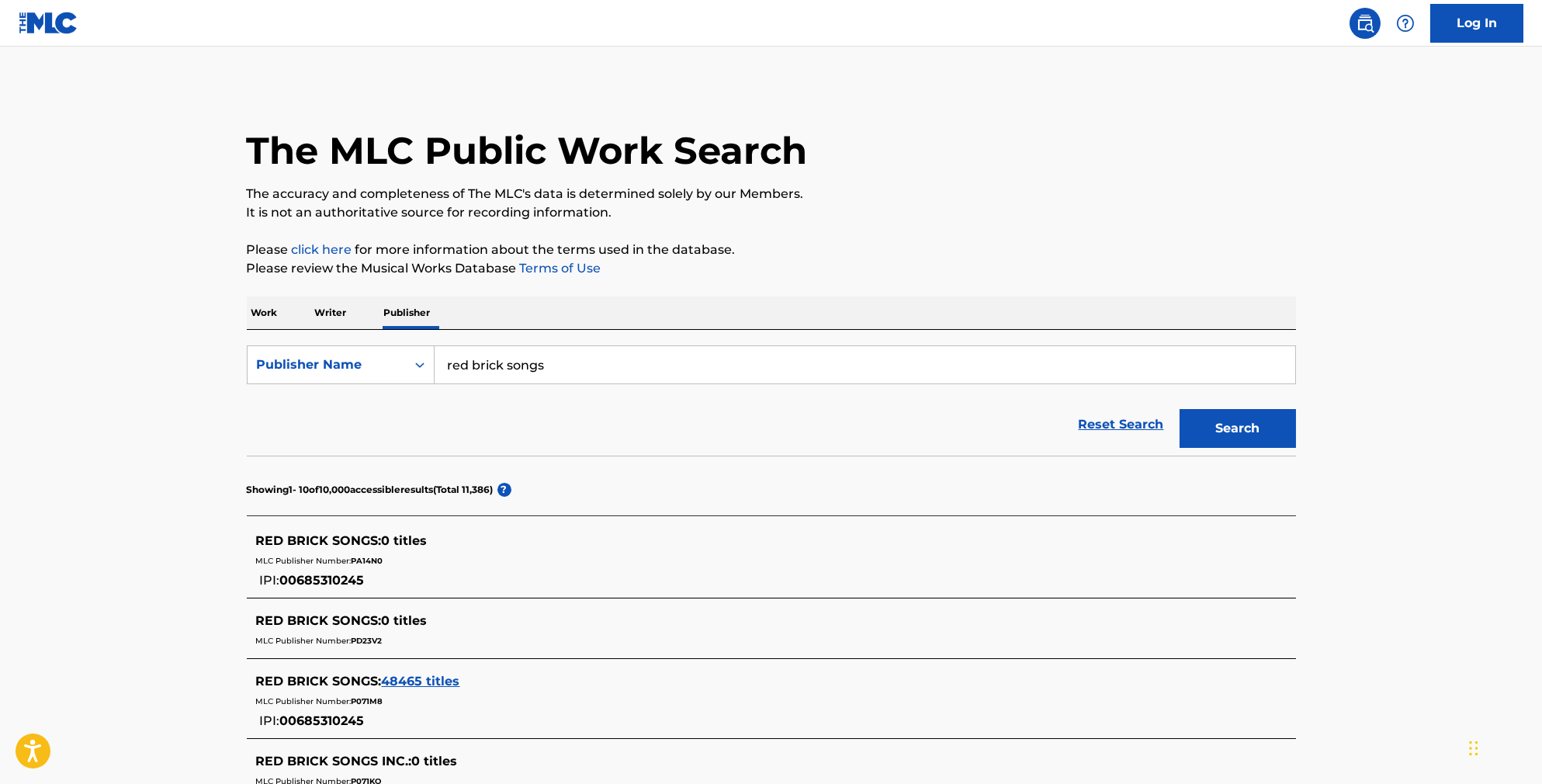
click at [399, 691] on div "RED BRICK SONGS : 48465 titles" at bounding box center [752, 681] width 991 height 19
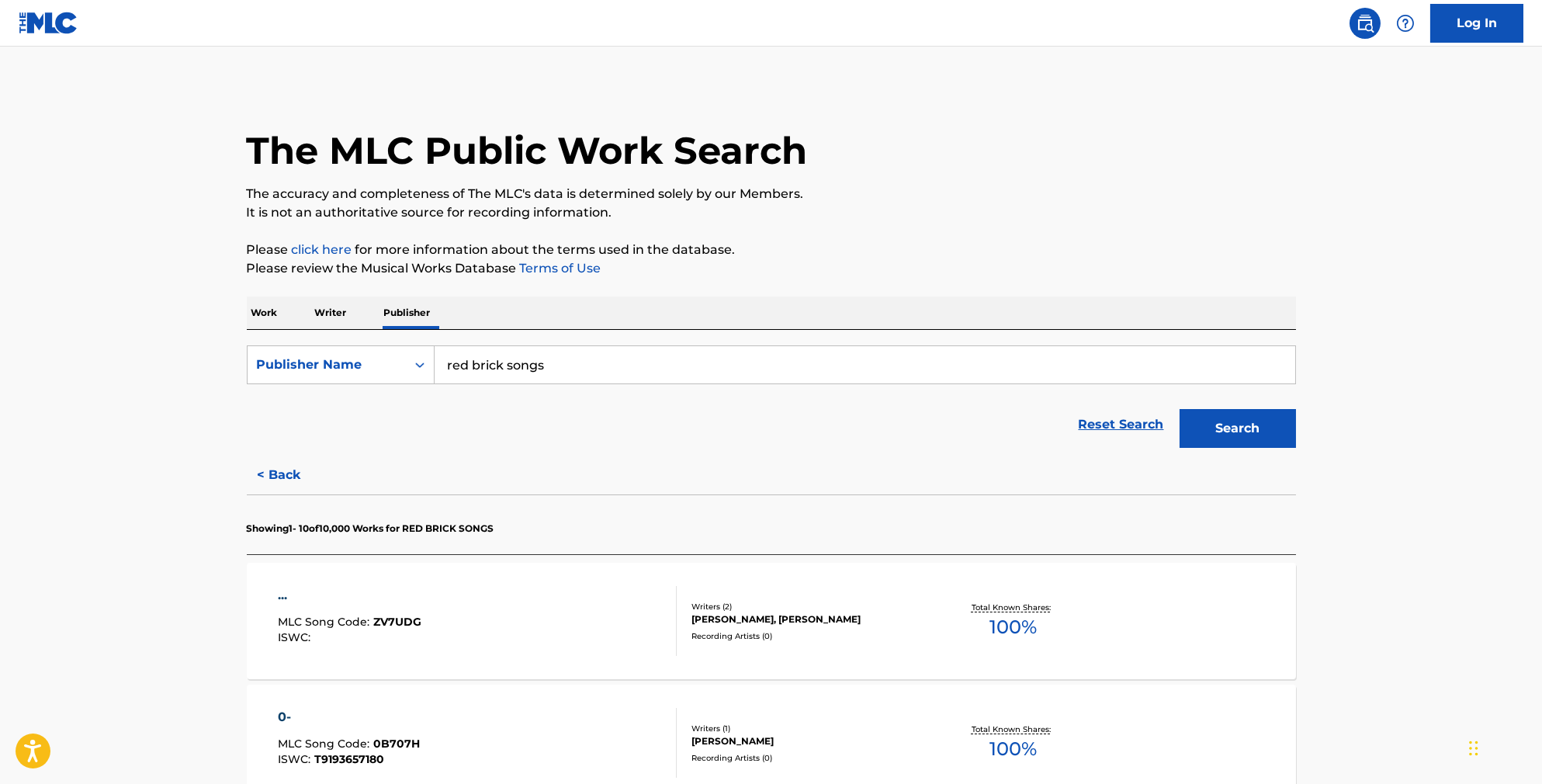
click at [537, 653] on div "... MLC Song Code : ZV7UDG ISWC :" at bounding box center [477, 621] width 399 height 70
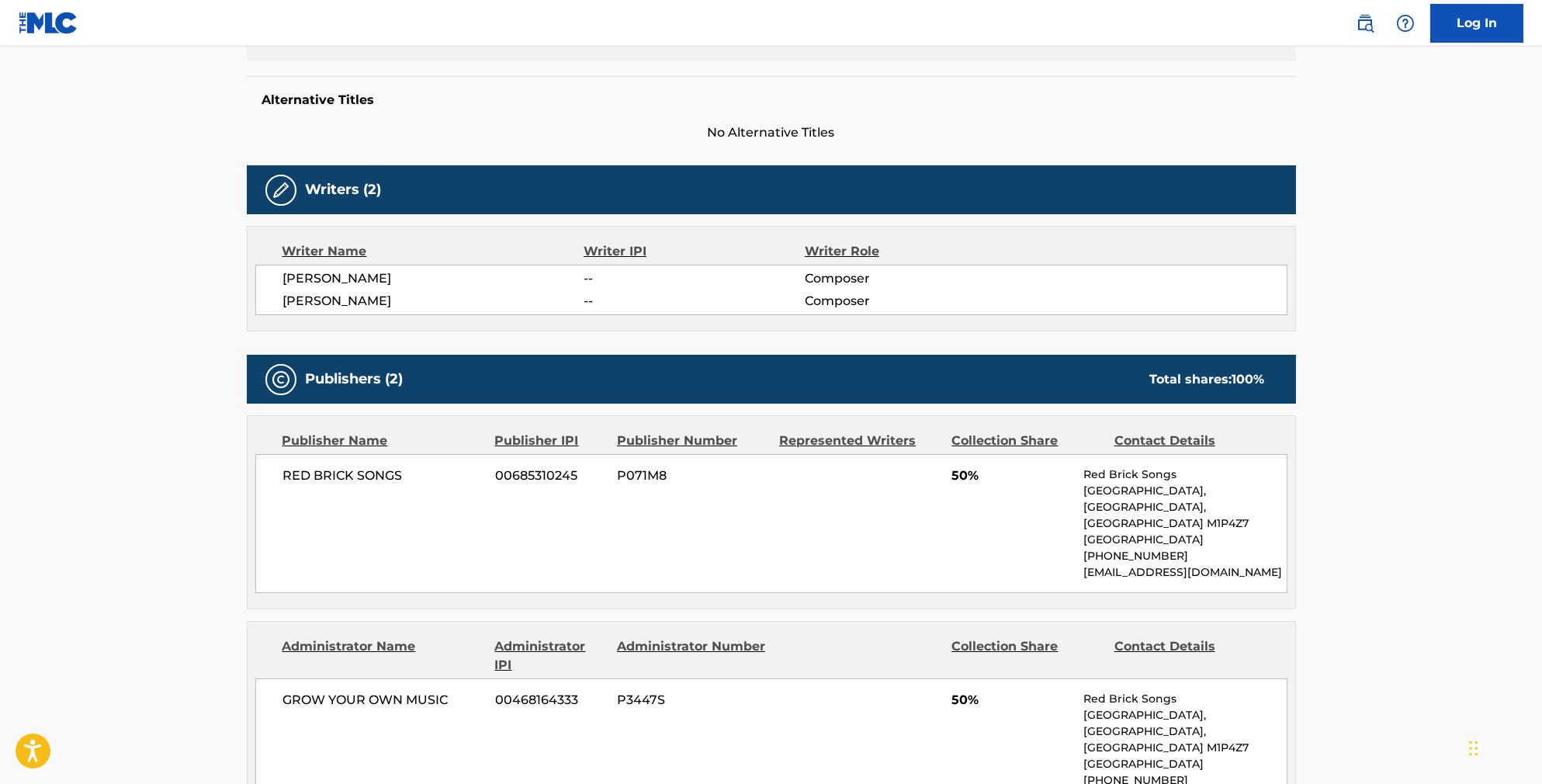
scroll to position [405, 0]
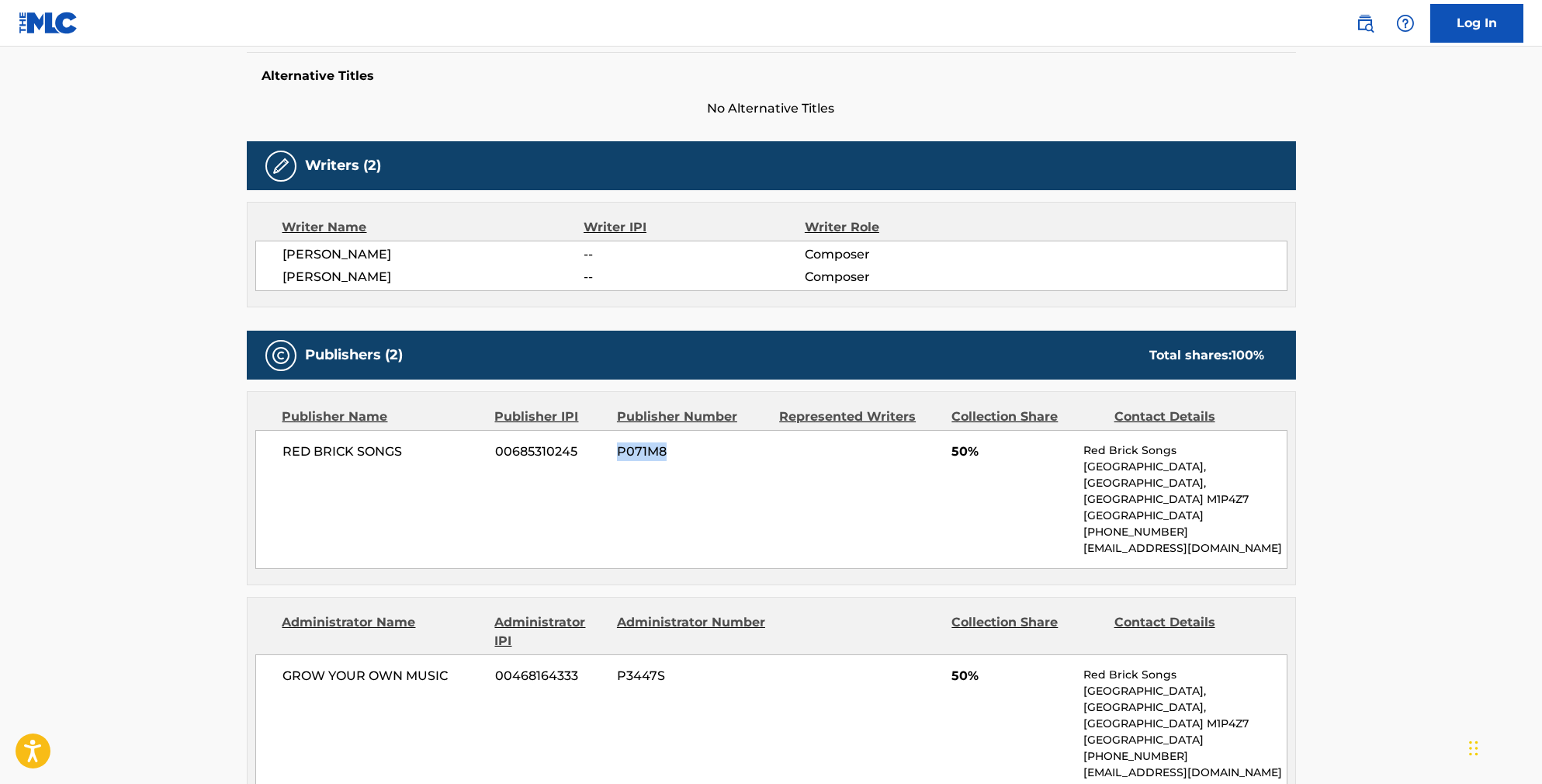
drag, startPoint x: 665, startPoint y: 484, endPoint x: 609, endPoint y: 479, distance: 56.2
click at [617, 461] on span "P071M8" at bounding box center [692, 452] width 150 height 19
copy span "P071M8"
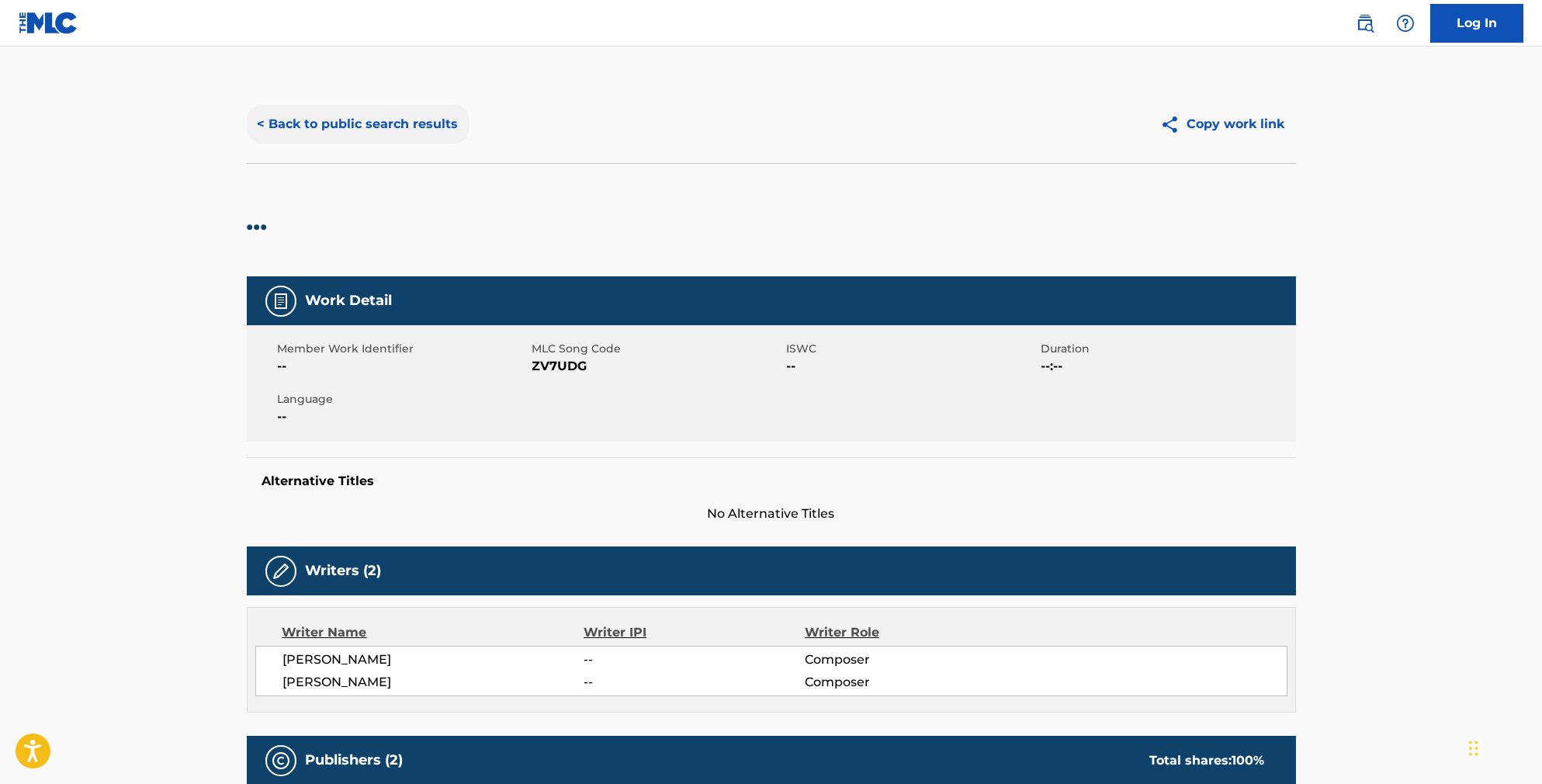
scroll to position [-1, 0]
click at [318, 138] on button "< Back to public search results" at bounding box center [358, 123] width 223 height 39
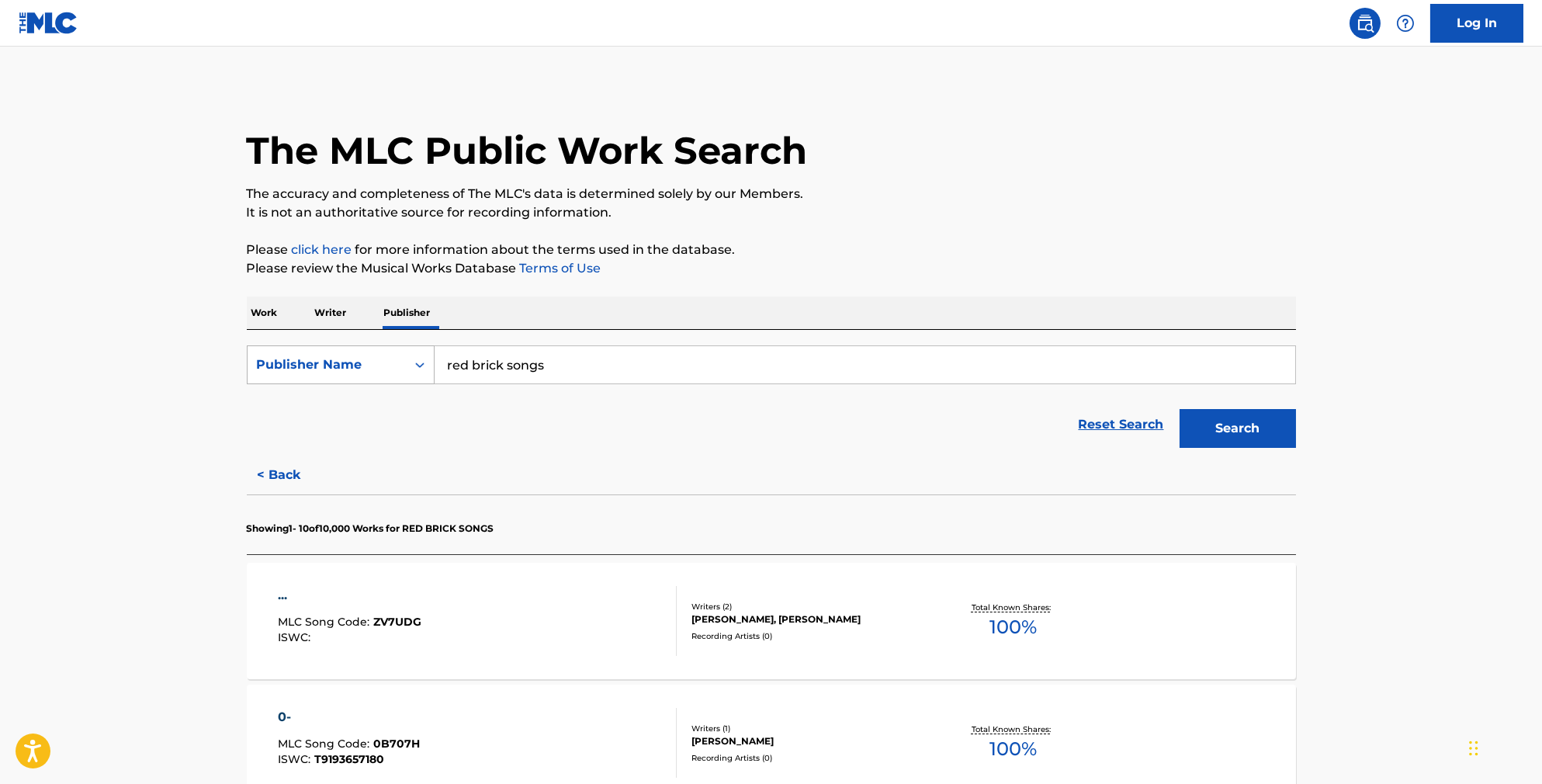
drag, startPoint x: 540, startPoint y: 380, endPoint x: 395, endPoint y: 370, distance: 145.3
click at [395, 370] on div "SearchWithCriteriacd89feaf-a392-4a32-b9b7-ddba4bf11c78 Publisher Name red brick…" at bounding box center [771, 365] width 1049 height 39
type input "[PERSON_NAME] music"
click at [1264, 442] on button "Search" at bounding box center [1237, 428] width 116 height 39
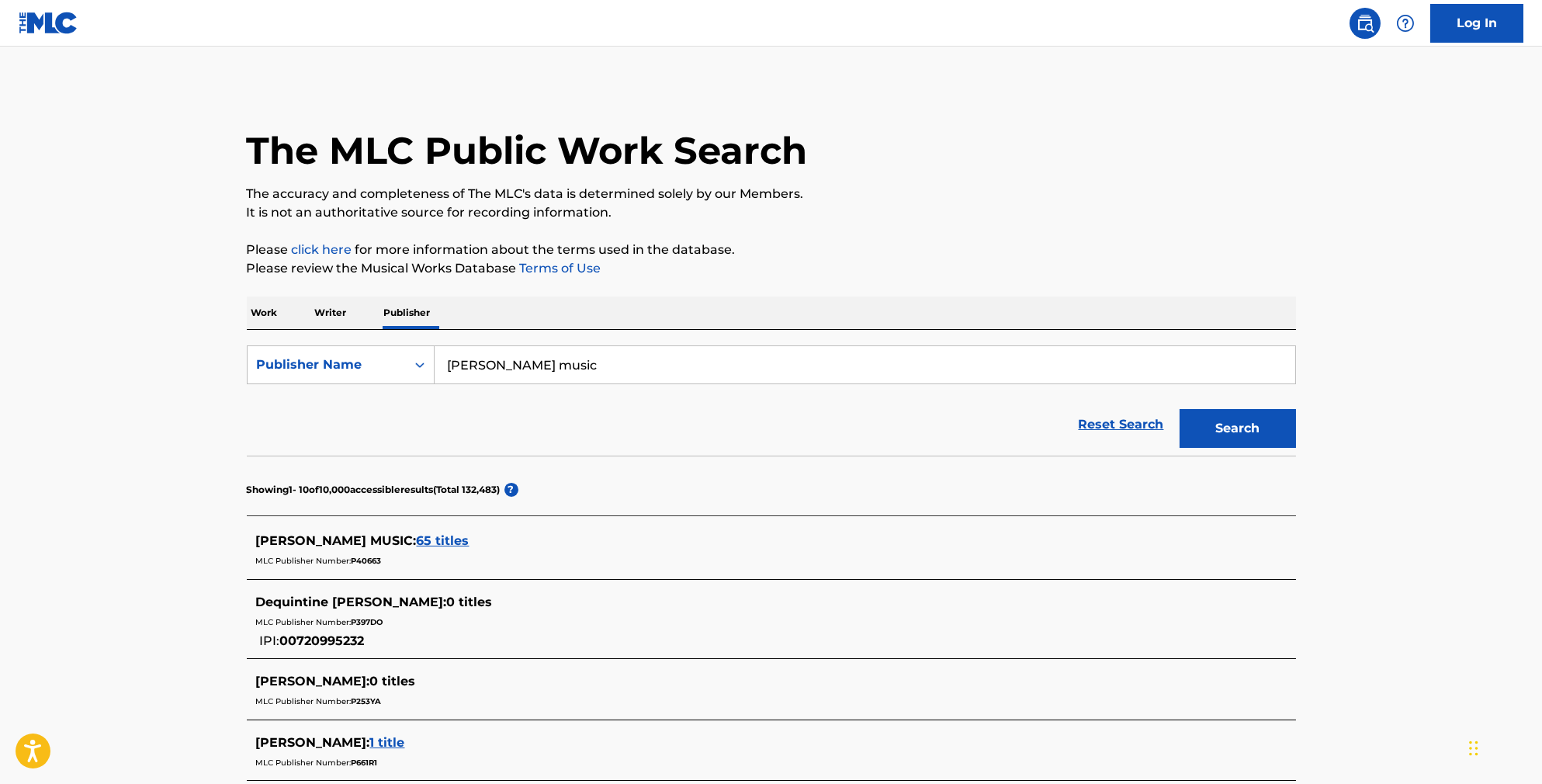
click at [417, 548] on span "65 titles" at bounding box center [443, 540] width 53 height 15
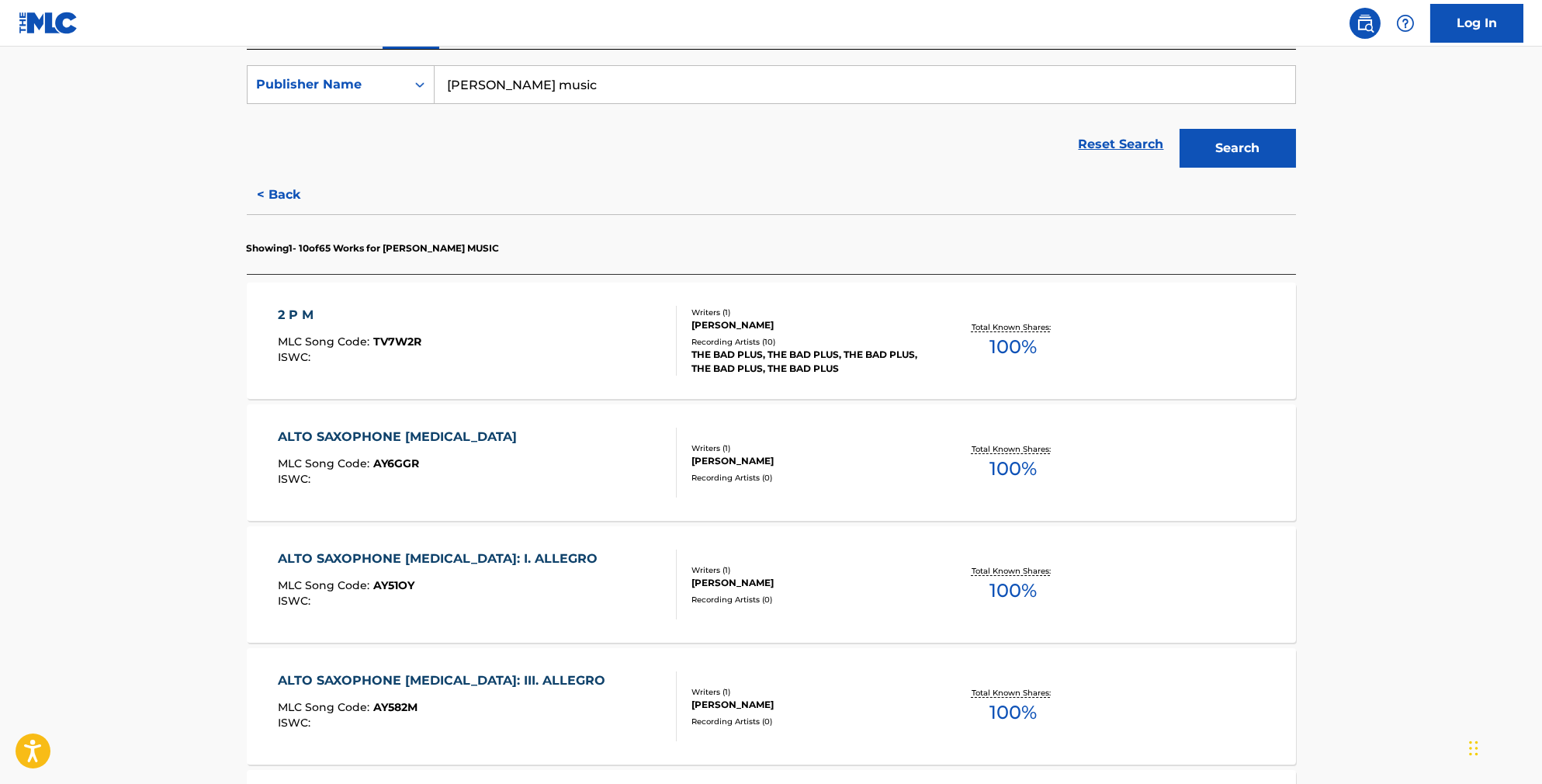
scroll to position [425, 0]
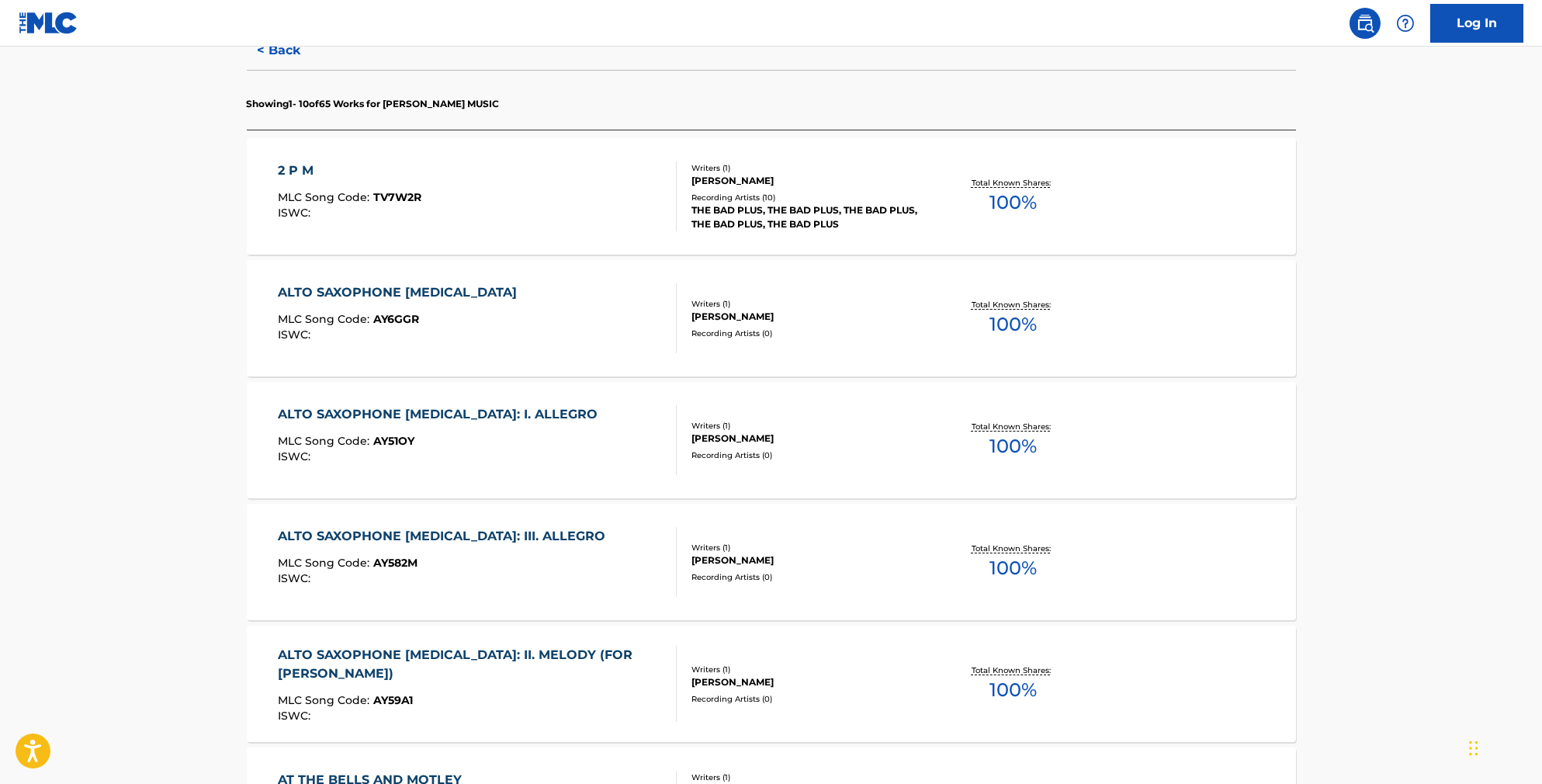
click at [584, 231] on div "2 P M MLC Song Code : TV7W2R ISWC :" at bounding box center [477, 196] width 399 height 70
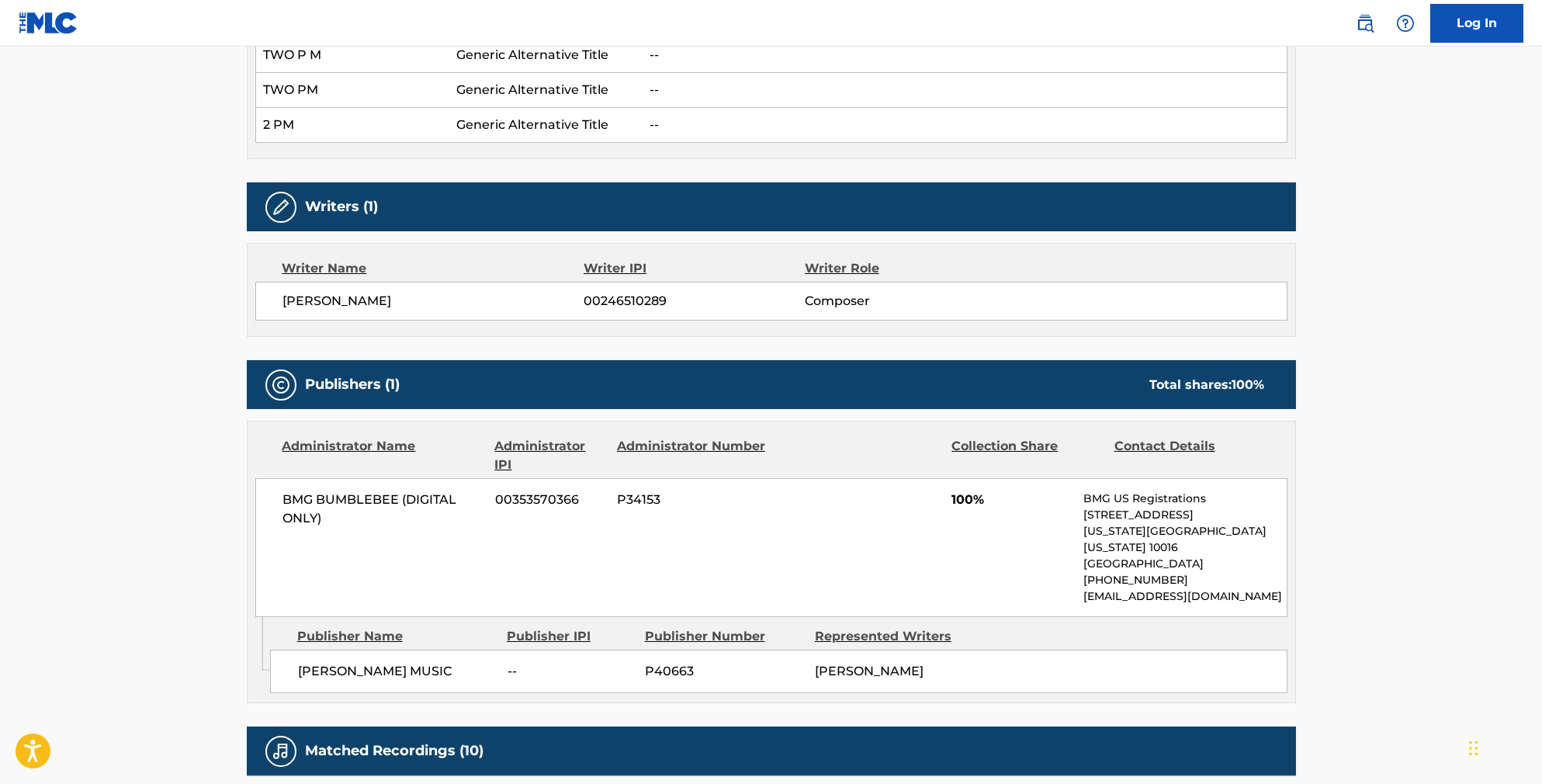
scroll to position [702, 0]
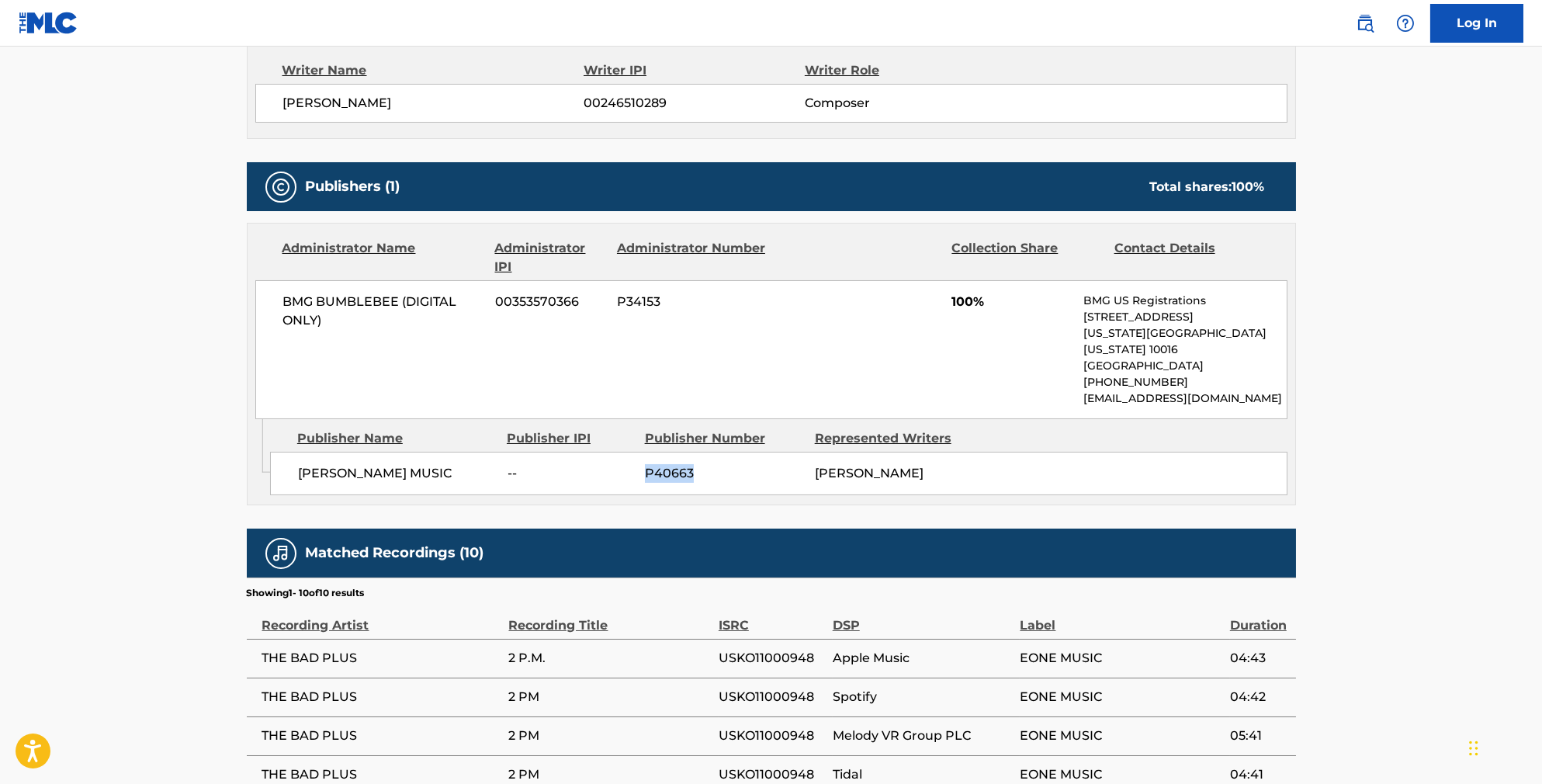
drag, startPoint x: 696, startPoint y: 477, endPoint x: 638, endPoint y: 472, distance: 58.2
click at [645, 472] on span "P40663" at bounding box center [724, 474] width 158 height 19
copy span "P40663"
drag, startPoint x: 304, startPoint y: 343, endPoint x: 252, endPoint y: 322, distance: 56.1
click at [256, 322] on div "BMG BUMBLEBEE (DIGITAL ONLY) 00353570366 P34153 100% BMG US Registrations [STRE…" at bounding box center [771, 350] width 1032 height 139
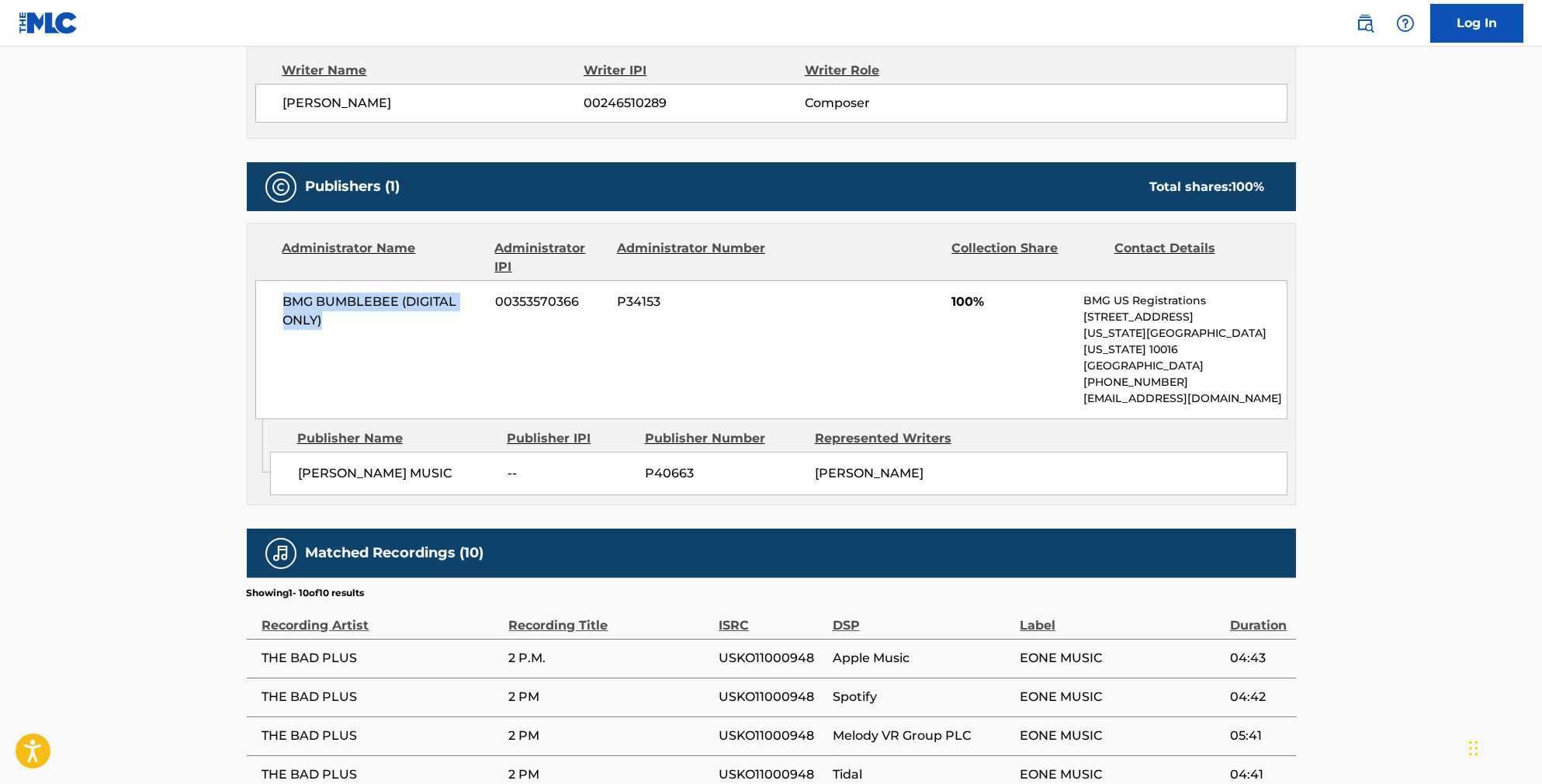
copy span "BMG BUMBLEBEE (DIGITAL ONLY)"
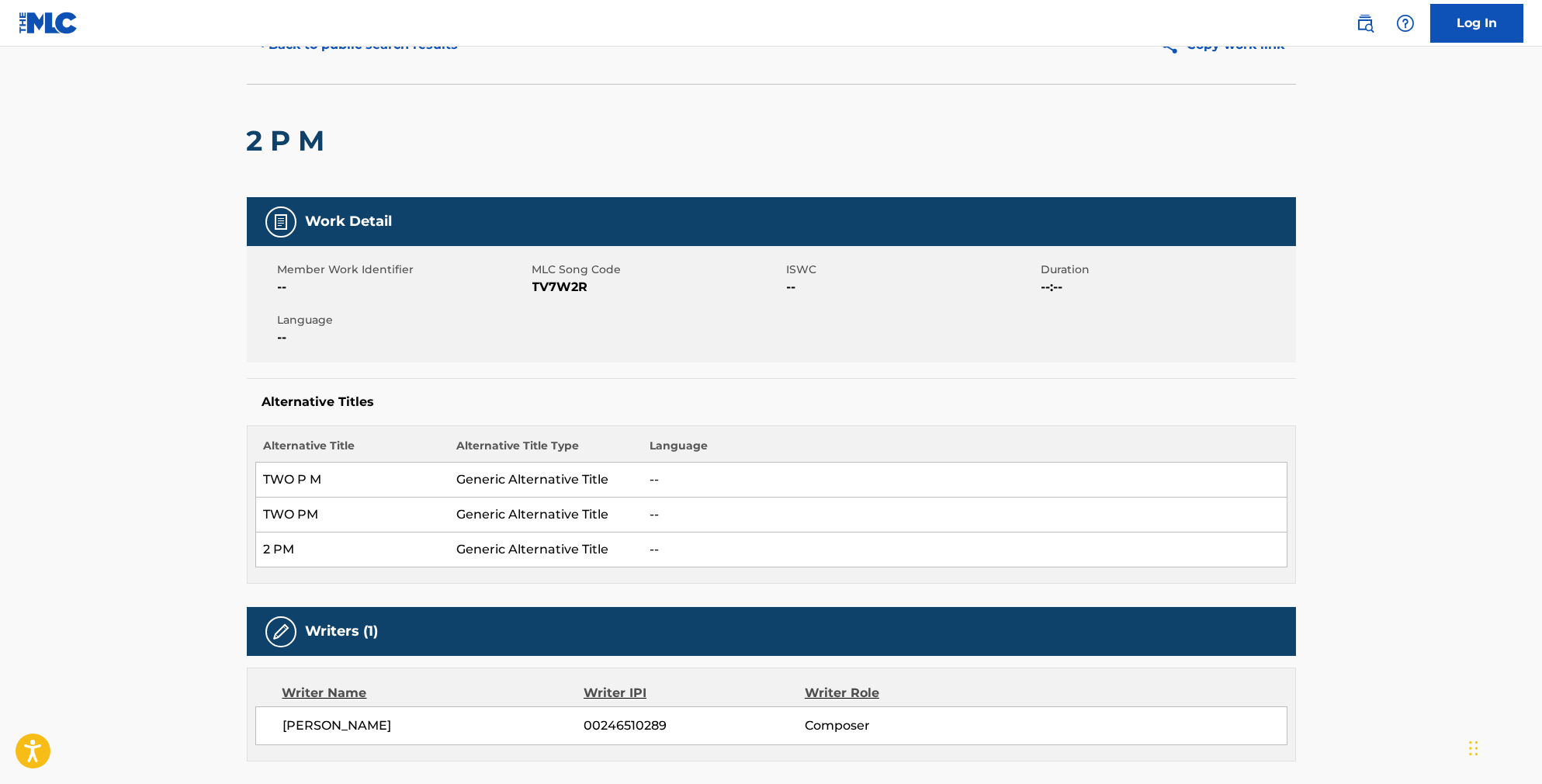
scroll to position [56, 0]
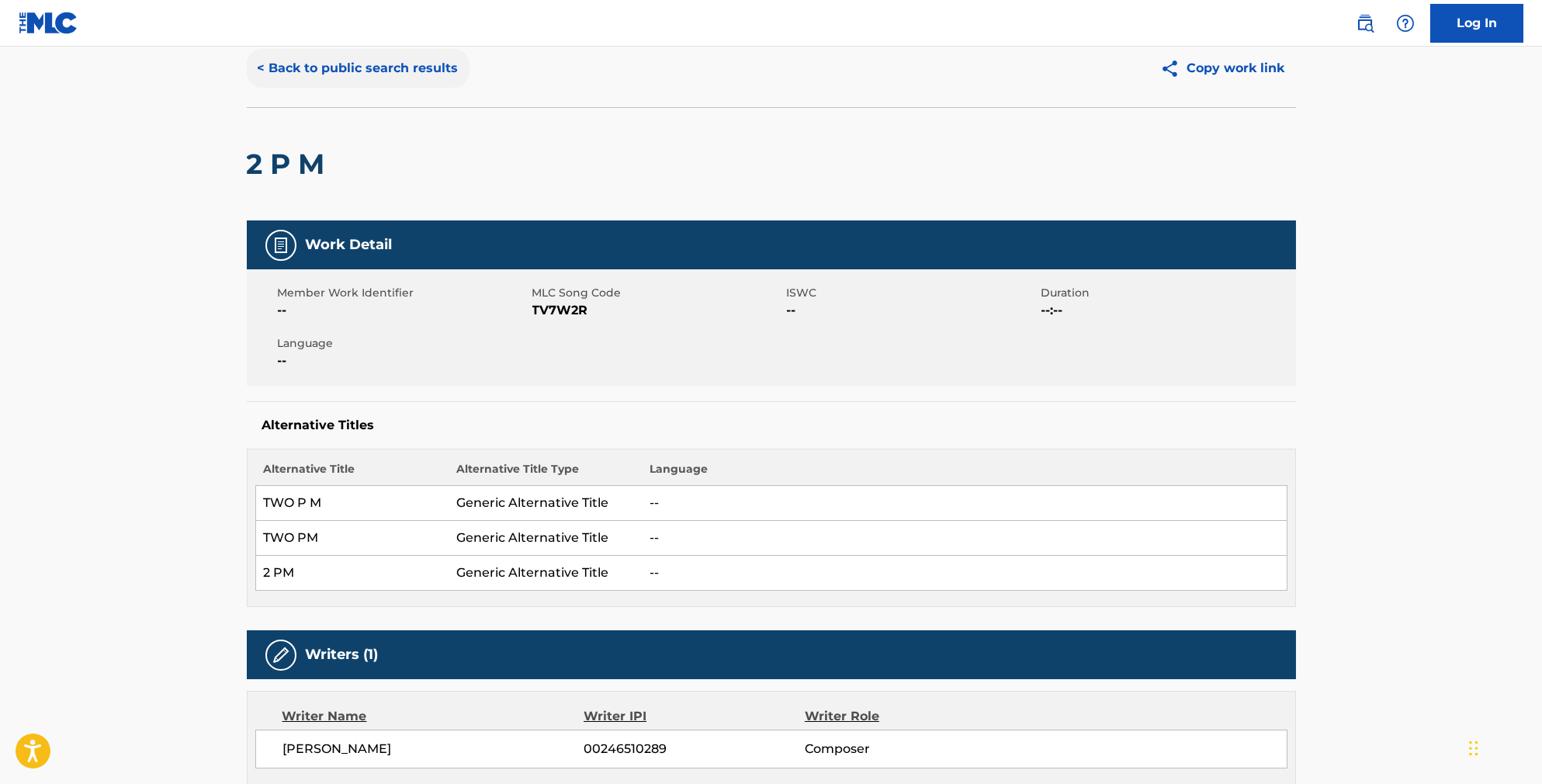
click at [312, 81] on button "< Back to public search results" at bounding box center [358, 68] width 223 height 39
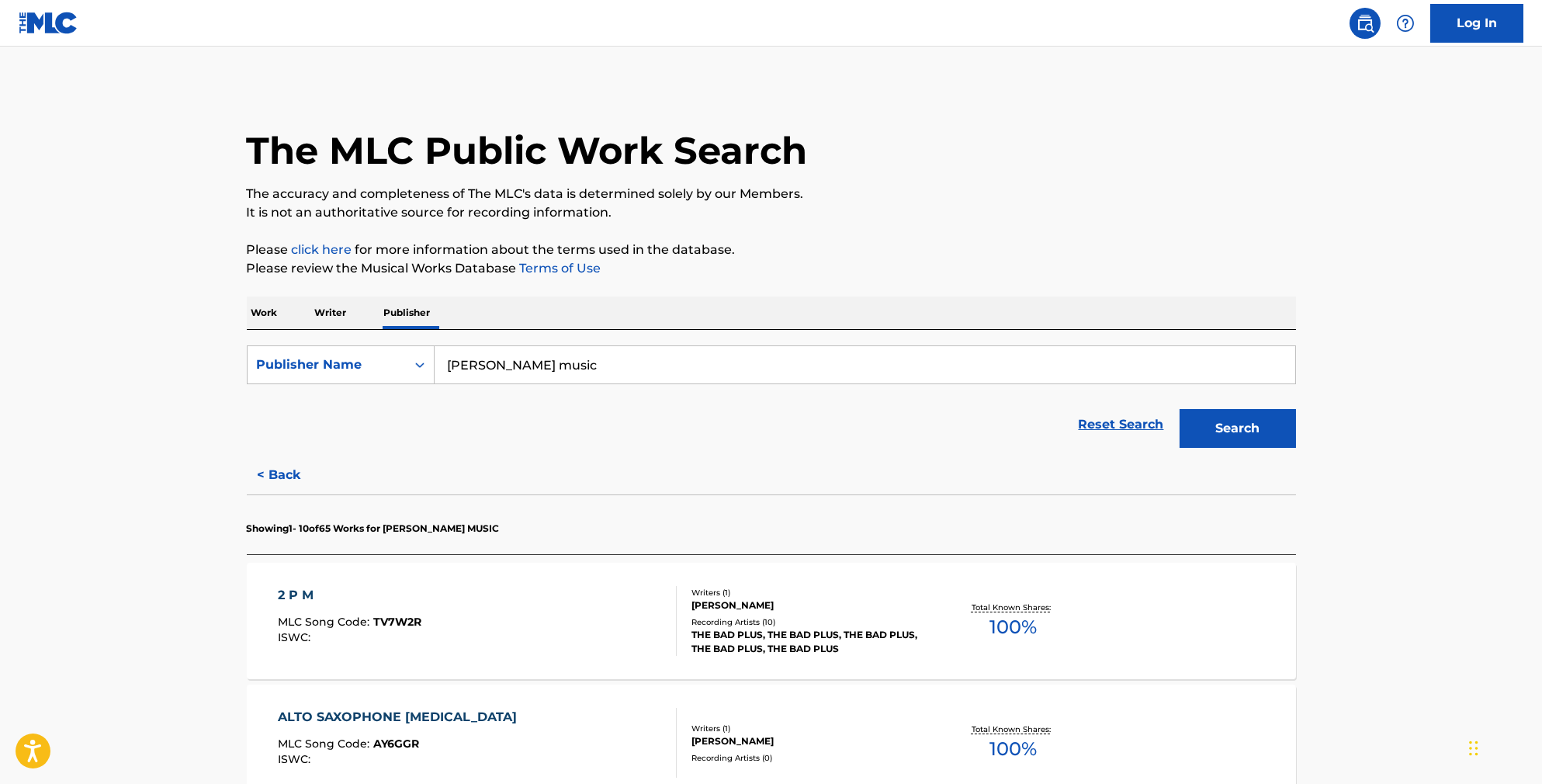
drag, startPoint x: 539, startPoint y: 387, endPoint x: 366, endPoint y: 338, distance: 179.8
click at [369, 338] on div "SearchWithCriteriacd89feaf-a392-4a32-b9b7-ddba4bf11c78 Publisher Name [PERSON_N…" at bounding box center [771, 392] width 1049 height 126
type input "songs of rbm"
click at [1264, 442] on button "Search" at bounding box center [1237, 428] width 116 height 39
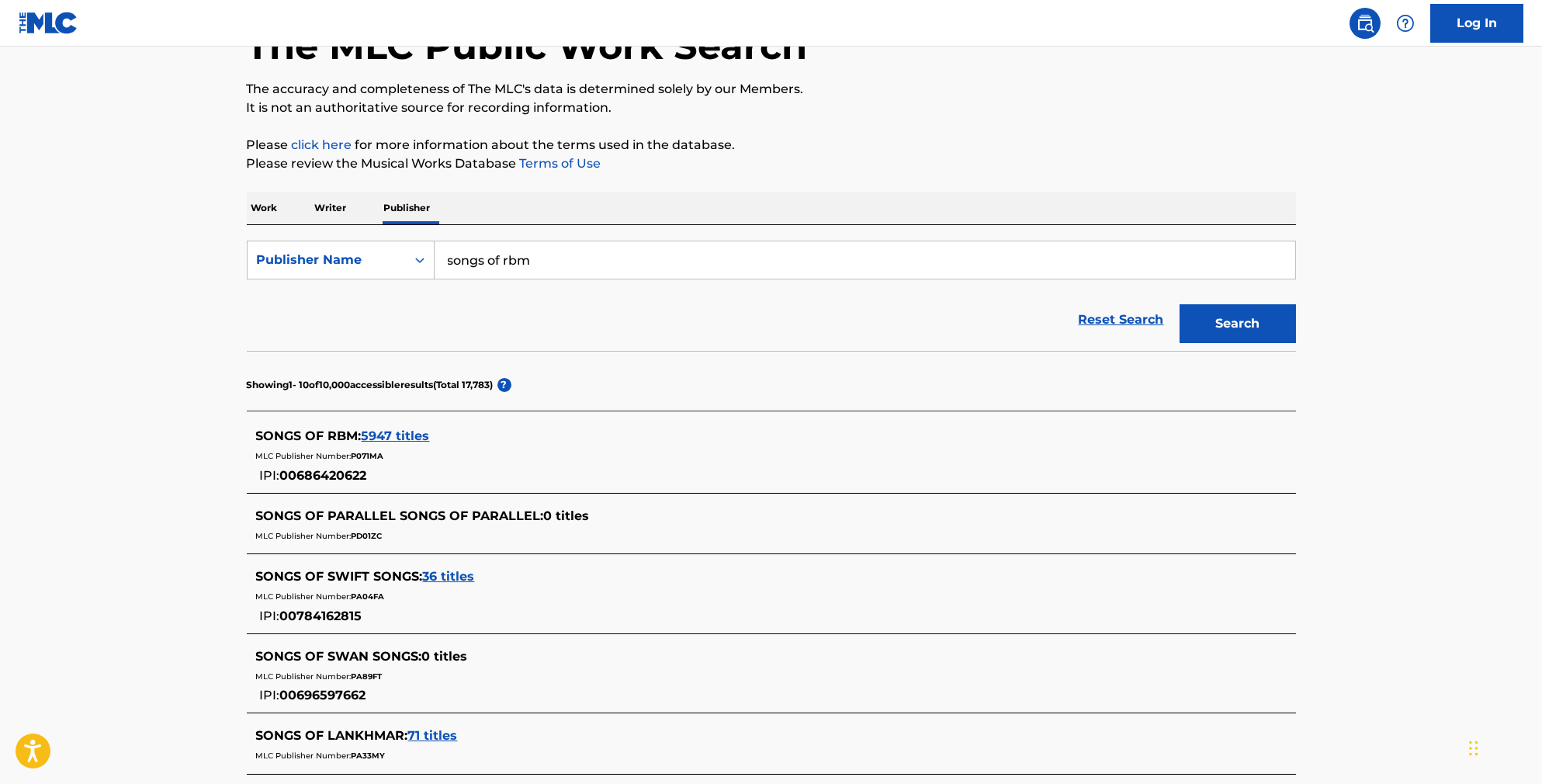
scroll to position [169, 0]
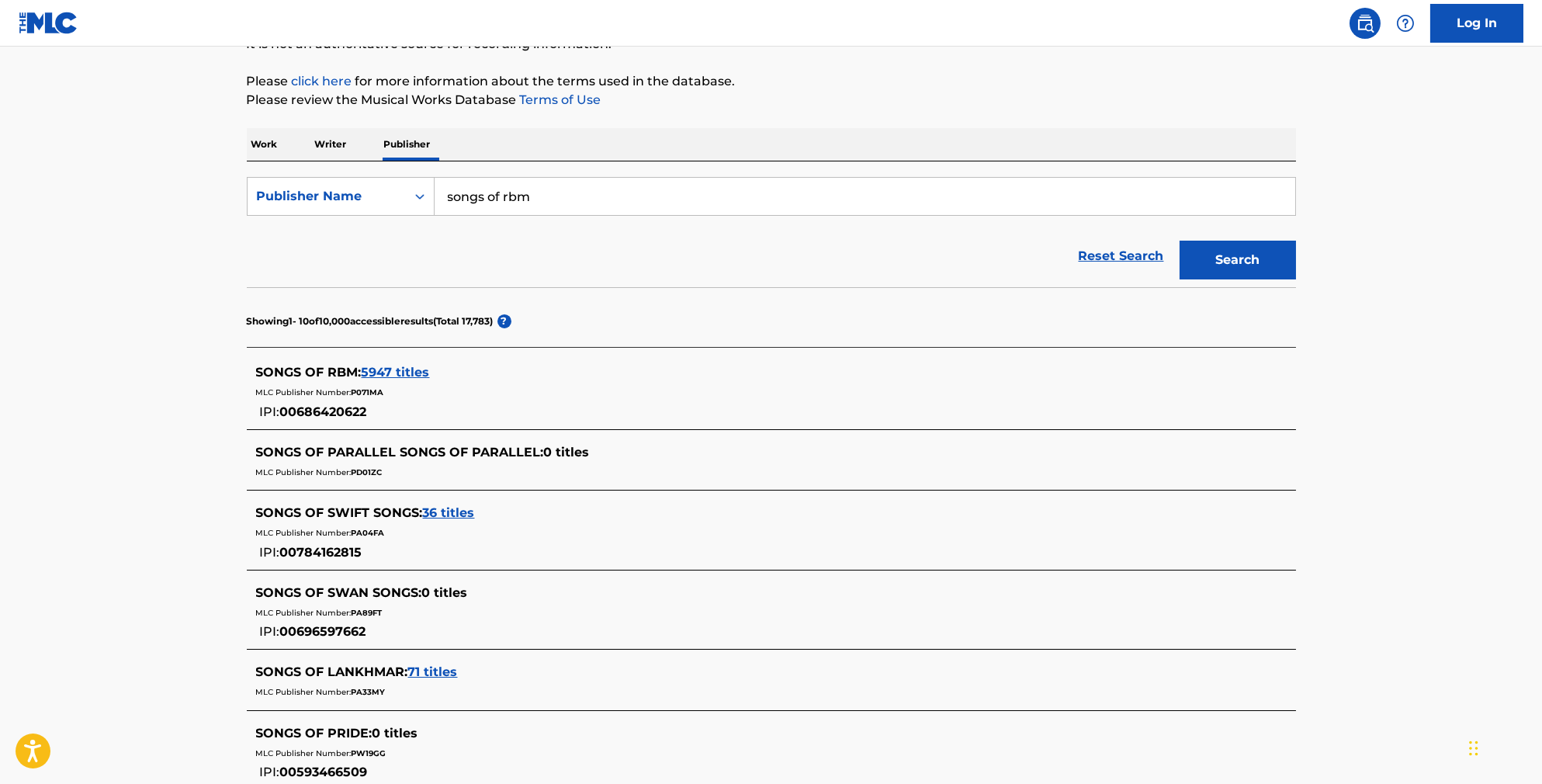
click at [380, 380] on span "5947 titles" at bounding box center [396, 372] width 68 height 15
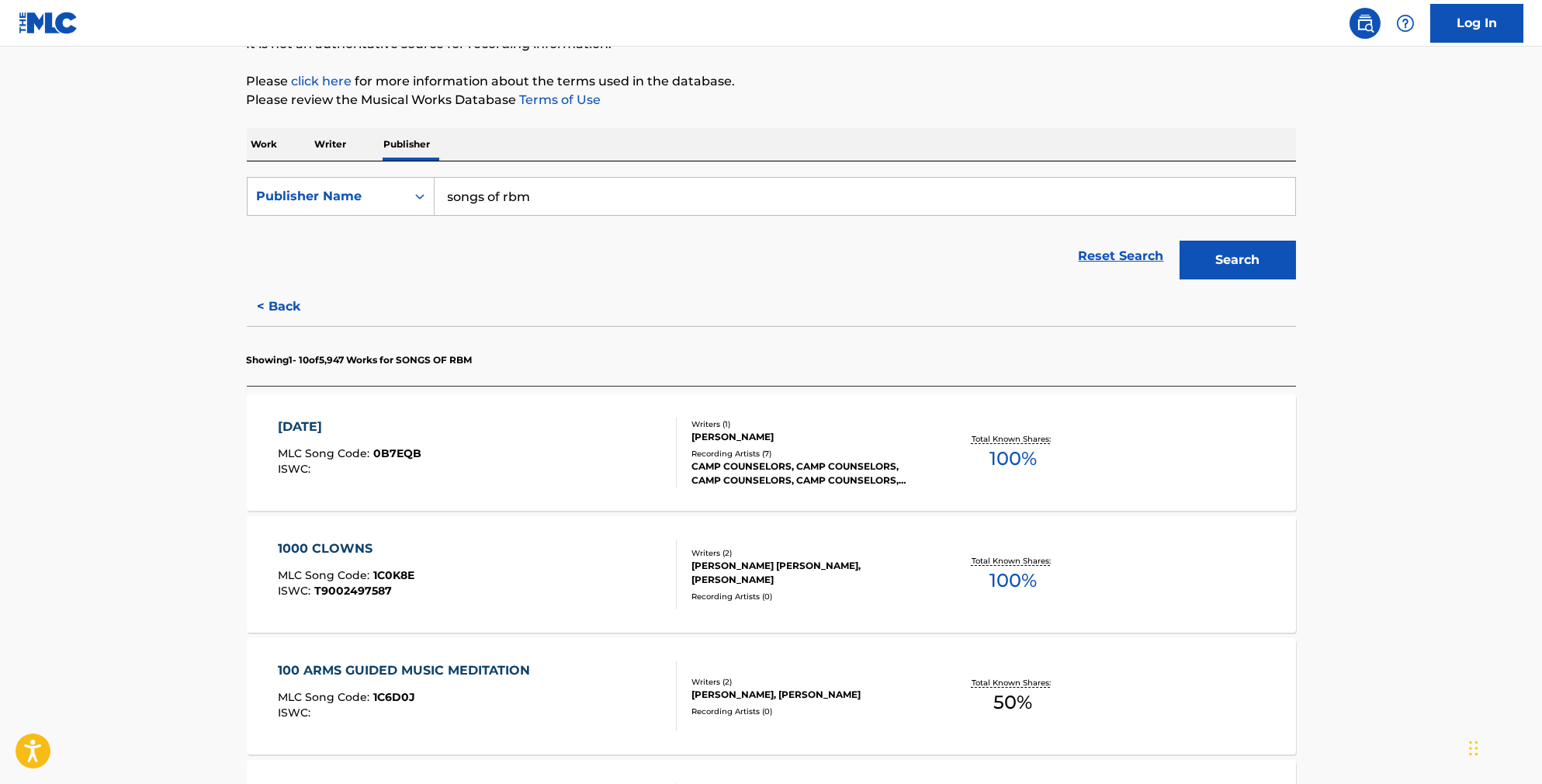
click at [465, 468] on div "[DATE] MLC Song Code : 0B7EQB ISWC :" at bounding box center [477, 453] width 399 height 70
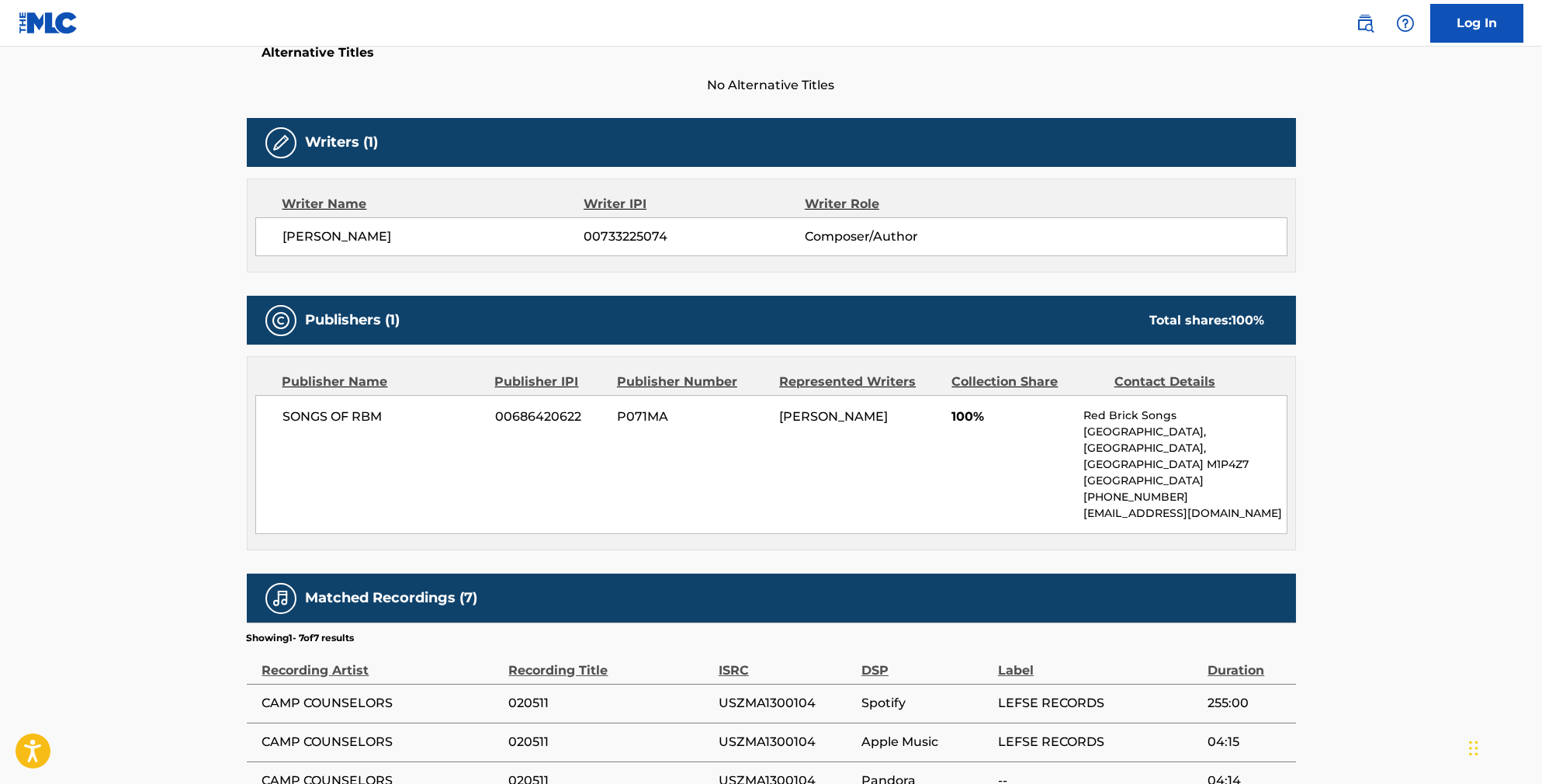
scroll to position [432, 0]
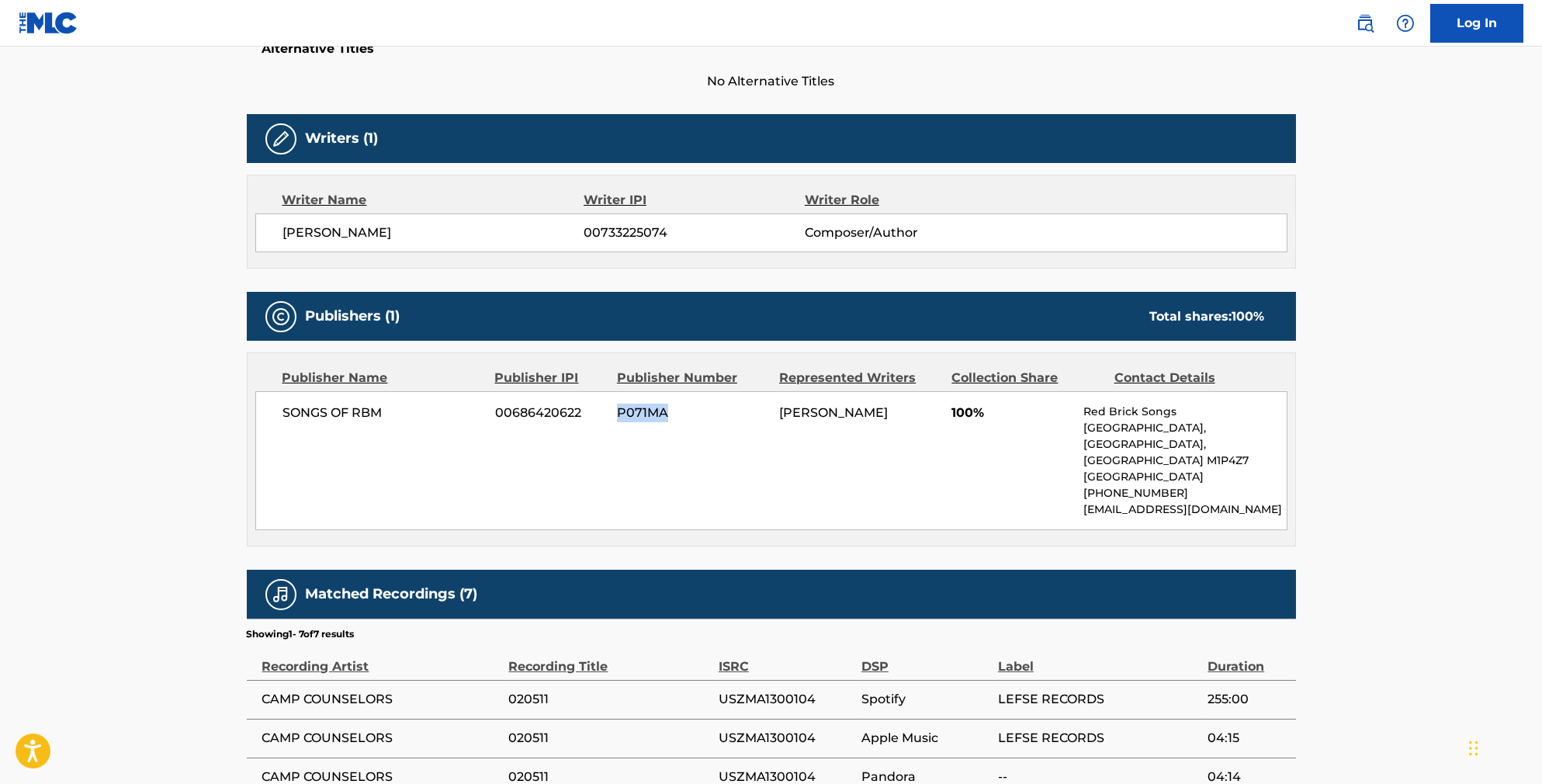
drag, startPoint x: 664, startPoint y: 449, endPoint x: 609, endPoint y: 447, distance: 55.0
click at [617, 422] on span "P071MA" at bounding box center [692, 413] width 150 height 19
drag, startPoint x: 559, startPoint y: 445, endPoint x: 478, endPoint y: 451, distance: 81.2
click at [495, 422] on span "00686420622" at bounding box center [550, 413] width 110 height 19
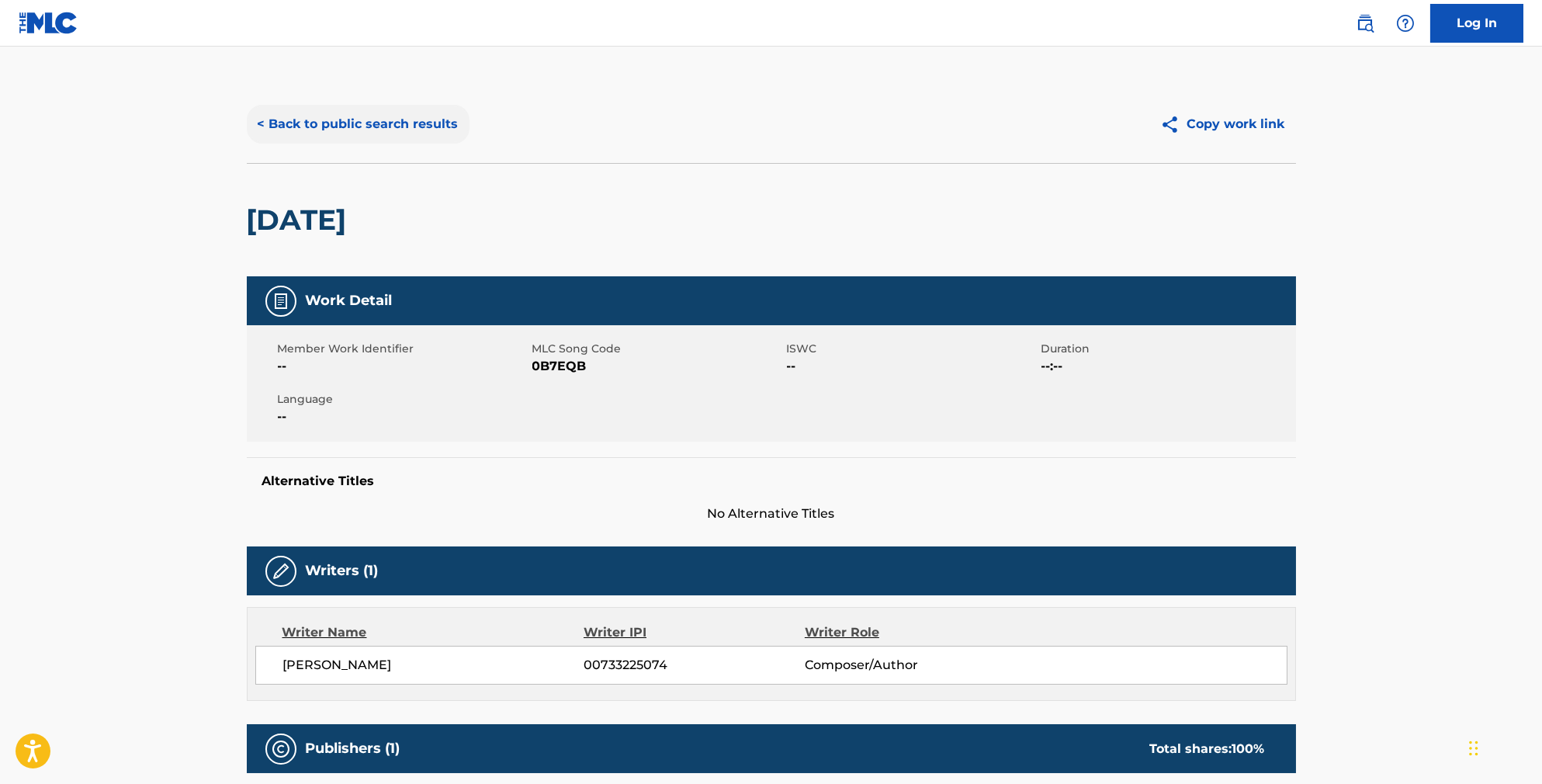
scroll to position [-1, 0]
click at [374, 141] on button "< Back to public search results" at bounding box center [358, 123] width 223 height 39
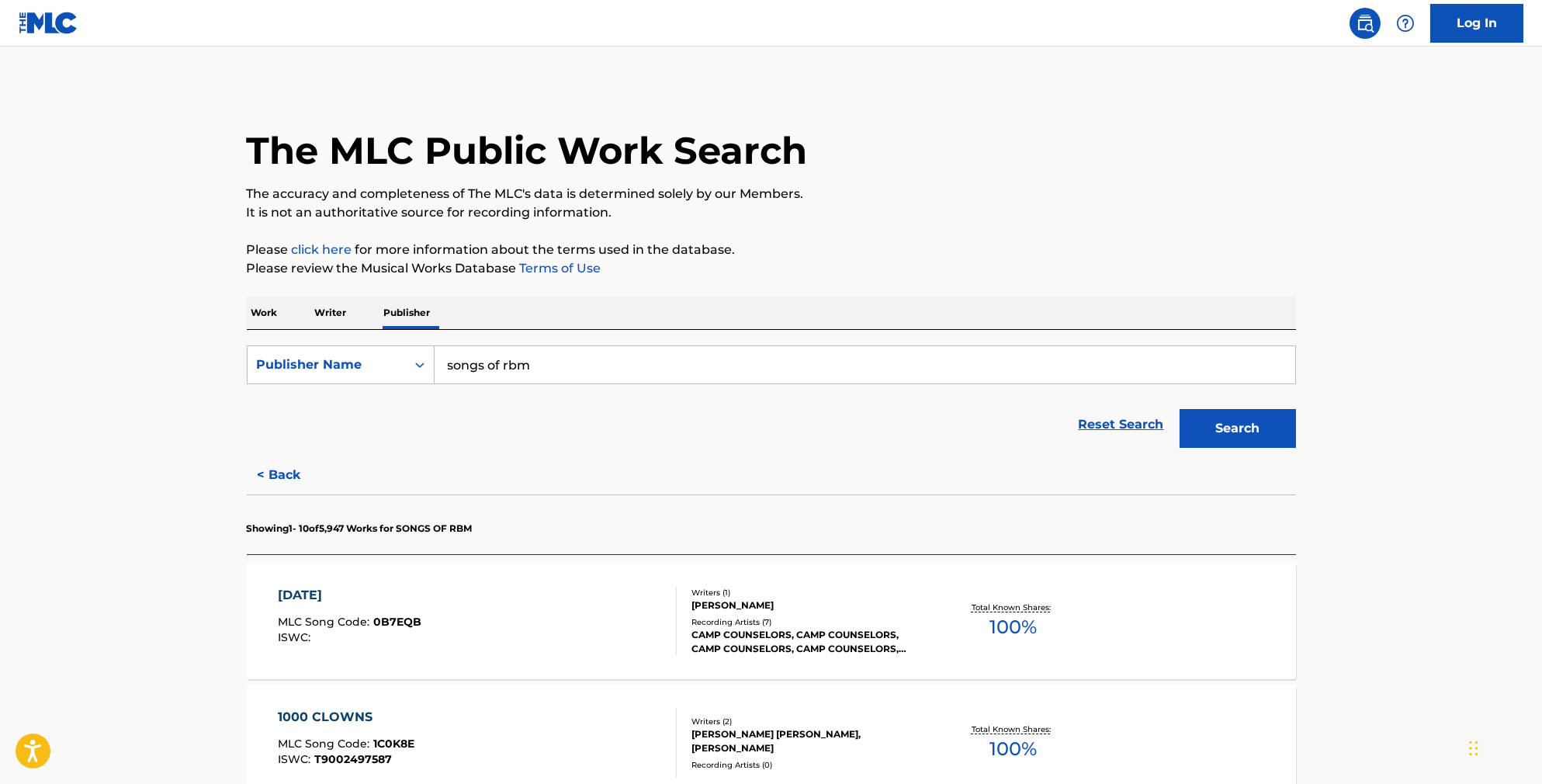
click at [247, 320] on p "Work" at bounding box center [264, 312] width 36 height 32
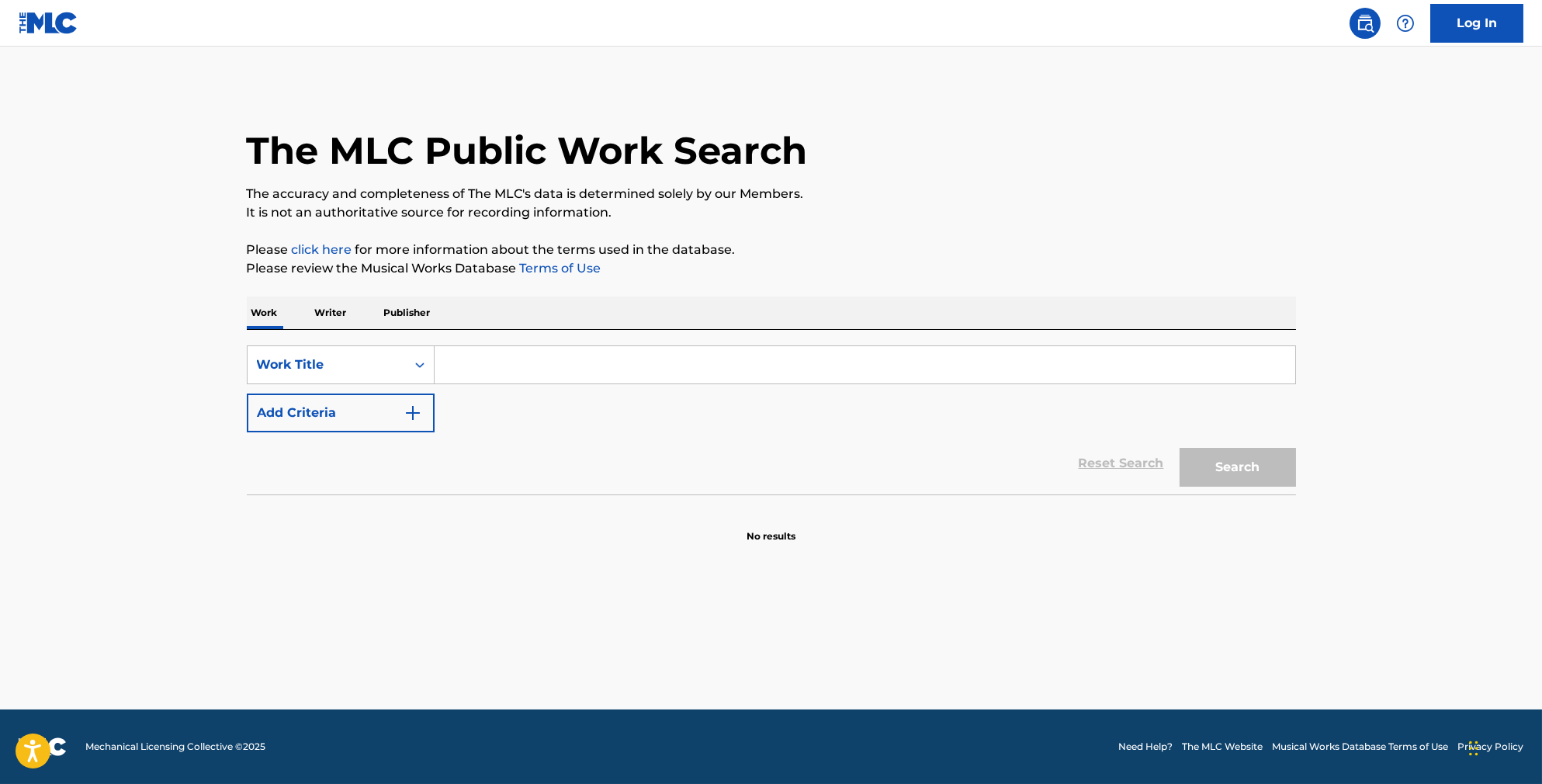
click at [519, 370] on input "Search Form" at bounding box center [865, 364] width 861 height 37
type input "p u n k"
click at [321, 430] on button "Add Criteria" at bounding box center [340, 412] width 188 height 39
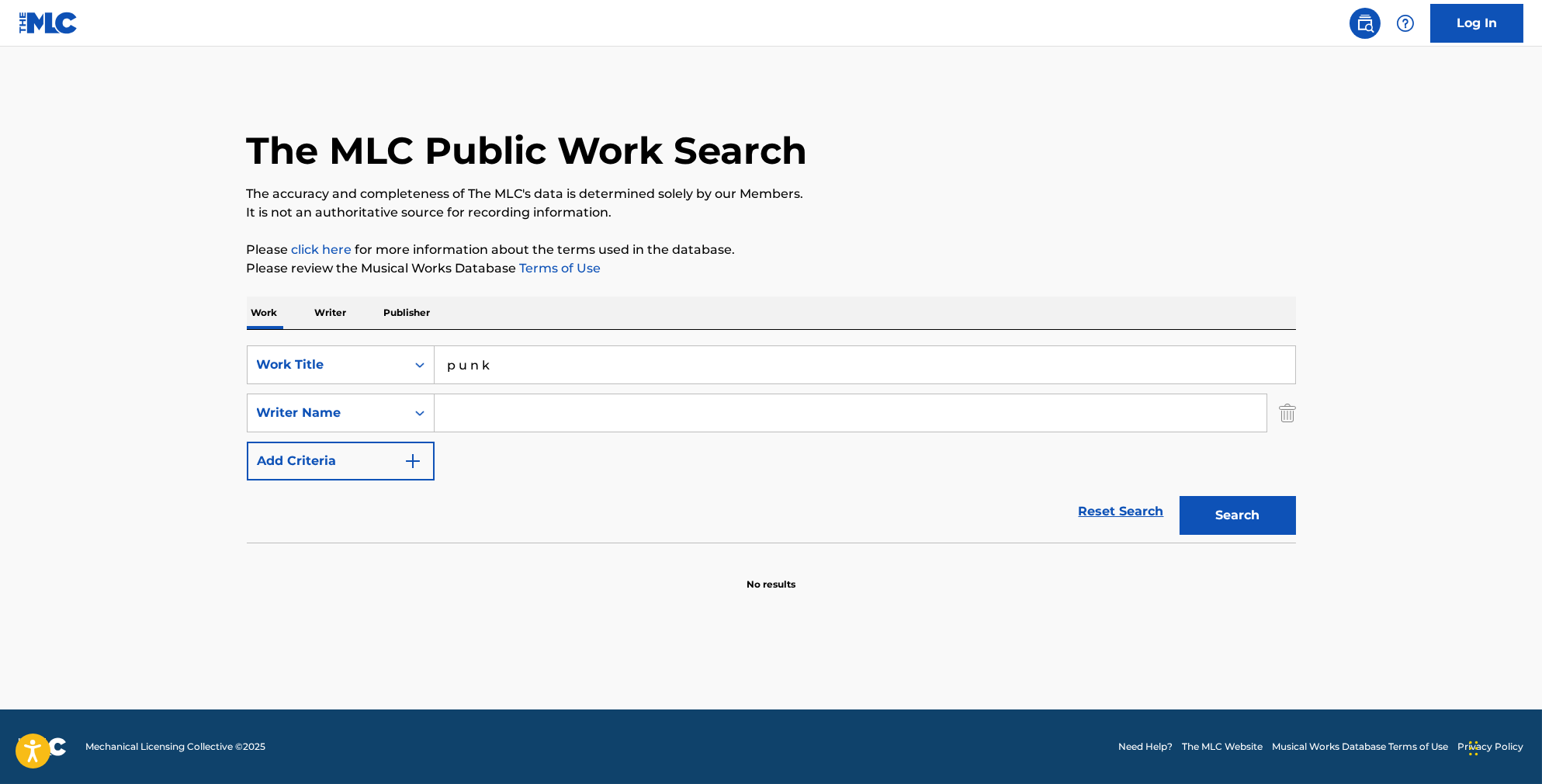
click at [471, 427] on input "Search Form" at bounding box center [851, 412] width 832 height 37
type input "[PERSON_NAME]"
click at [1264, 535] on button "Search" at bounding box center [1237, 515] width 116 height 39
drag, startPoint x: 478, startPoint y: 379, endPoint x: 422, endPoint y: 376, distance: 56.1
click at [434, 376] on input "p u n k" at bounding box center [865, 364] width 861 height 37
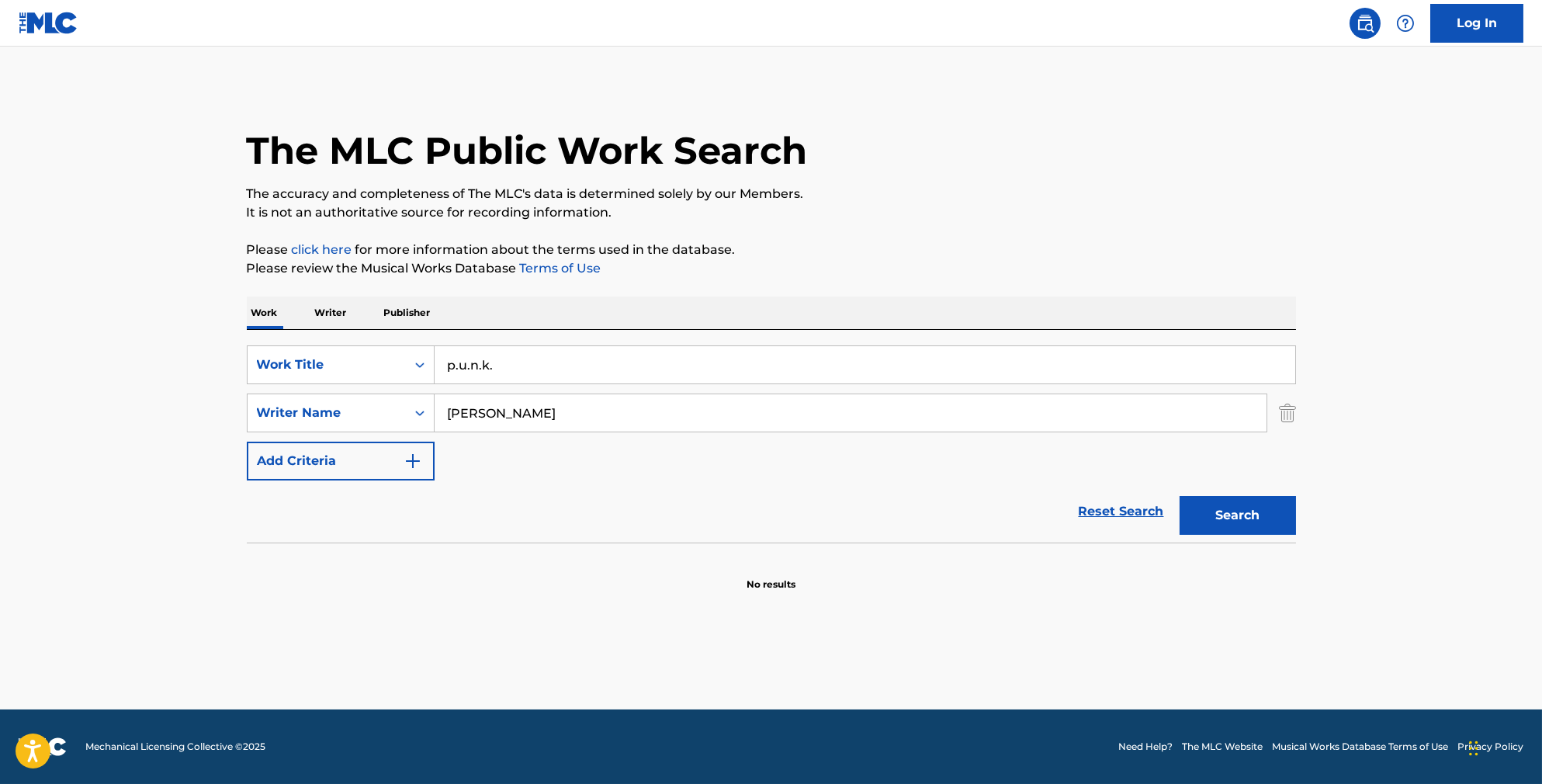
type input "p.u.n.k."
click at [1264, 535] on button "Search" at bounding box center [1237, 515] width 116 height 39
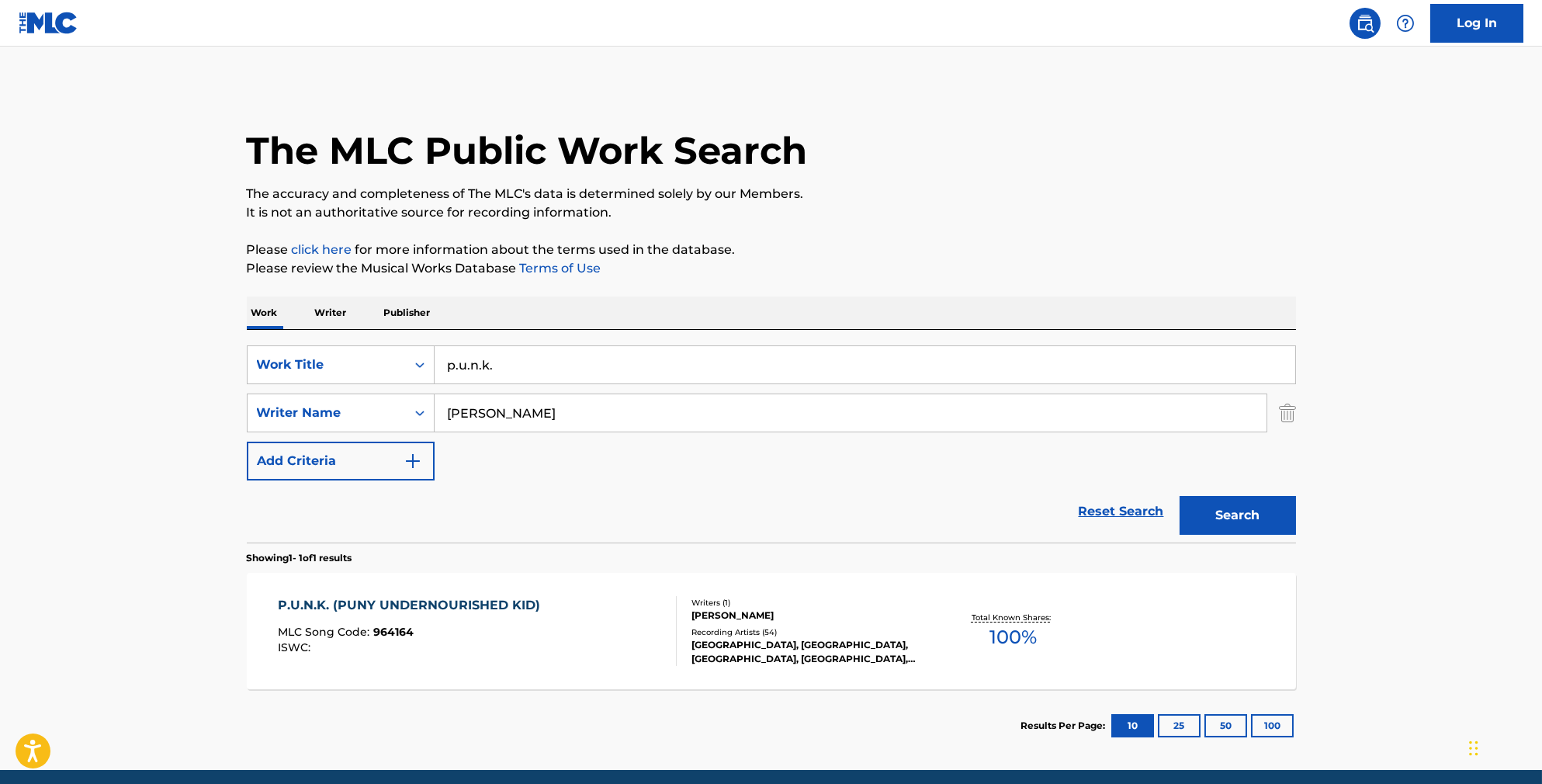
click at [555, 642] on div "P.U.N.K. (PUNY UNDERNOURISHED KID) MLC Song Code : 964164 ISWC :" at bounding box center [477, 631] width 399 height 70
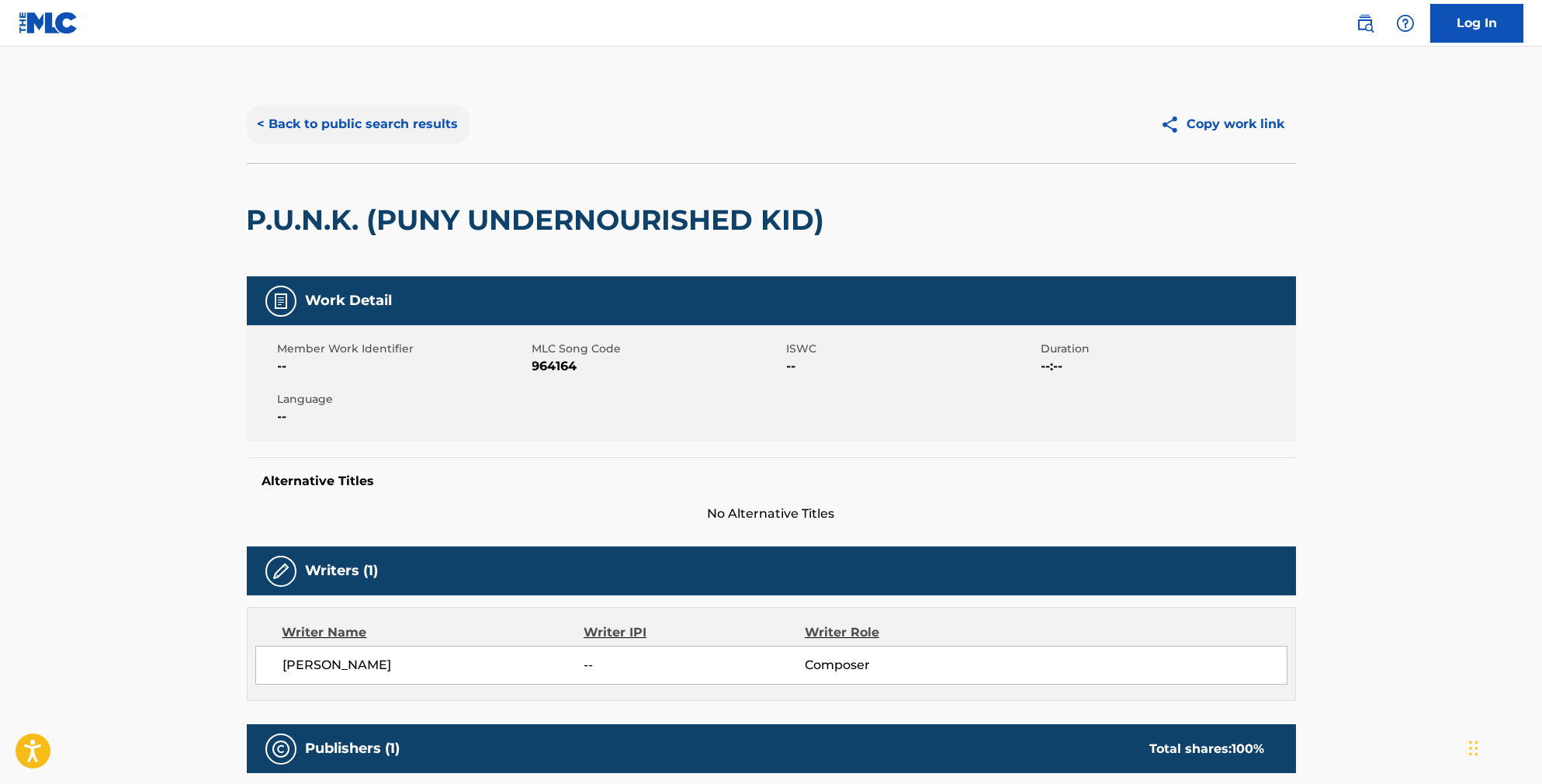
click at [358, 131] on button "< Back to public search results" at bounding box center [358, 123] width 223 height 39
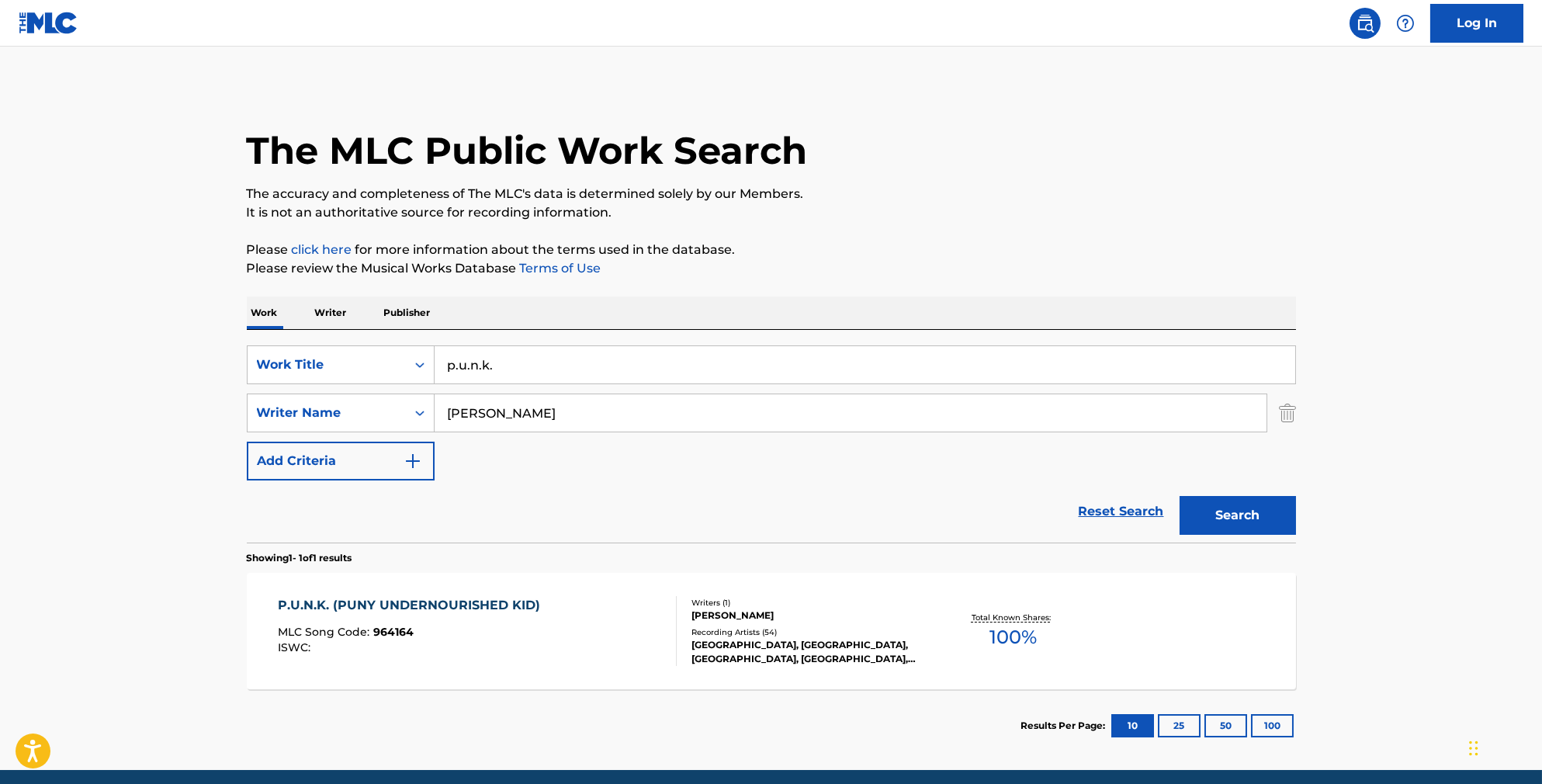
drag, startPoint x: 537, startPoint y: 378, endPoint x: 399, endPoint y: 353, distance: 140.2
click at [402, 355] on div "SearchWithCriteriab841cb5d-9188-4ef1-8b9a-7f8ac0a6e32c Work Title p.u.n.k." at bounding box center [771, 365] width 1049 height 39
type input "midnight special"
type input "[PERSON_NAME]"
click at [1264, 535] on button "Search" at bounding box center [1237, 515] width 116 height 39
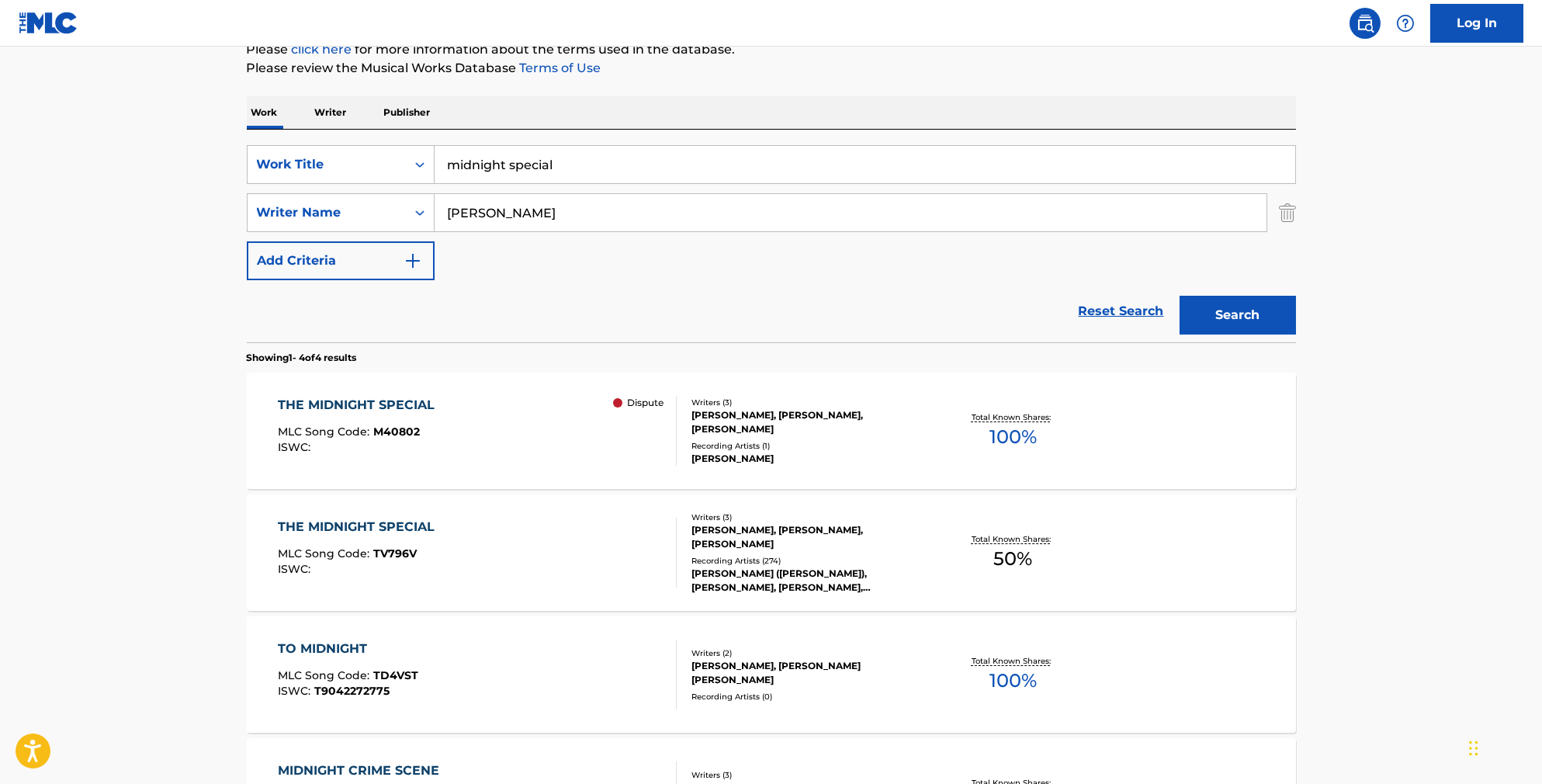
scroll to position [245, 0]
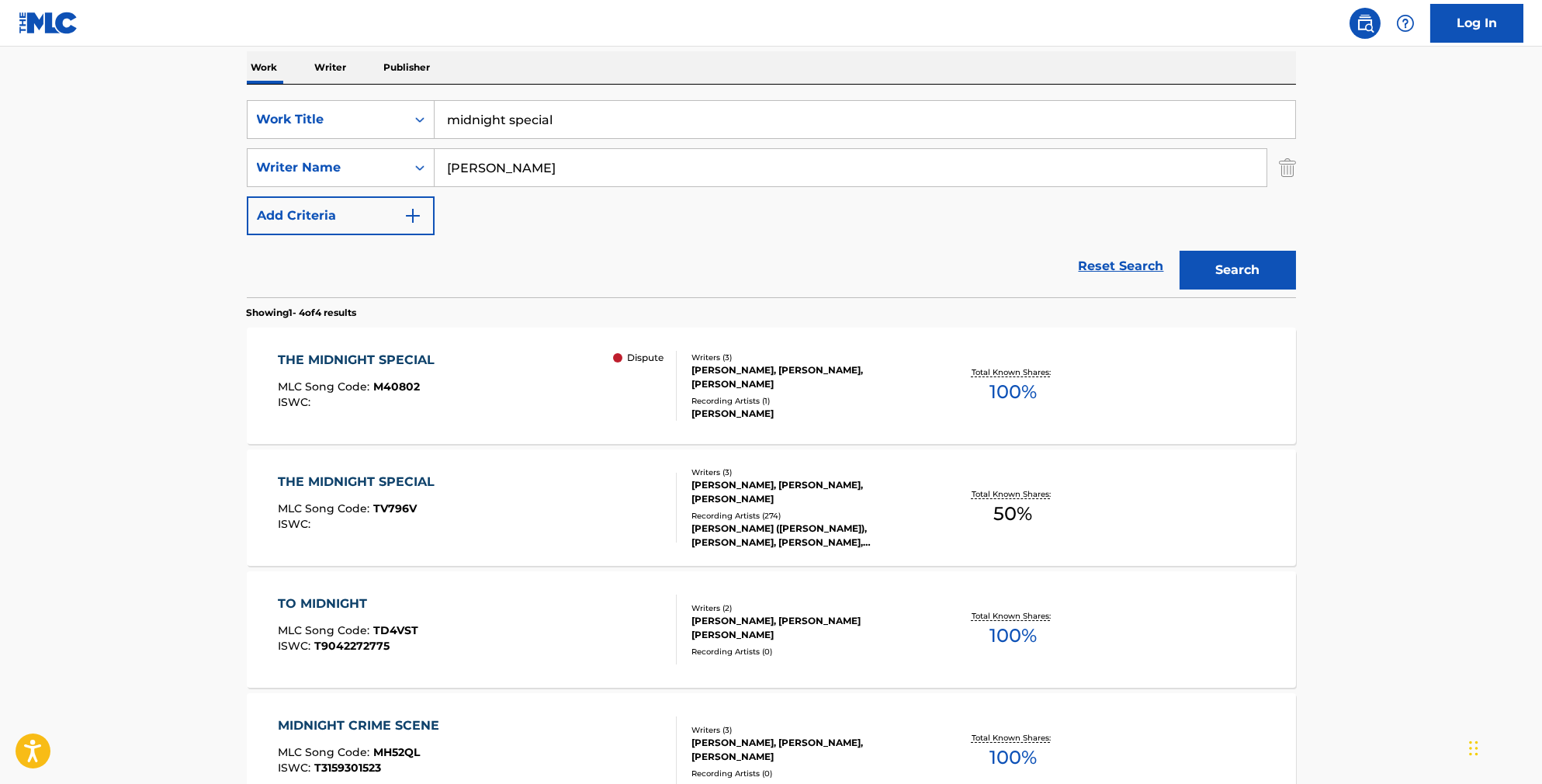
click at [597, 396] on div "THE MIDNIGHT SPECIAL MLC Song Code : M40802 ISWC : Dispute" at bounding box center [477, 385] width 399 height 70
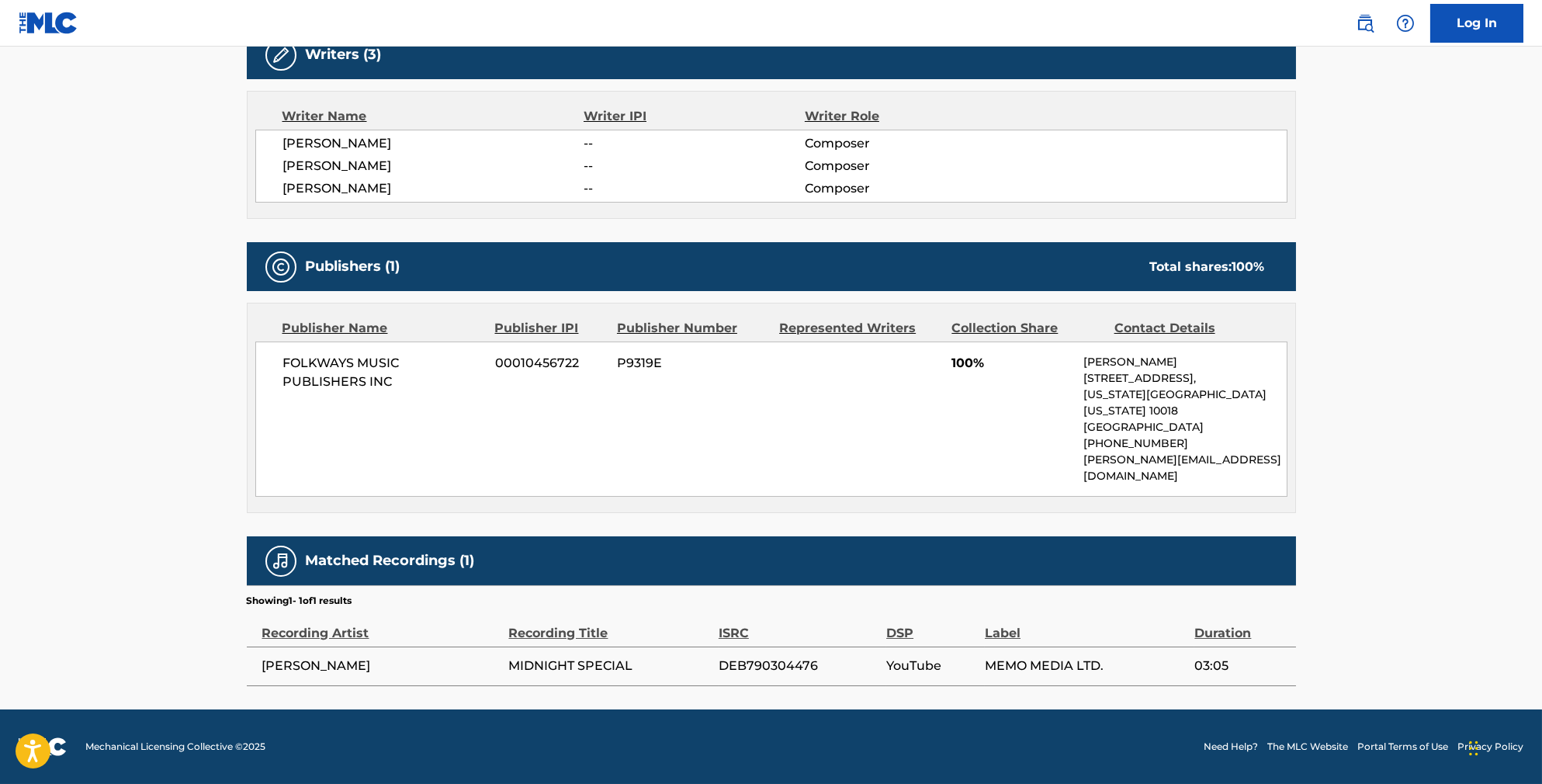
scroll to position [525, 0]
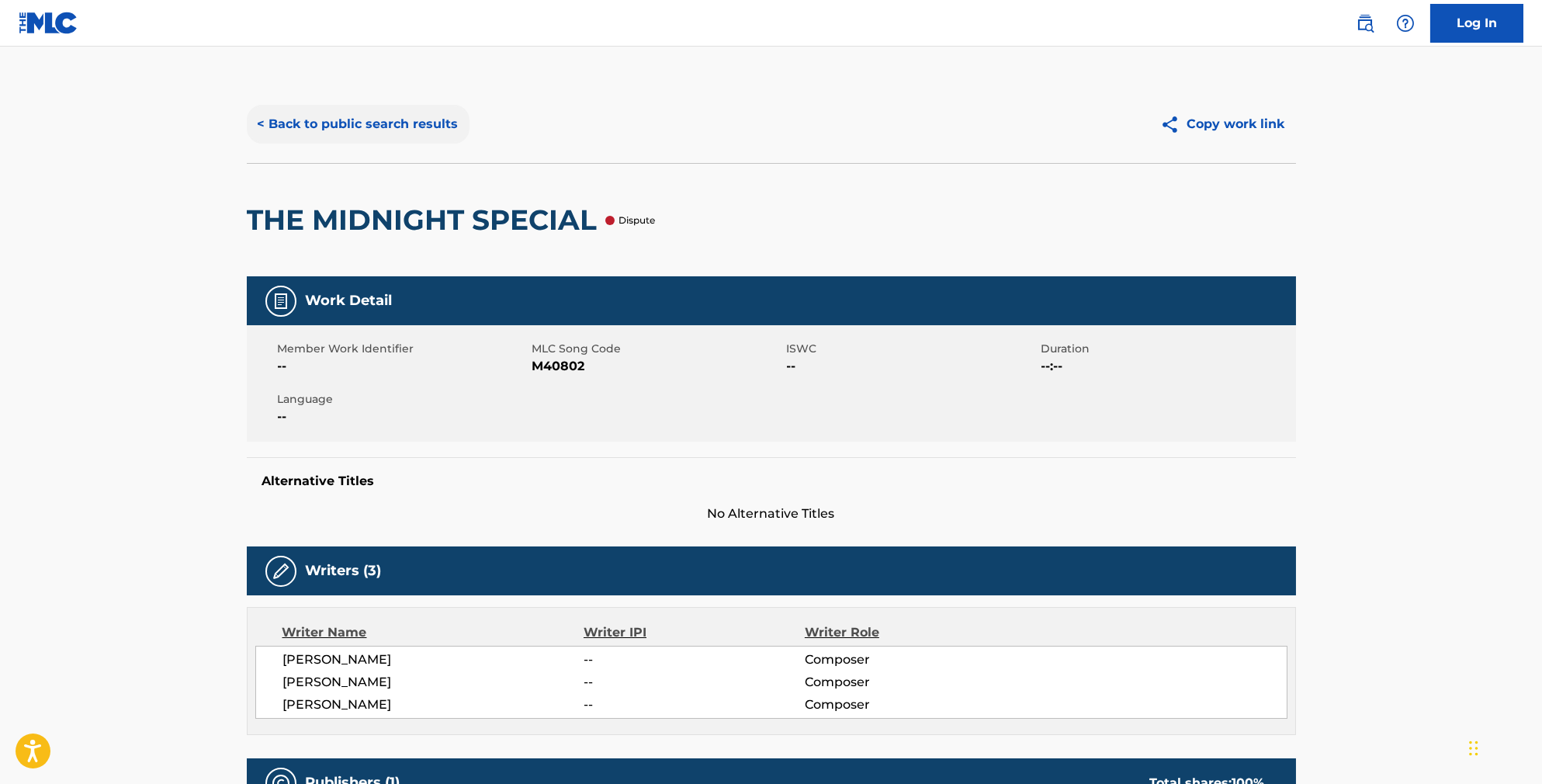
click at [379, 126] on button "< Back to public search results" at bounding box center [358, 123] width 223 height 39
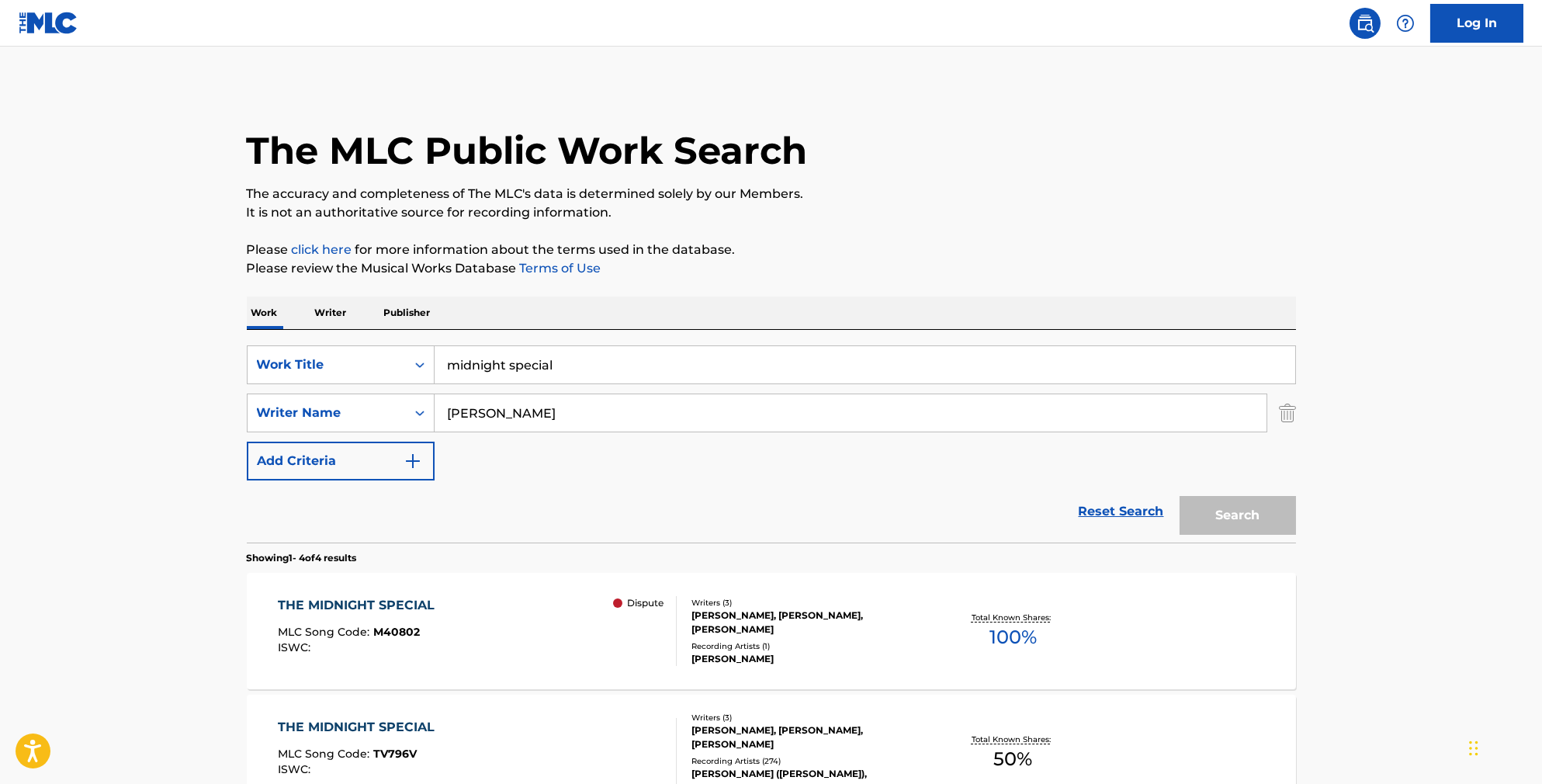
scroll to position [245, 0]
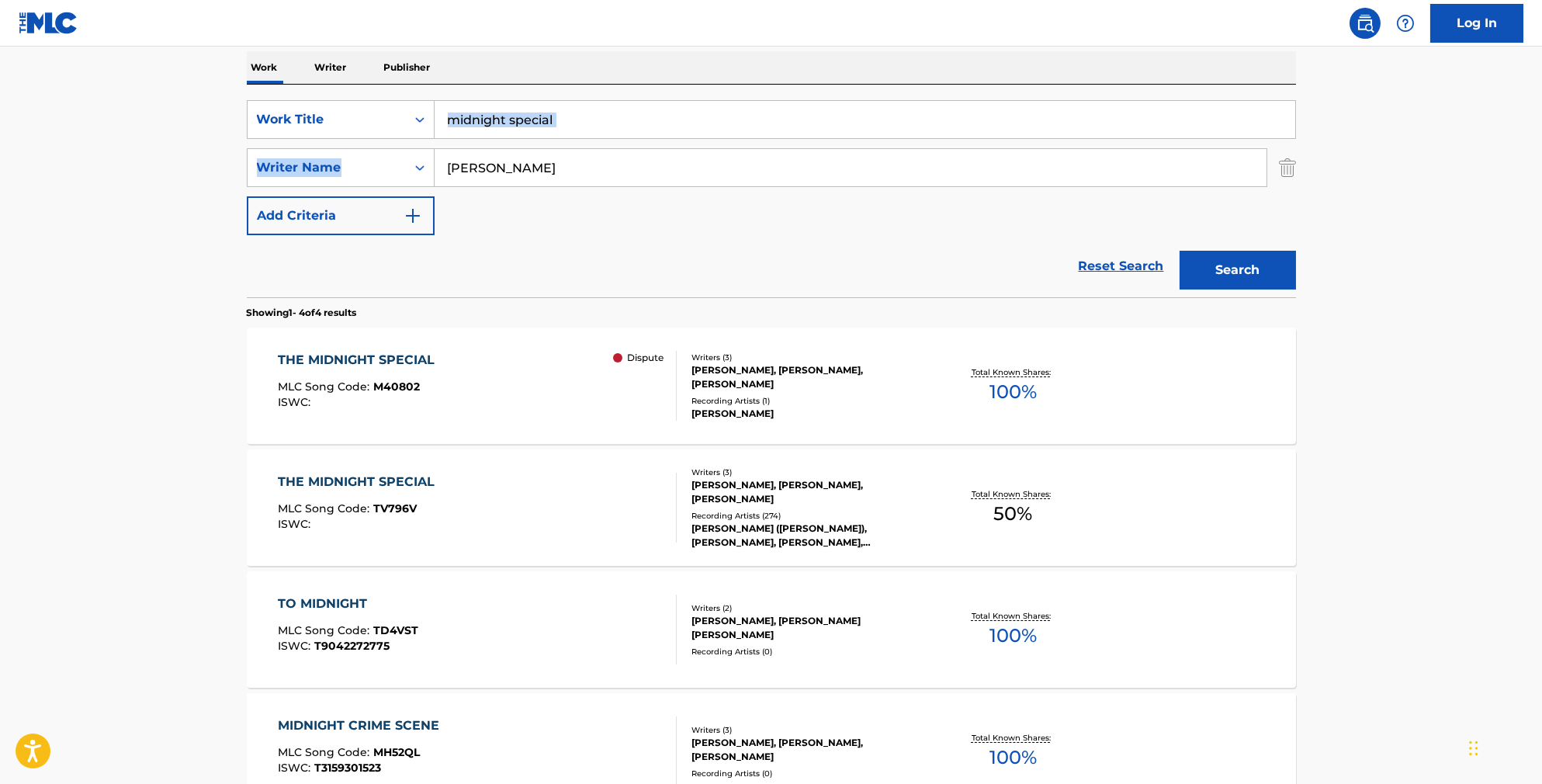
drag, startPoint x: 558, startPoint y: 153, endPoint x: 513, endPoint y: 116, distance: 58.3
click at [513, 116] on div "SearchWithCriteriab841cb5d-9188-4ef1-8b9a-7f8ac0a6e32c Work Title midnight spec…" at bounding box center [771, 168] width 1049 height 135
drag, startPoint x: 517, startPoint y: 116, endPoint x: 534, endPoint y: 122, distance: 18.0
click at [525, 116] on input "midnight special" at bounding box center [865, 119] width 861 height 37
drag, startPoint x: 534, startPoint y: 122, endPoint x: 546, endPoint y: 131, distance: 15.0
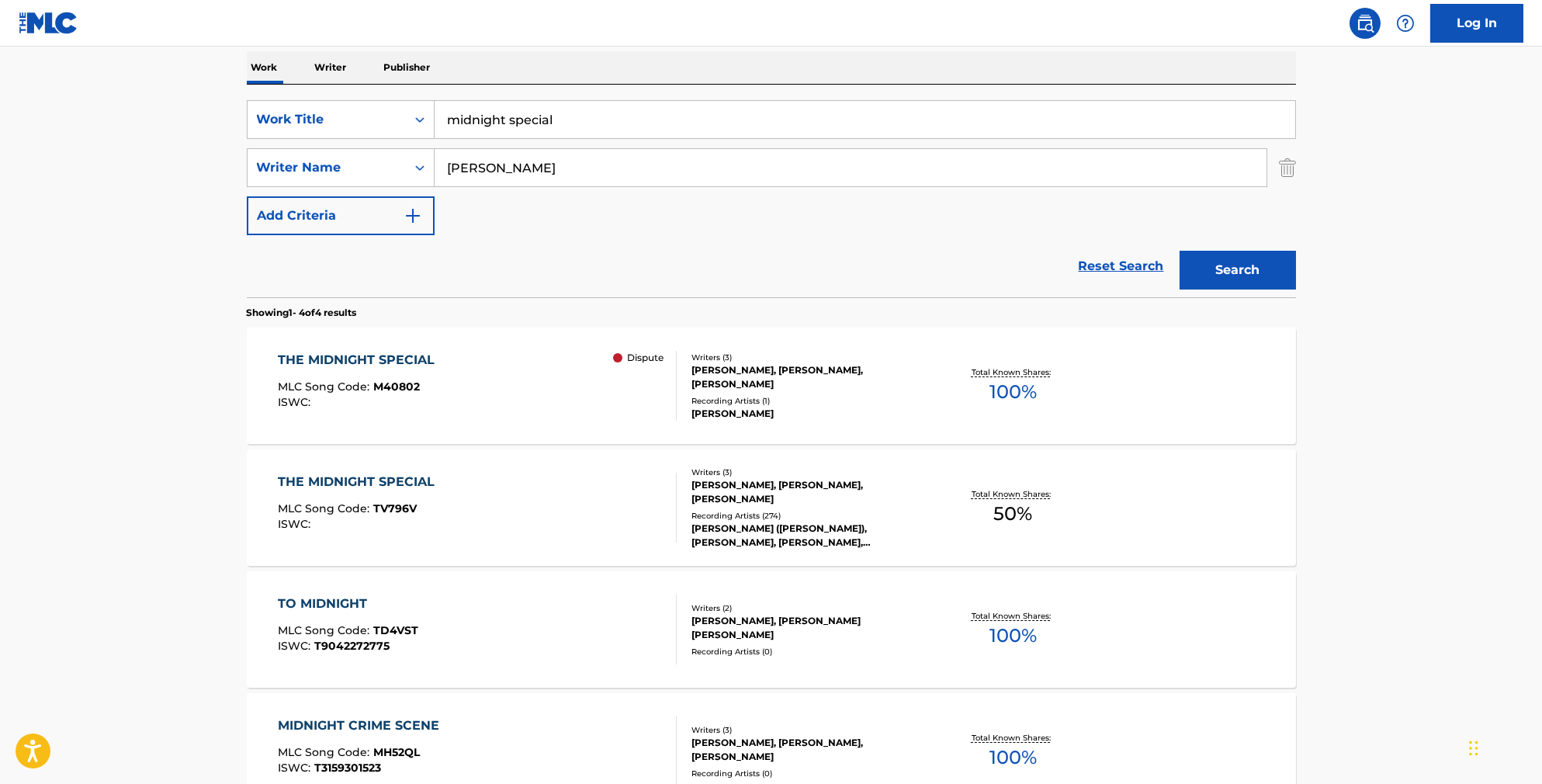
click at [546, 131] on input "midnight special" at bounding box center [865, 119] width 861 height 37
type input "dying blook"
type input "k"
type input "[PERSON_NAME]"
click at [1264, 290] on button "Search" at bounding box center [1237, 270] width 116 height 39
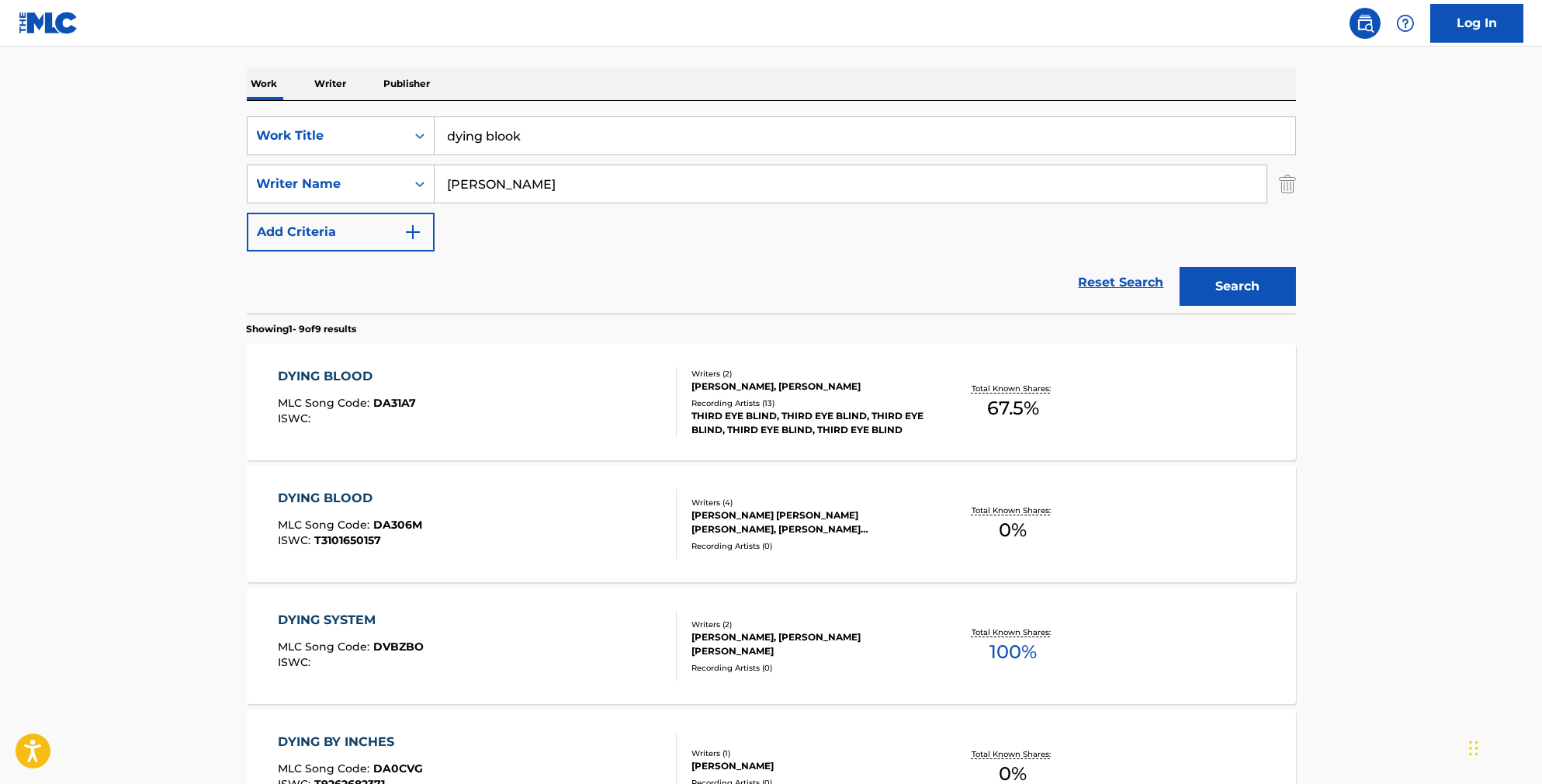
scroll to position [269, 0]
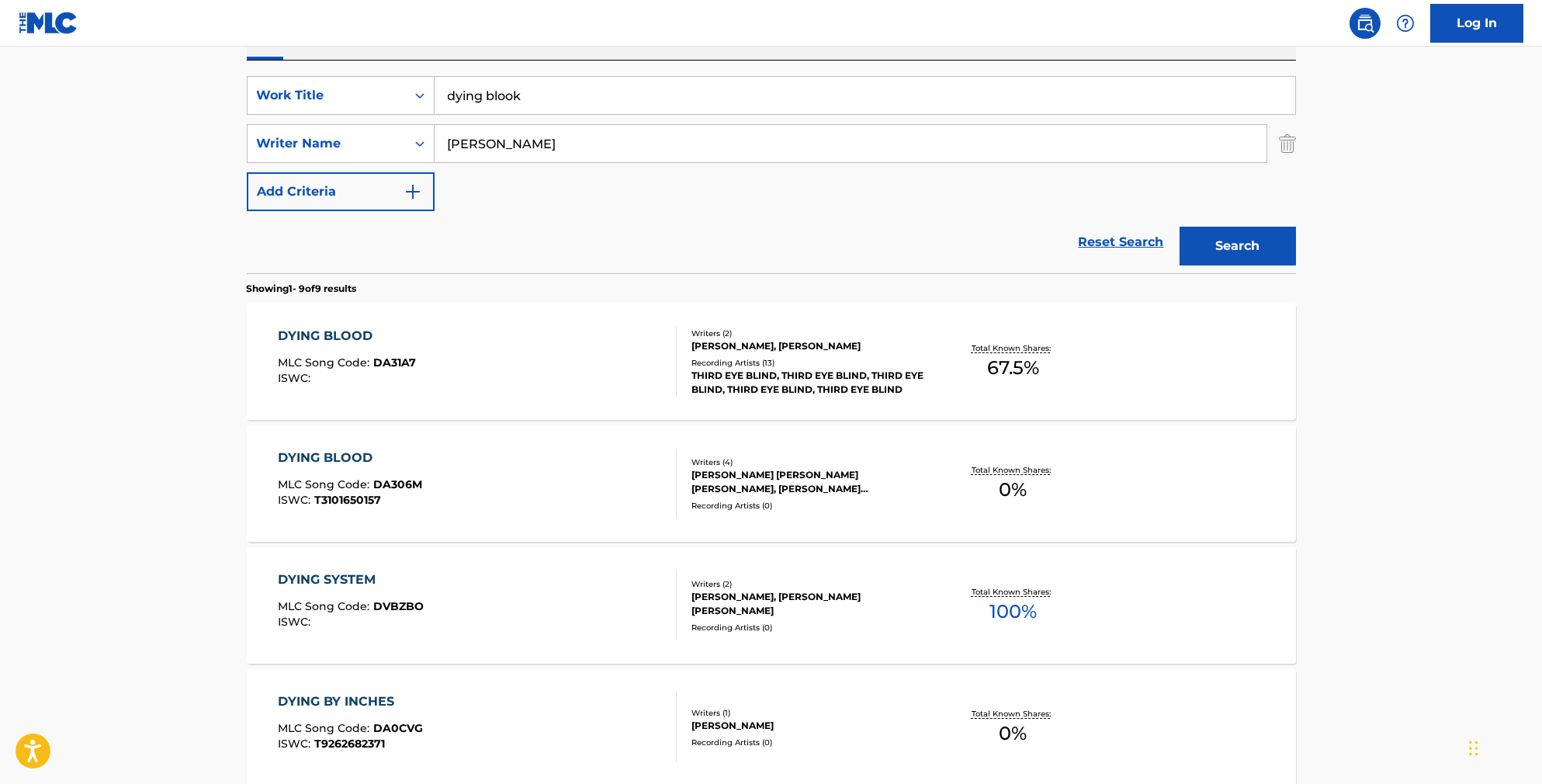
click at [581, 393] on div "DYING BLOOD MLC Song Code : DA31A7 ISWC :" at bounding box center [477, 362] width 399 height 70
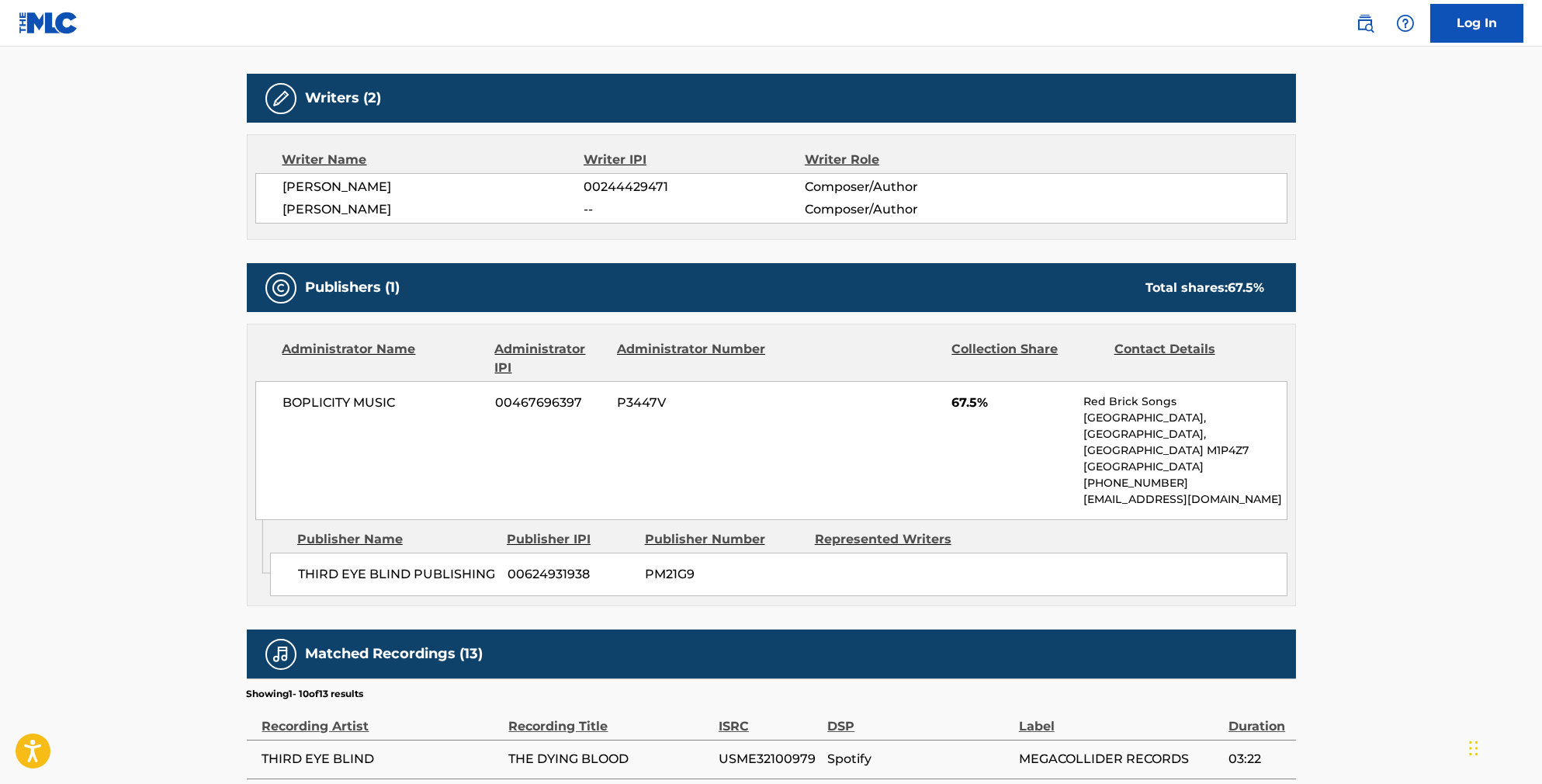
scroll to position [499, 0]
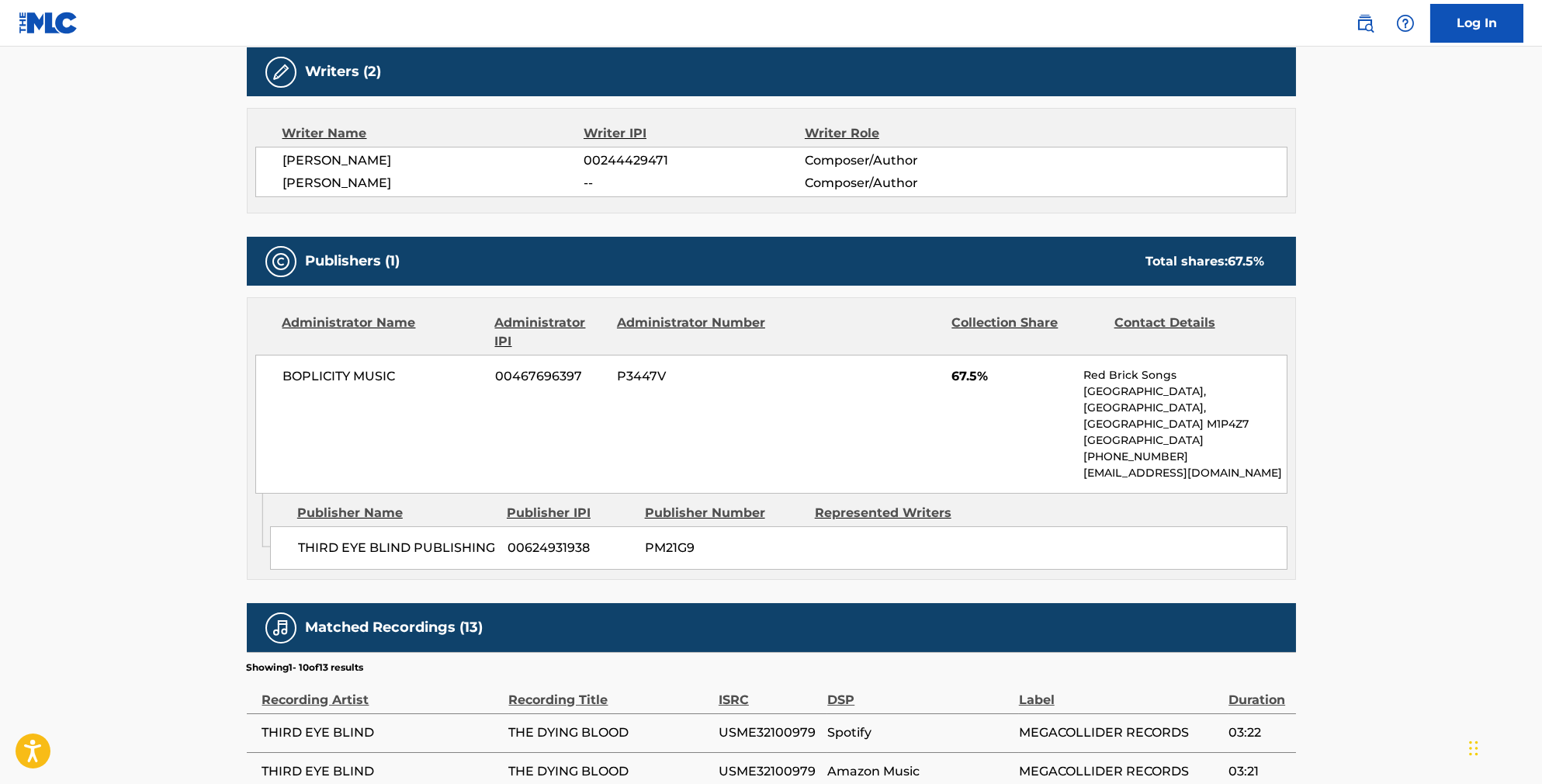
scroll to position [269, 0]
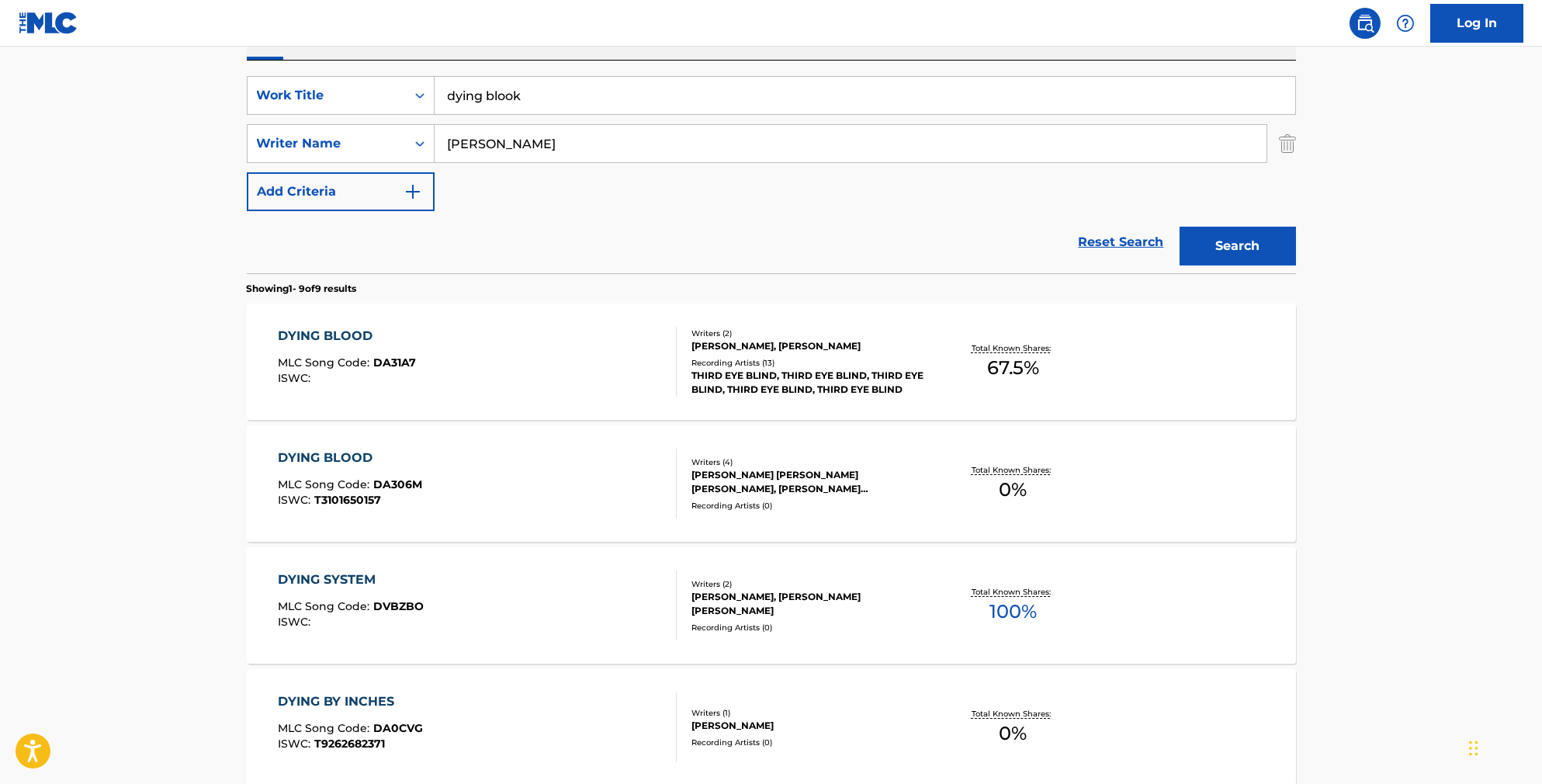
click at [529, 513] on div "DYING BLOOD MLC Song Code : DA306M ISWC : T3101650157" at bounding box center [477, 483] width 399 height 70
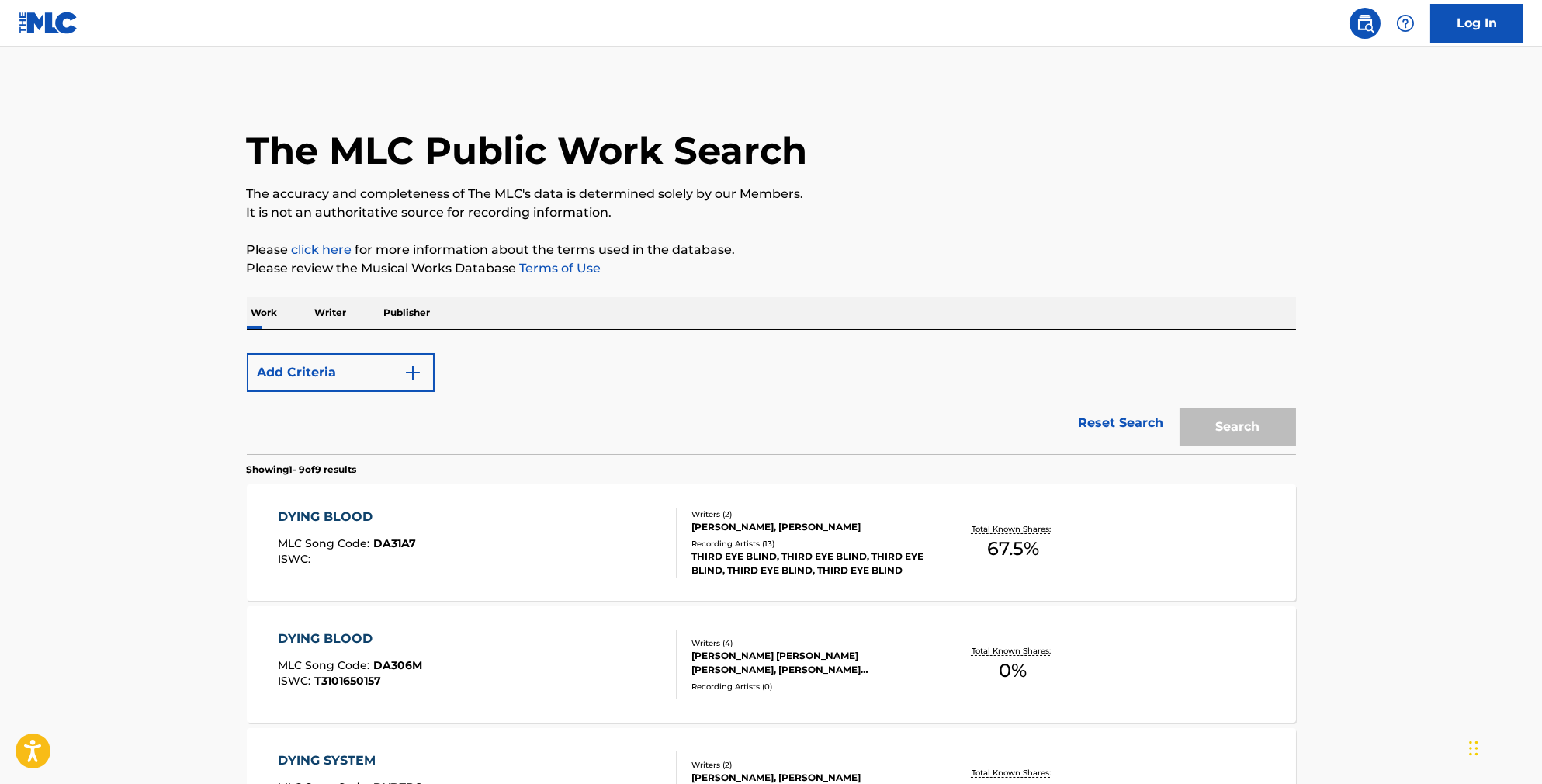
scroll to position [269, 0]
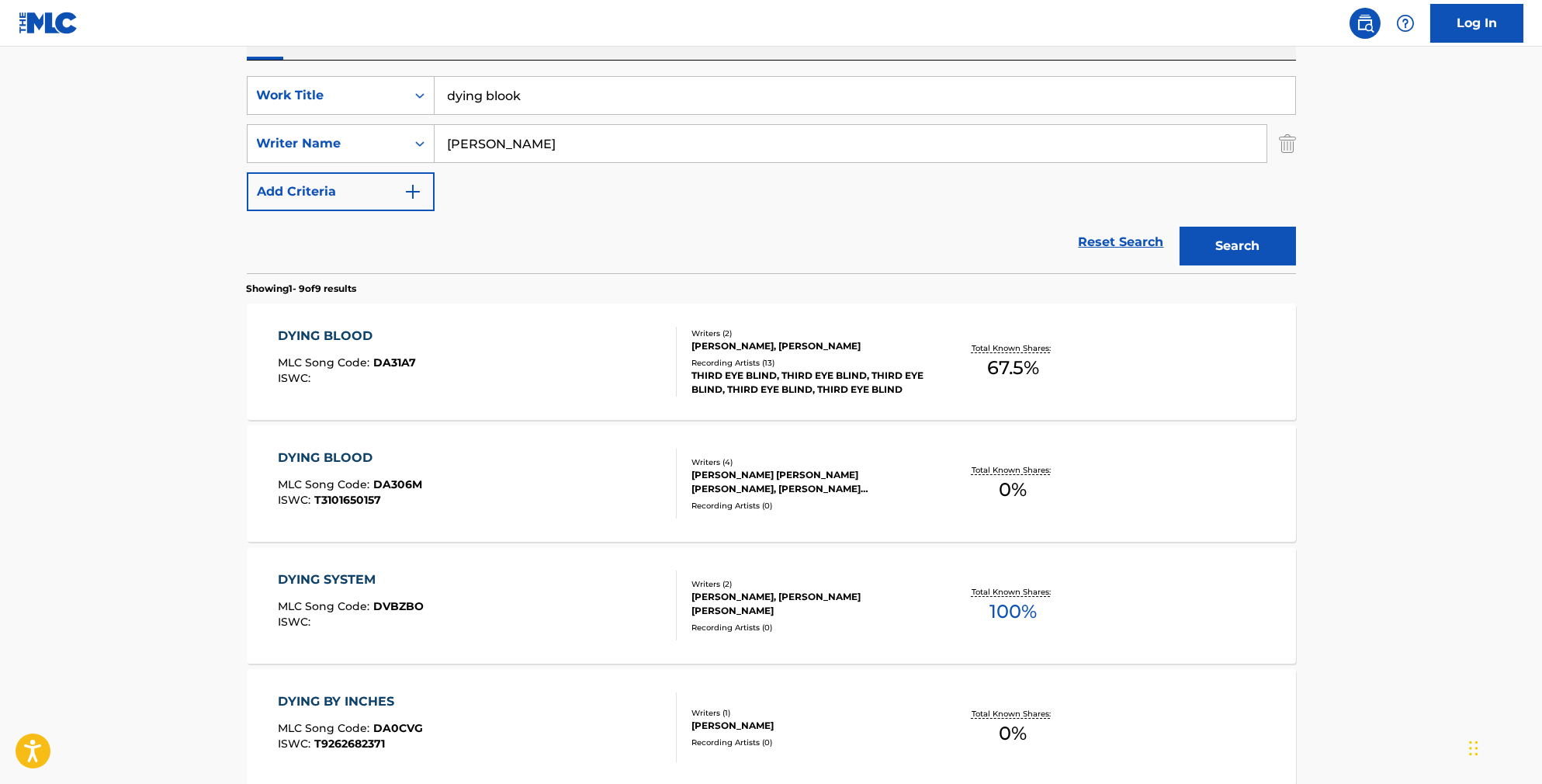
click at [554, 379] on div "DYING BLOOD MLC Song Code : DA31A7 ISWC :" at bounding box center [477, 362] width 399 height 70
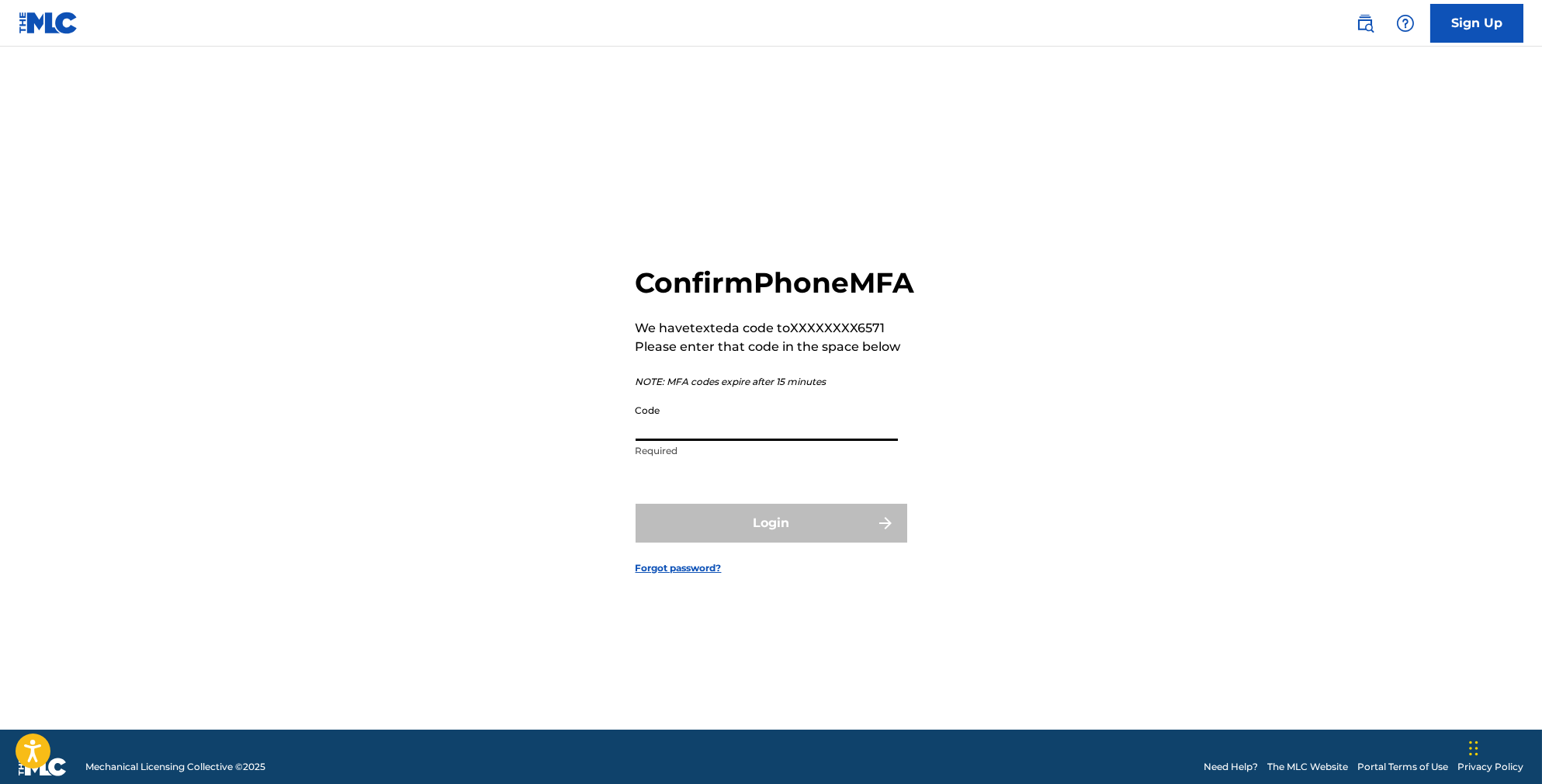
click at [826, 441] on input "Code" at bounding box center [767, 419] width 263 height 44
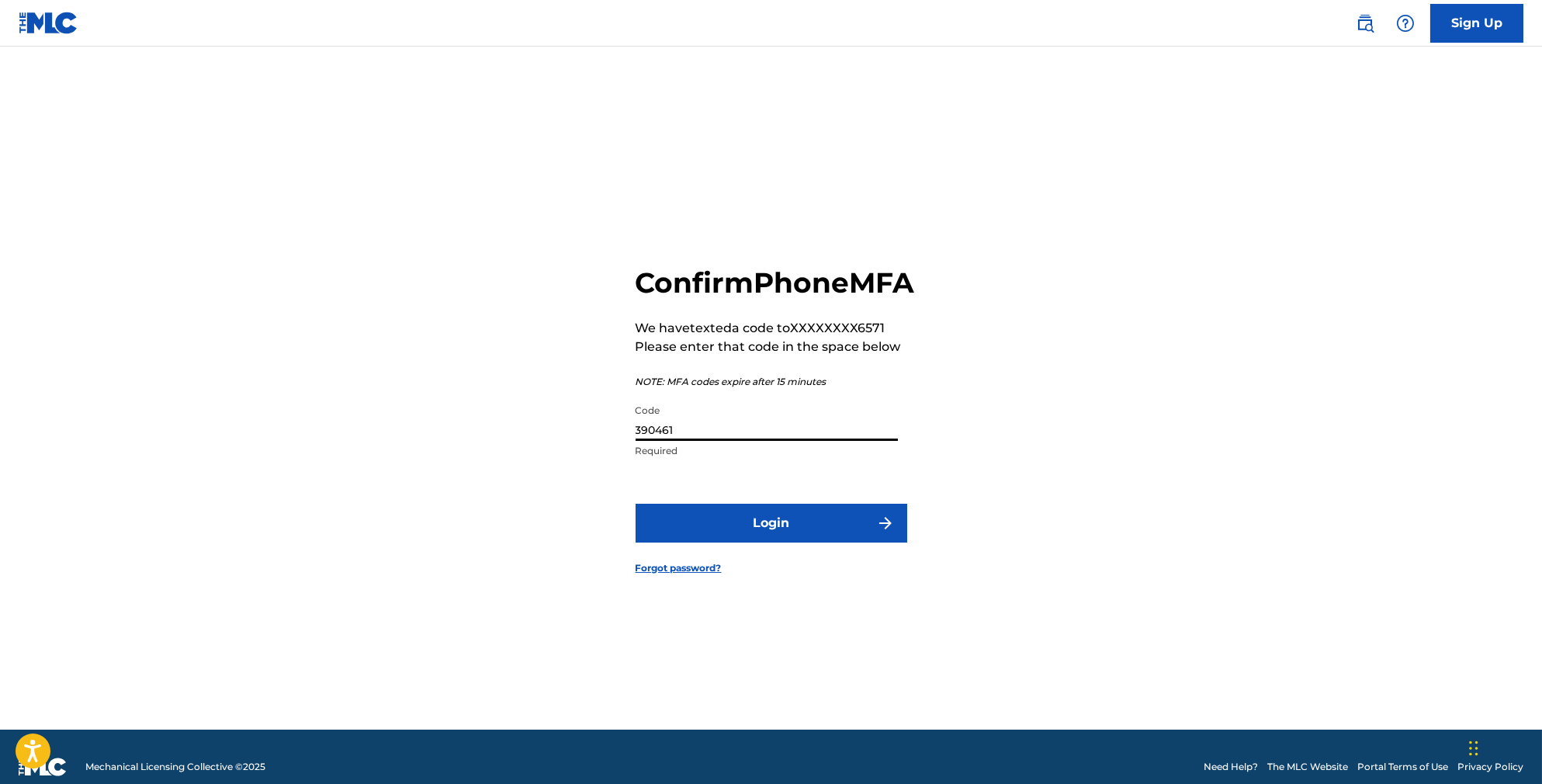
type input "390461"
click at [771, 543] on button "Login" at bounding box center [771, 523] width 271 height 39
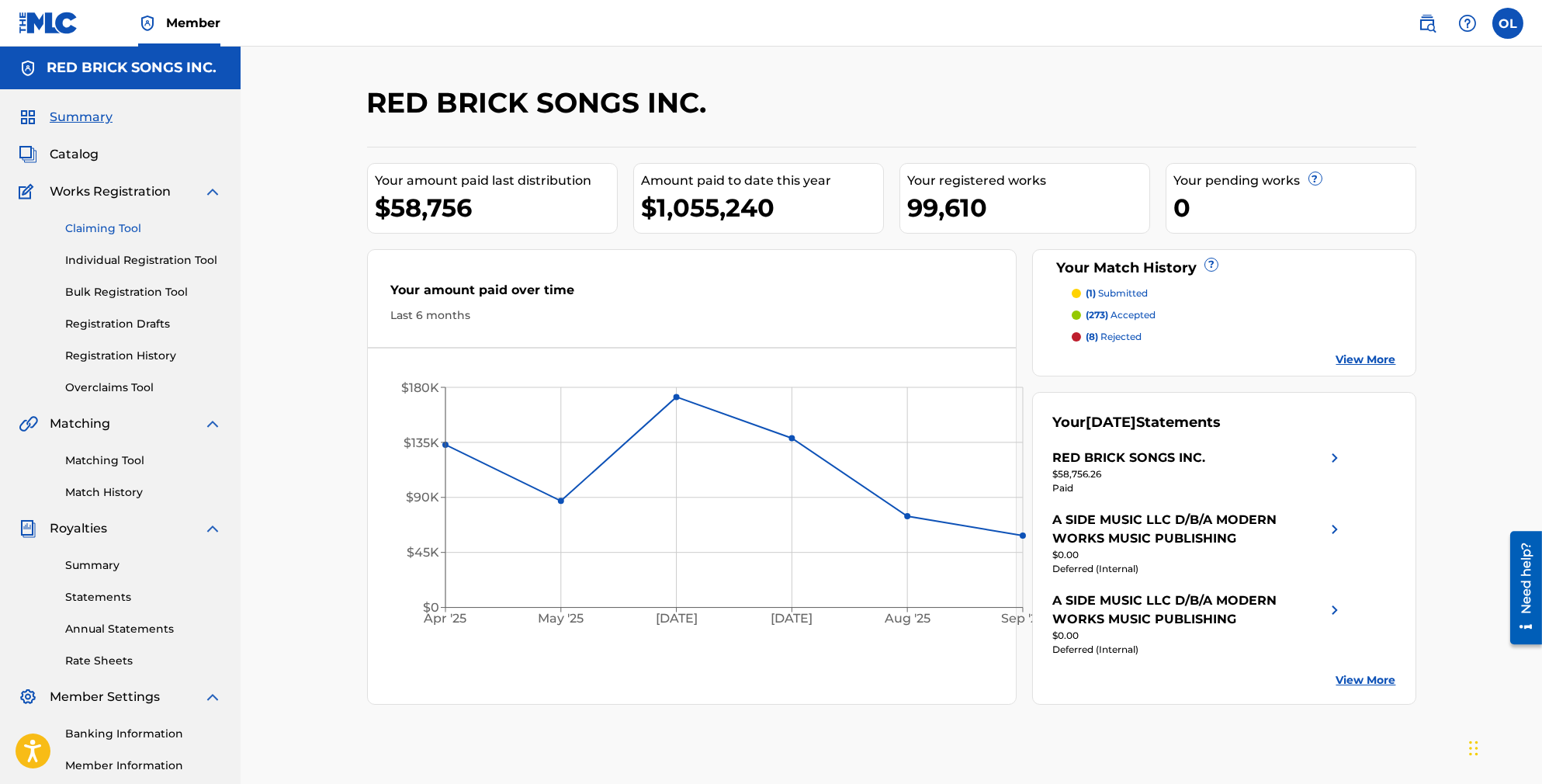
click at [118, 232] on link "Claiming Tool" at bounding box center [143, 229] width 157 height 17
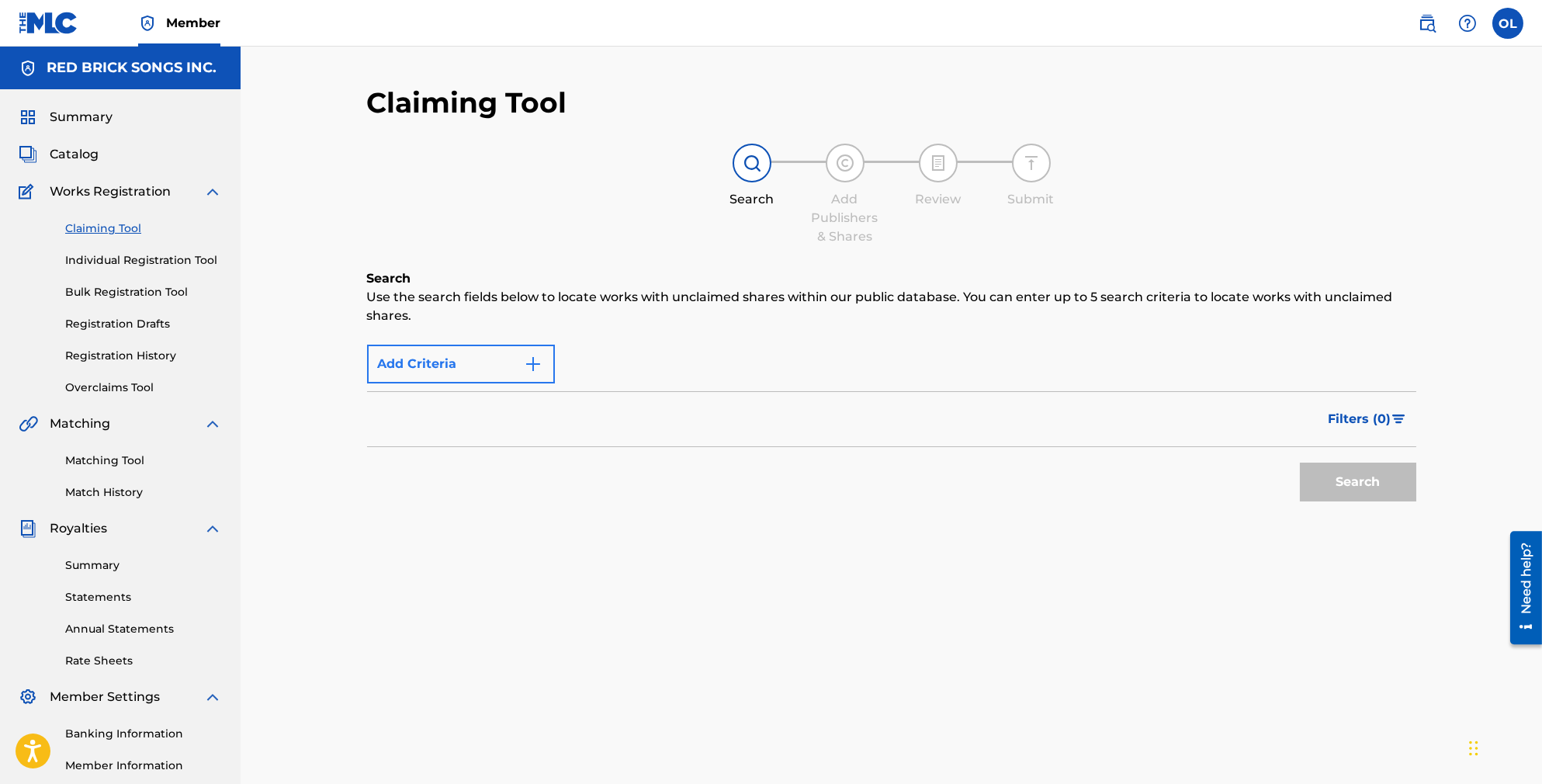
click at [464, 354] on button "Add Criteria" at bounding box center [460, 364] width 188 height 39
click at [524, 356] on img "Search Form" at bounding box center [533, 364] width 19 height 19
click at [115, 237] on link "Claiming Tool" at bounding box center [143, 229] width 157 height 17
click at [123, 468] on link "Matching Tool" at bounding box center [143, 460] width 157 height 17
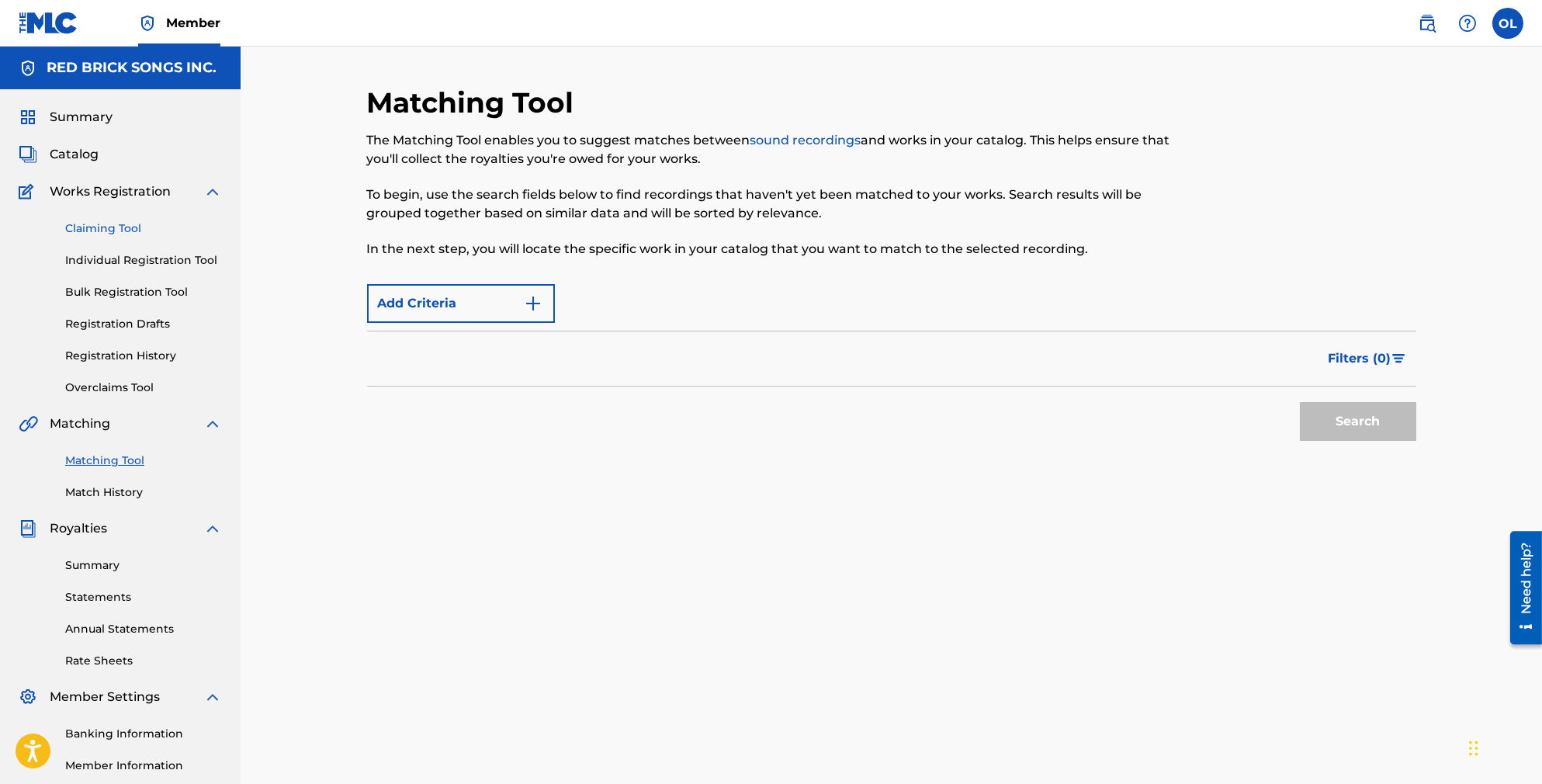
click at [120, 237] on link "Claiming Tool" at bounding box center [143, 229] width 157 height 17
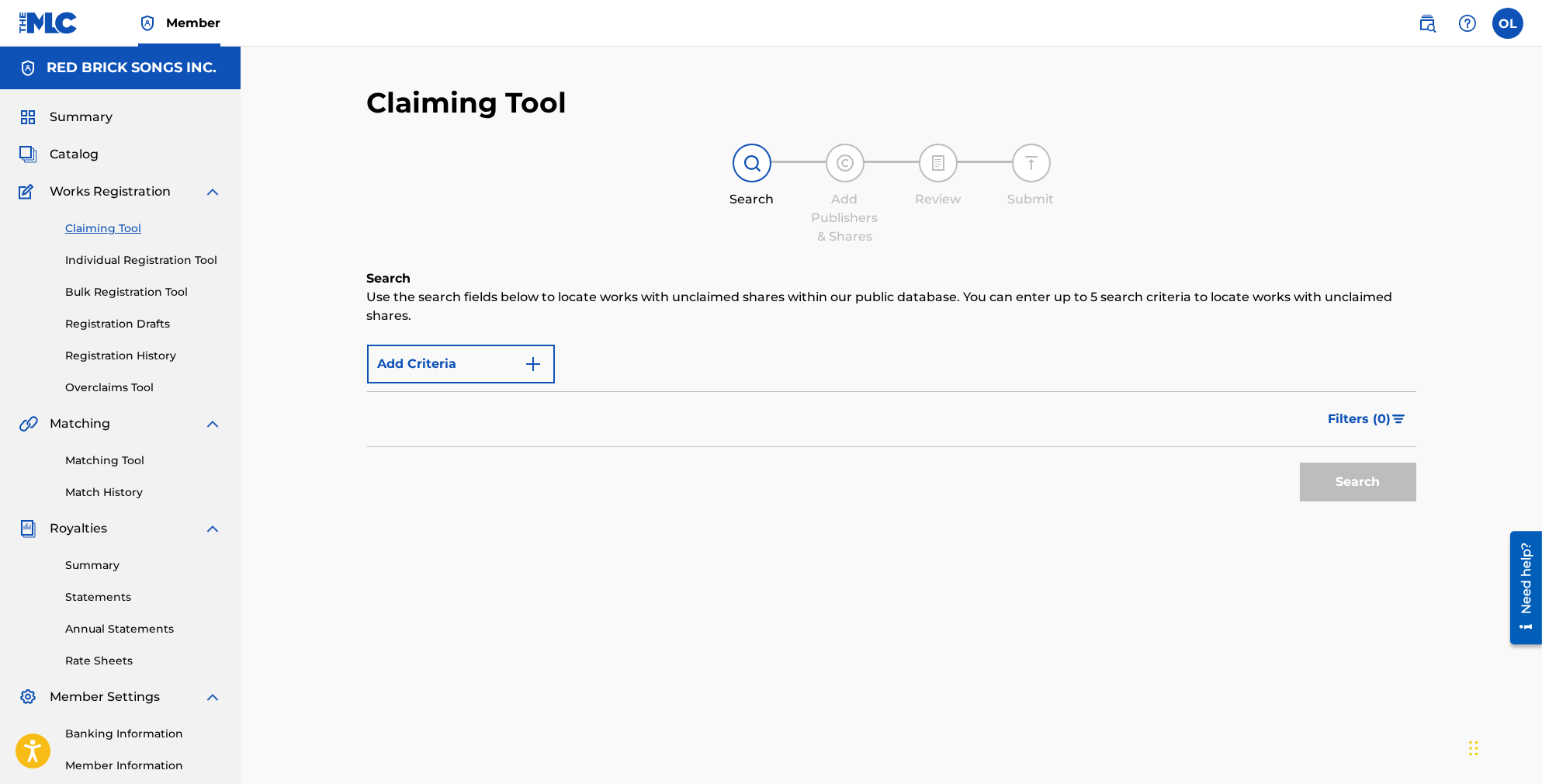
click at [999, 402] on div "Filters ( 0 )" at bounding box center [892, 419] width 1049 height 56
click at [476, 354] on button "Add Criteria" at bounding box center [460, 364] width 188 height 39
click at [524, 355] on img "Search Form" at bounding box center [533, 364] width 19 height 19
click at [517, 355] on div "Max Criteria Reached" at bounding box center [460, 364] width 188 height 39
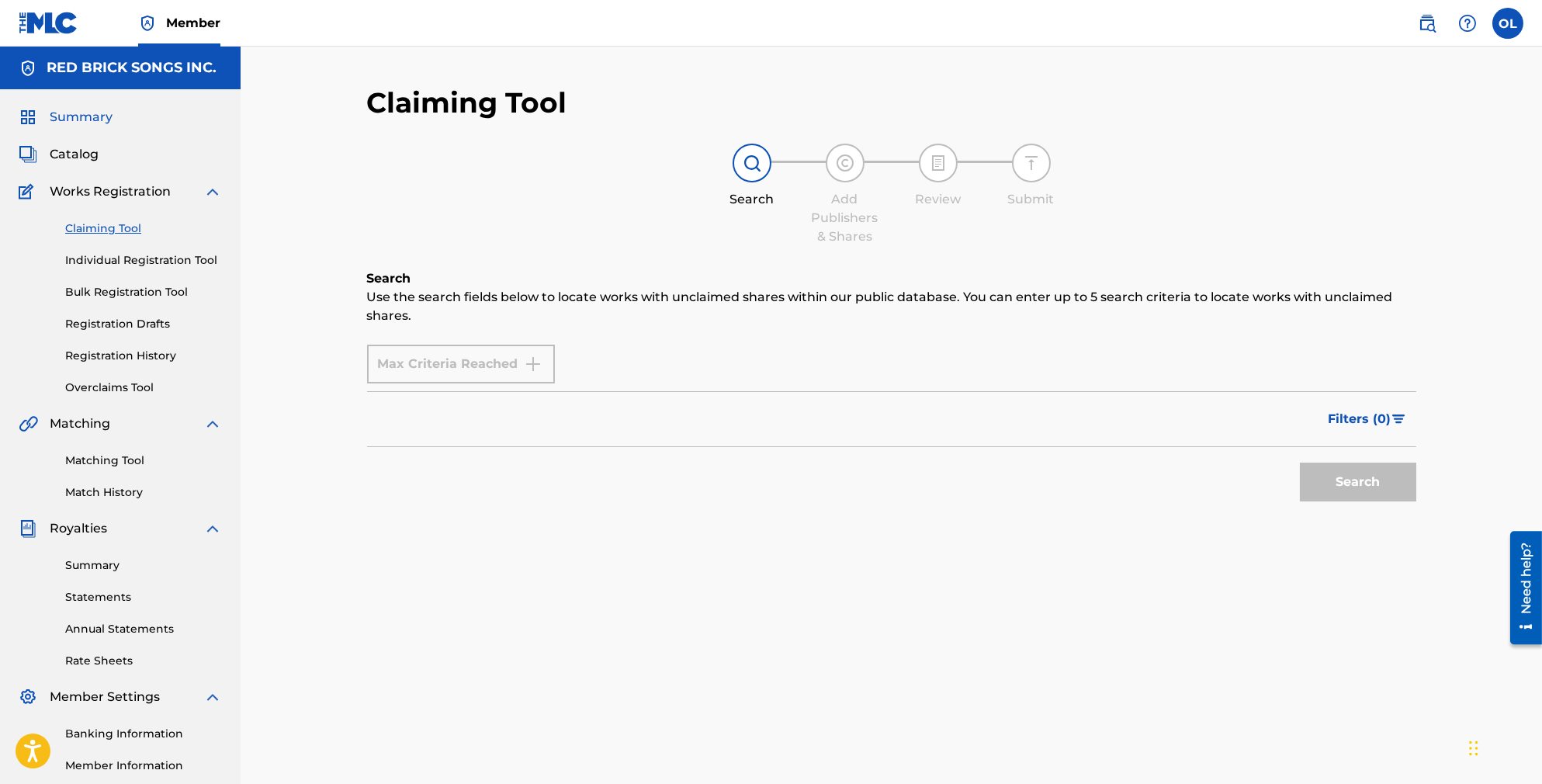
click at [92, 122] on span "Summary" at bounding box center [81, 117] width 63 height 19
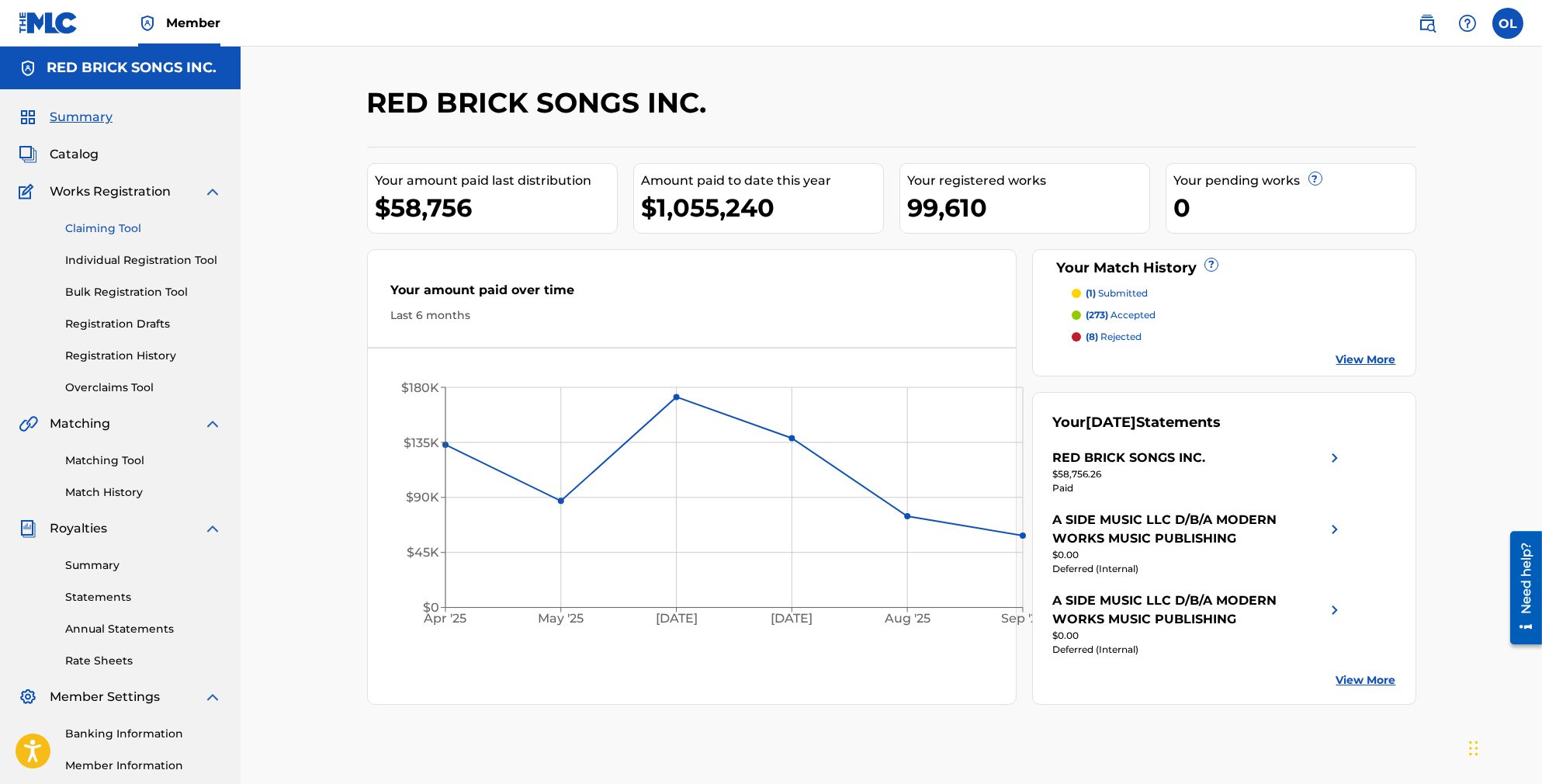
click at [116, 237] on link "Claiming Tool" at bounding box center [143, 229] width 157 height 17
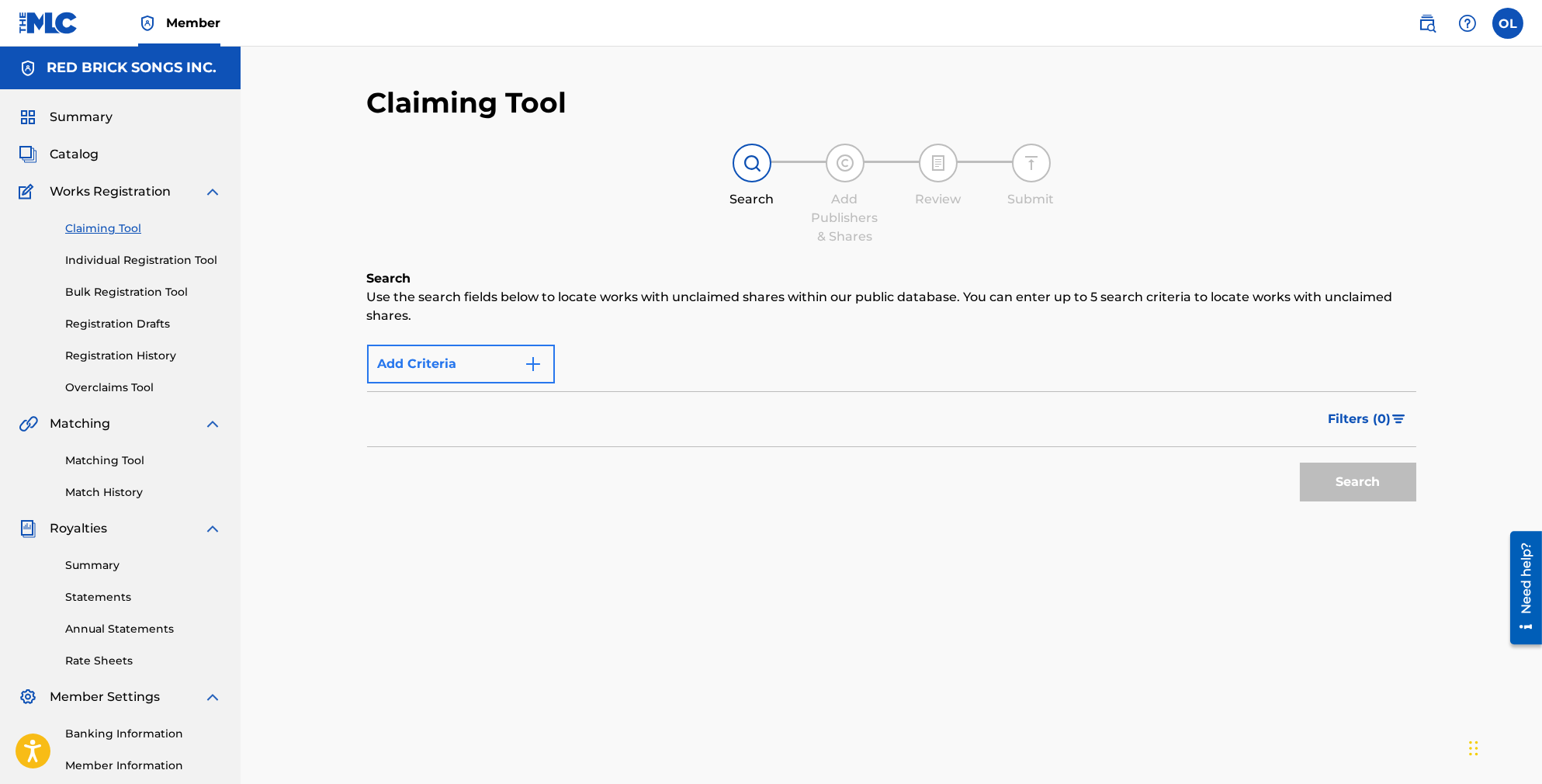
click at [514, 345] on button "Add Criteria" at bounding box center [460, 364] width 188 height 39
click at [482, 358] on button "Add Criteria" at bounding box center [460, 364] width 188 height 39
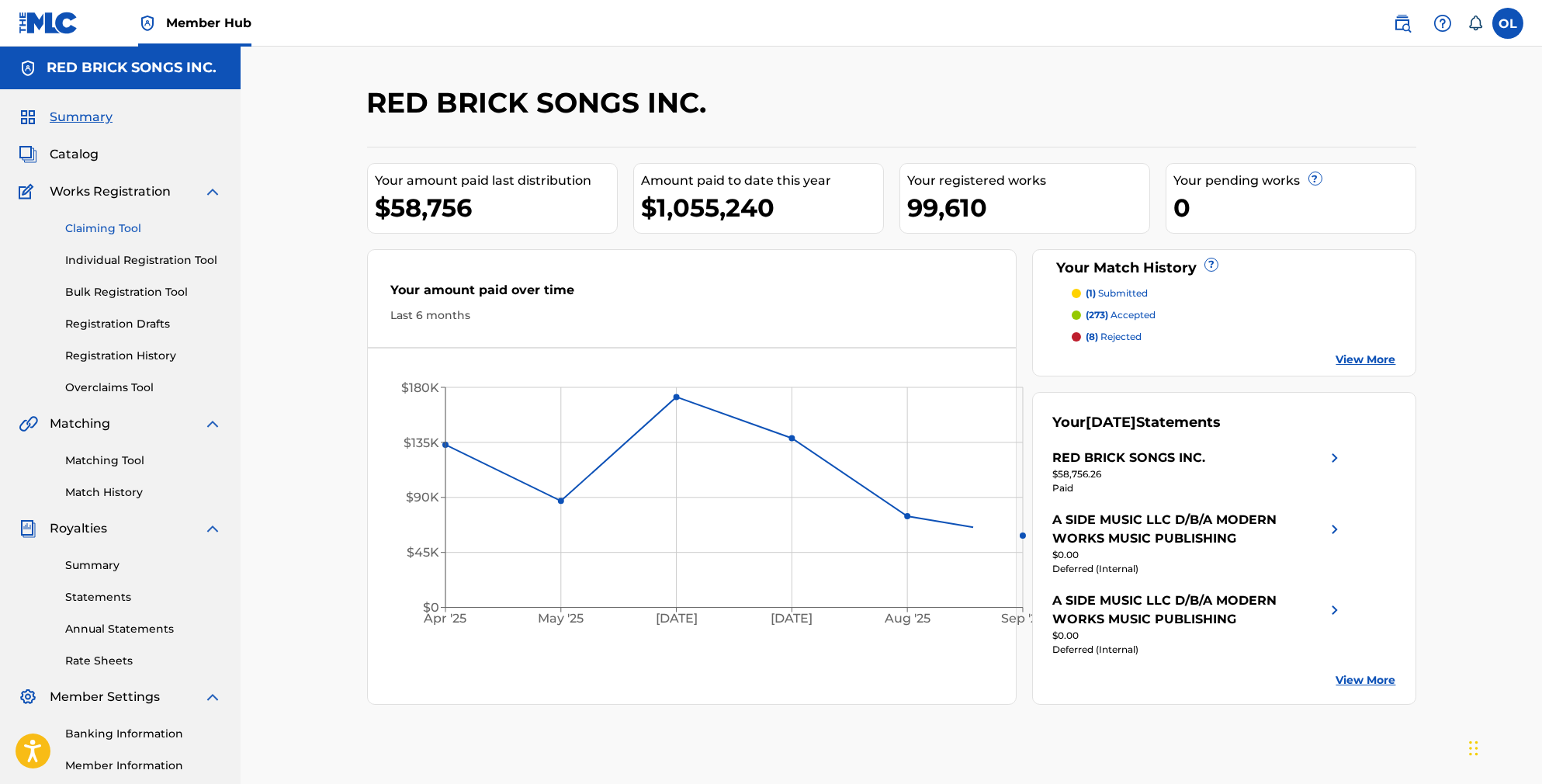
click at [104, 237] on link "Claiming Tool" at bounding box center [143, 229] width 157 height 17
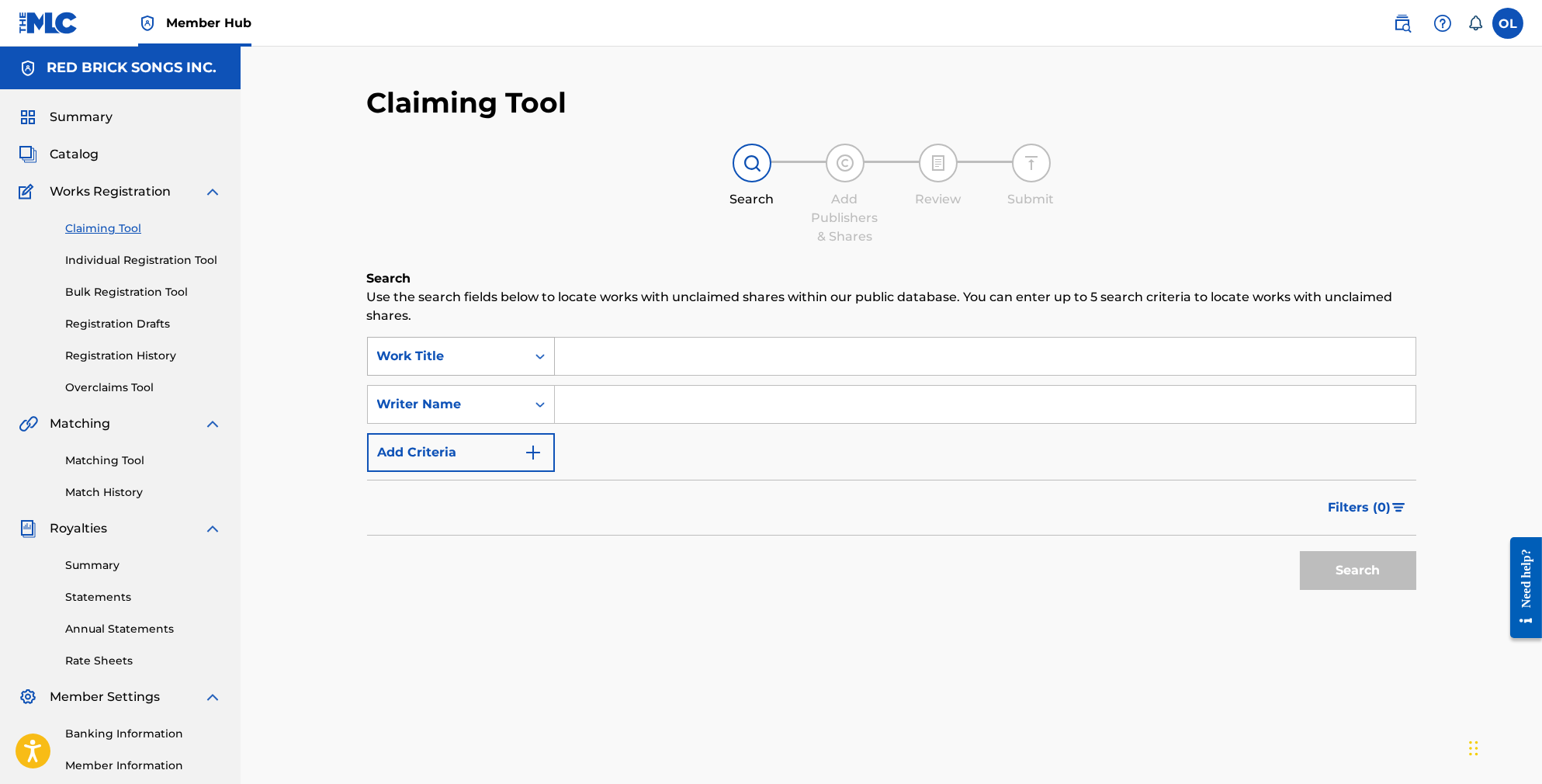
click at [526, 354] on div "Search Form" at bounding box center [540, 356] width 28 height 28
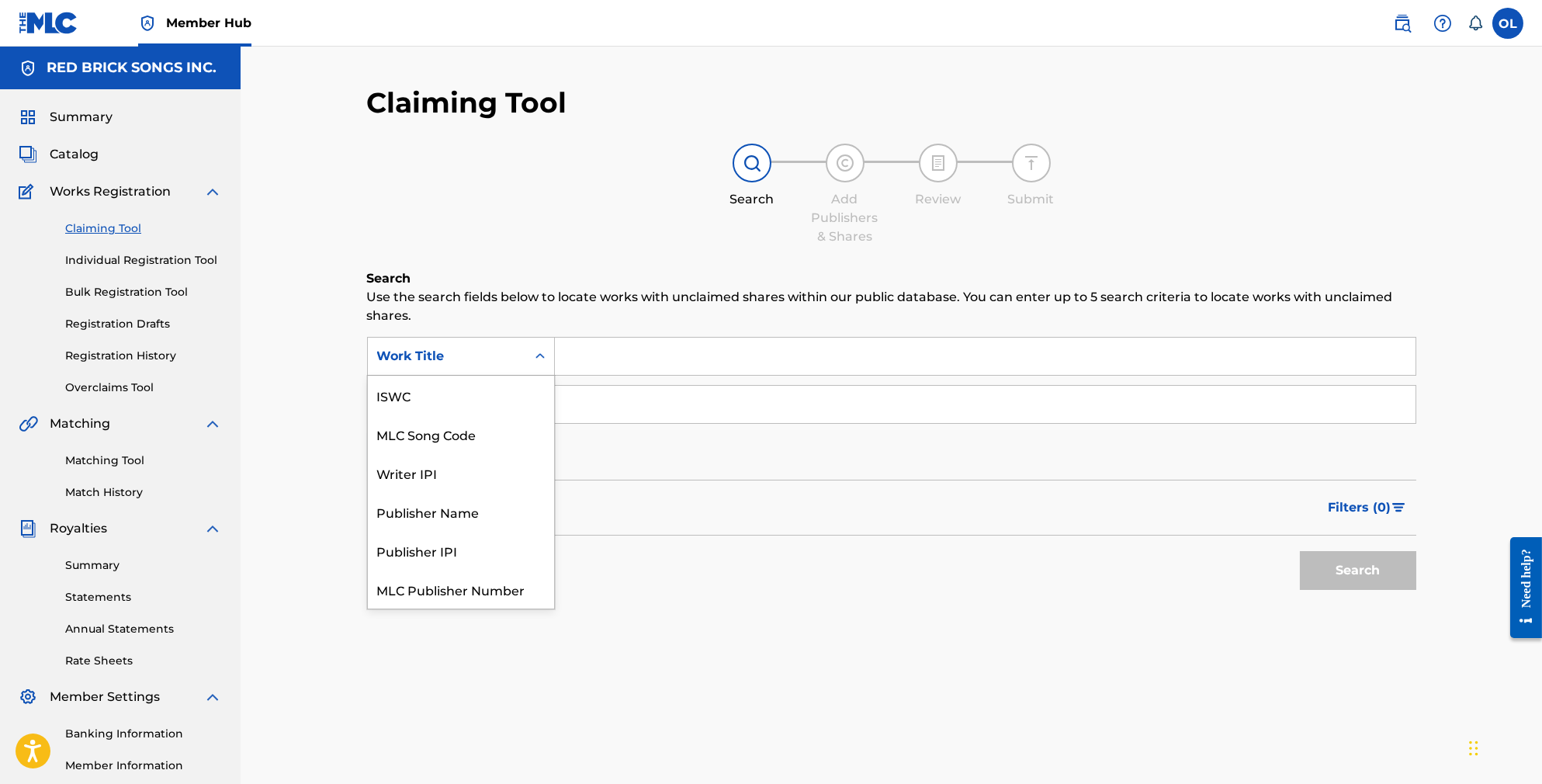
scroll to position [44, 0]
click at [498, 380] on div "MLC Song Code" at bounding box center [460, 395] width 186 height 39
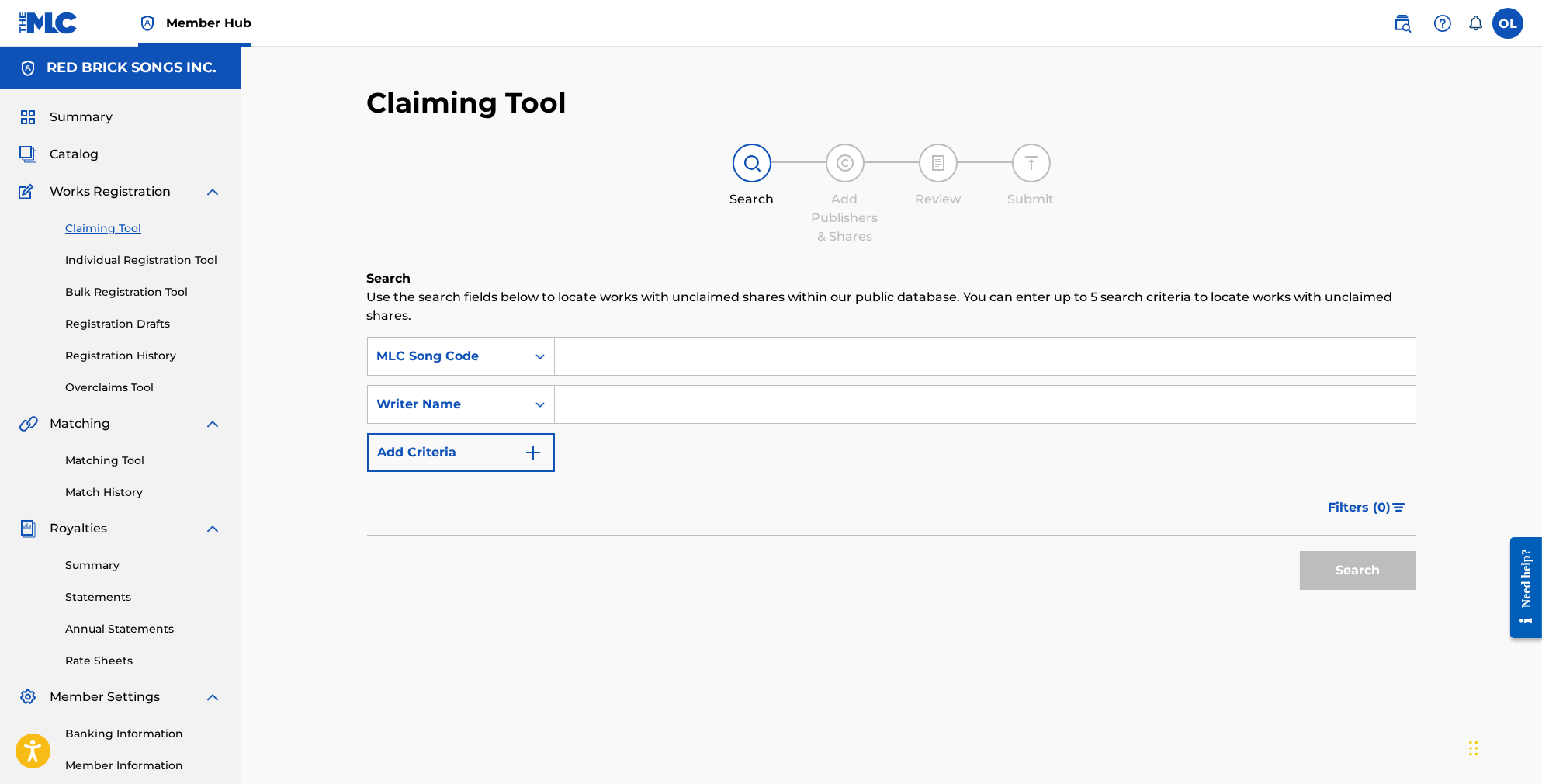
click at [598, 347] on input "Search Form" at bounding box center [985, 356] width 861 height 37
paste input "DA7QON"
type input "DA7QON"
click at [1344, 567] on button "Search" at bounding box center [1358, 570] width 116 height 39
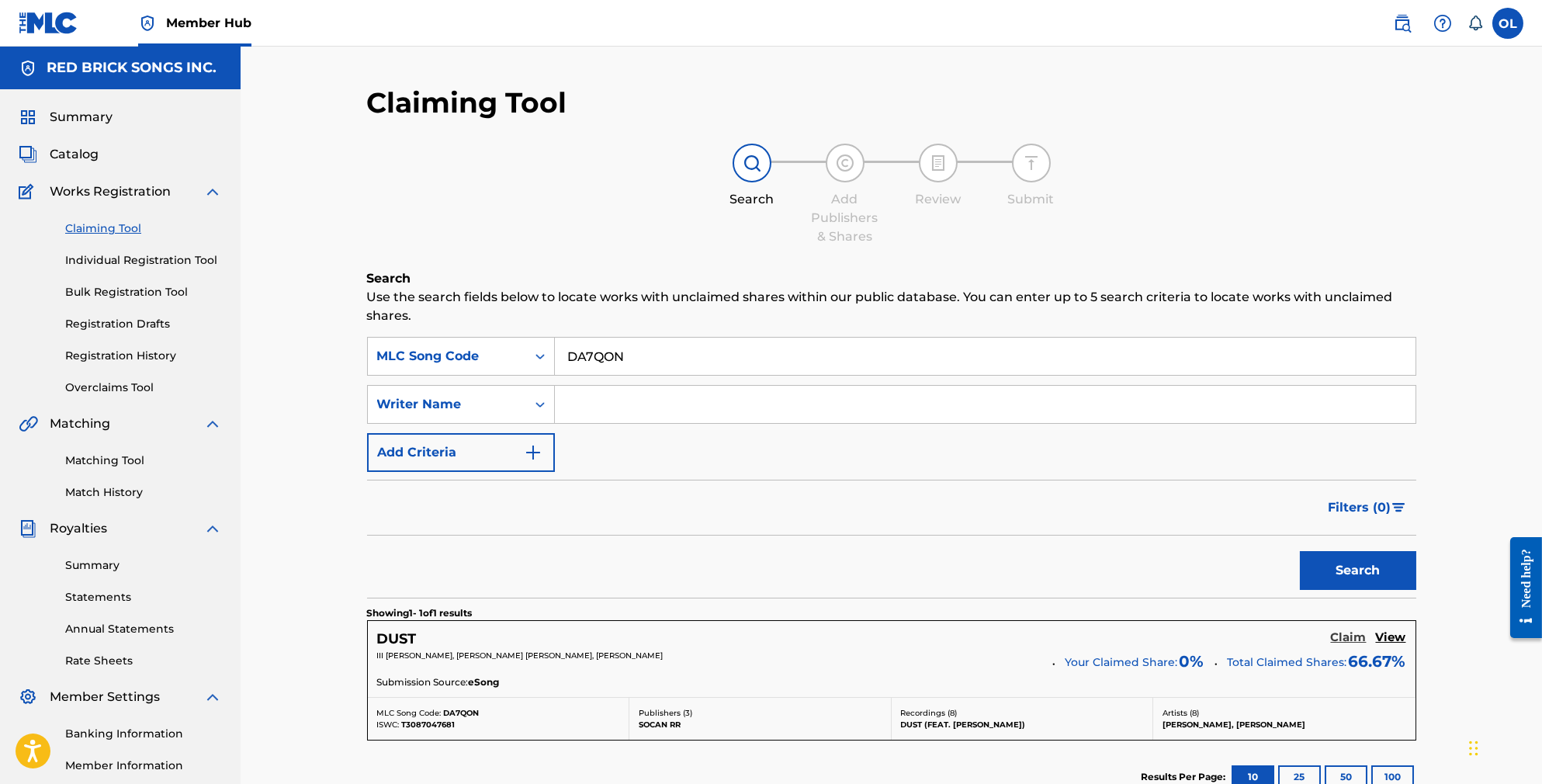
click at [1341, 639] on h5 "Claim" at bounding box center [1348, 638] width 36 height 15
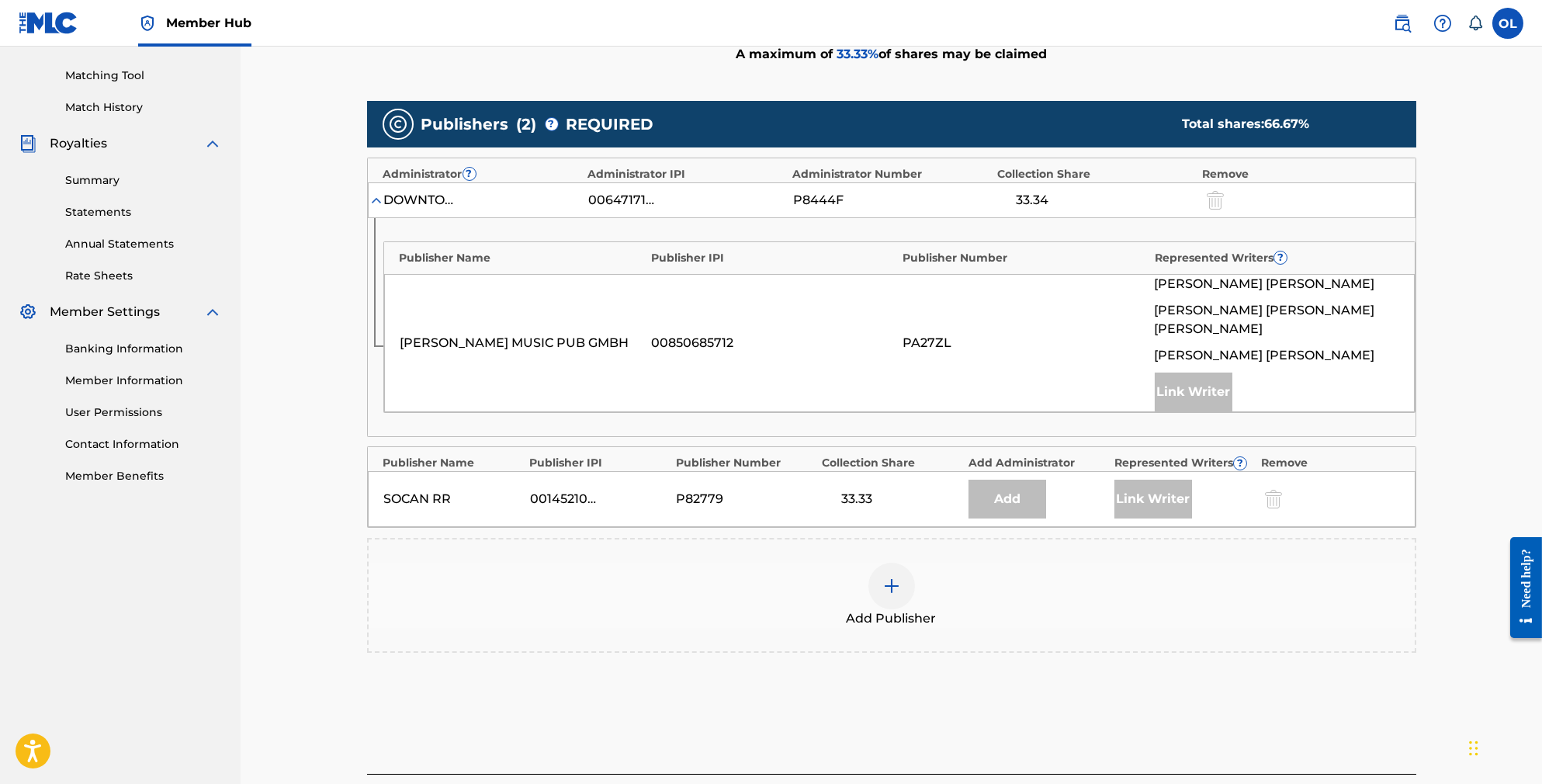
scroll to position [456, 0]
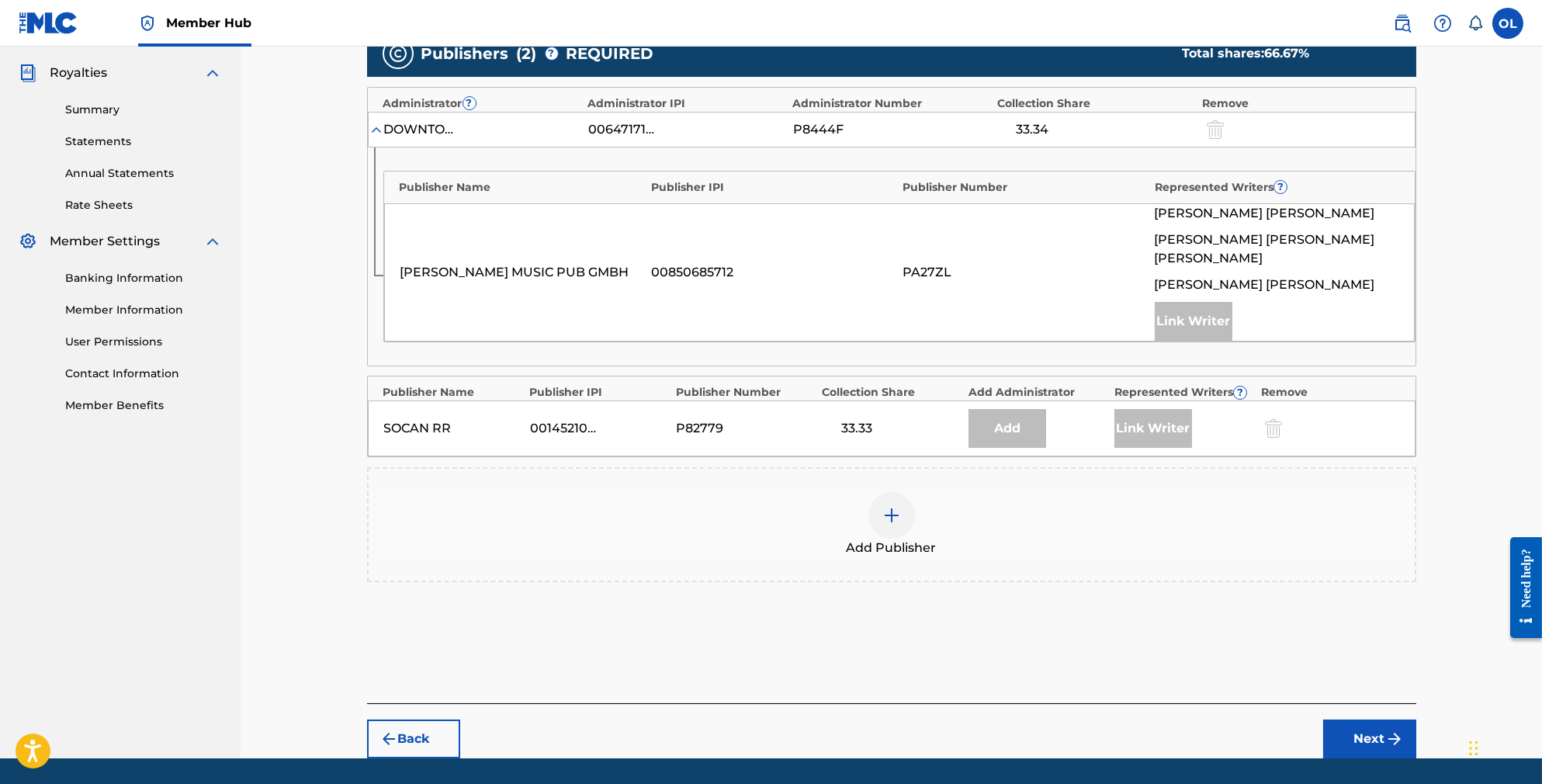
click at [892, 520] on img at bounding box center [892, 516] width 19 height 19
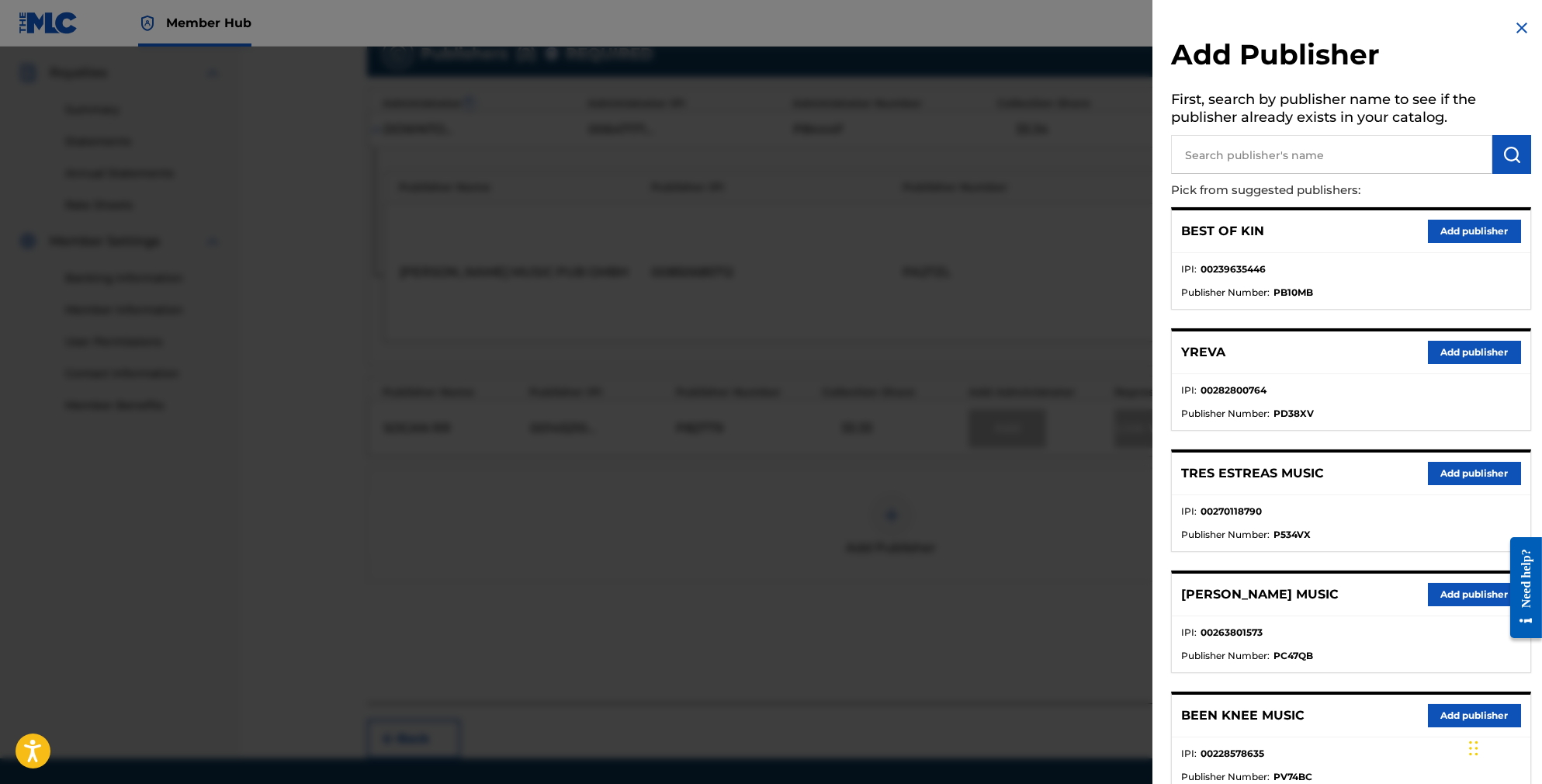
click at [1305, 149] on input "text" at bounding box center [1332, 154] width 321 height 39
type input "W S 3"
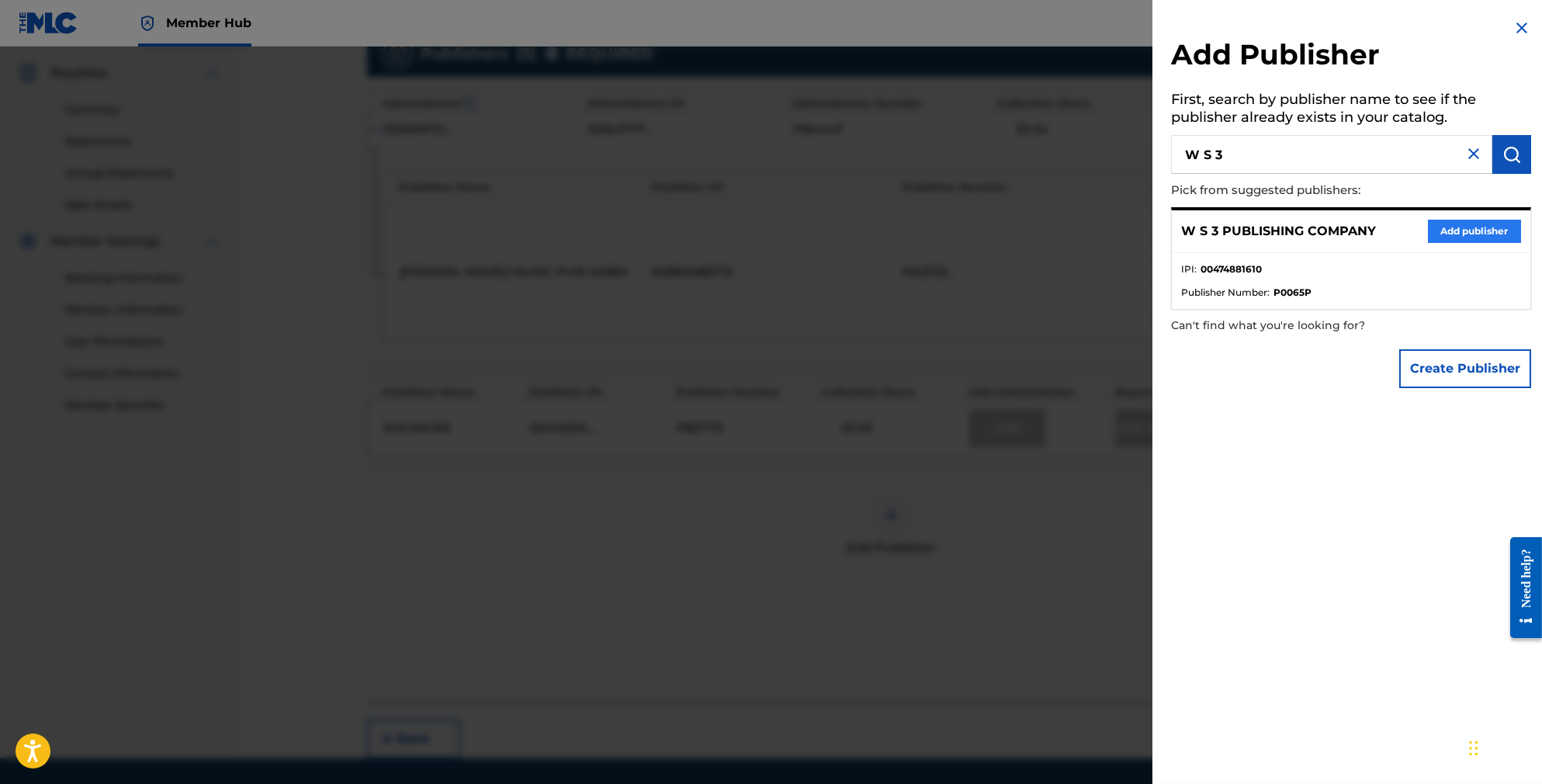
click at [1488, 240] on button "Add publisher" at bounding box center [1475, 231] width 93 height 23
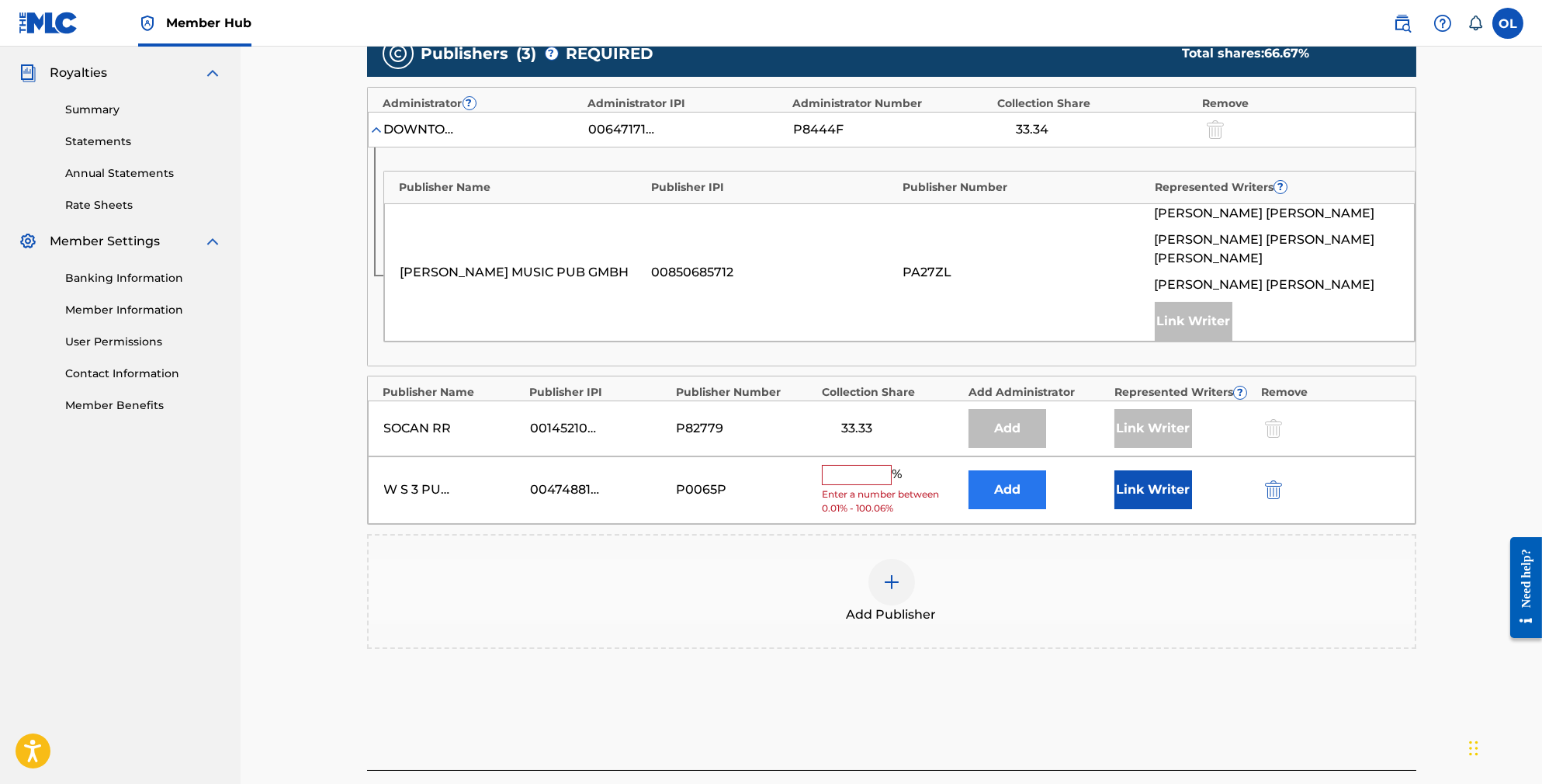
click at [1045, 498] on button "Add" at bounding box center [1007, 489] width 78 height 39
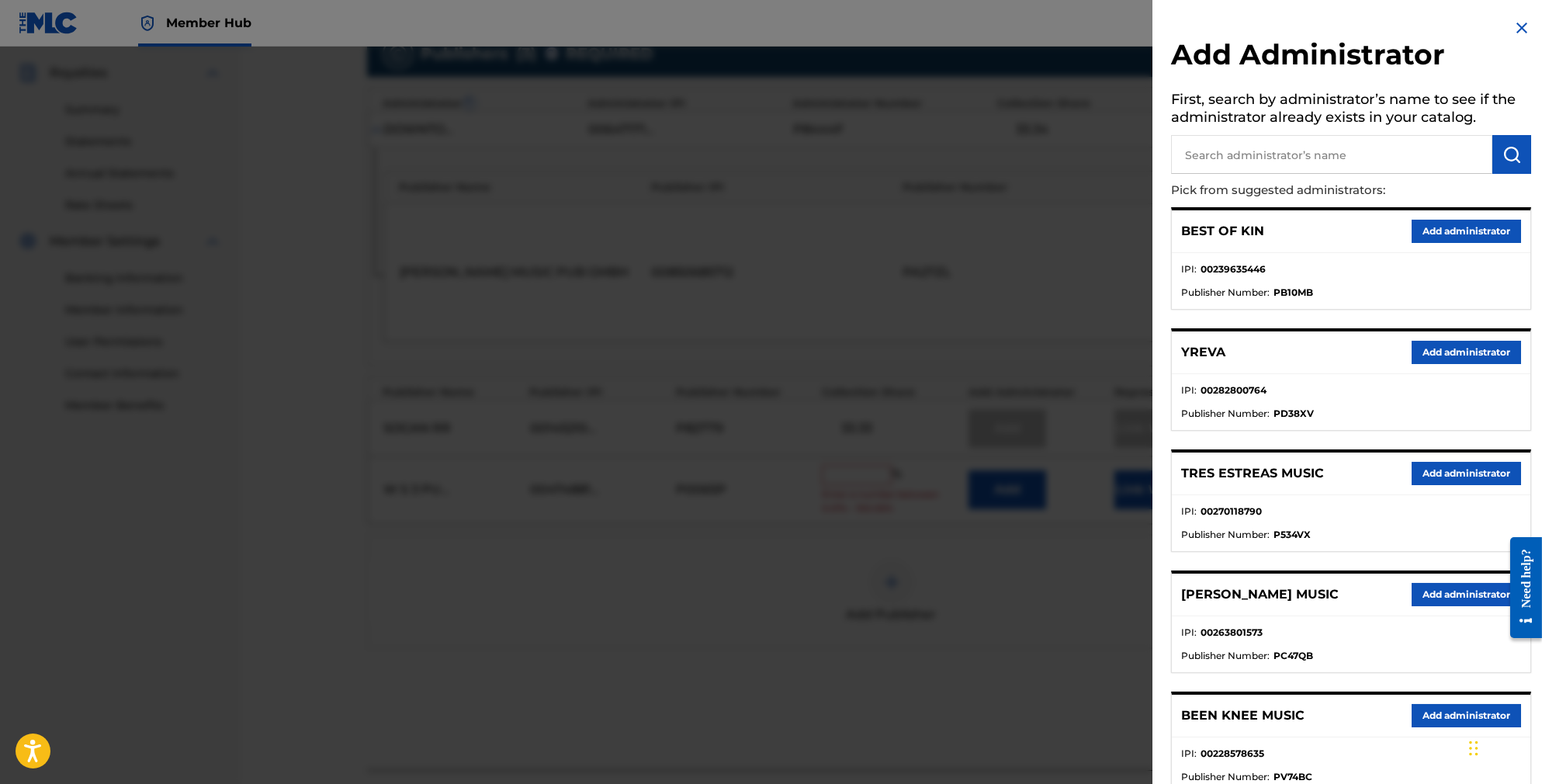
click at [1292, 164] on input "text" at bounding box center [1332, 154] width 321 height 39
type input "red brick songs"
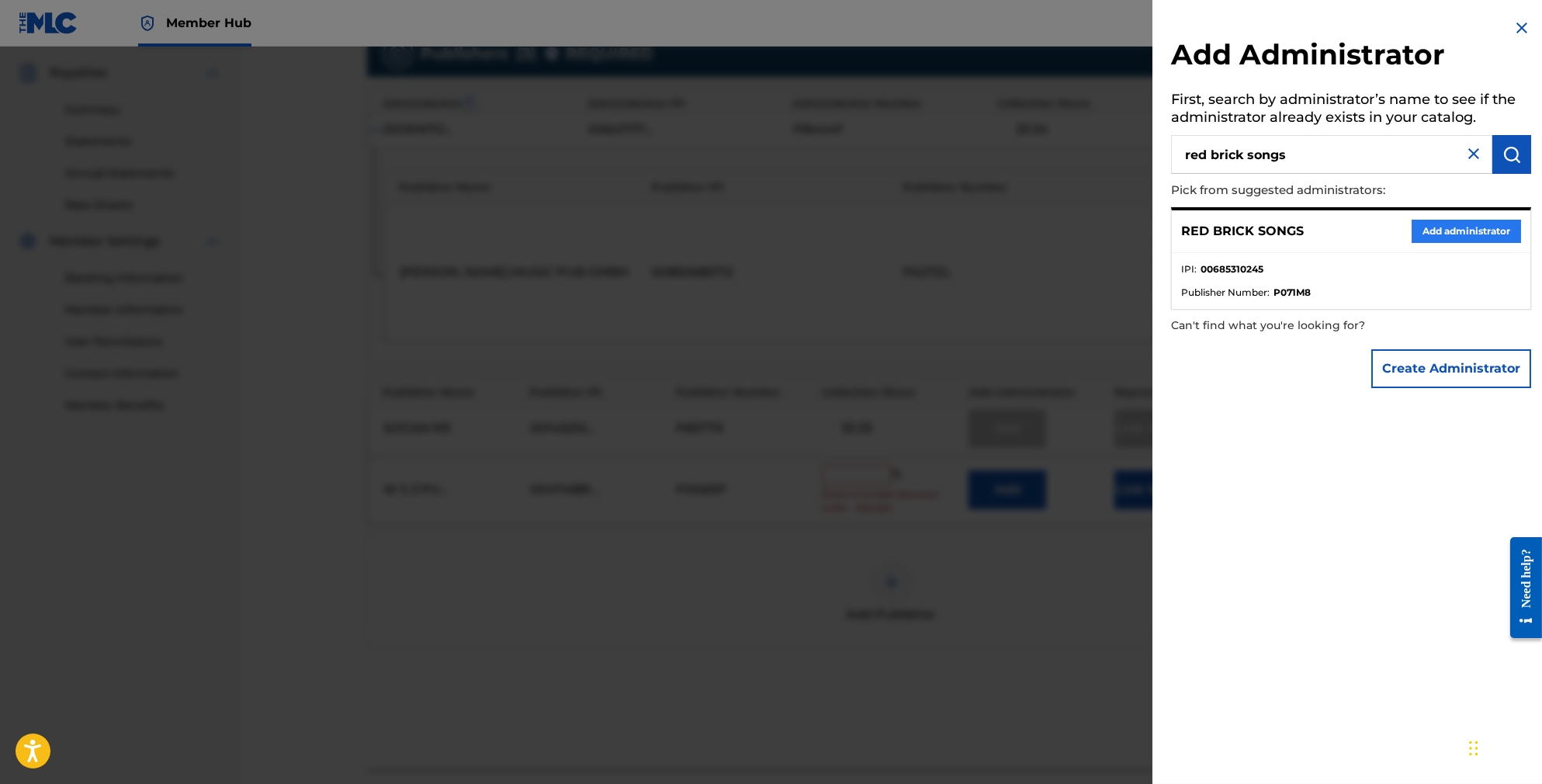
click at [1453, 240] on button "Add administrator" at bounding box center [1466, 231] width 109 height 23
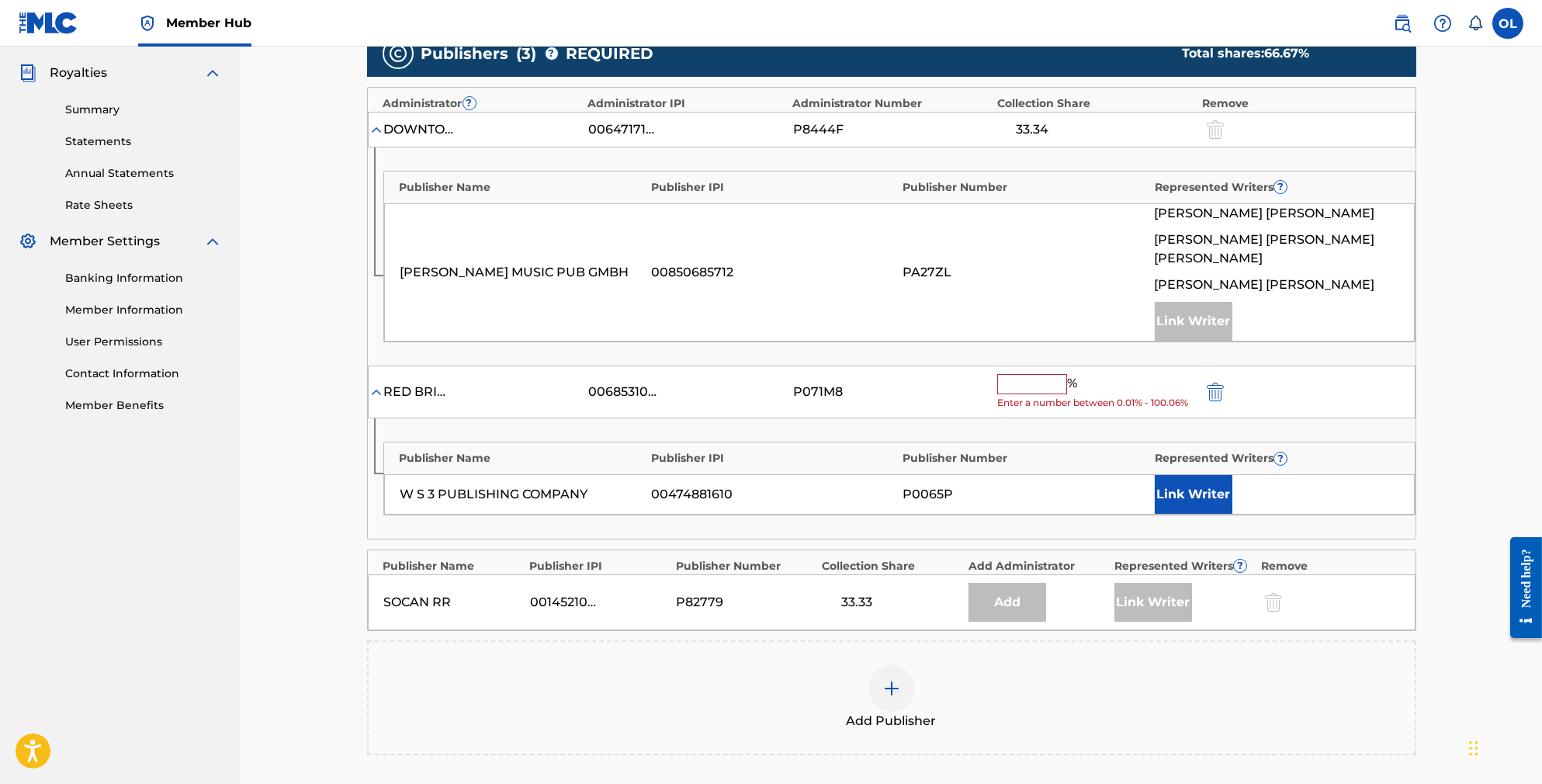
click at [1051, 394] on input "text" at bounding box center [1032, 384] width 70 height 21
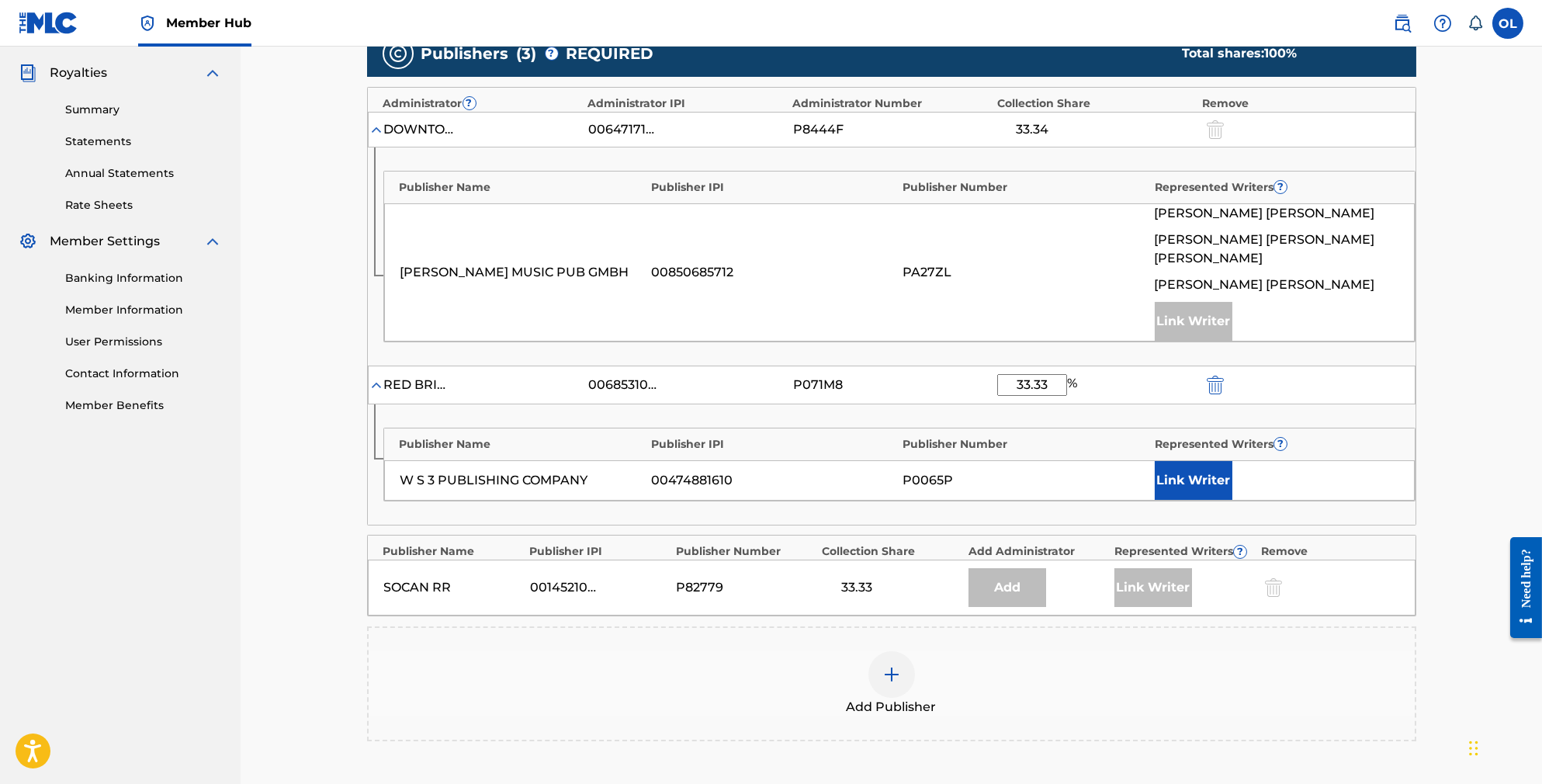
type input "33.33"
click at [1220, 478] on button "Link Writer" at bounding box center [1194, 480] width 78 height 39
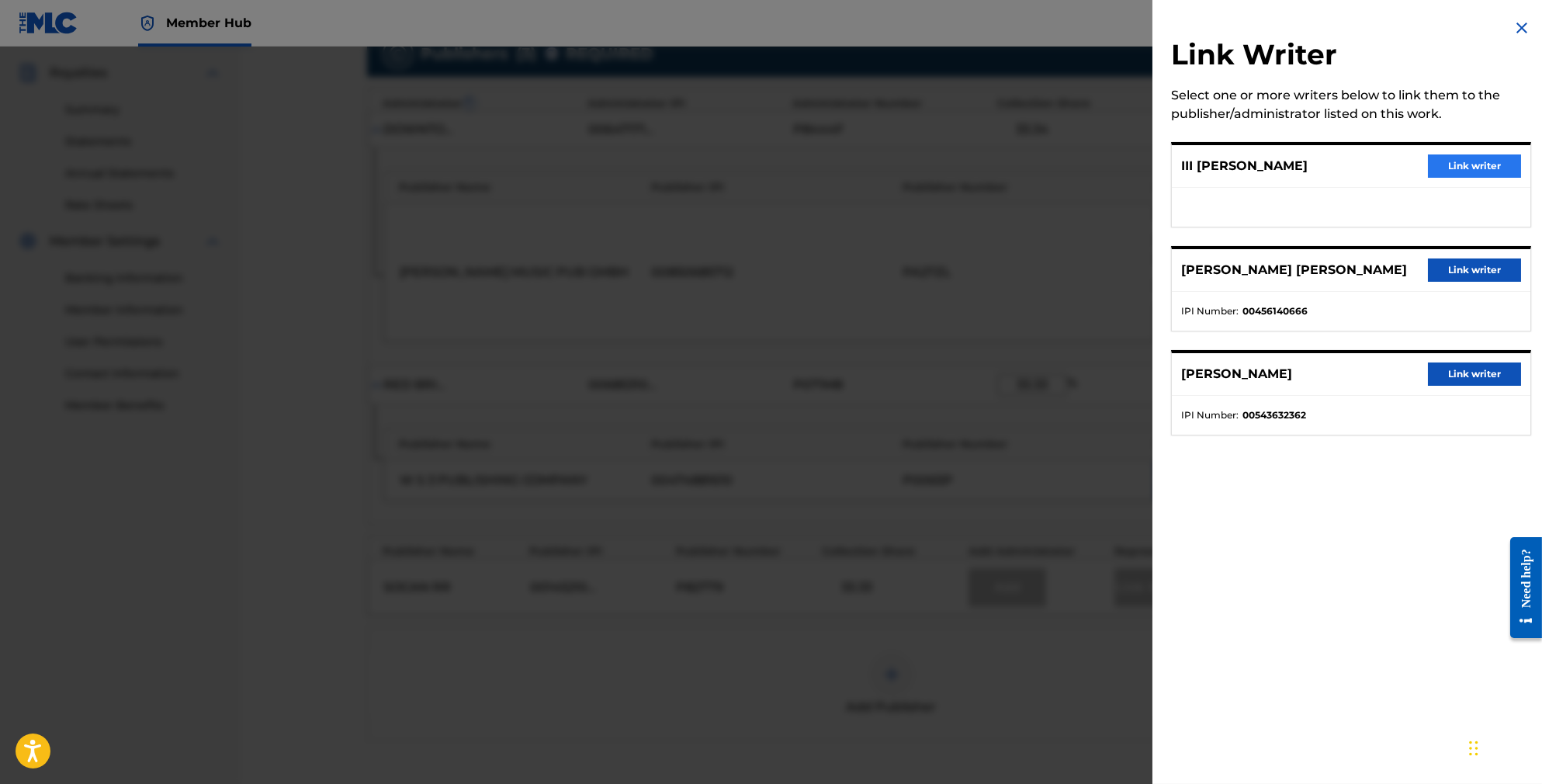
click at [1445, 162] on button "Link writer" at bounding box center [1475, 165] width 93 height 23
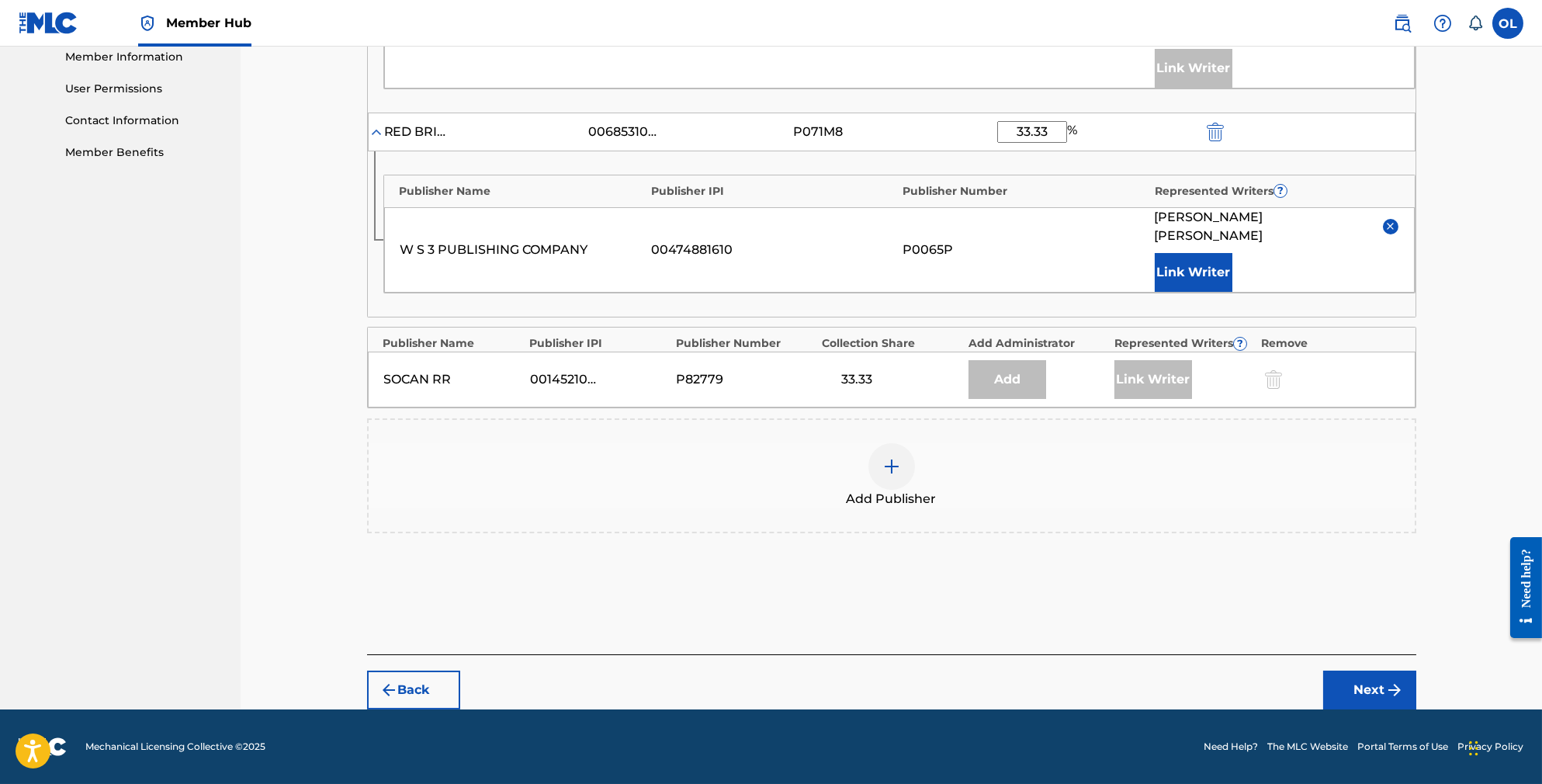
scroll to position [722, 0]
click at [1390, 684] on button "Next" at bounding box center [1370, 690] width 93 height 39
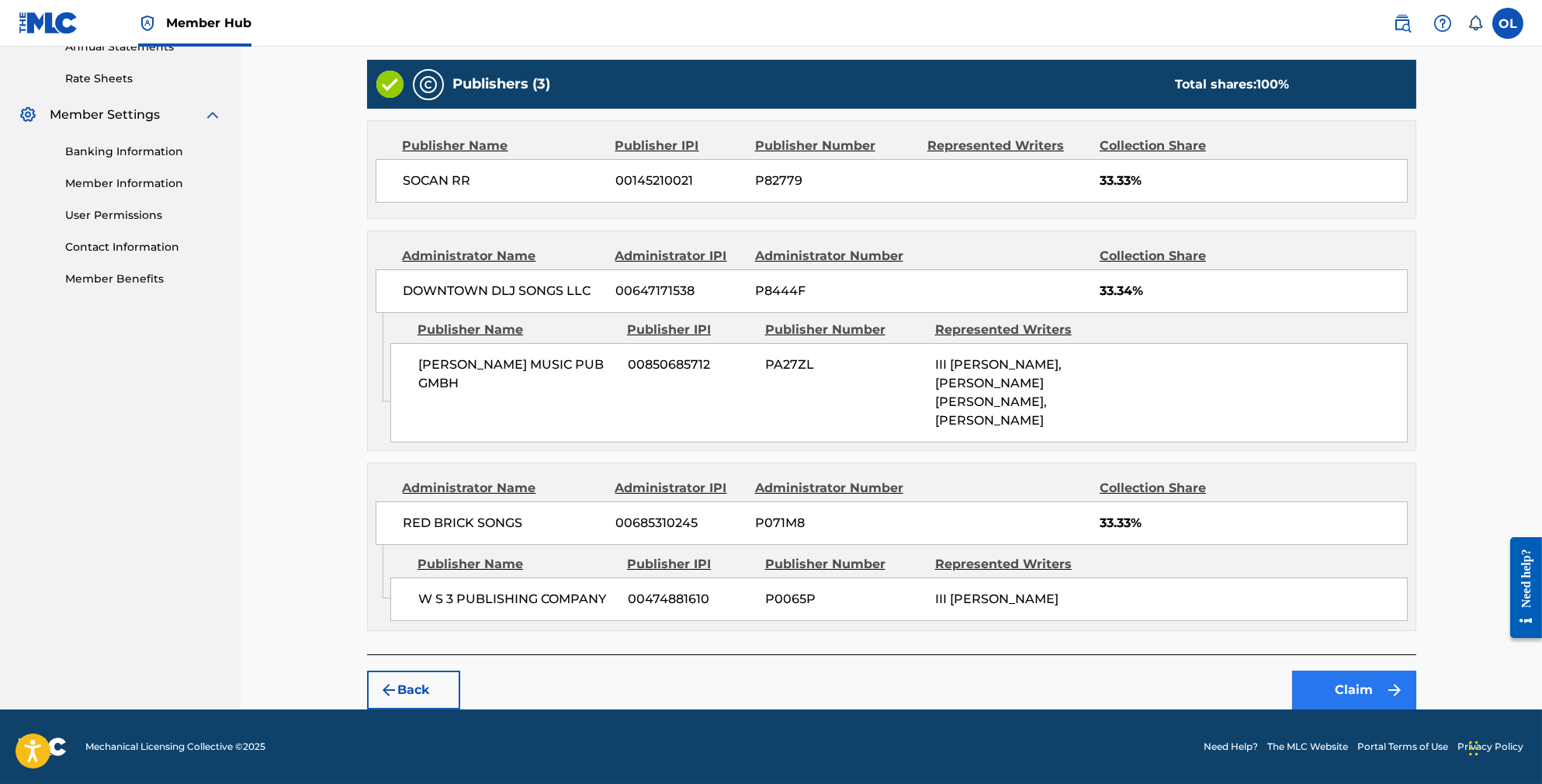
scroll to position [597, 0]
click at [1396, 680] on button "Claim" at bounding box center [1354, 690] width 124 height 39
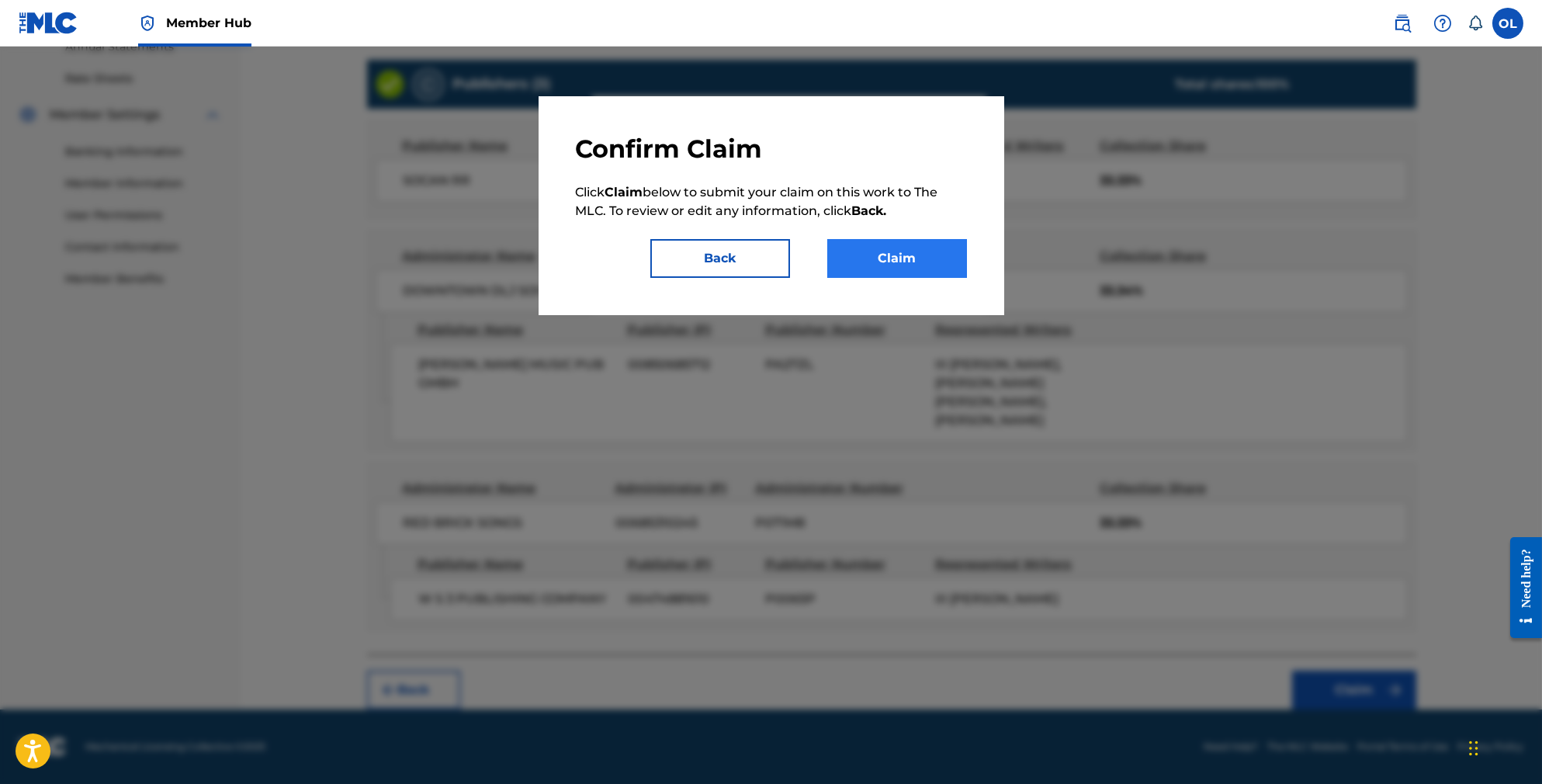
click at [951, 275] on button "Claim" at bounding box center [897, 258] width 140 height 39
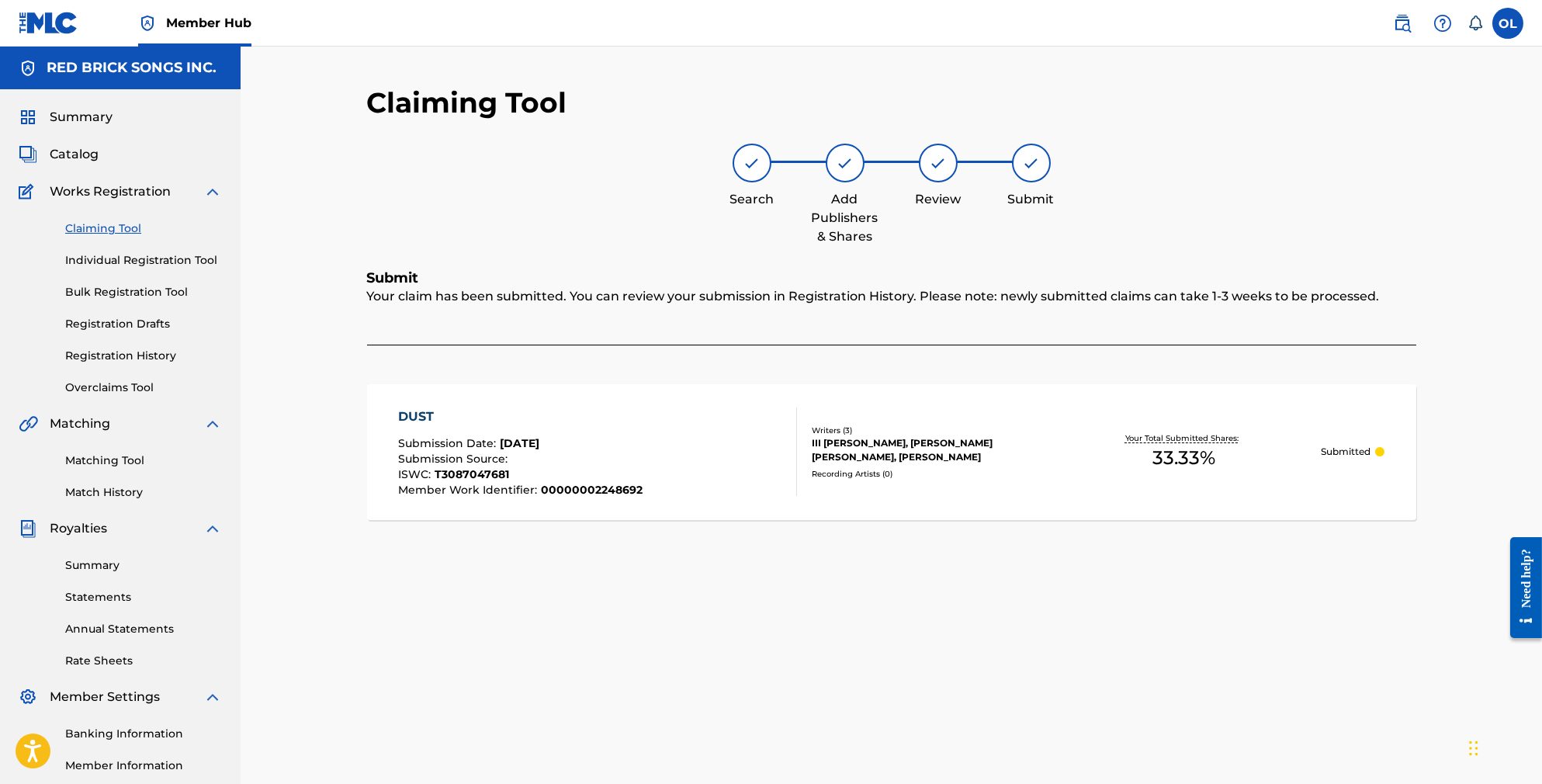
scroll to position [0, 0]
click at [112, 237] on link "Claiming Tool" at bounding box center [143, 229] width 157 height 17
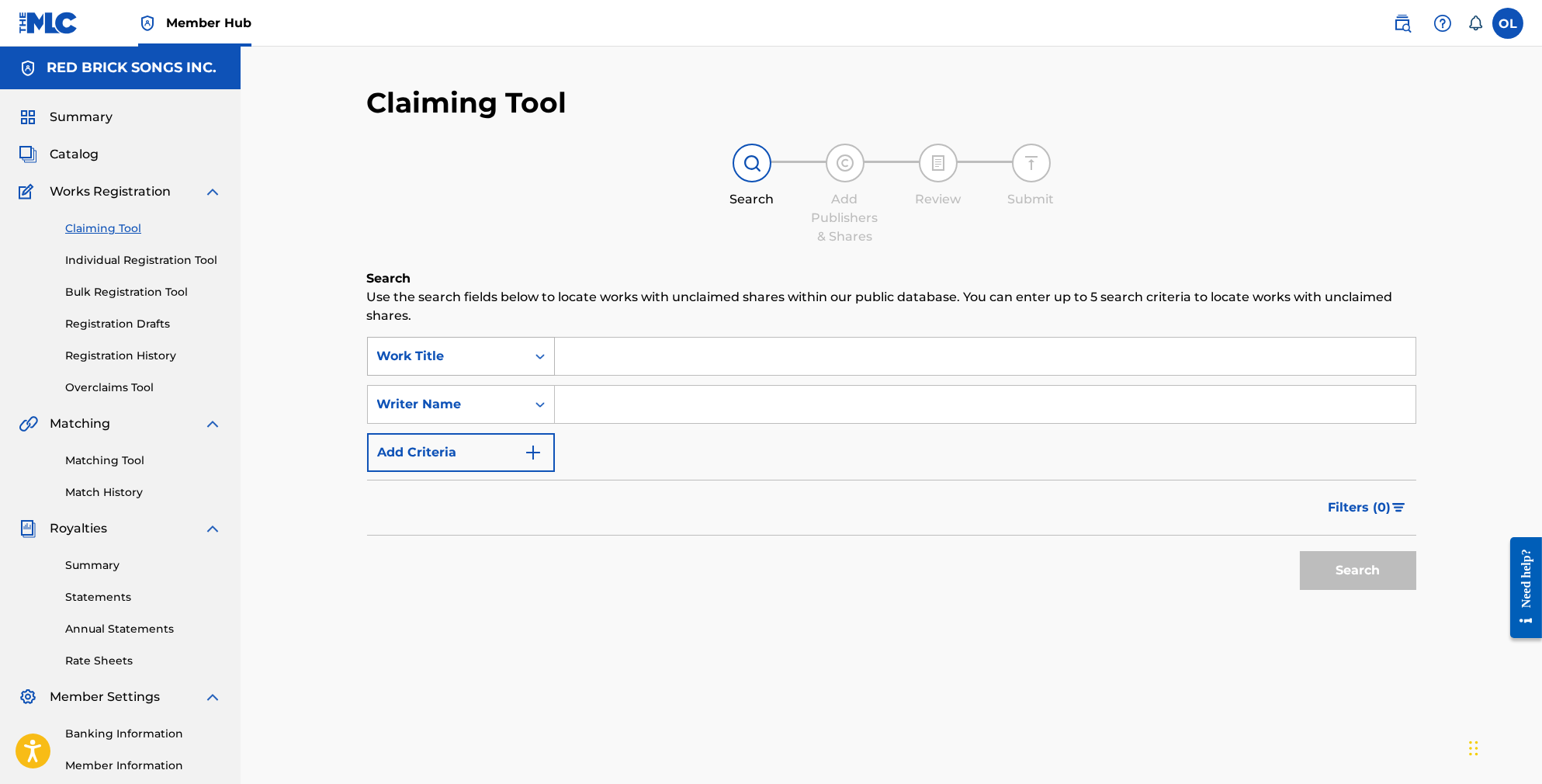
click at [526, 343] on div "Search Form" at bounding box center [540, 356] width 28 height 28
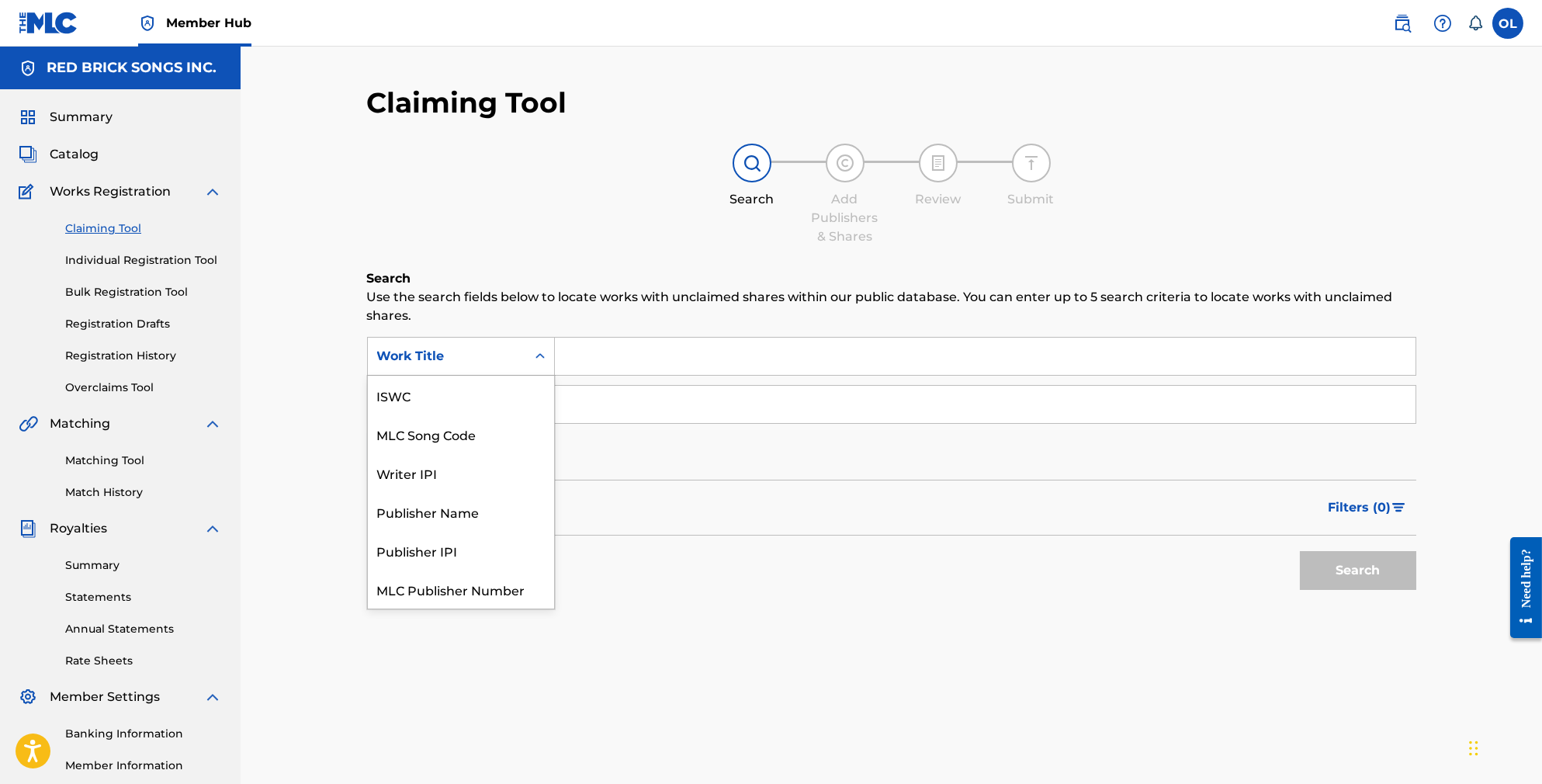
scroll to position [44, 0]
click at [513, 379] on div "MLC Song Code" at bounding box center [460, 395] width 186 height 39
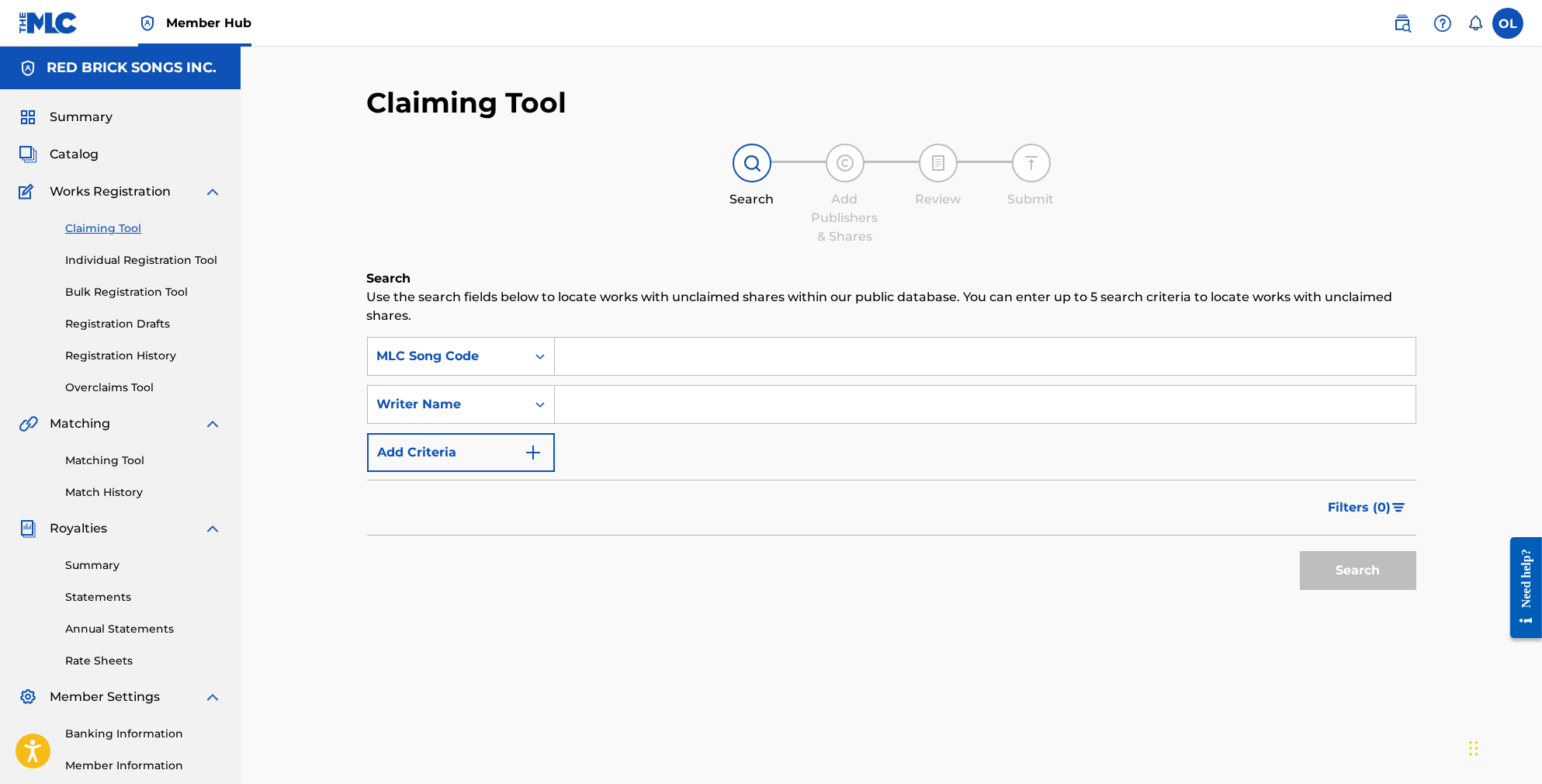
click at [593, 352] on input "Search Form" at bounding box center [985, 356] width 861 height 37
paste input "GA6CBC"
type input "GA6CBC"
click at [1350, 572] on button "Search" at bounding box center [1358, 570] width 116 height 39
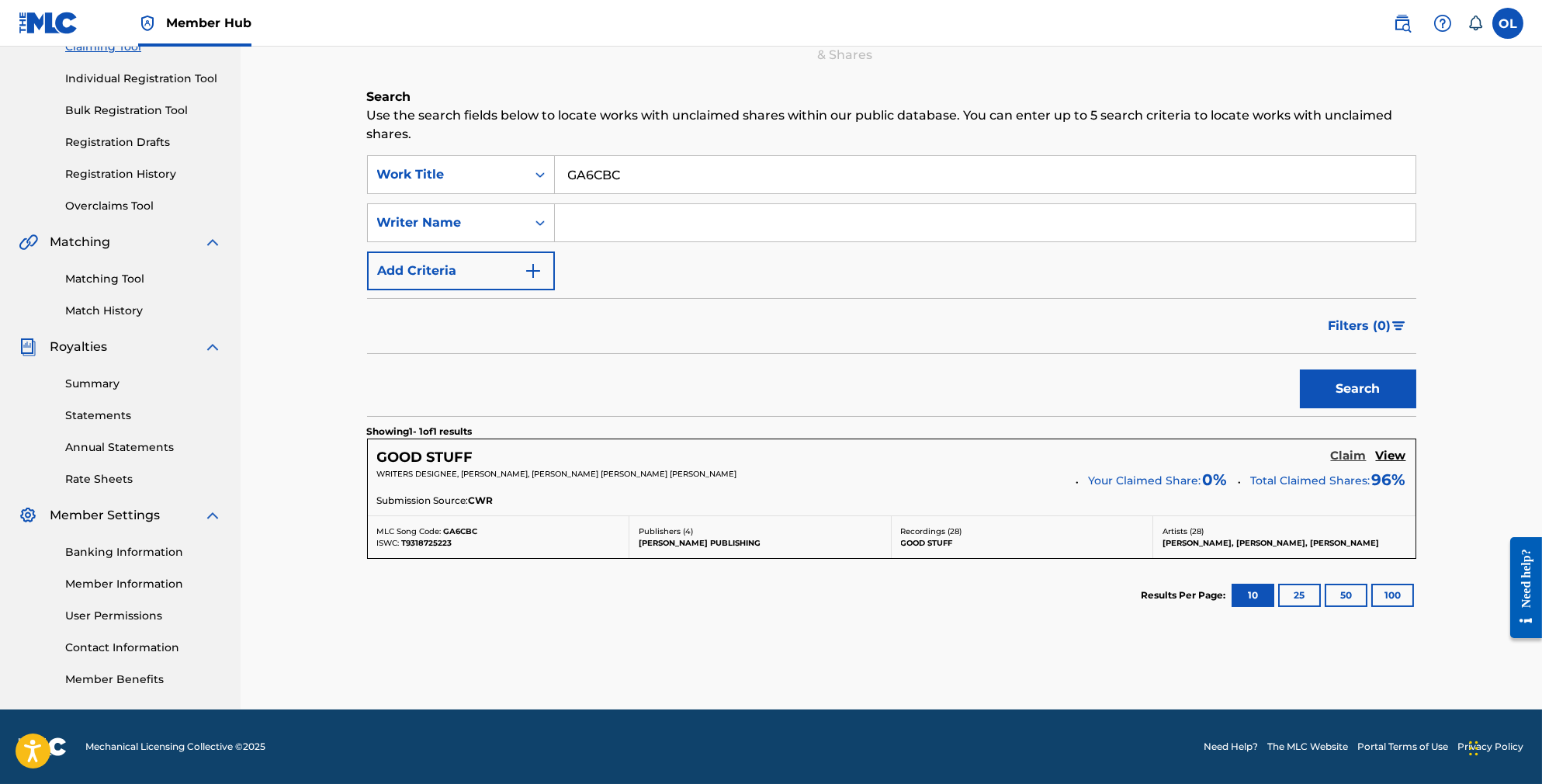
scroll to position [195, 0]
click at [1347, 449] on h5 "Claim" at bounding box center [1348, 456] width 36 height 15
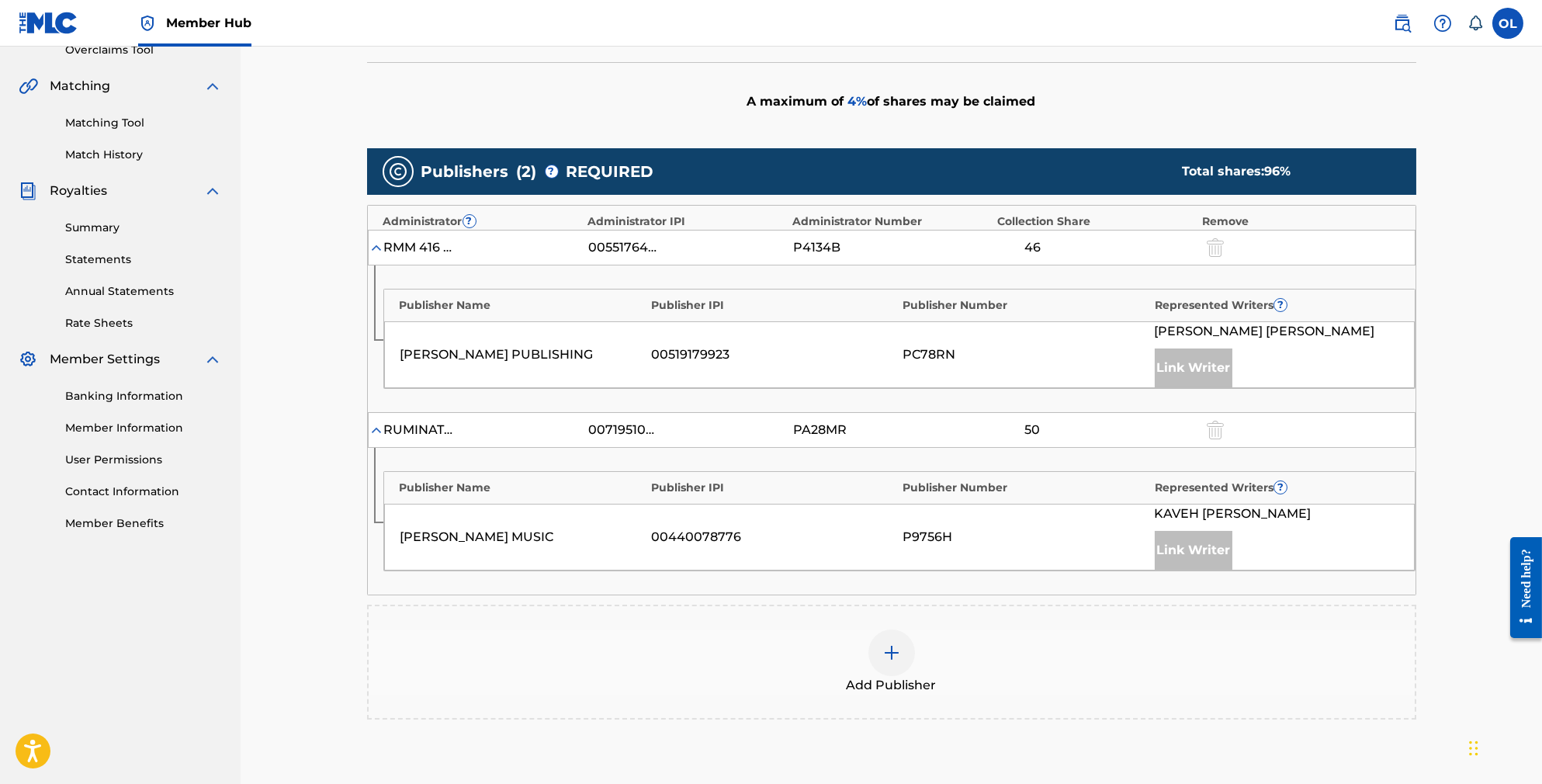
scroll to position [342, 0]
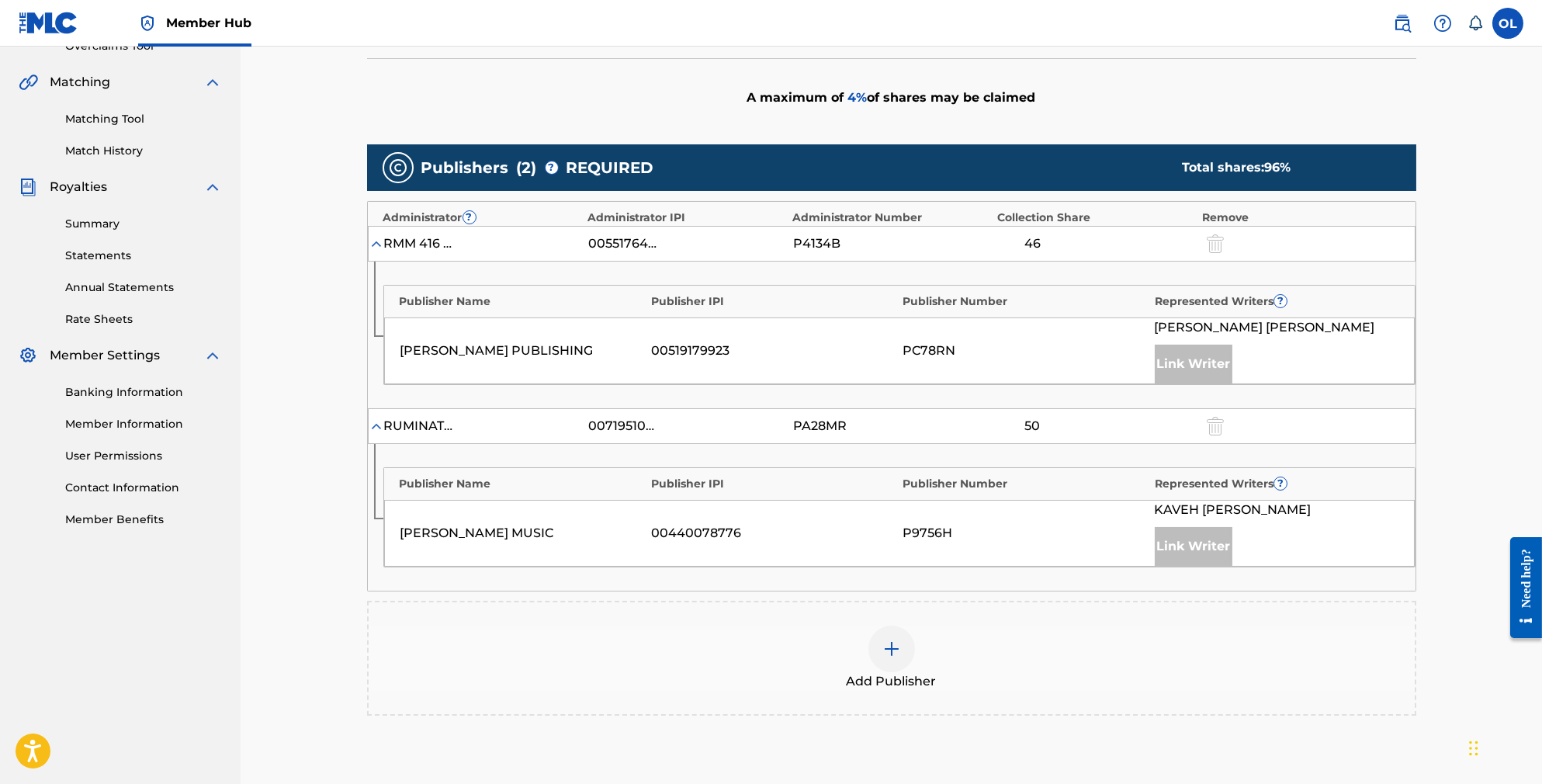
click at [888, 658] on img at bounding box center [892, 649] width 19 height 19
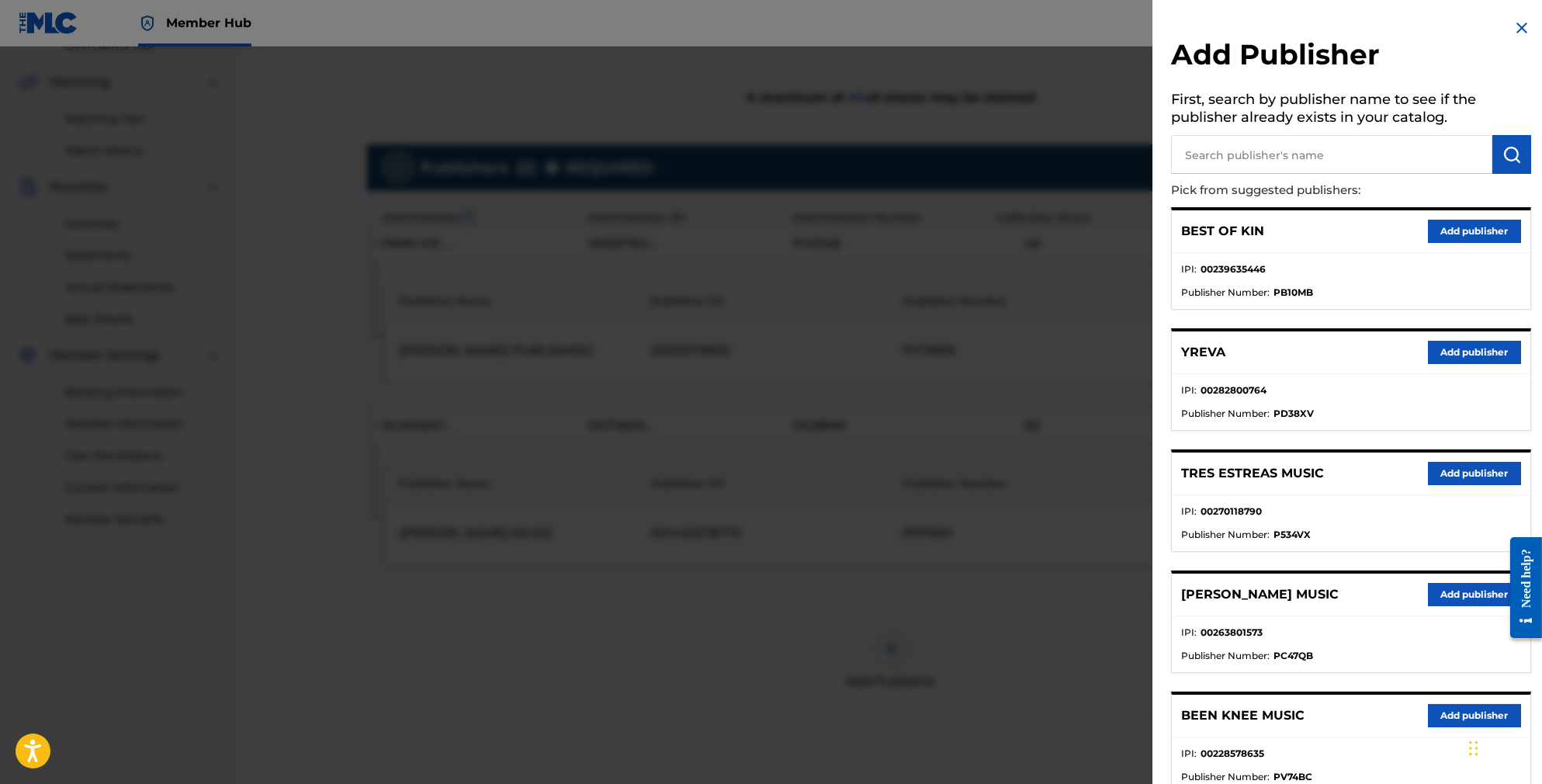
click at [1307, 148] on input "text" at bounding box center [1332, 154] width 321 height 39
type input "red brick works"
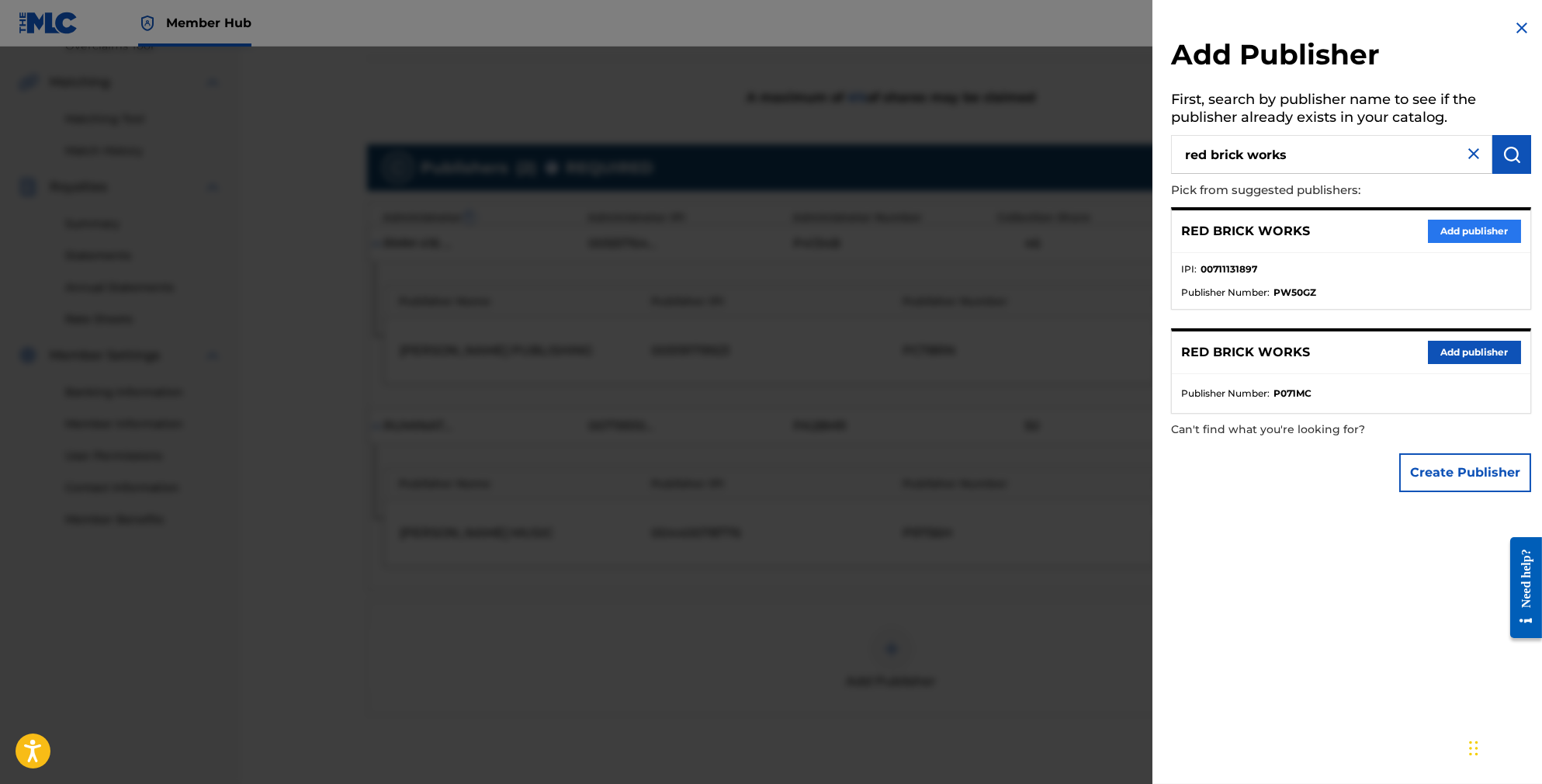
click at [1447, 230] on button "Add publisher" at bounding box center [1475, 231] width 93 height 23
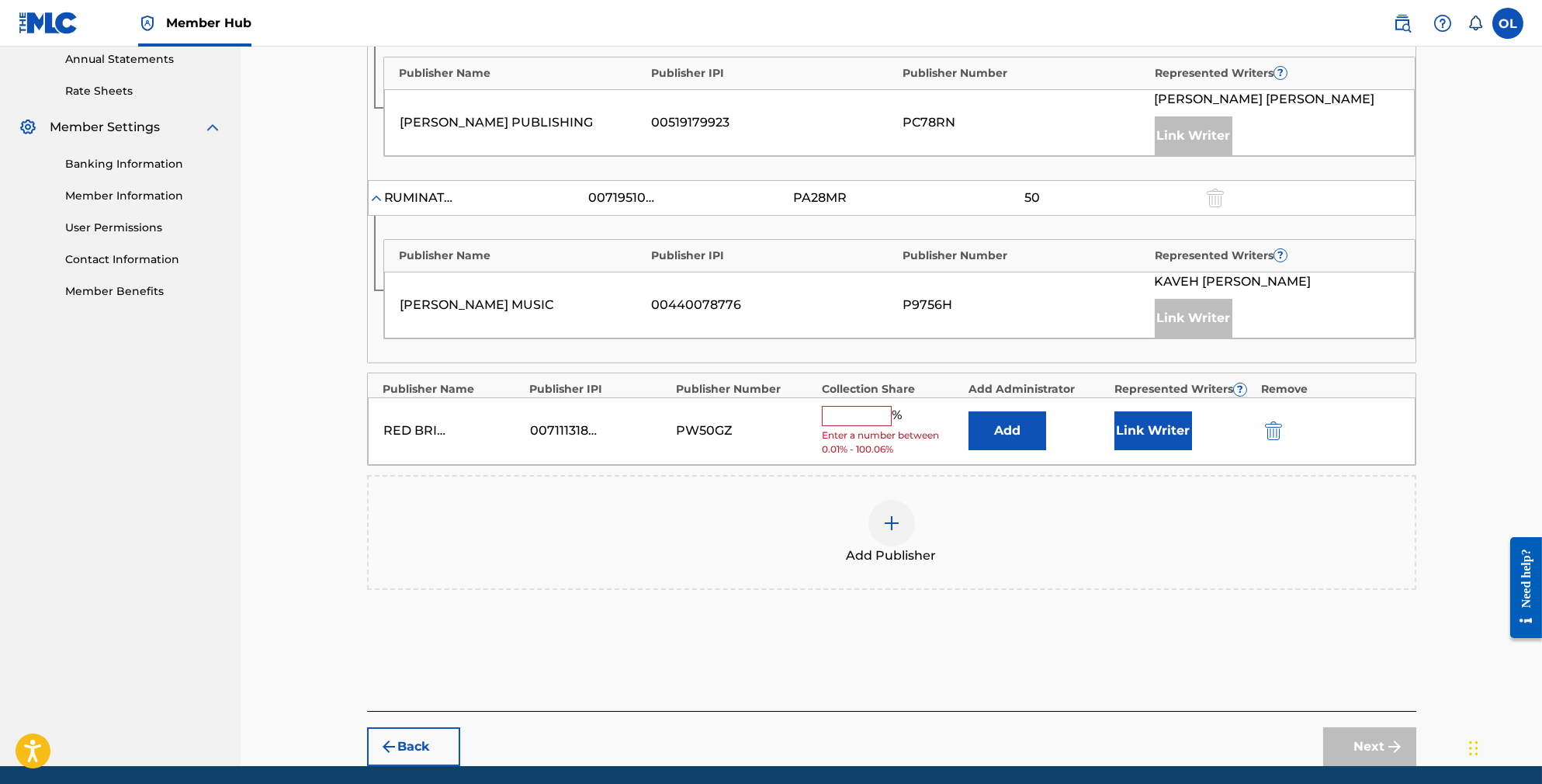
scroll to position [570, 0]
click at [877, 426] on input "text" at bounding box center [857, 415] width 70 height 21
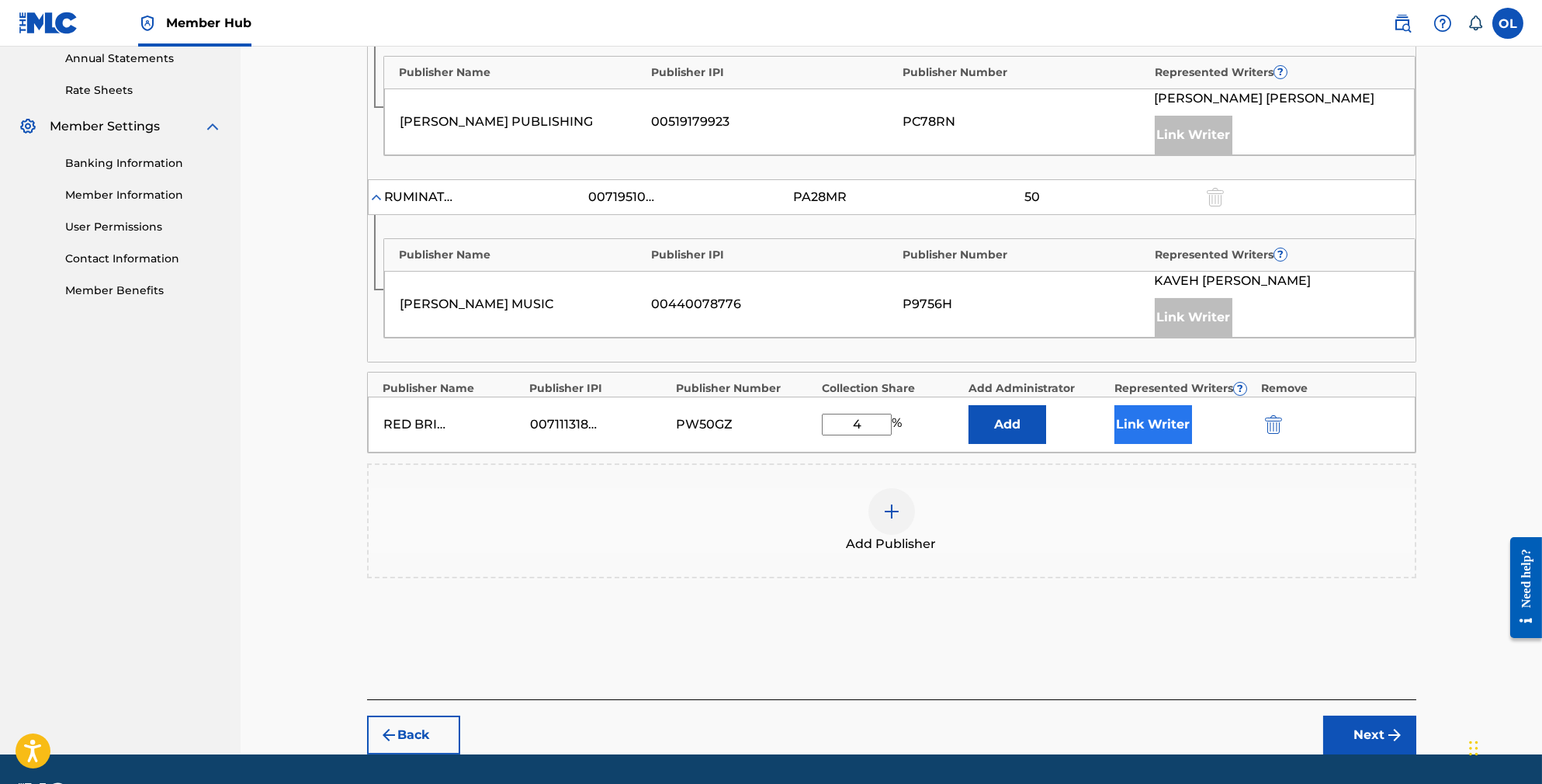
type input "4"
click at [1157, 444] on button "Link Writer" at bounding box center [1154, 424] width 78 height 39
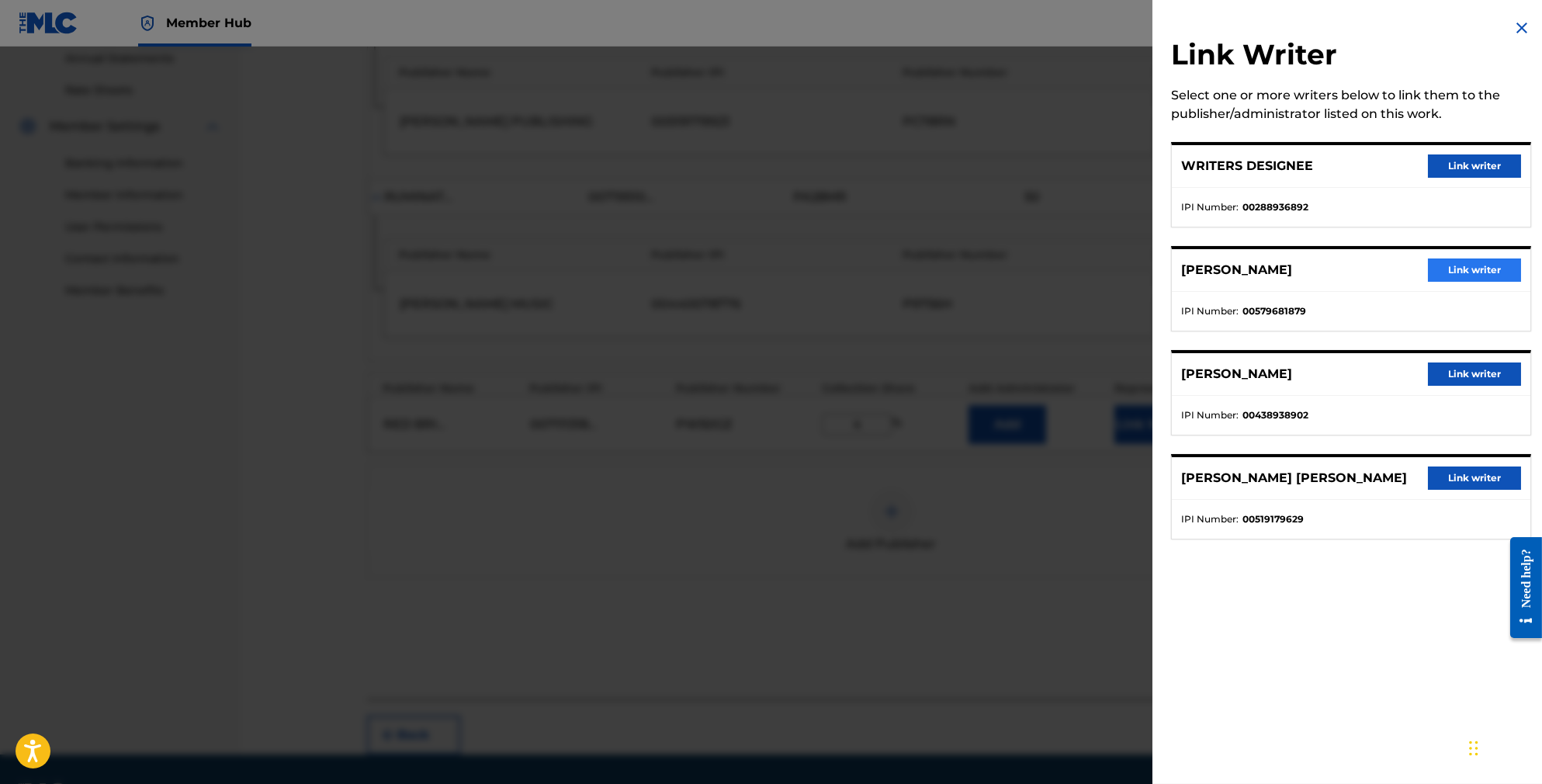
click at [1456, 282] on button "Link writer" at bounding box center [1475, 270] width 93 height 23
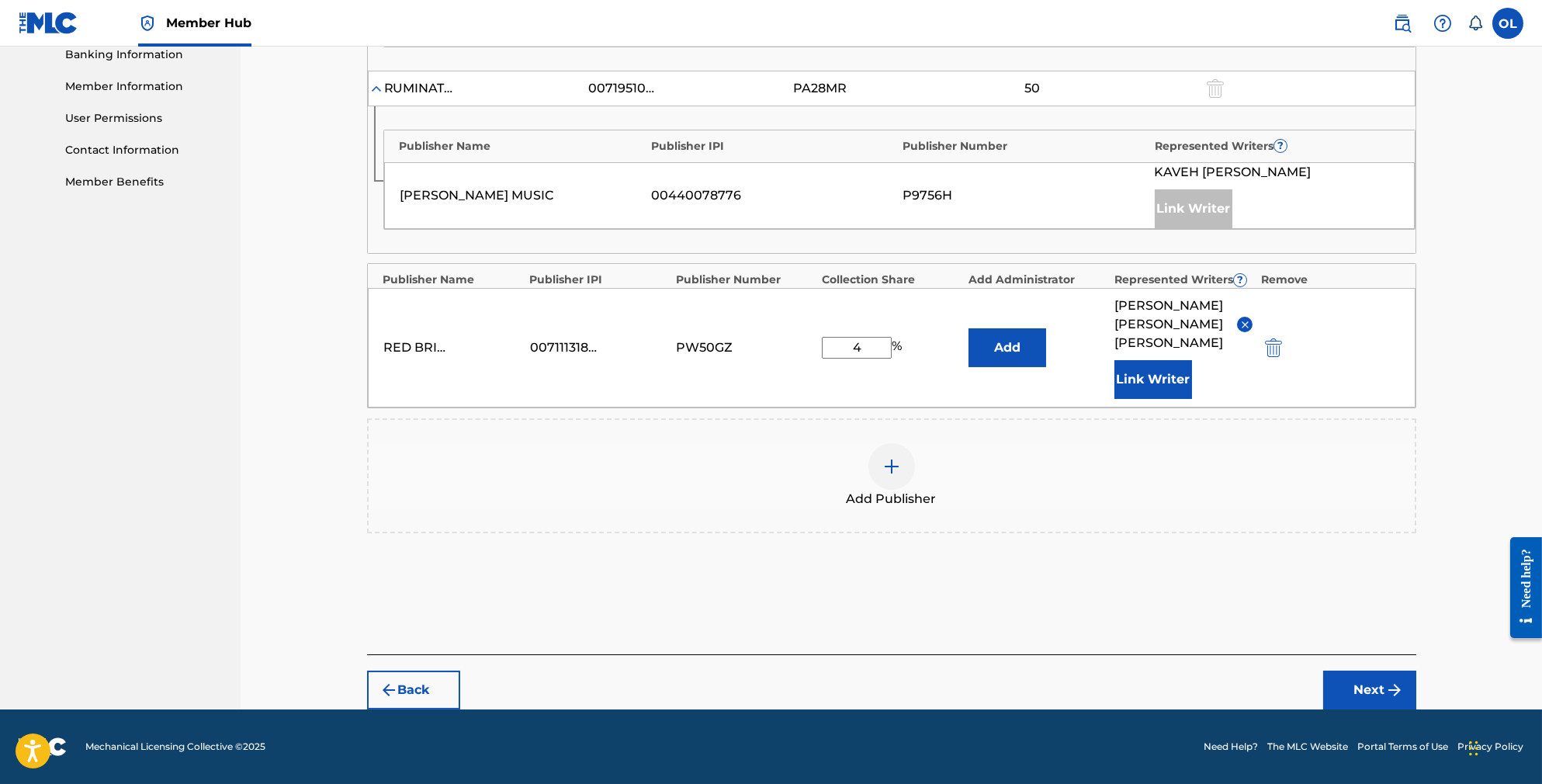
scroll to position [714, 0]
click at [1404, 684] on button "Next" at bounding box center [1370, 690] width 93 height 39
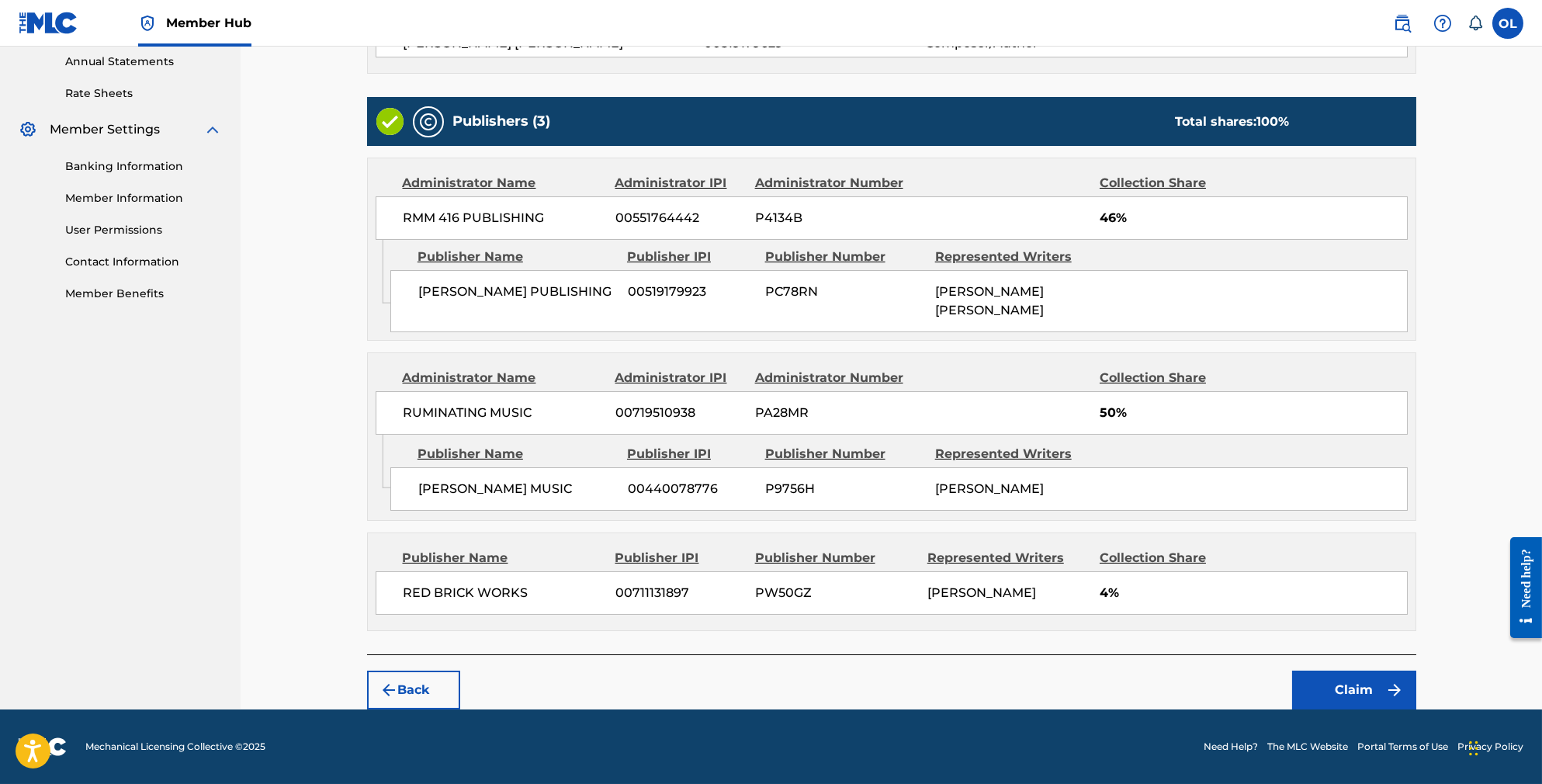
click at [1404, 684] on button "Claim" at bounding box center [1354, 690] width 124 height 39
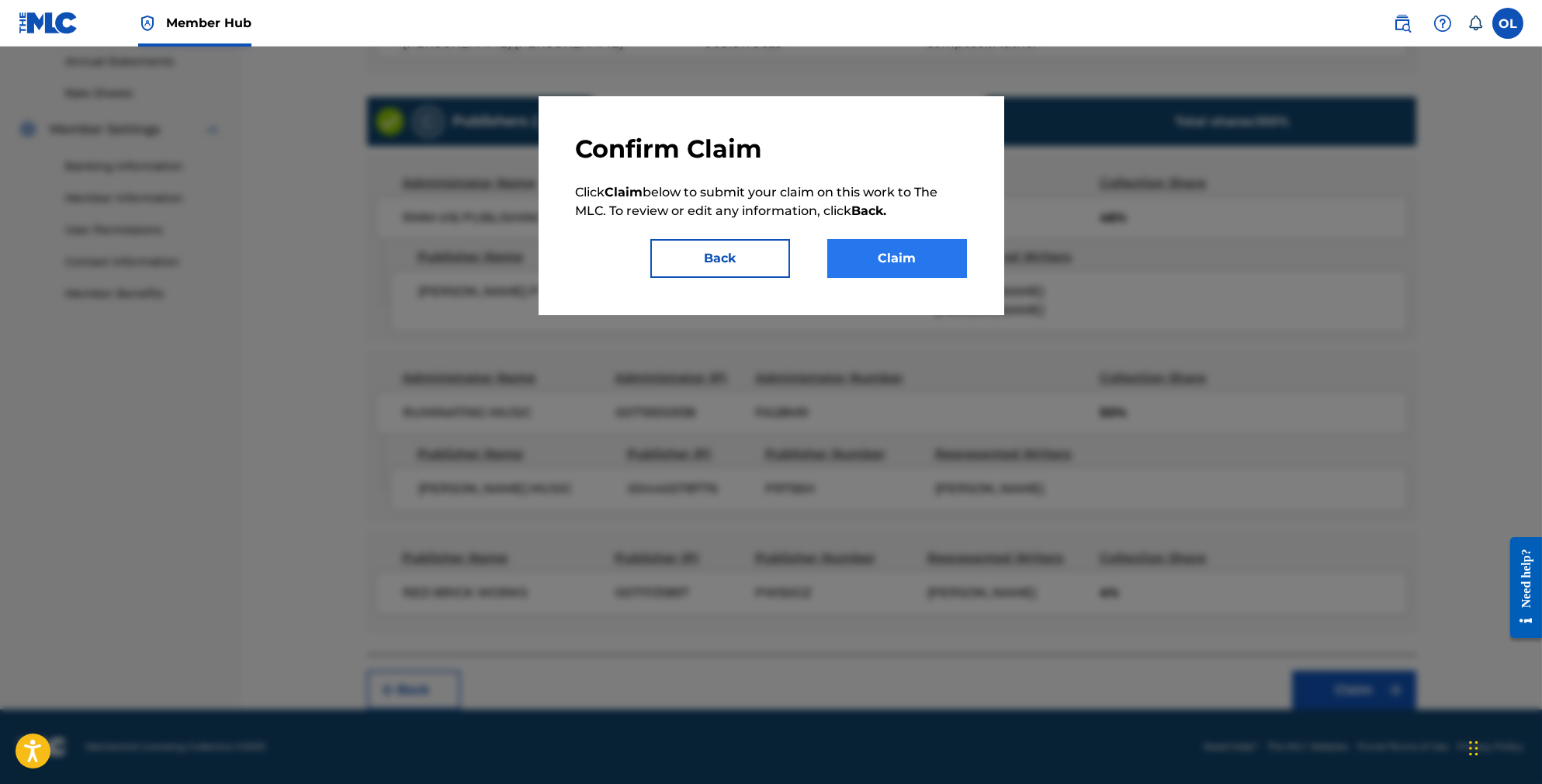
click at [942, 261] on button "Claim" at bounding box center [897, 258] width 140 height 39
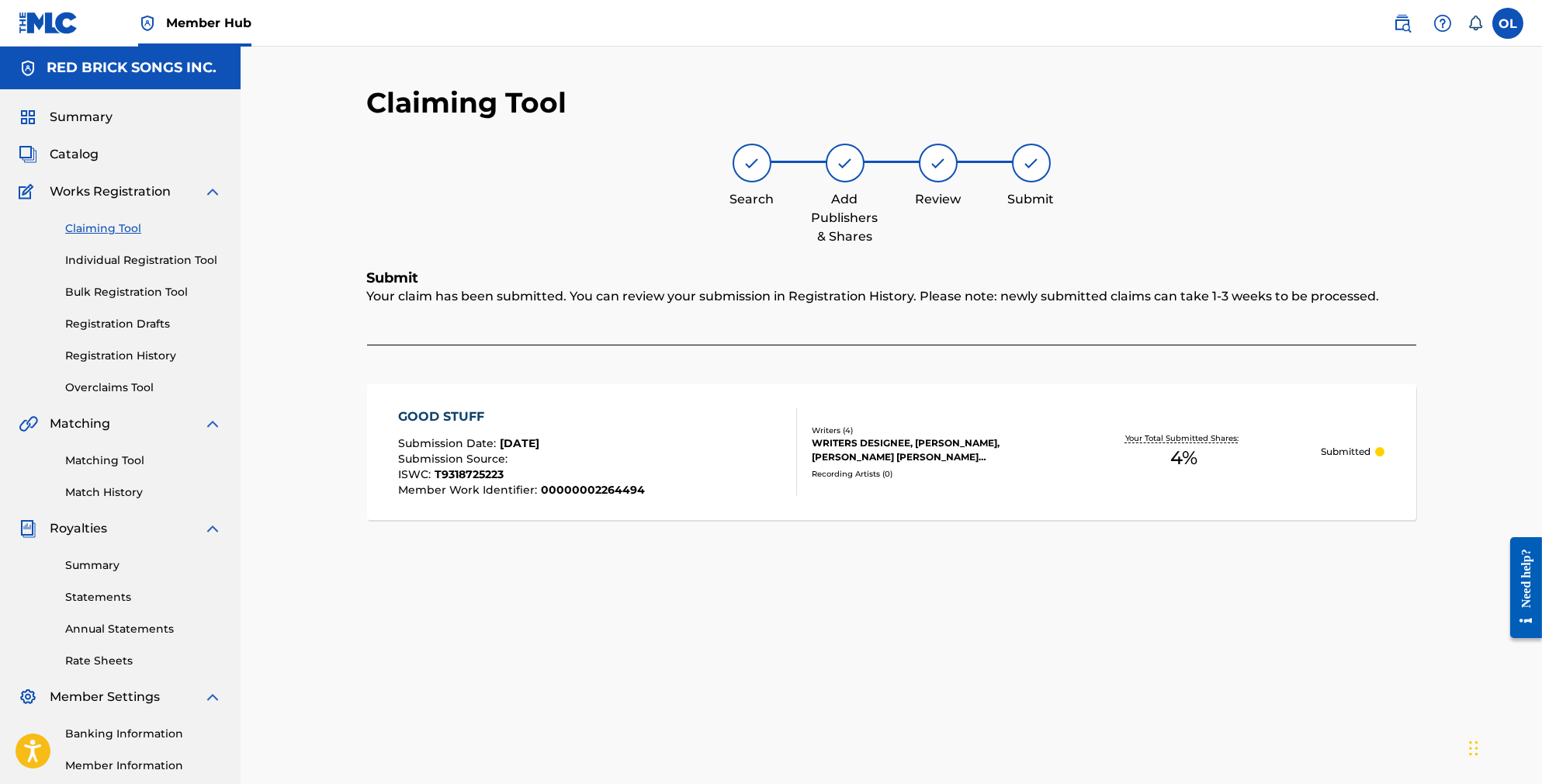
scroll to position [0, 0]
click at [115, 127] on div "Summary" at bounding box center [120, 117] width 203 height 19
click at [102, 123] on span "Summary" at bounding box center [81, 117] width 63 height 19
